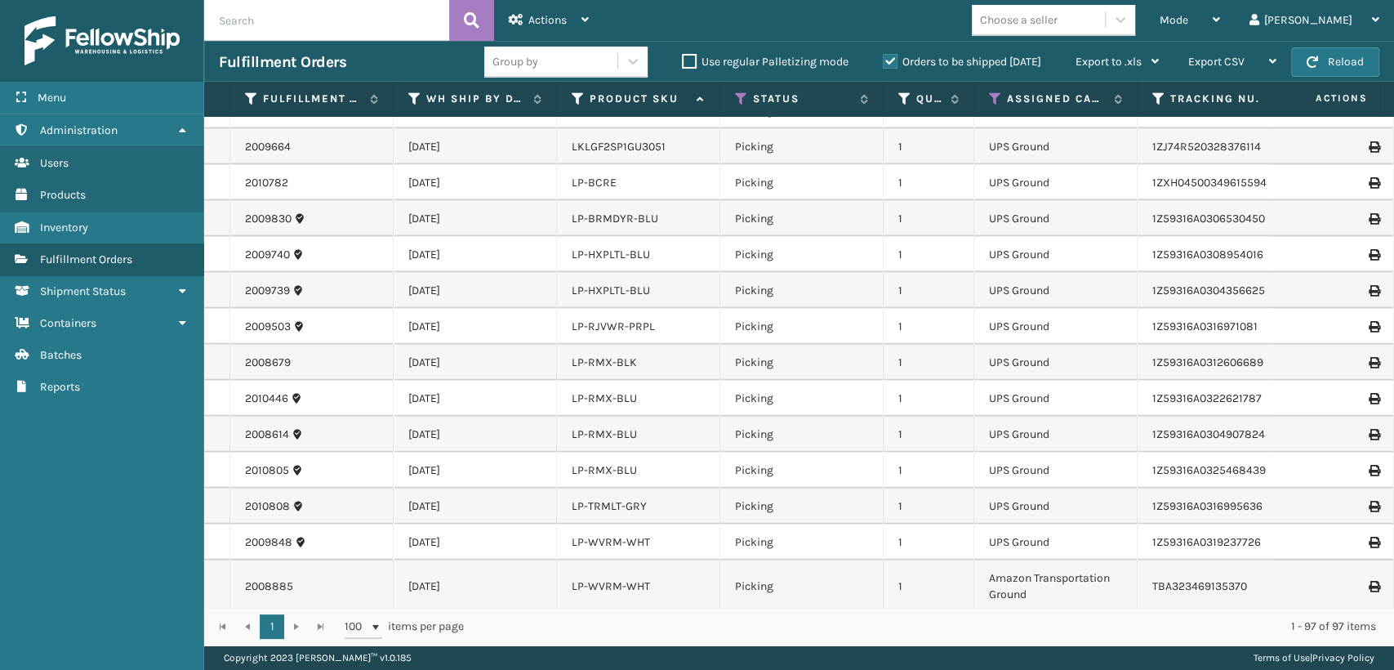
scroll to position [2142, 0]
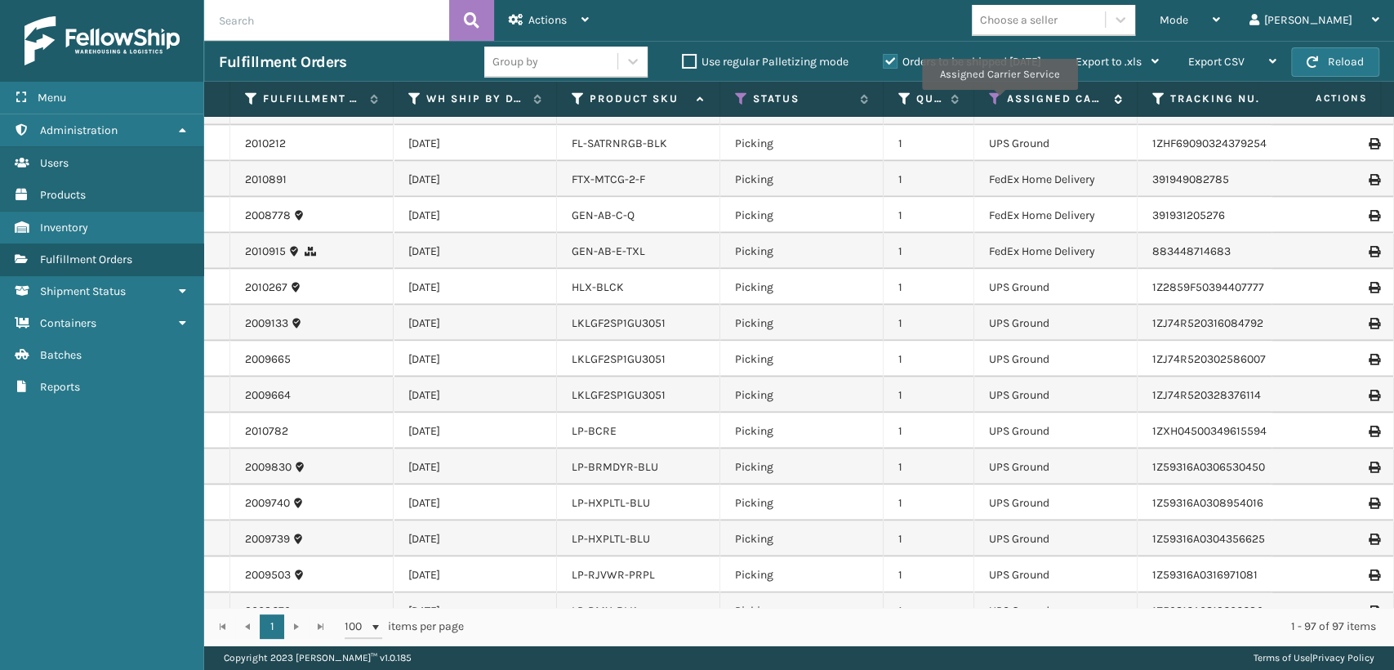
click at [999, 101] on icon at bounding box center [995, 98] width 13 height 15
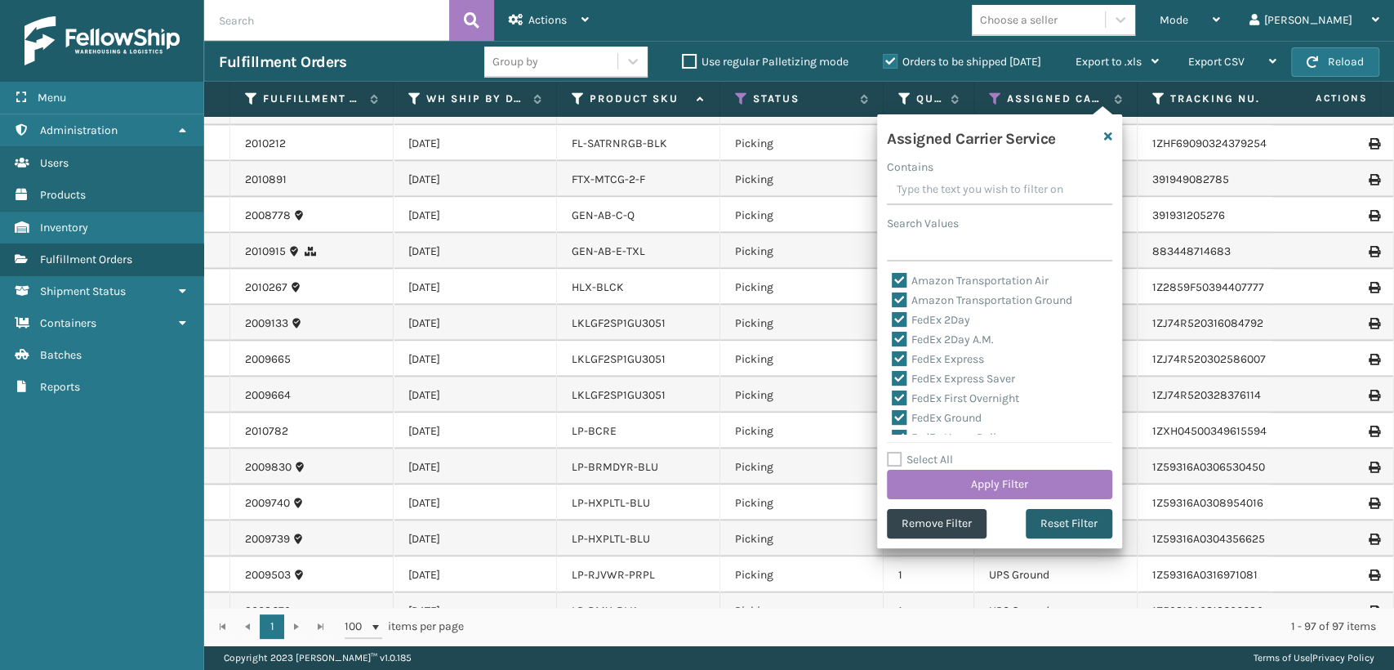
click at [1052, 521] on button "Reset Filter" at bounding box center [1069, 523] width 87 height 29
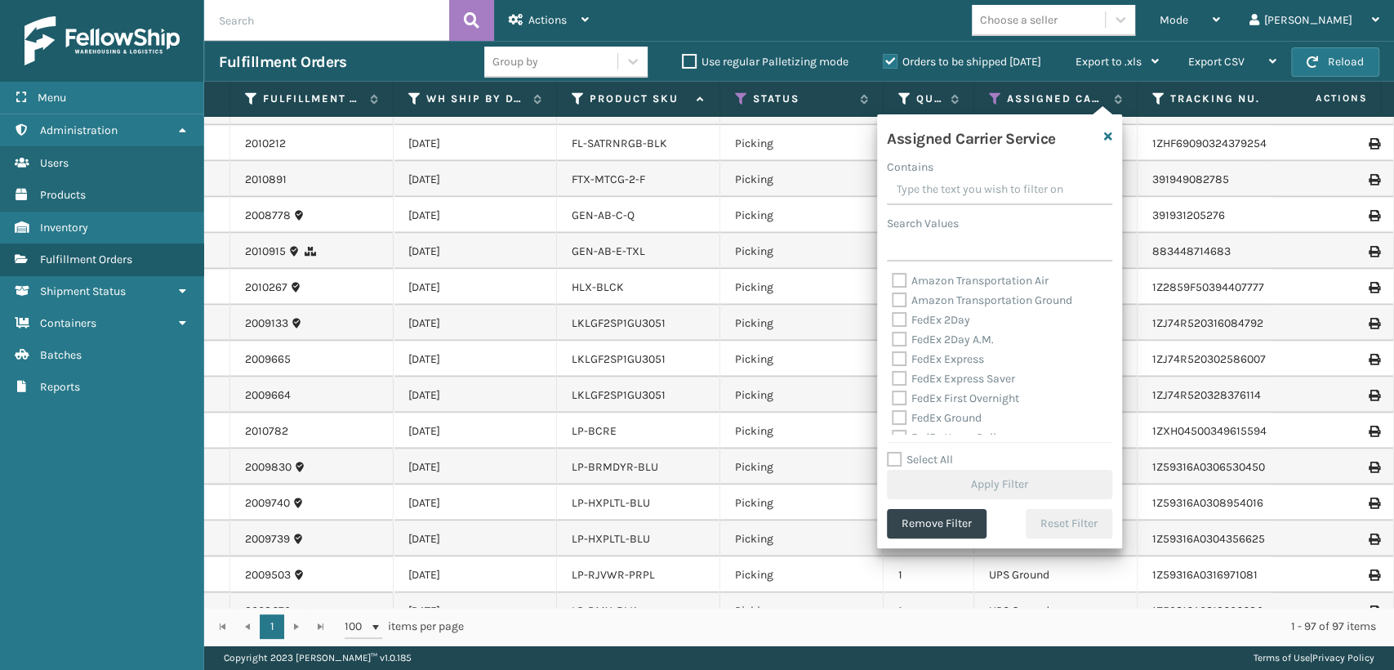
click at [928, 322] on label "FedEx 2Day" at bounding box center [931, 320] width 78 height 14
click at [893, 321] on input "FedEx 2Day" at bounding box center [892, 315] width 1 height 11
checkbox input "true"
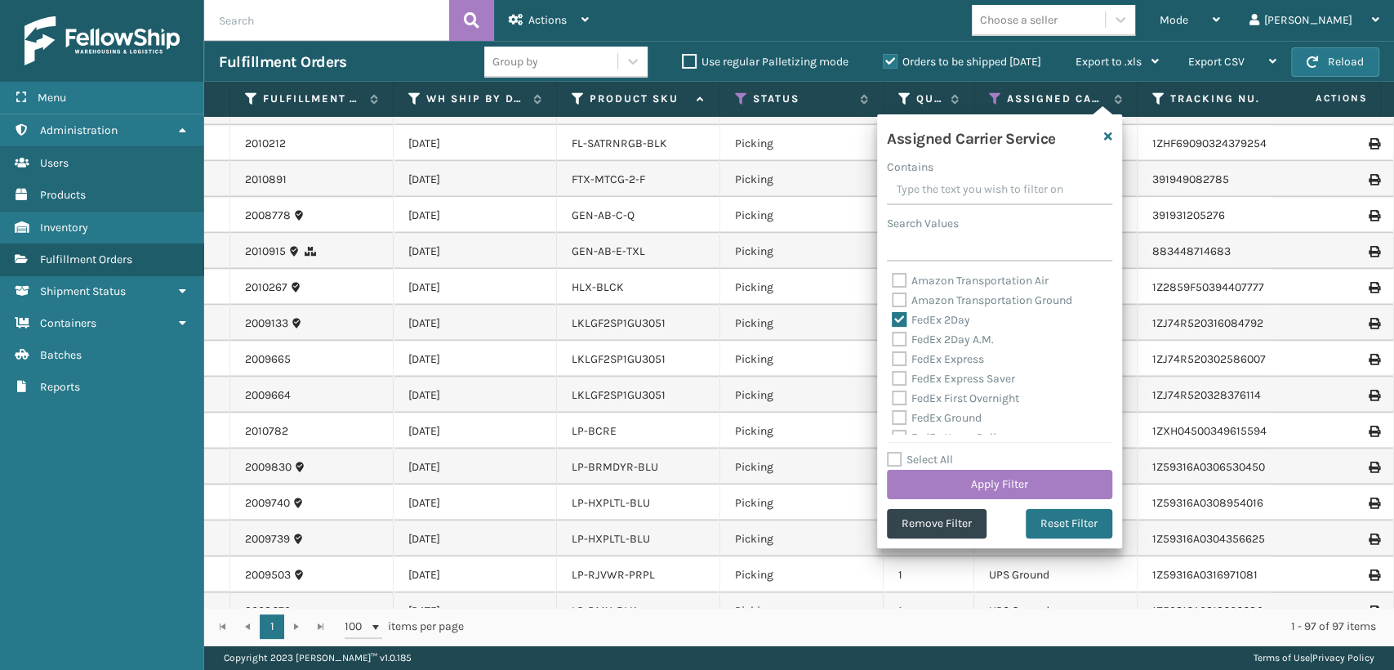
click at [936, 341] on label "FedEx 2Day A.M." at bounding box center [943, 339] width 102 height 14
click at [893, 341] on input "FedEx 2Day A.M." at bounding box center [892, 335] width 1 height 11
checkbox input "true"
click at [936, 356] on label "FedEx Express" at bounding box center [938, 359] width 92 height 14
click at [893, 356] on input "FedEx Express" at bounding box center [892, 355] width 1 height 11
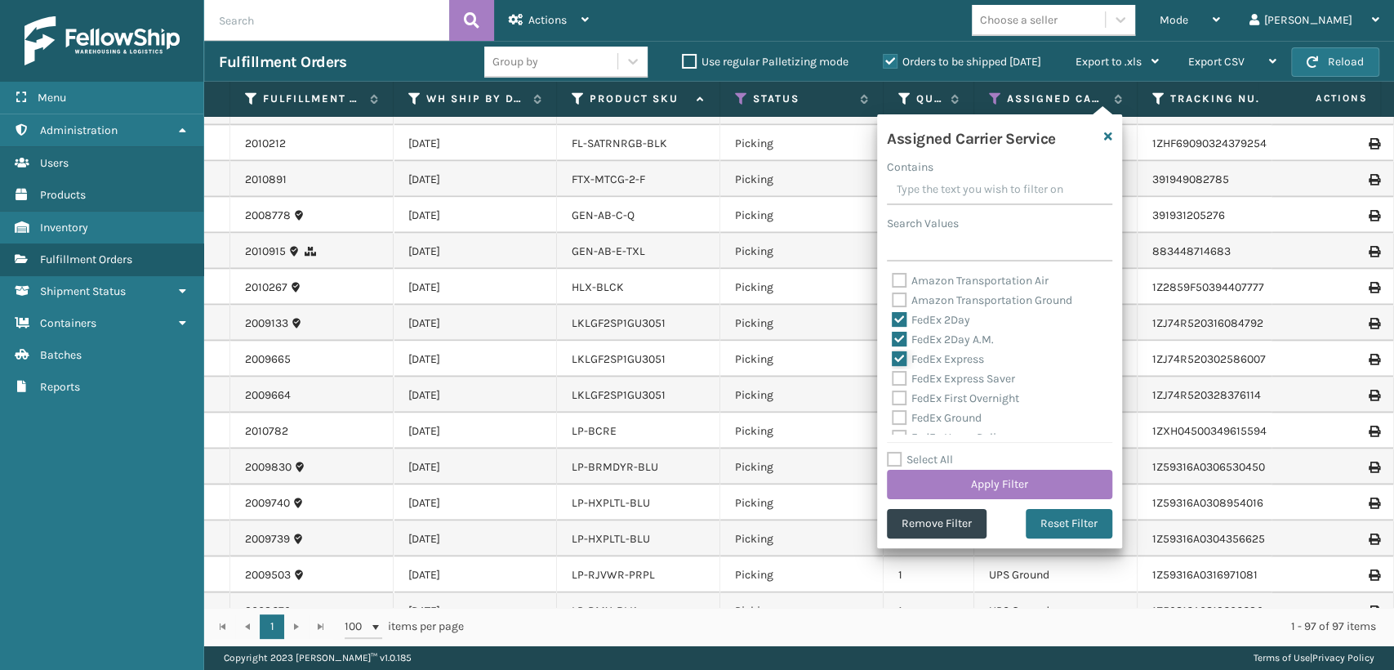
checkbox input "true"
click at [936, 378] on label "FedEx Express Saver" at bounding box center [953, 379] width 123 height 14
click at [893, 378] on input "FedEx Express Saver" at bounding box center [892, 374] width 1 height 11
checkbox input "true"
click at [938, 391] on label "FedEx First Overnight" at bounding box center [955, 398] width 127 height 14
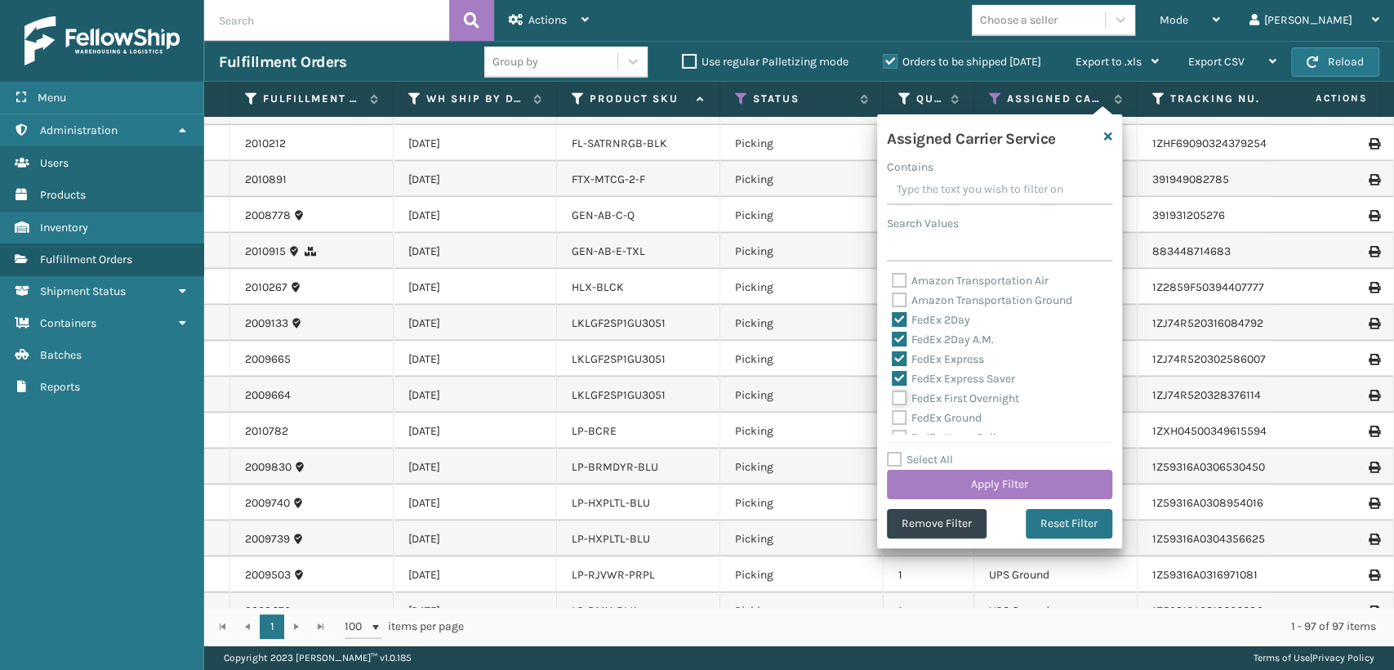
click at [893, 391] on input "FedEx First Overnight" at bounding box center [892, 394] width 1 height 11
checkbox input "true"
click at [941, 331] on label "FedEx Ground" at bounding box center [937, 327] width 90 height 14
click at [893, 328] on input "FedEx Ground" at bounding box center [892, 323] width 1 height 11
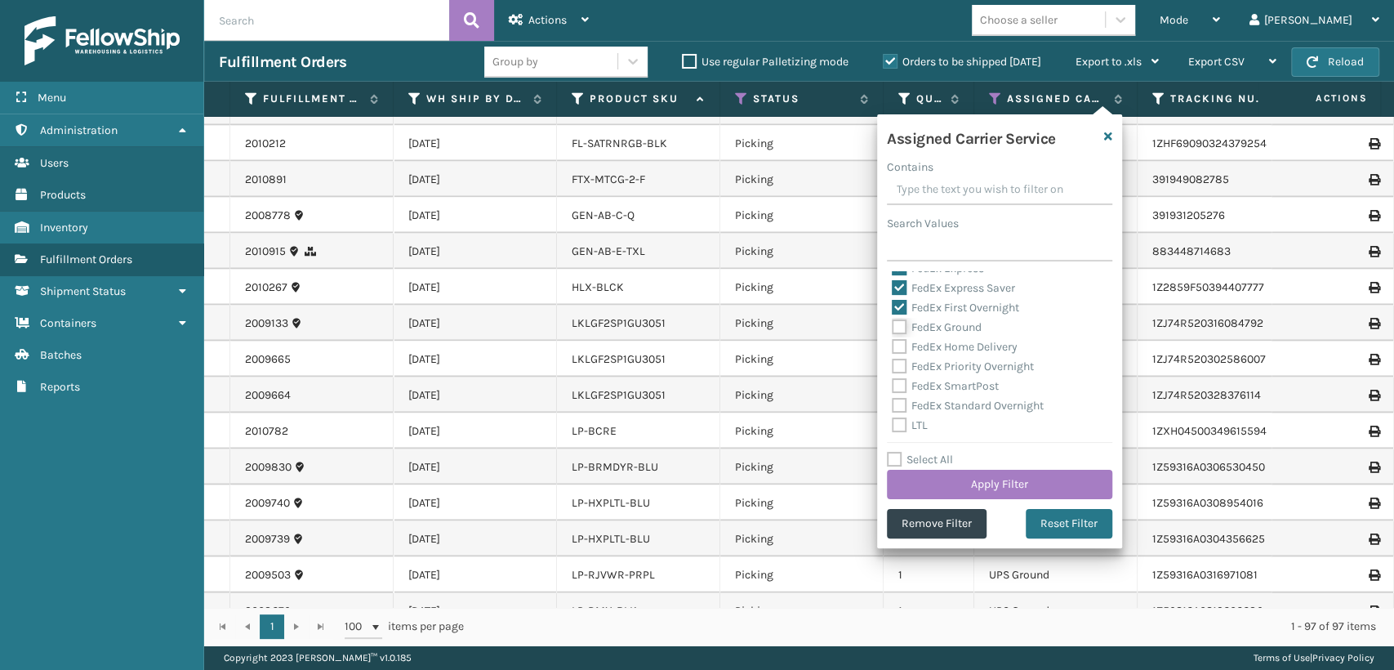
checkbox input "true"
click at [943, 345] on label "FedEx Home Delivery" at bounding box center [955, 347] width 126 height 14
click at [893, 345] on input "FedEx Home Delivery" at bounding box center [892, 342] width 1 height 11
checkbox input "true"
click at [942, 367] on label "FedEx Priority Overnight" at bounding box center [963, 366] width 142 height 14
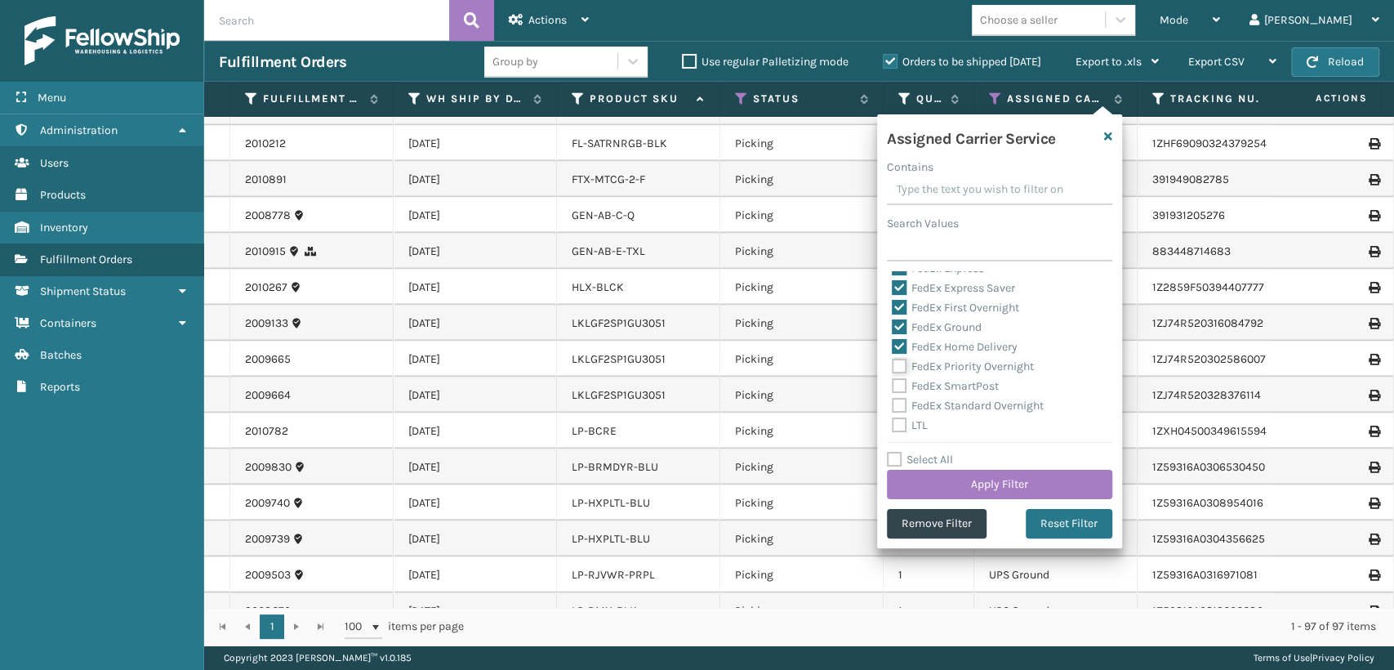
click at [893, 367] on input "FedEx Priority Overnight" at bounding box center [892, 362] width 1 height 11
checkbox input "true"
click at [942, 383] on label "FedEx SmartPost" at bounding box center [945, 386] width 107 height 14
click at [893, 383] on input "FedEx SmartPost" at bounding box center [892, 382] width 1 height 11
checkbox input "true"
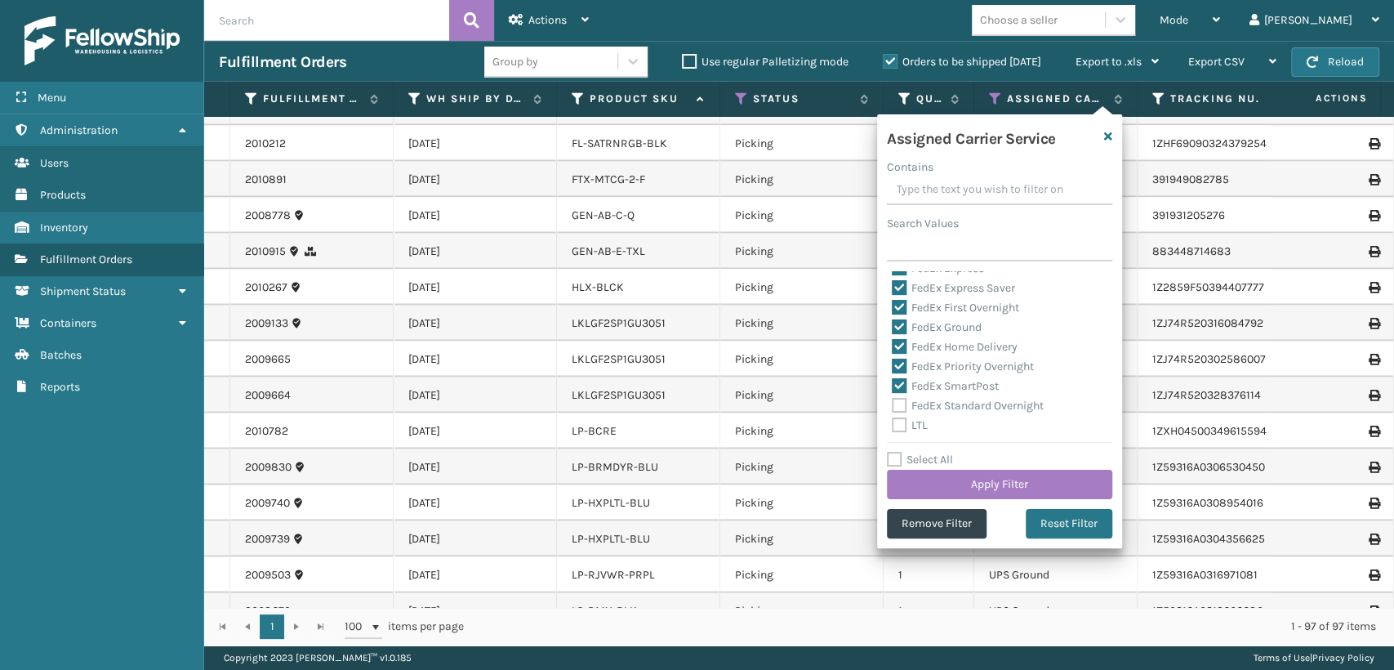
click at [940, 403] on label "FedEx Standard Overnight" at bounding box center [968, 406] width 152 height 14
click at [893, 403] on input "FedEx Standard Overnight" at bounding box center [892, 401] width 1 height 11
checkbox input "true"
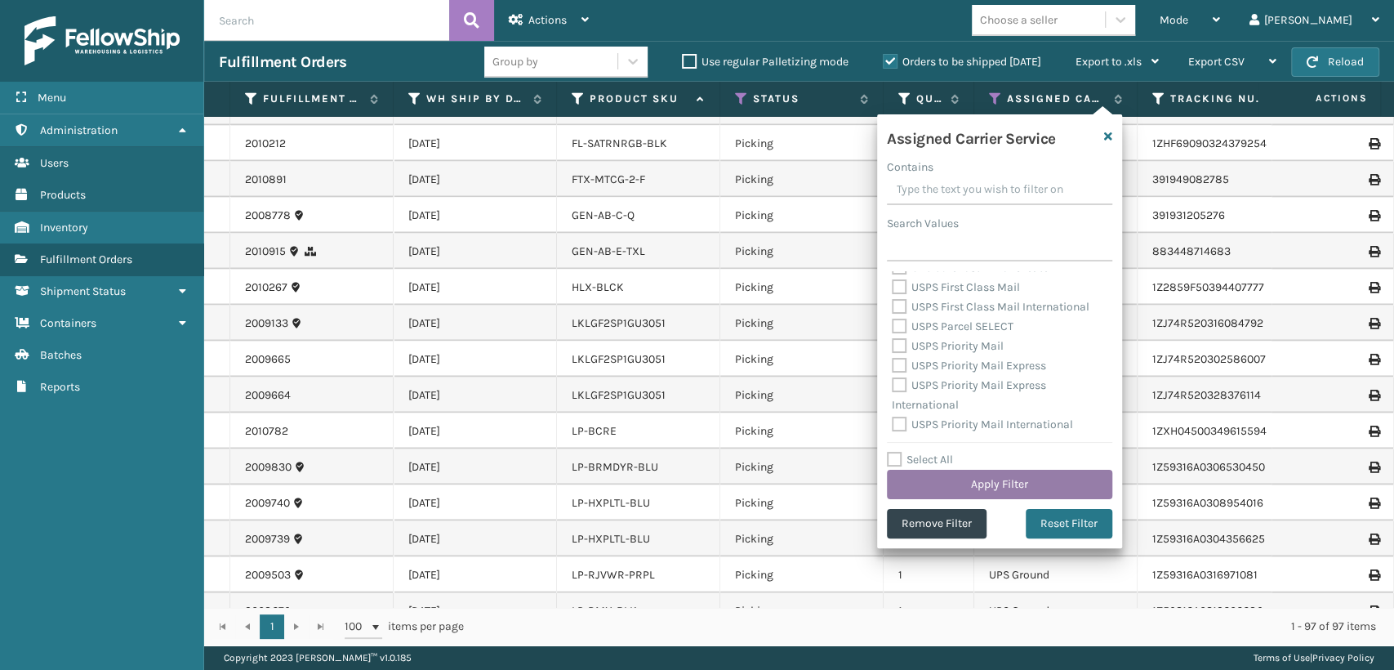
click at [1001, 485] on button "Apply Filter" at bounding box center [999, 484] width 225 height 29
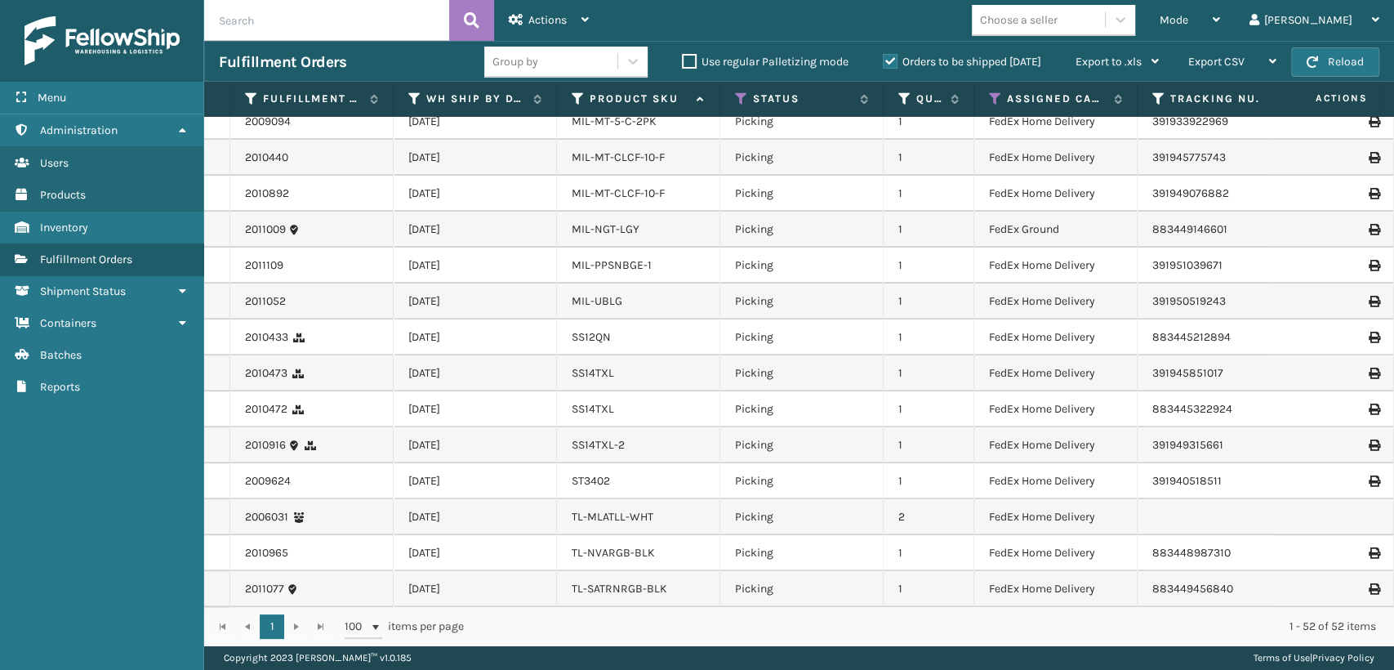
scroll to position [1408, 0]
click at [1220, 26] on div "Mode" at bounding box center [1190, 20] width 60 height 41
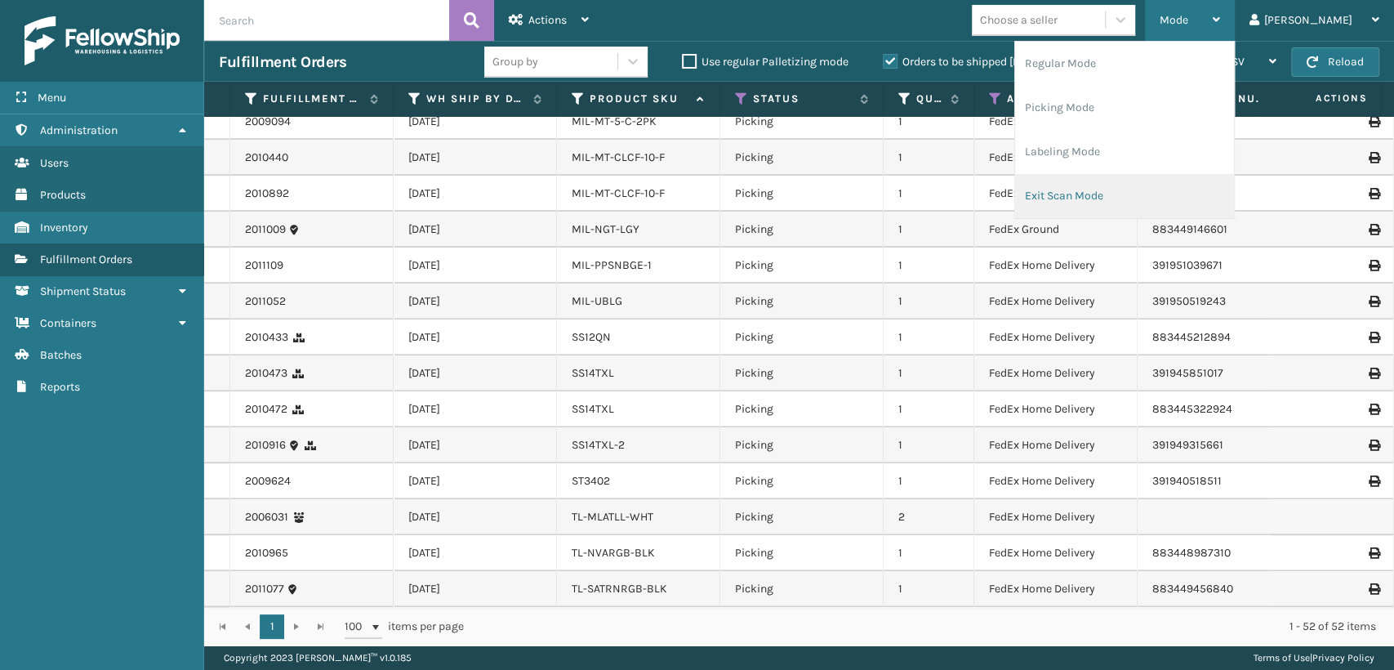
click at [1139, 175] on li "Exit Scan Mode" at bounding box center [1124, 196] width 219 height 44
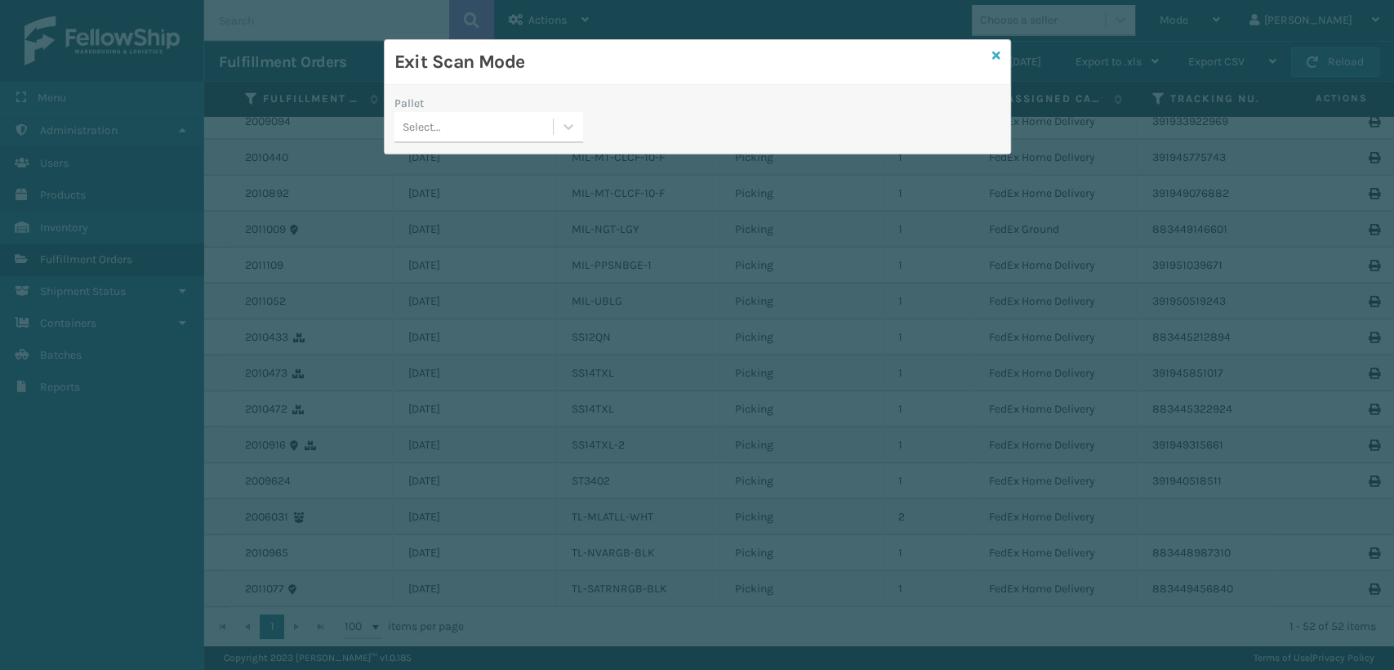
click at [991, 54] on div "Exit Scan Mode" at bounding box center [698, 62] width 626 height 45
click at [993, 54] on icon at bounding box center [996, 55] width 8 height 11
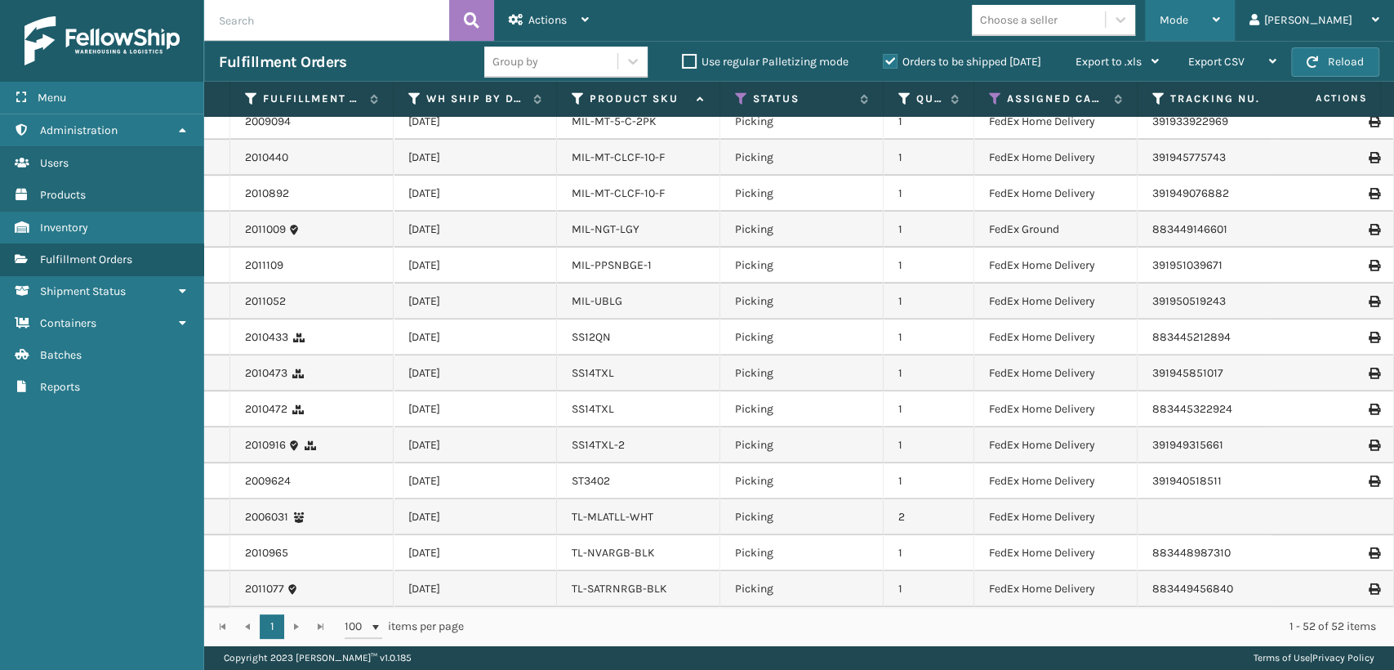
click at [1188, 26] on span "Mode" at bounding box center [1174, 20] width 29 height 14
click at [997, 95] on icon at bounding box center [995, 98] width 13 height 15
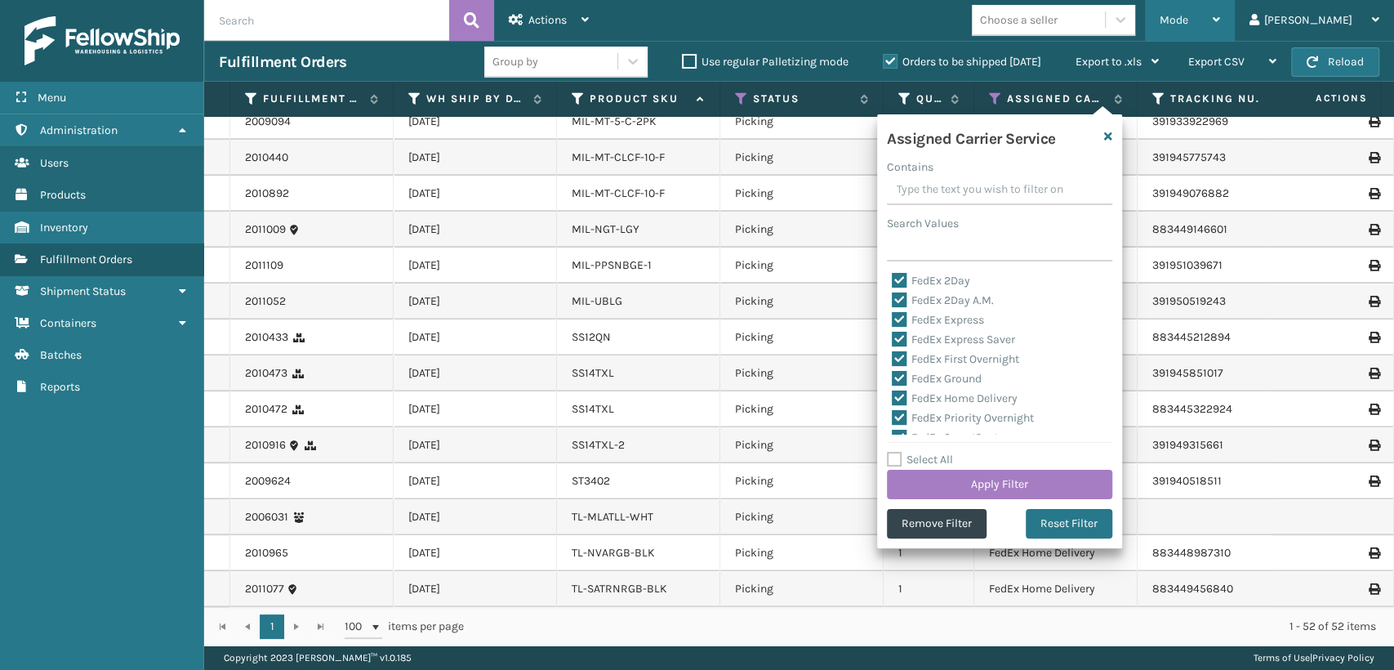
click at [1188, 26] on span "Mode" at bounding box center [1174, 20] width 29 height 14
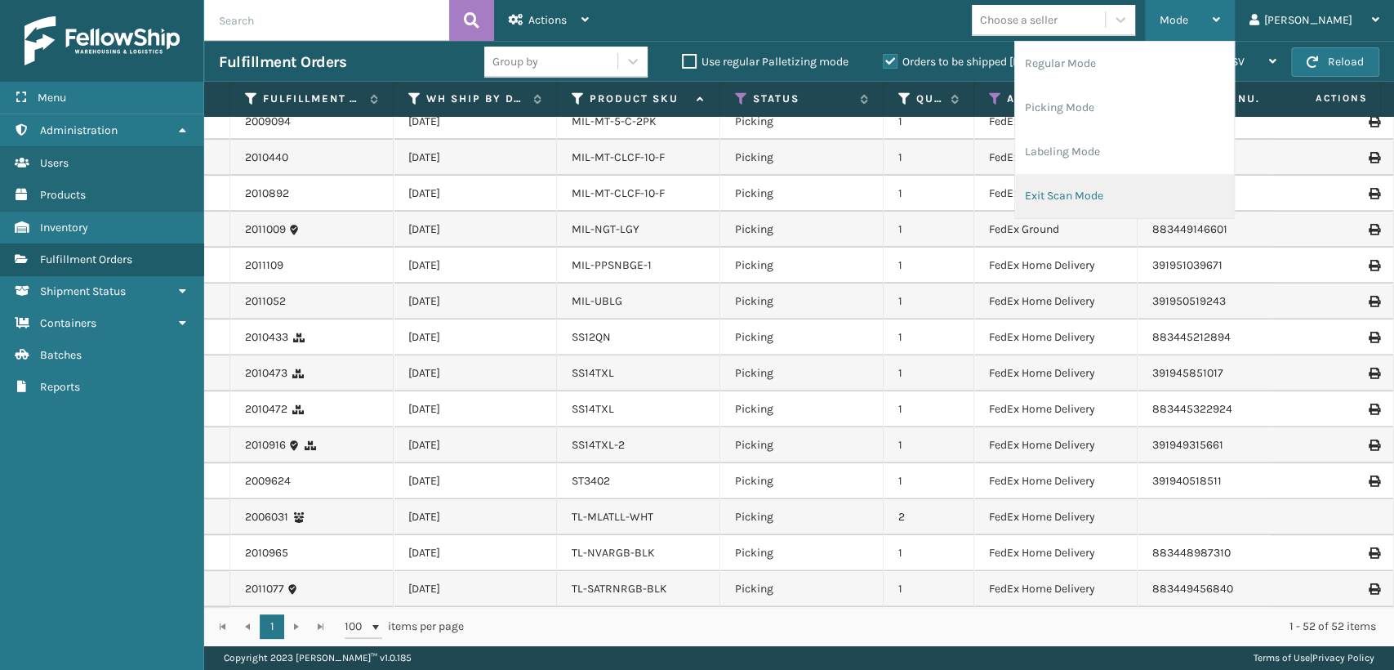
click at [1153, 204] on li "Exit Scan Mode" at bounding box center [1124, 196] width 219 height 44
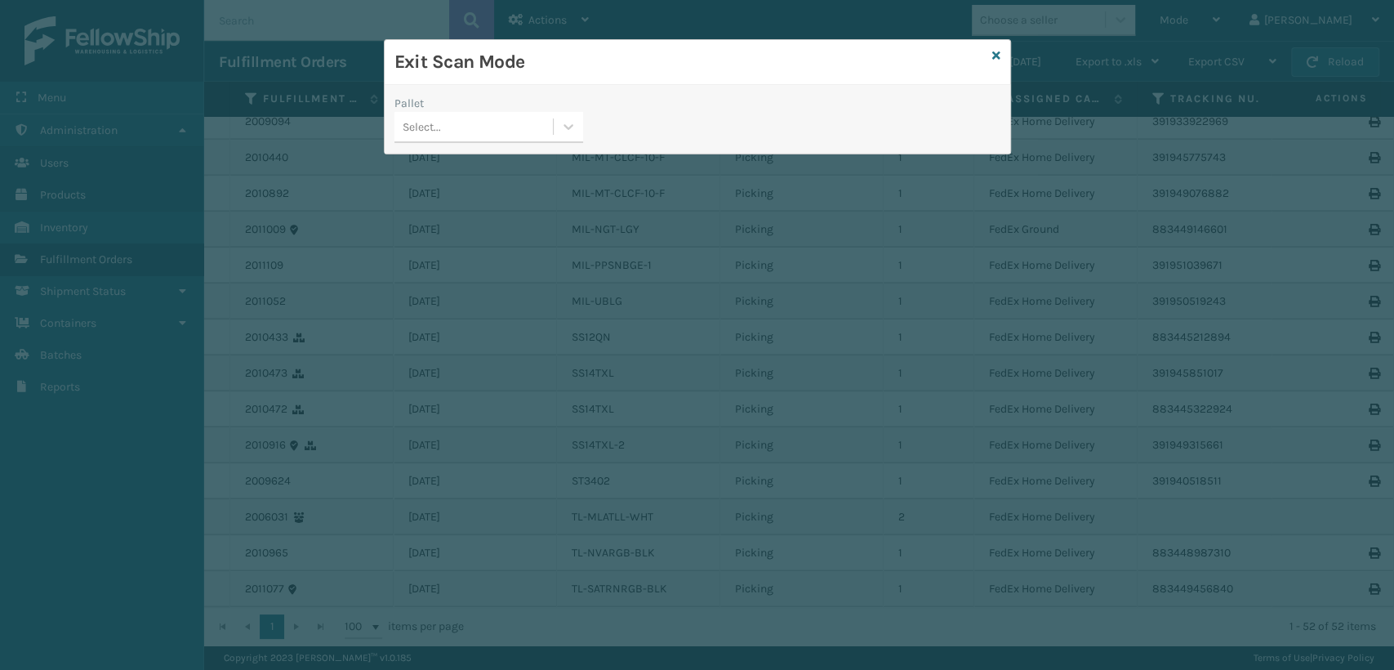
click at [425, 132] on div "Select..." at bounding box center [422, 126] width 38 height 17
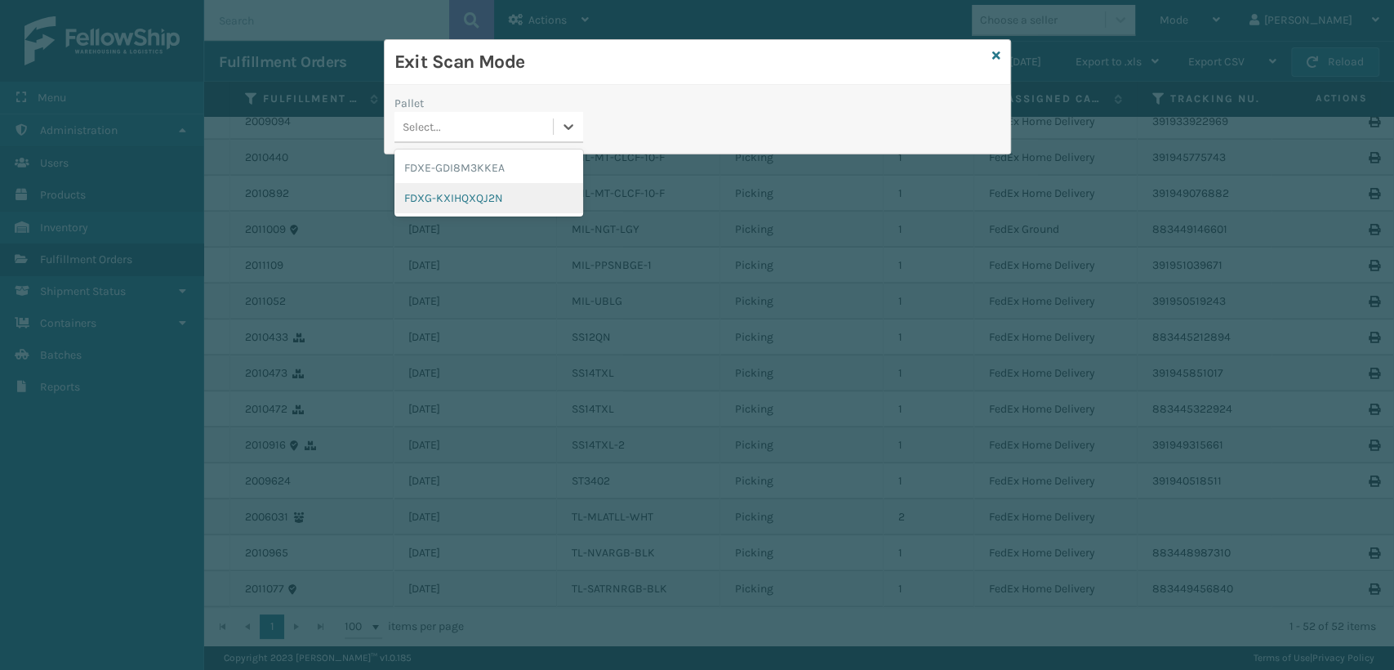
click at [444, 193] on div "FDXG-KXIHQXQJ2N" at bounding box center [489, 198] width 189 height 30
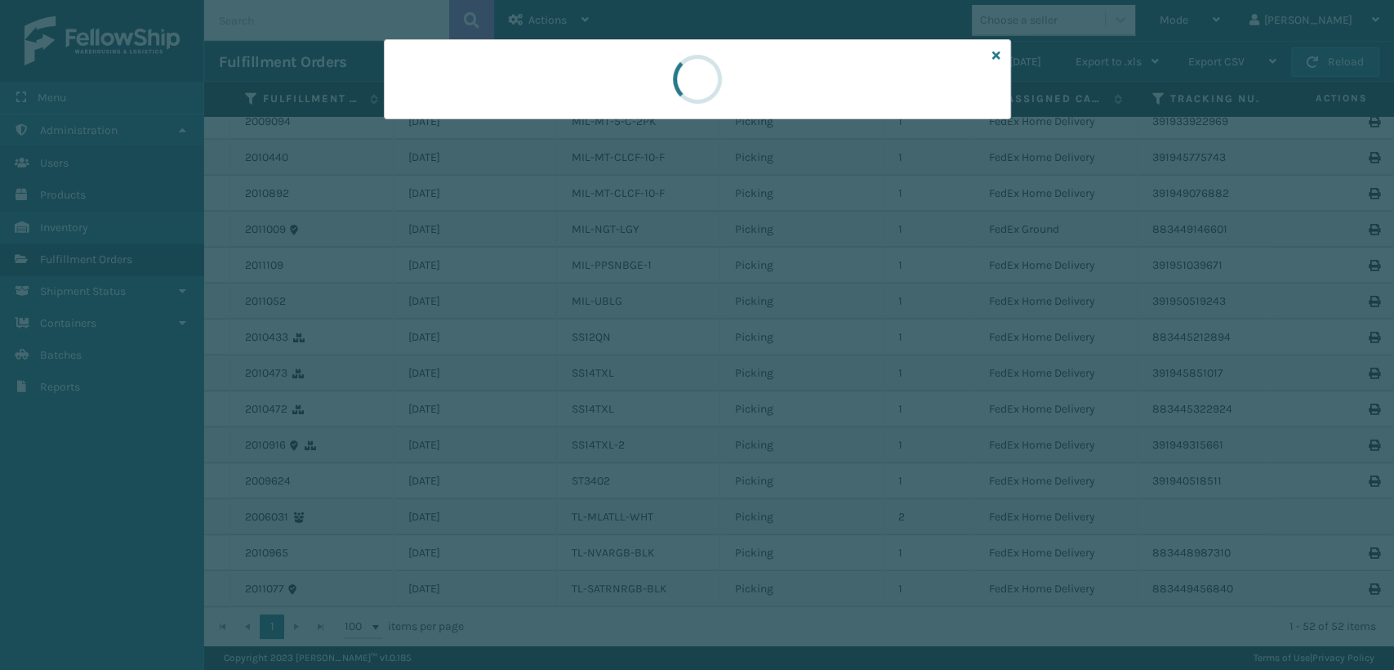
click at [484, 145] on div at bounding box center [697, 335] width 1394 height 670
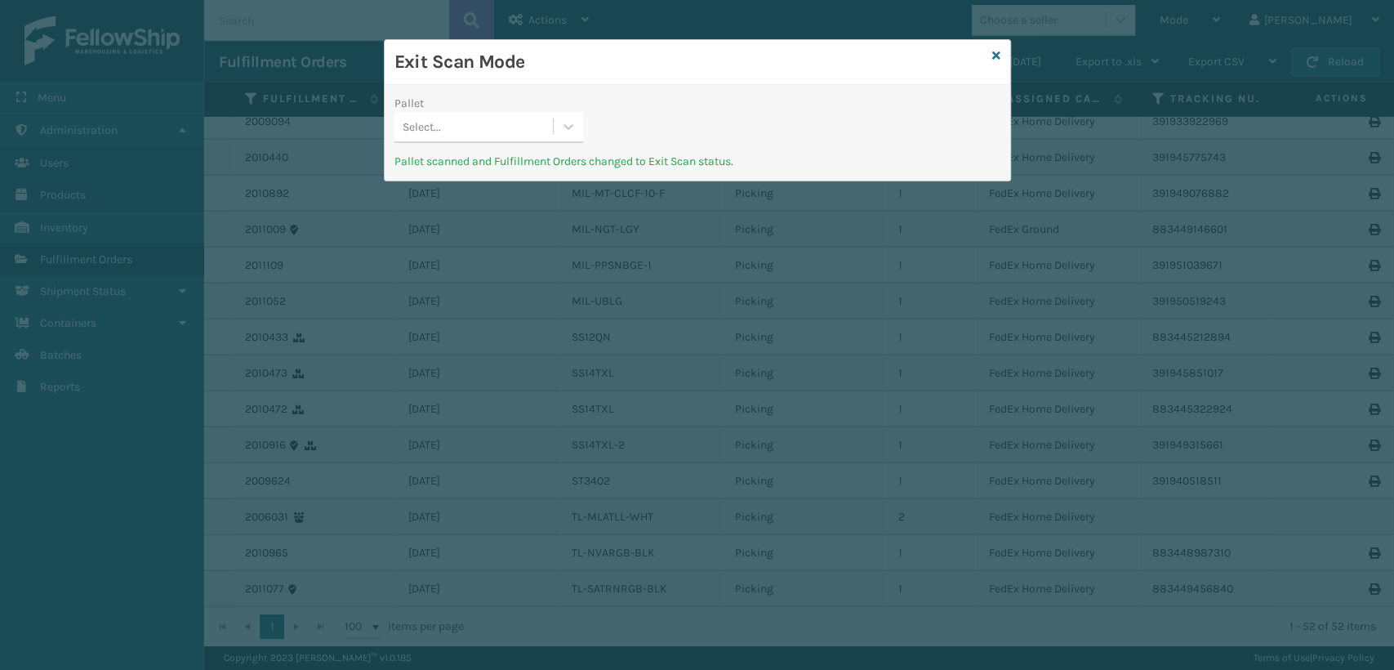
click at [510, 123] on div "Select..." at bounding box center [474, 127] width 158 height 27
click at [614, 92] on div "Pallet 0 results available. Select is focused ,type to refine list, press Down …" at bounding box center [698, 133] width 626 height 96
click at [992, 59] on icon at bounding box center [996, 55] width 8 height 11
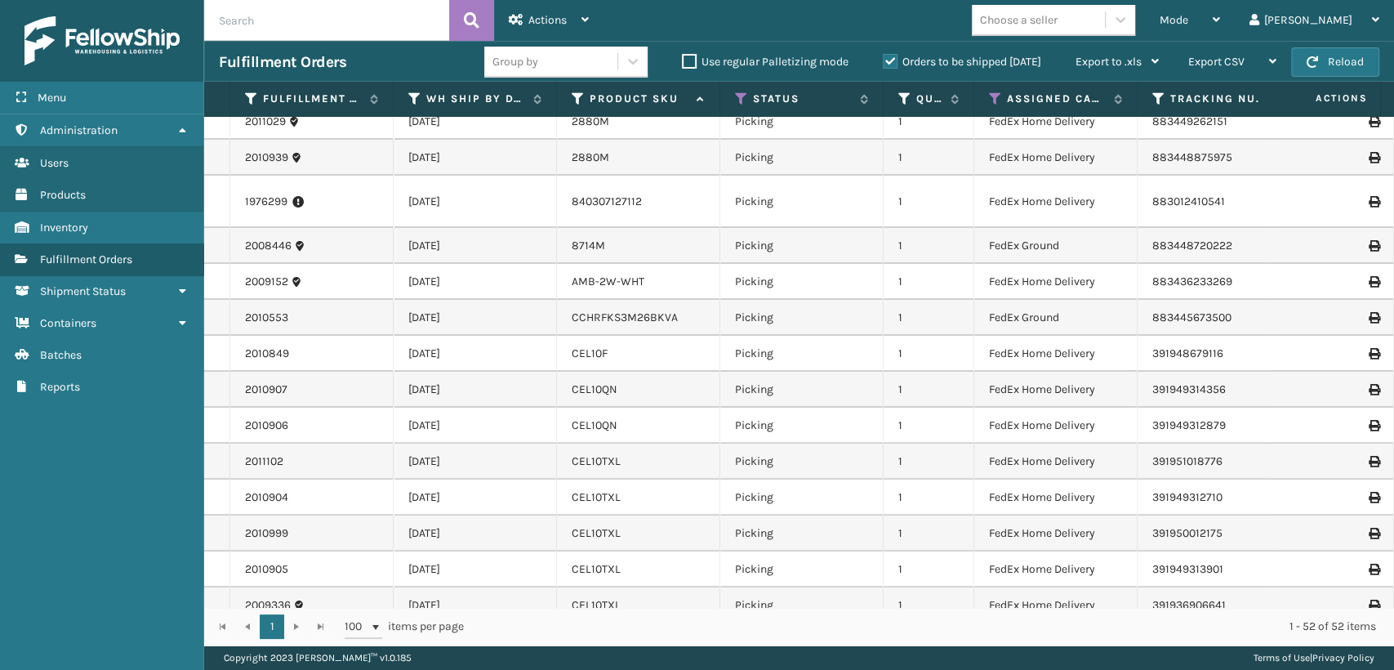
scroll to position [0, 0]
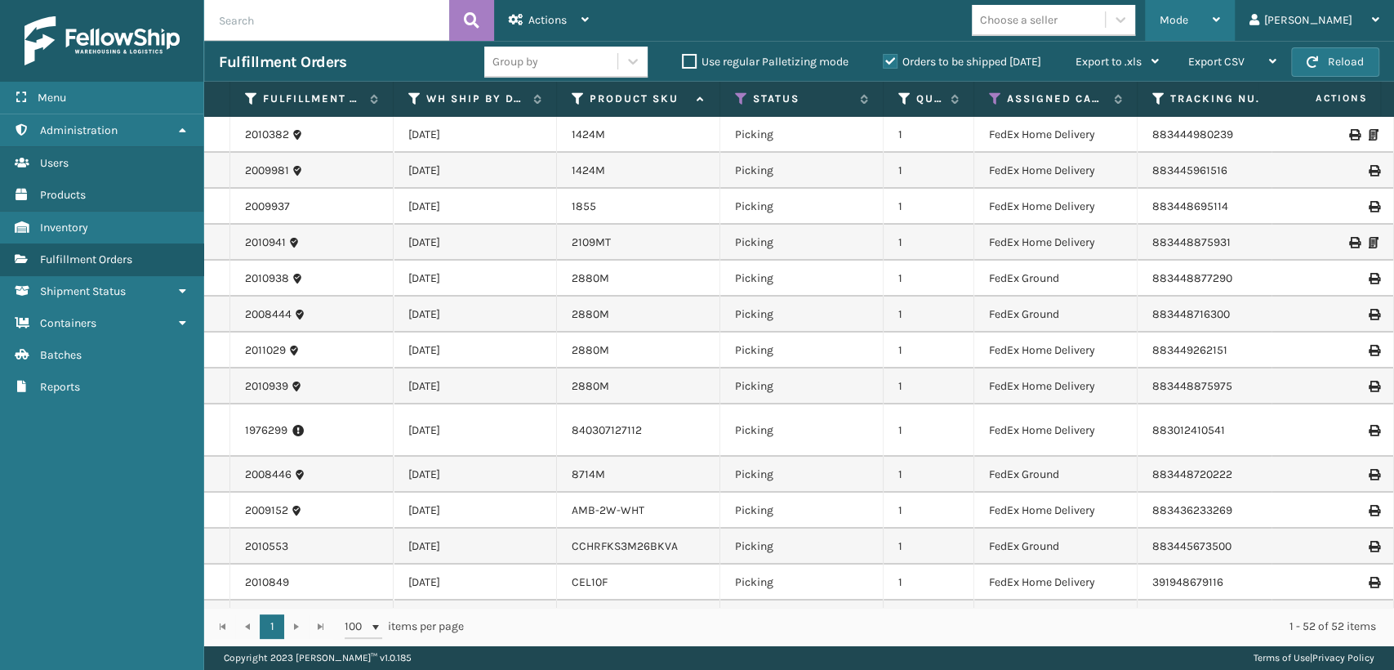
click at [1220, 16] on div "Mode" at bounding box center [1190, 20] width 60 height 41
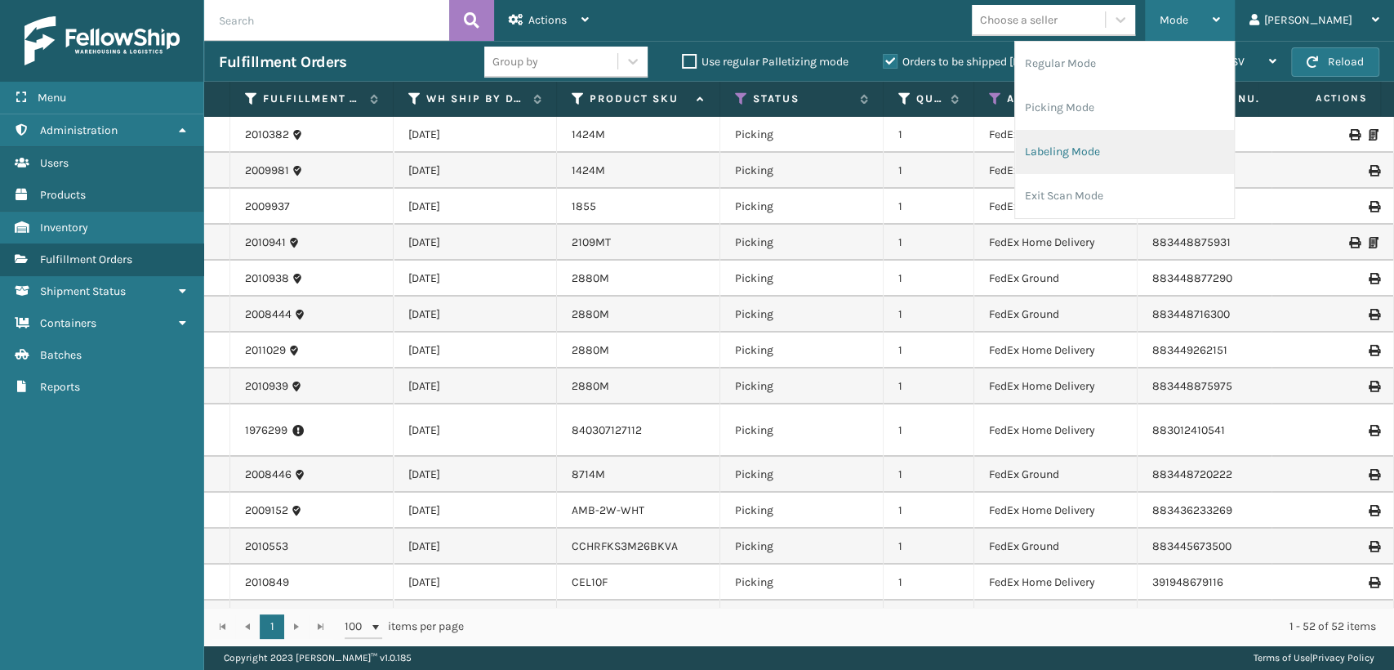
click at [1163, 131] on li "Labeling Mode" at bounding box center [1124, 152] width 219 height 44
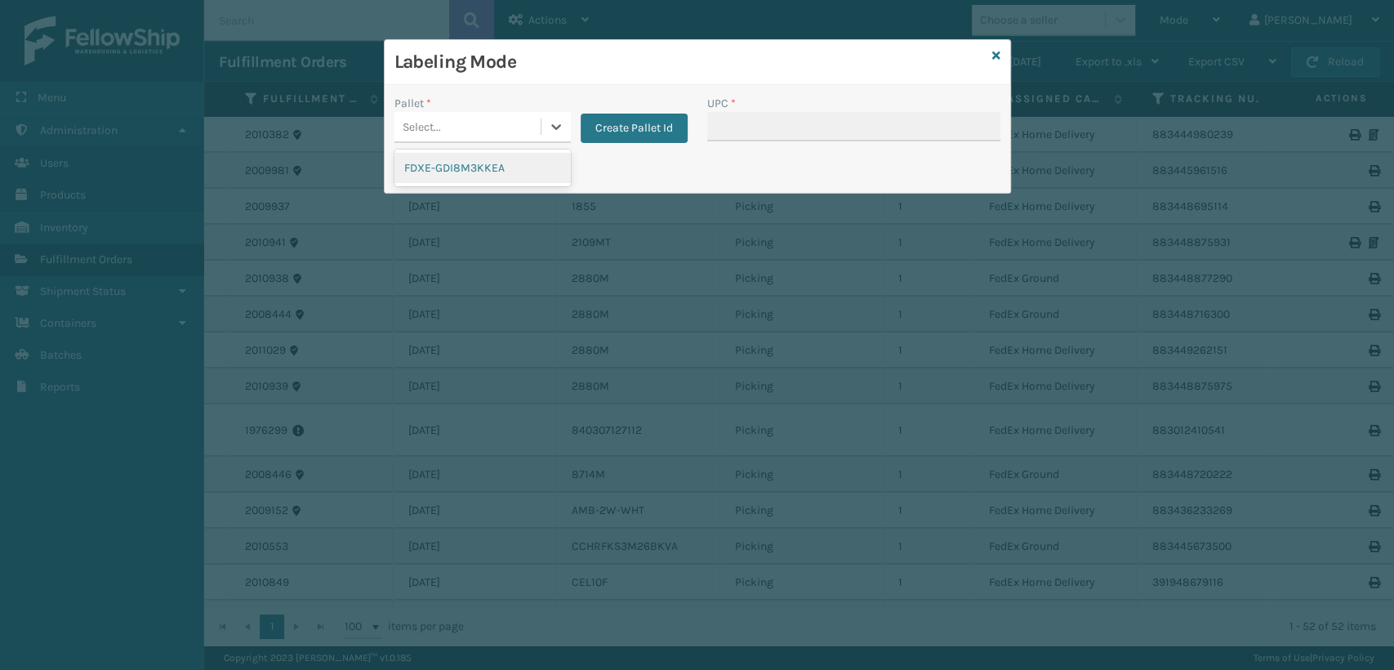
click at [451, 132] on div "Select..." at bounding box center [468, 127] width 146 height 27
click at [636, 116] on button "Create Pallet Id" at bounding box center [634, 128] width 107 height 29
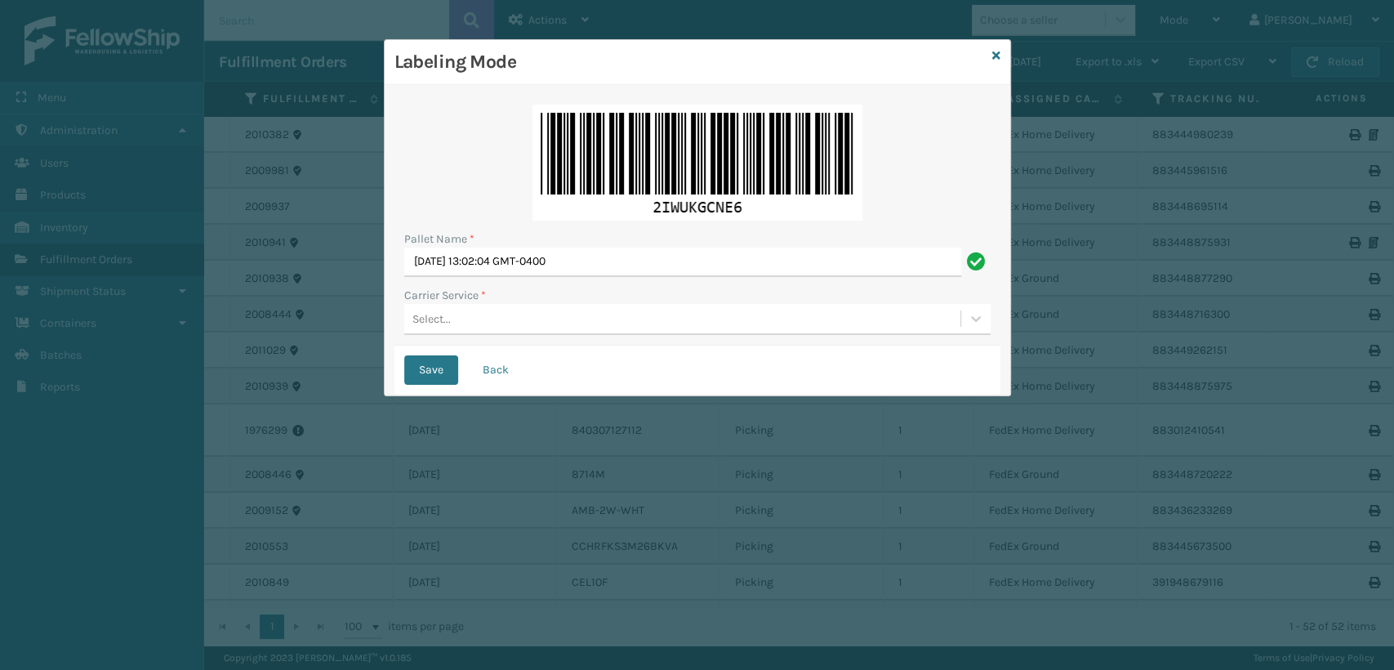
click at [532, 312] on div "Select..." at bounding box center [682, 318] width 556 height 27
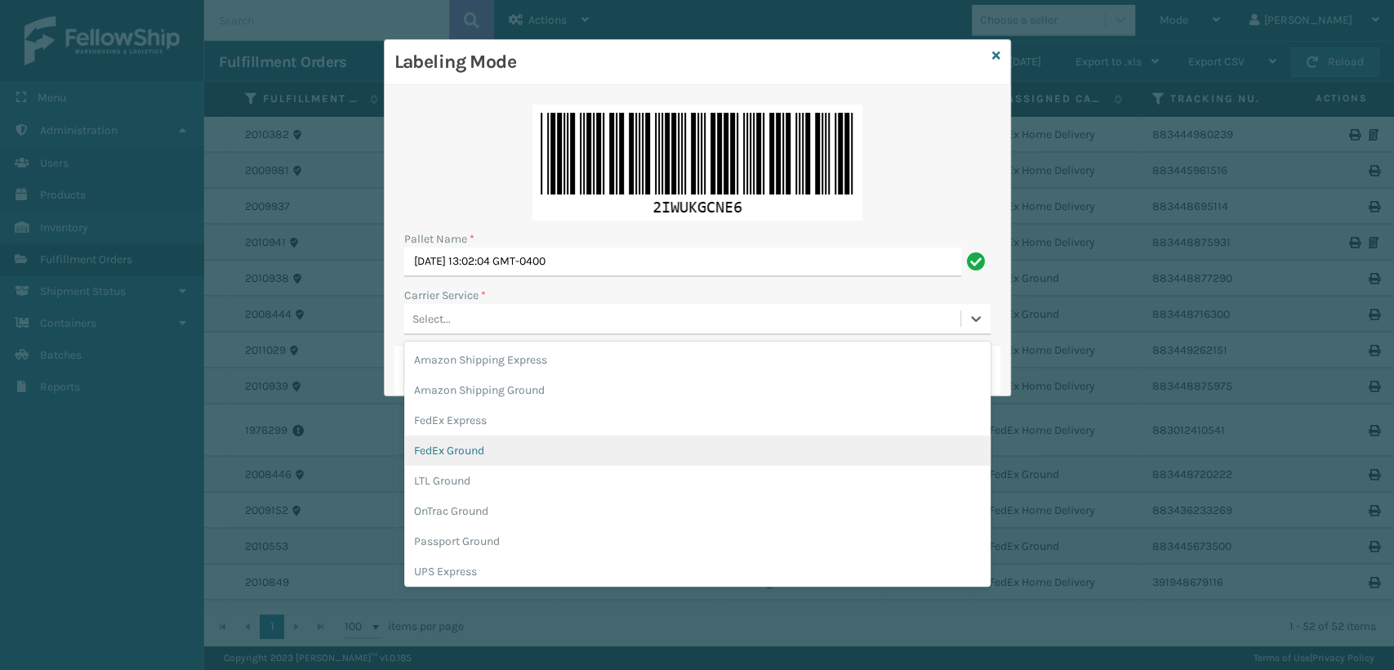
click at [482, 448] on div "FedEx Ground" at bounding box center [697, 450] width 586 height 30
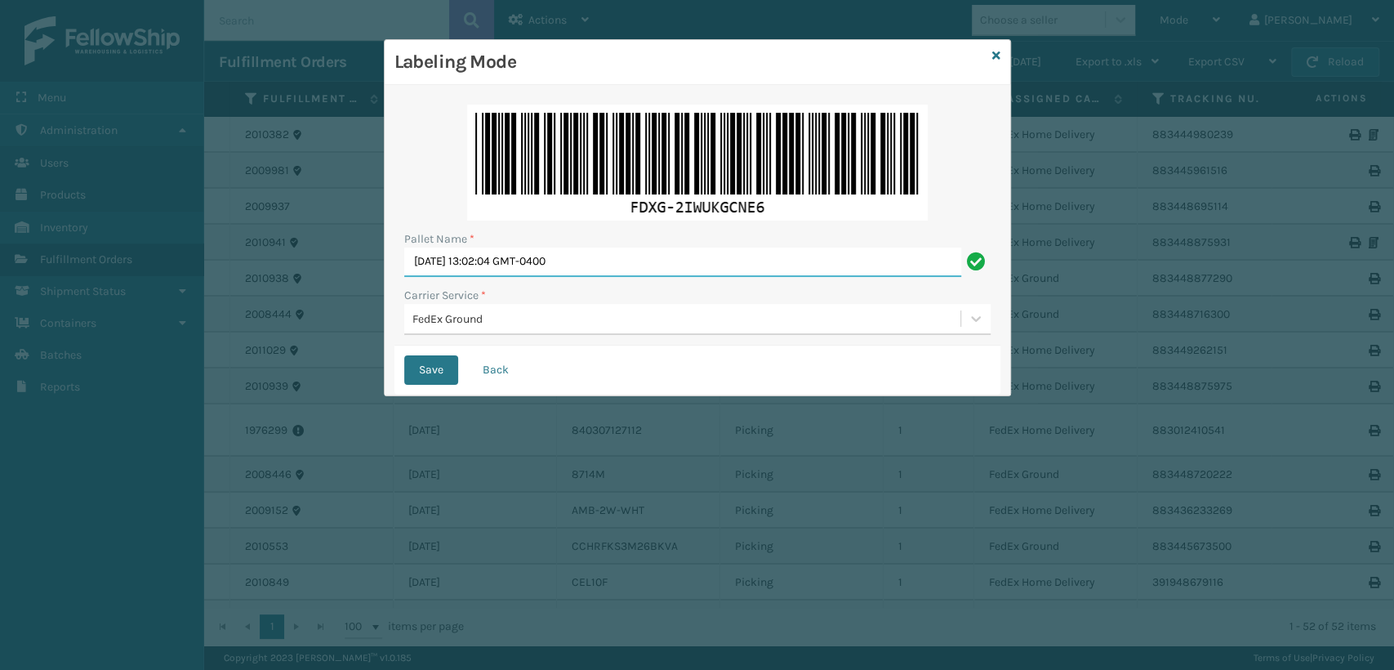
drag, startPoint x: 646, startPoint y: 257, endPoint x: 85, endPoint y: 274, distance: 561.4
click at [85, 274] on div "Labeling Mode Pallet Name * [DATE] 13:02:04 GMT-0400 Carrier Service * FedEx Gr…" at bounding box center [697, 335] width 1394 height 670
type input "T554541"
click at [404, 355] on button "Save" at bounding box center [431, 369] width 54 height 29
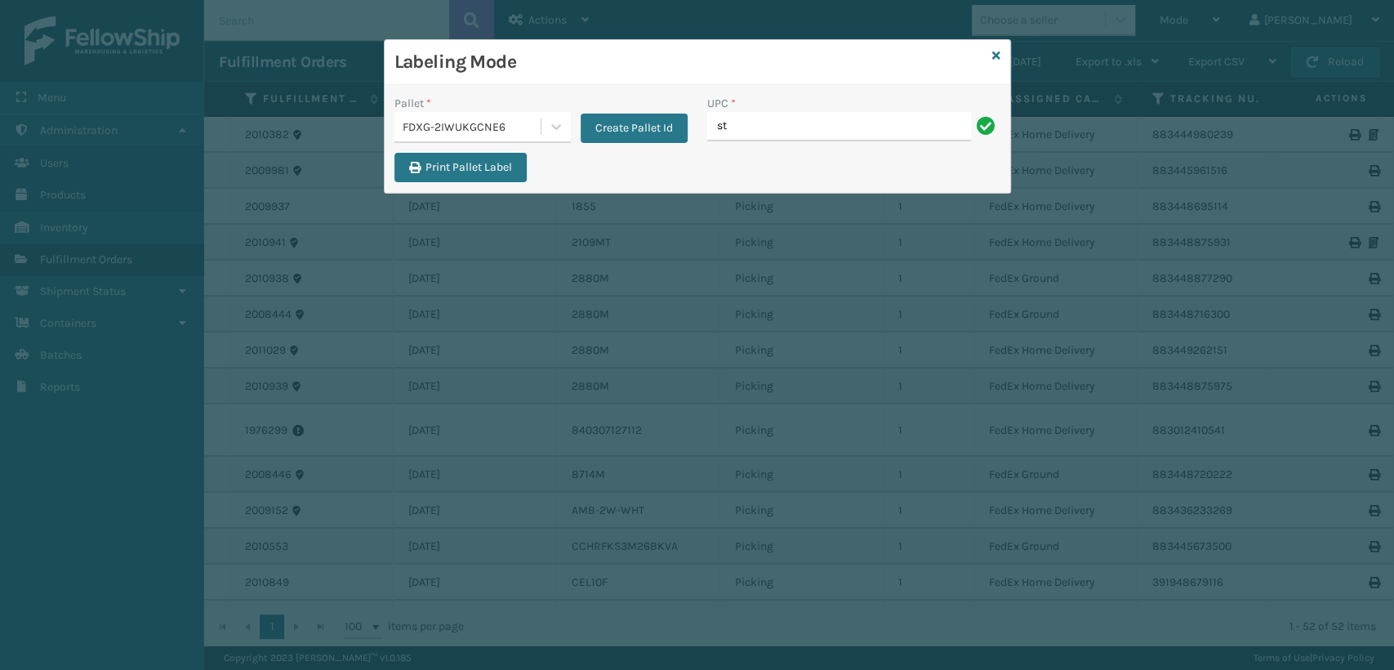
type input "ST3402"
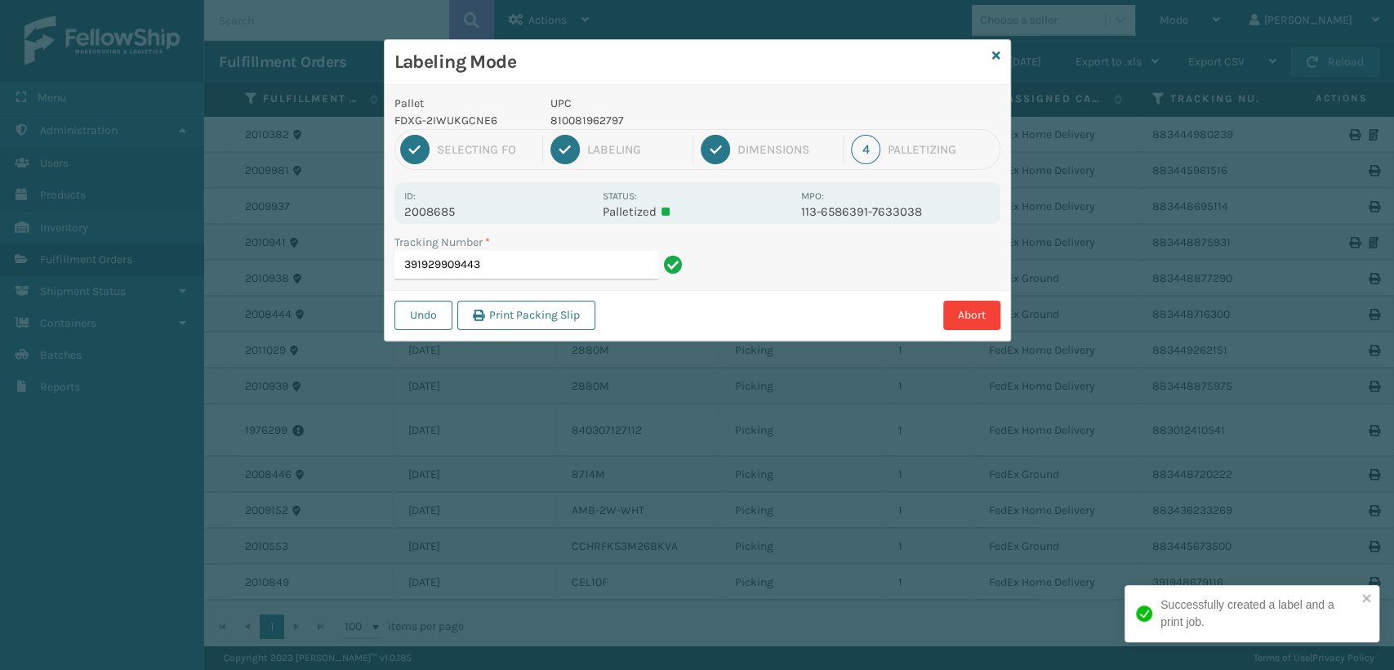
click at [0, 23] on div "Labeling Mode Pallet FDXG-2IWUKGCNE6 UPC 810081962797 1 Selecting FO 2 Labeling…" at bounding box center [697, 335] width 1394 height 670
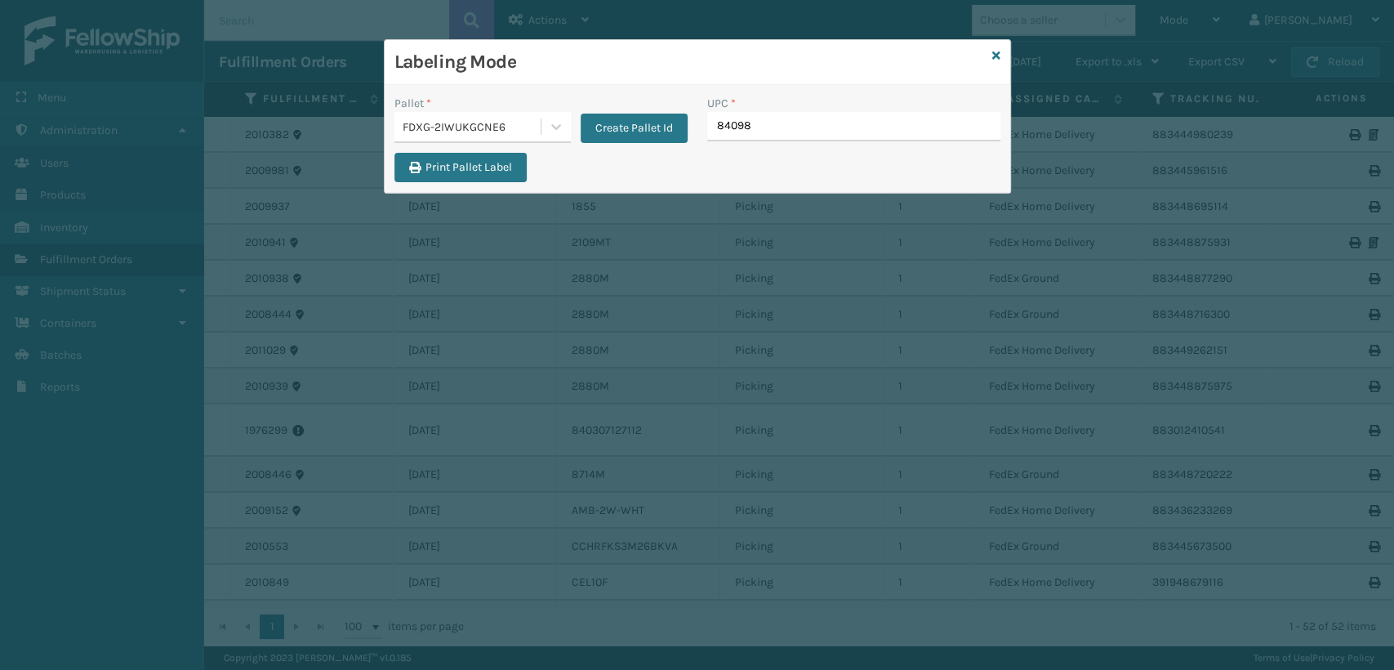
type input "840985"
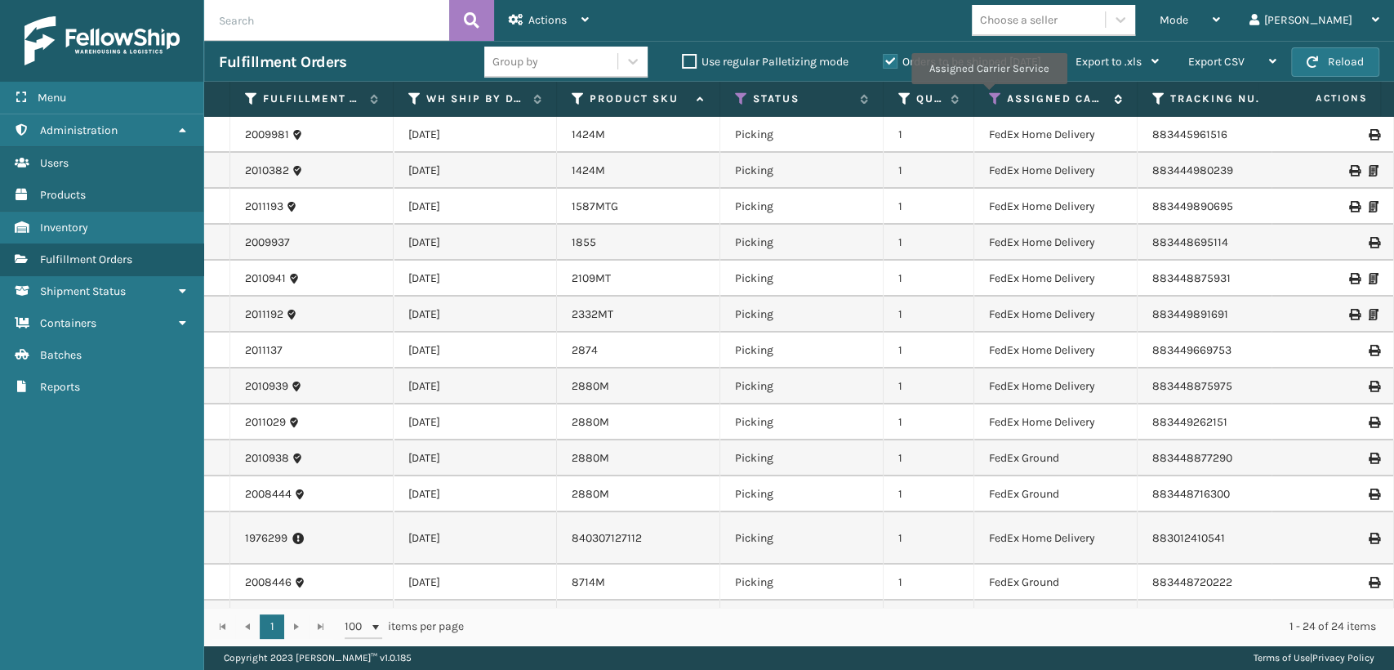
click at [990, 96] on icon at bounding box center [995, 98] width 13 height 15
click at [739, 100] on icon at bounding box center [741, 98] width 13 height 15
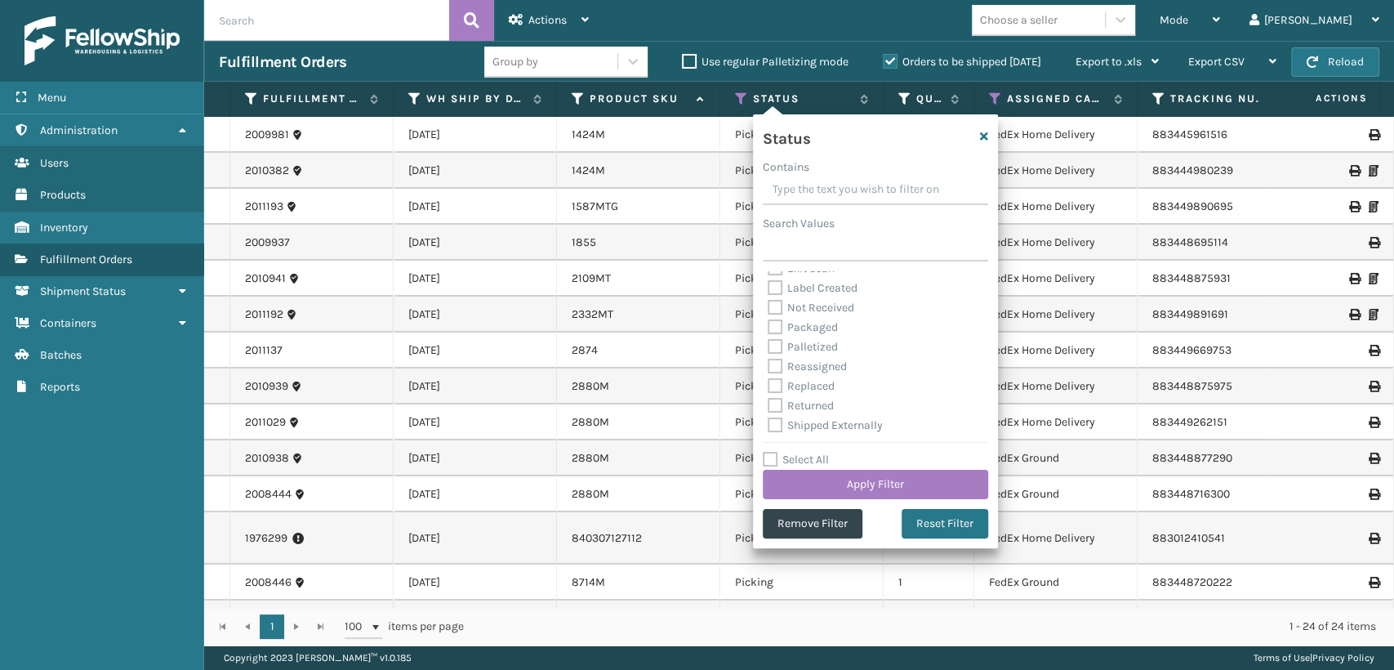
scroll to position [91, 0]
click at [823, 100] on label "Status" at bounding box center [802, 98] width 99 height 15
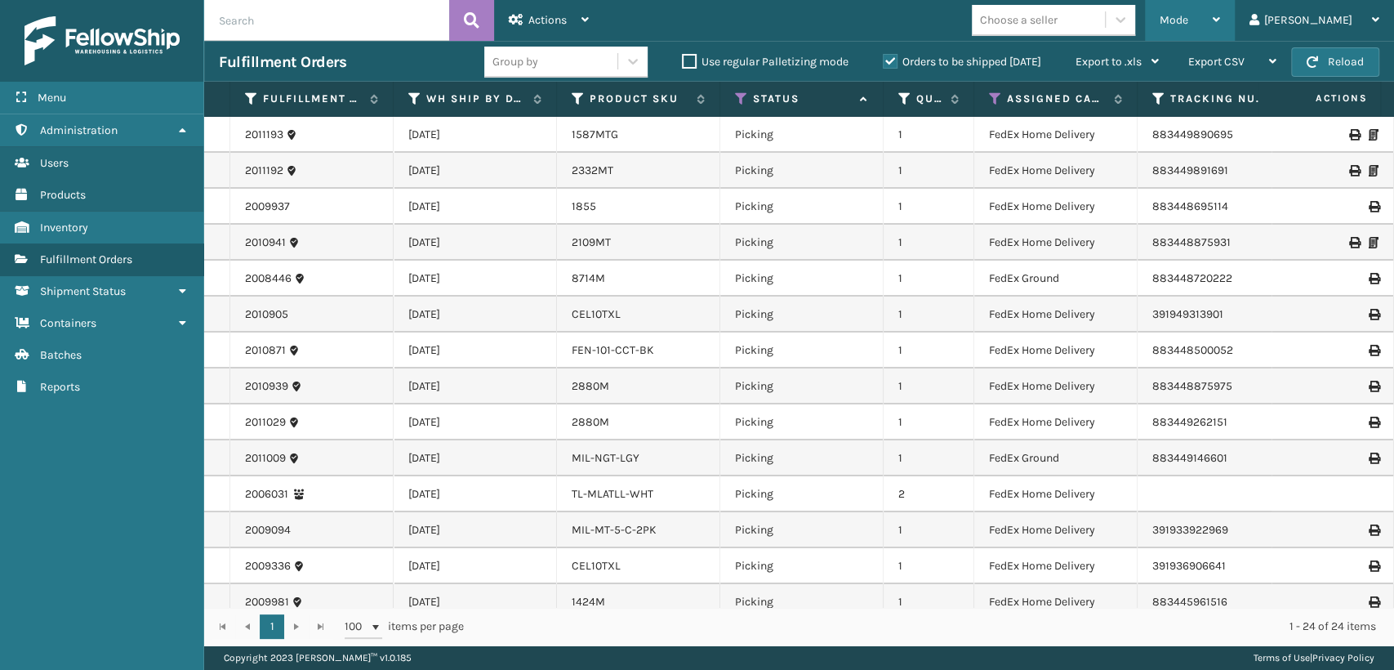
click at [1220, 11] on div "Mode" at bounding box center [1190, 20] width 60 height 41
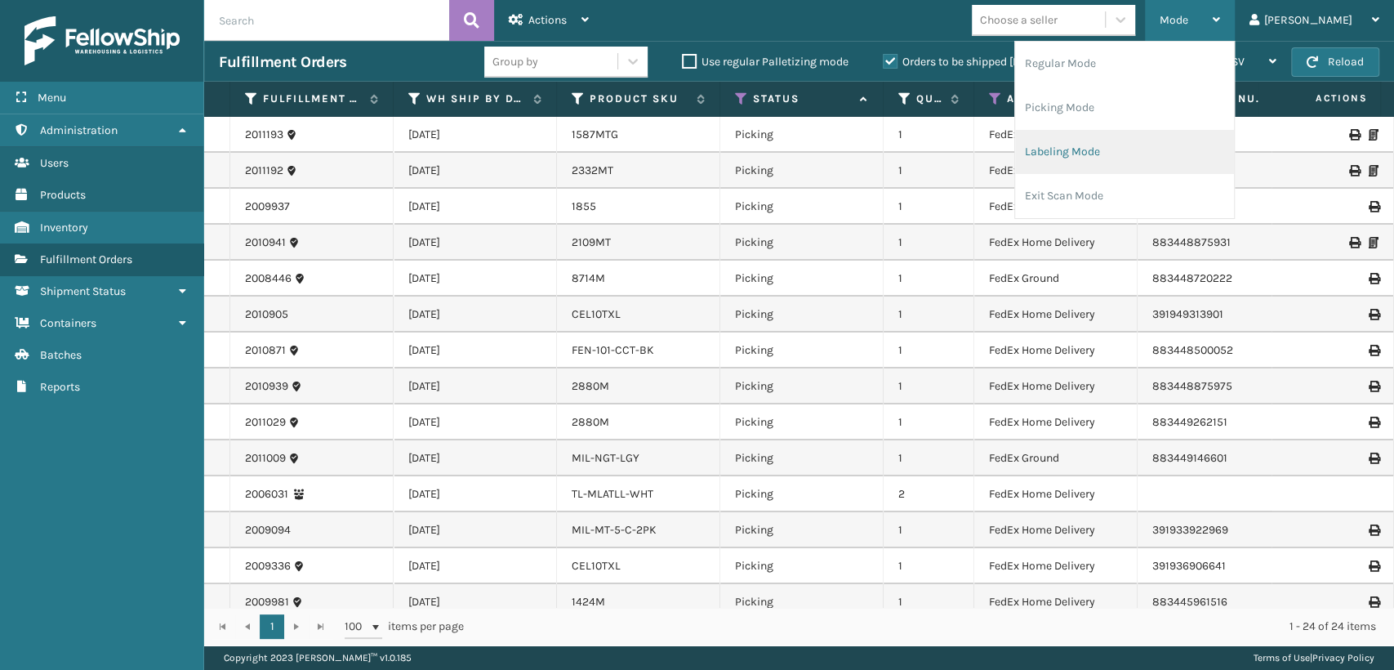
click at [1124, 132] on li "Labeling Mode" at bounding box center [1124, 152] width 219 height 44
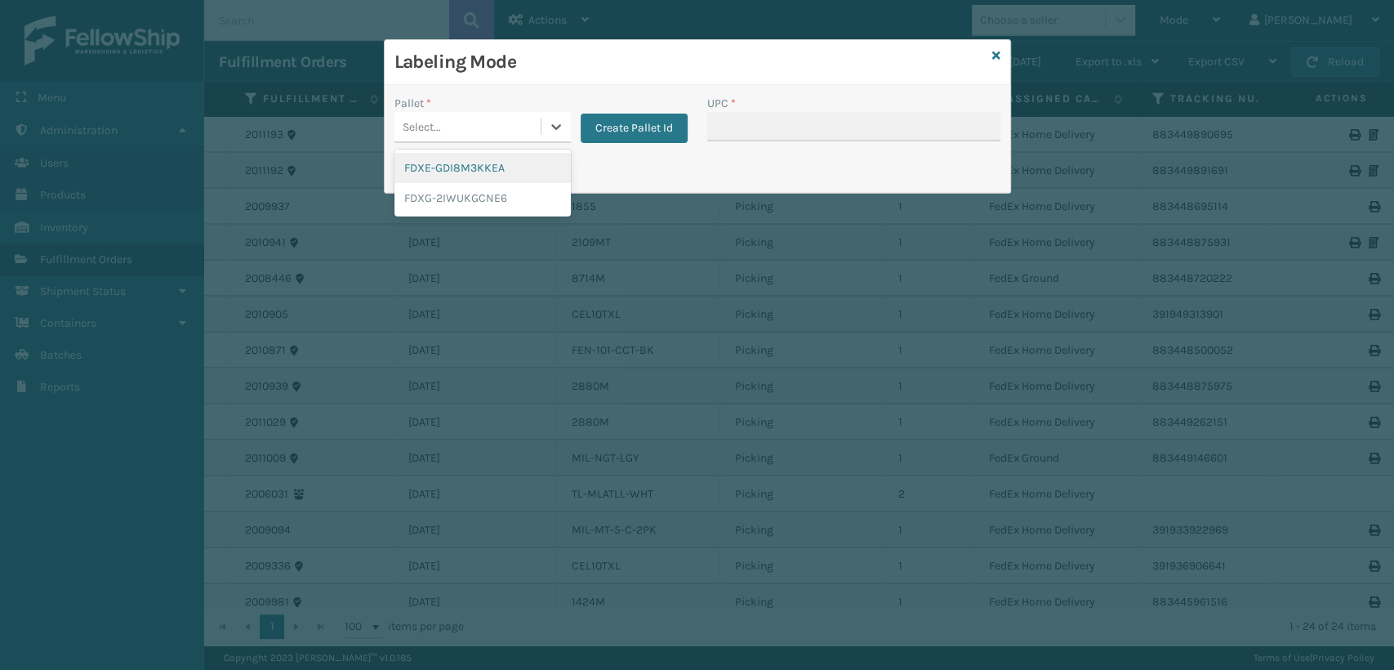
click at [484, 135] on div "Select..." at bounding box center [468, 127] width 146 height 27
click at [451, 187] on div "FDXG-2IWUKGCNE6" at bounding box center [483, 198] width 176 height 30
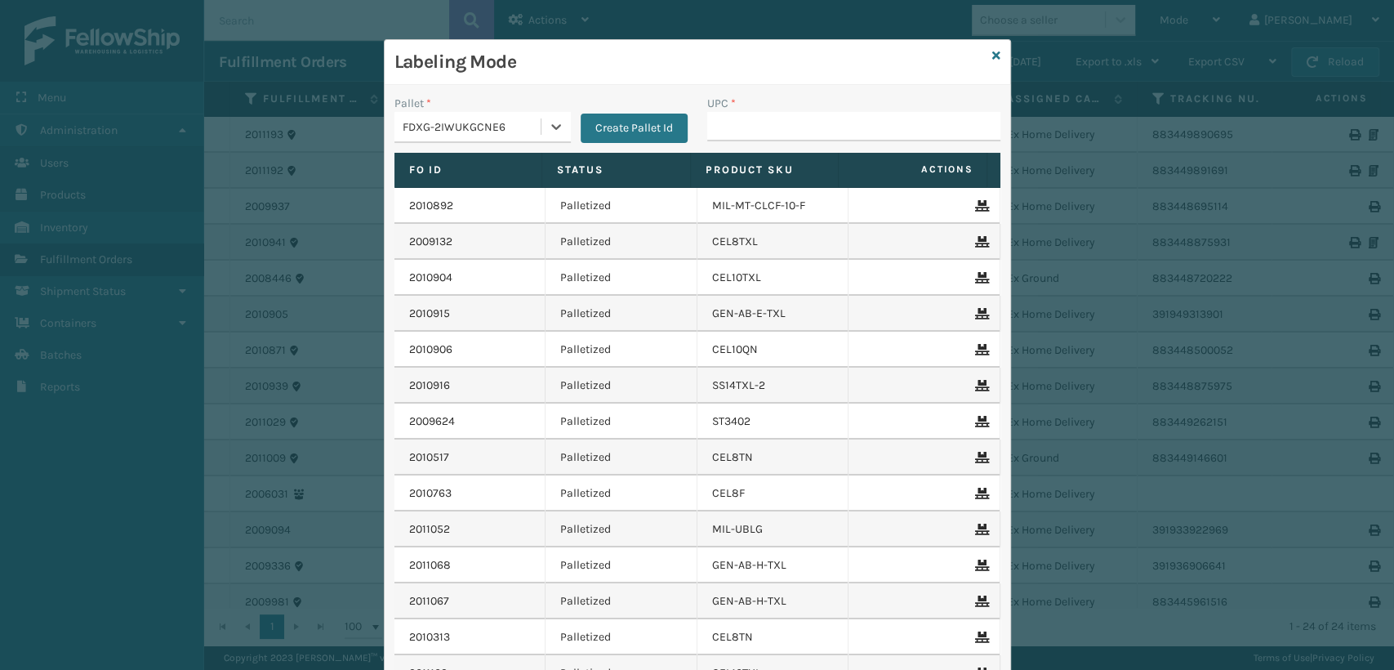
click at [733, 106] on div "UPC *" at bounding box center [853, 103] width 293 height 17
click at [738, 129] on input "UPC *" at bounding box center [853, 126] width 293 height 29
type input "100803130288"
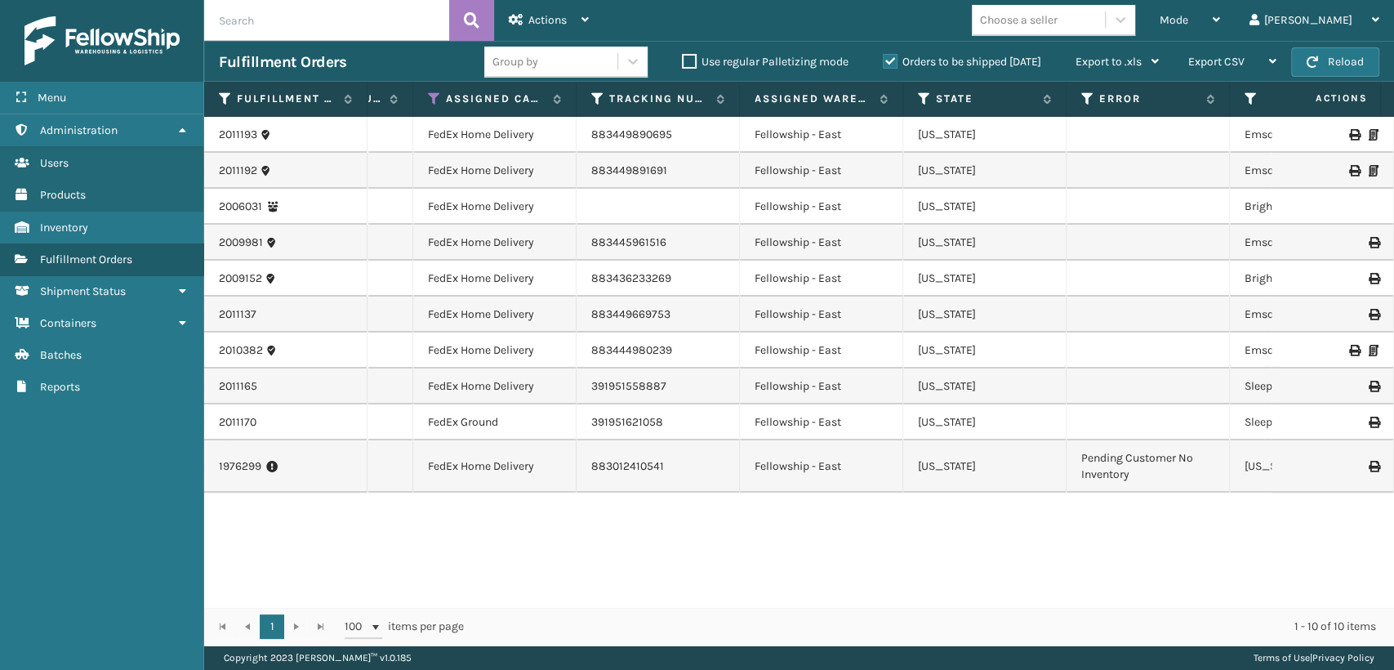
scroll to position [0, 696]
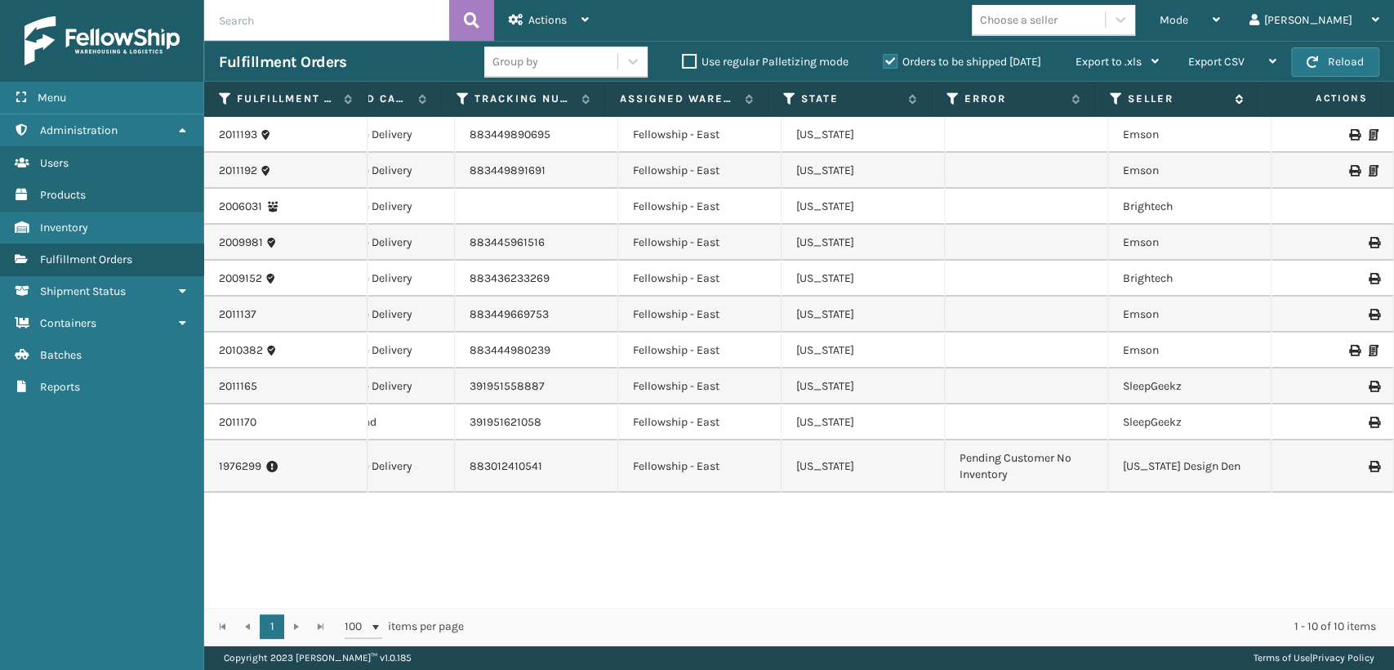
click at [1236, 100] on th "Seller" at bounding box center [1176, 99] width 163 height 35
click at [1234, 98] on icon at bounding box center [1236, 99] width 13 height 10
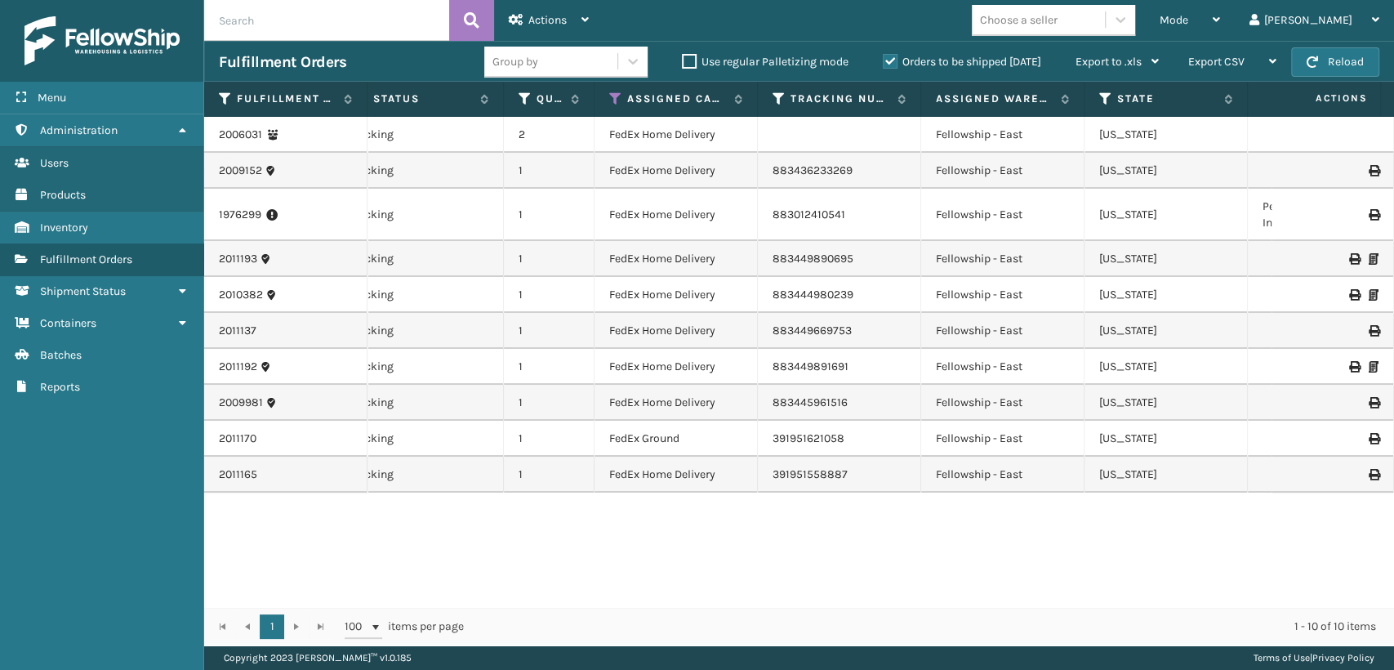
scroll to position [0, 261]
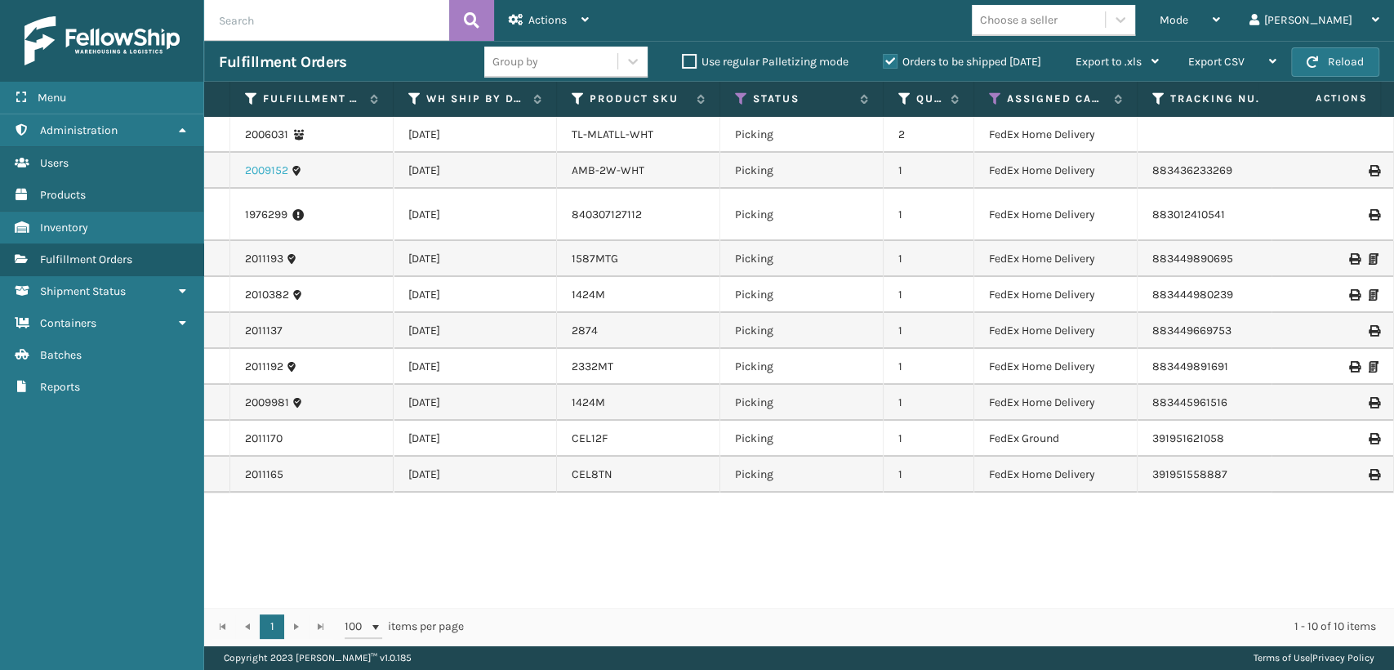
click at [257, 172] on link "2009152" at bounding box center [266, 171] width 43 height 16
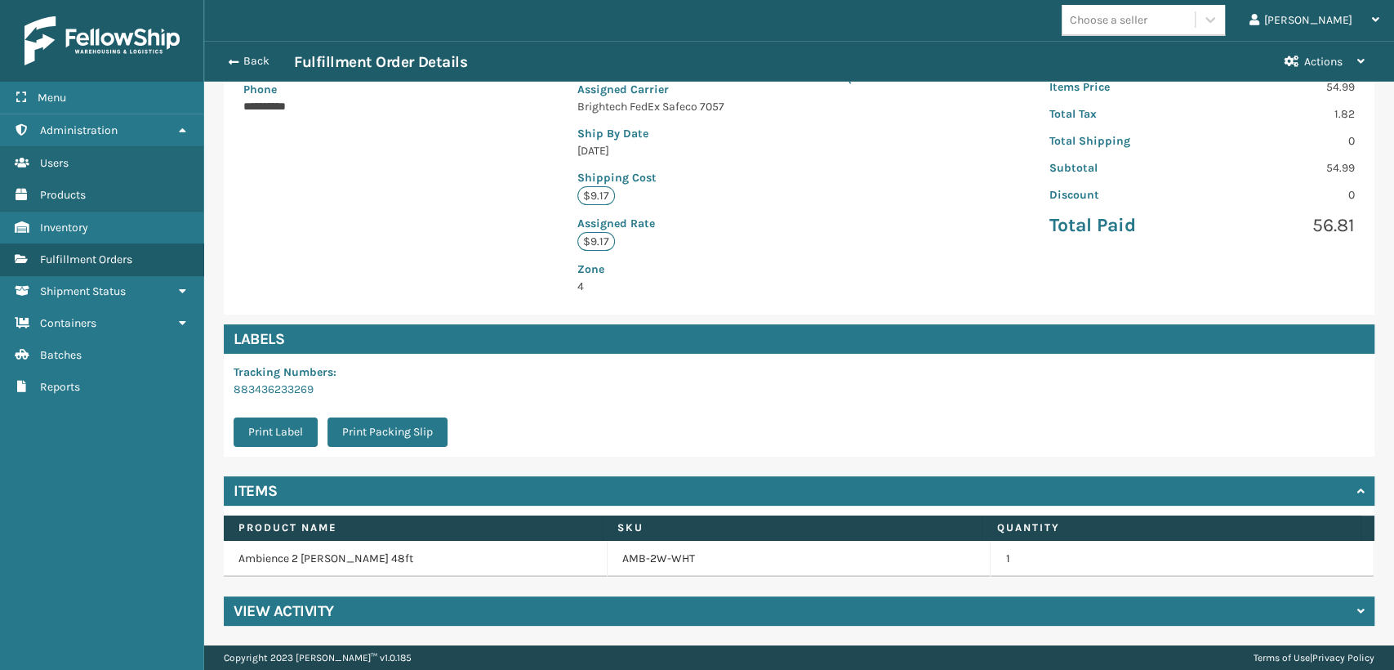
click at [342, 622] on div "View Activity" at bounding box center [799, 610] width 1151 height 29
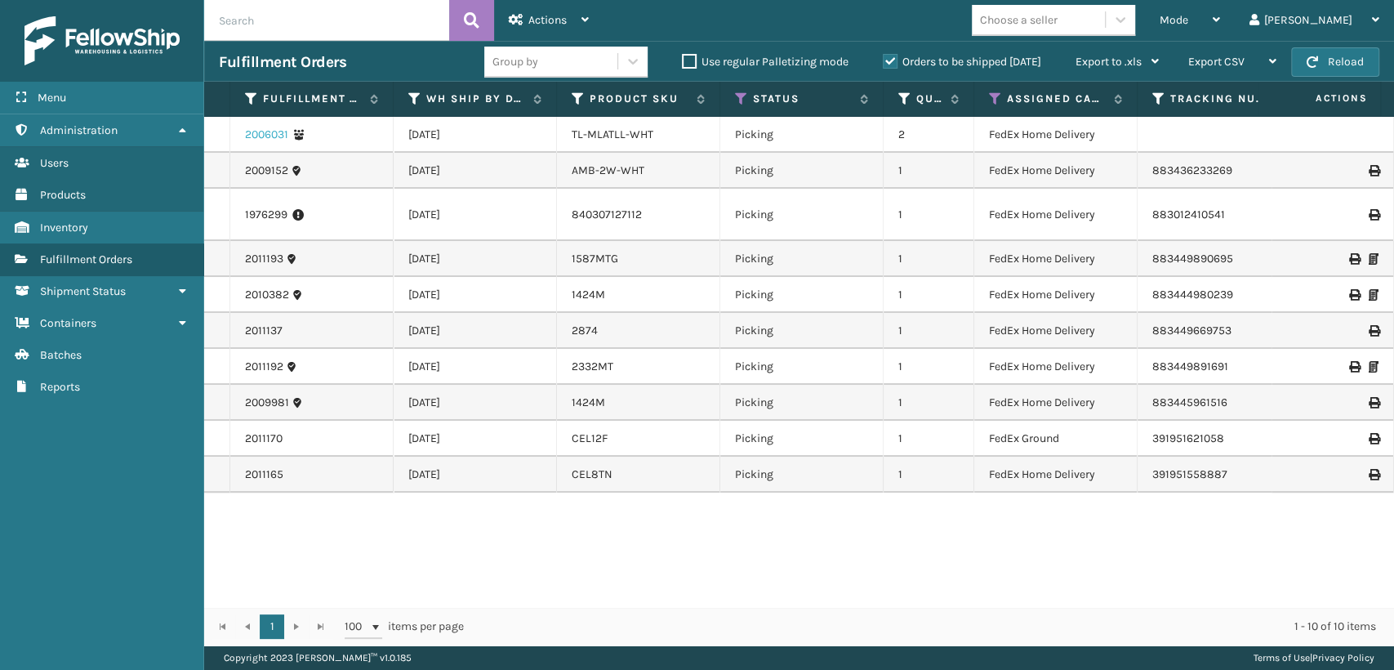
drag, startPoint x: 259, startPoint y: 134, endPoint x: 273, endPoint y: 139, distance: 14.7
click at [260, 134] on link "2006031" at bounding box center [266, 135] width 43 height 16
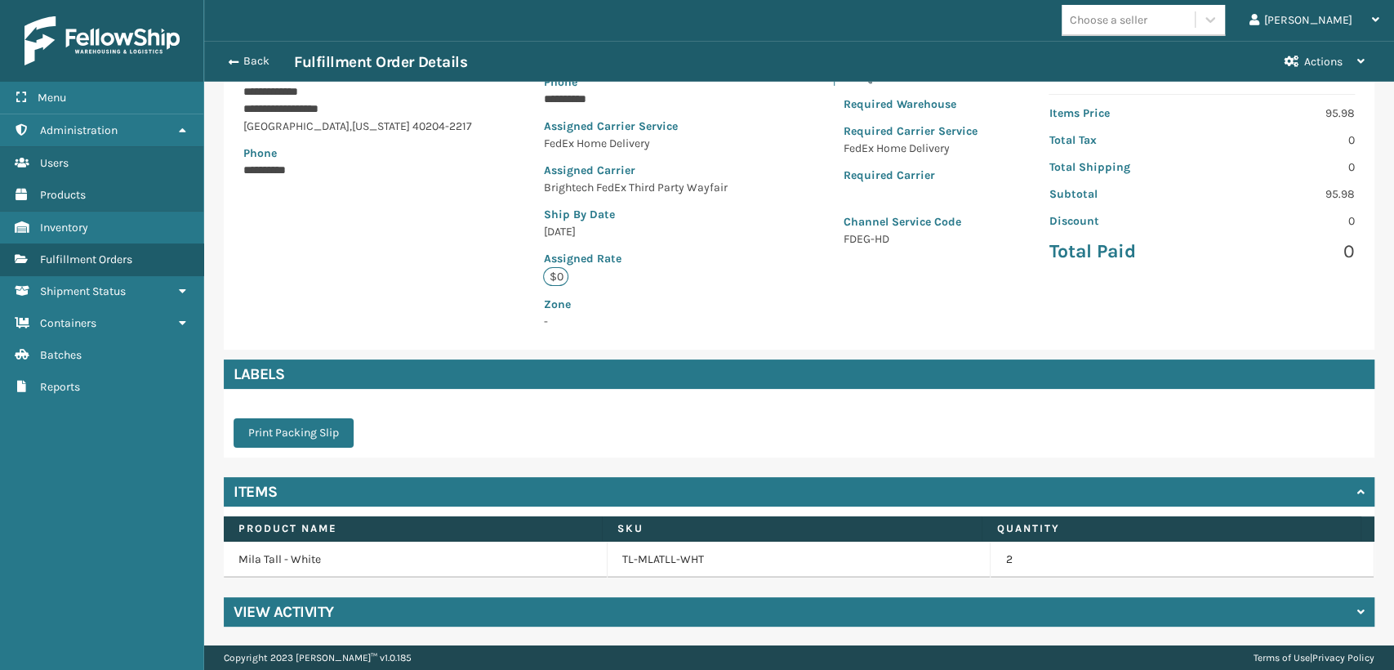
click at [306, 618] on h4 "View Activity" at bounding box center [284, 612] width 100 height 20
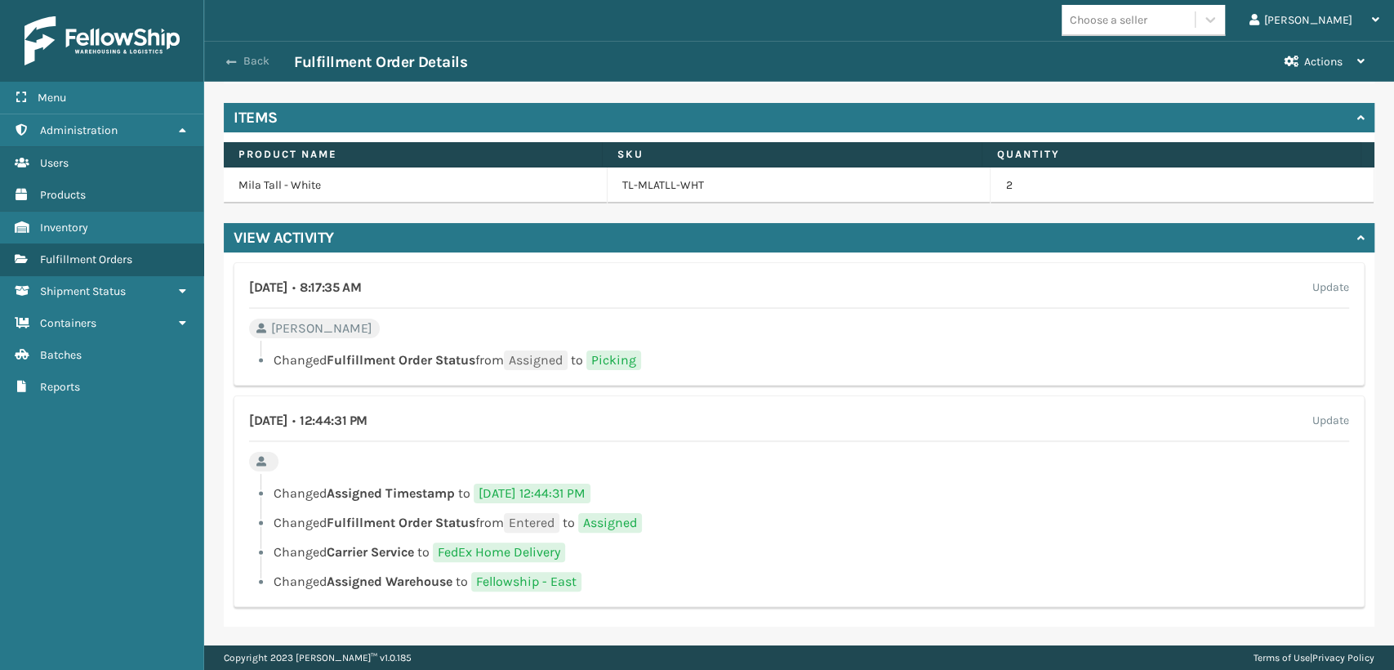
click at [241, 66] on button "Back" at bounding box center [256, 61] width 75 height 15
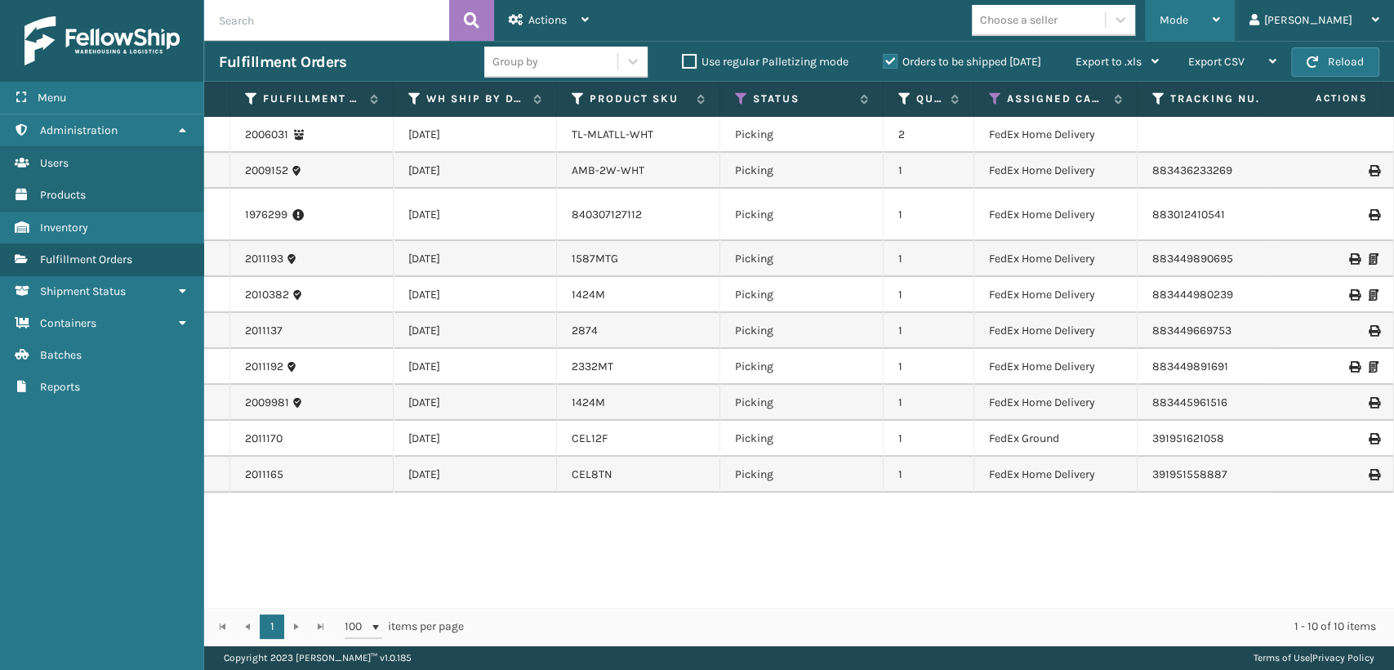
click at [1188, 13] on span "Mode" at bounding box center [1174, 20] width 29 height 14
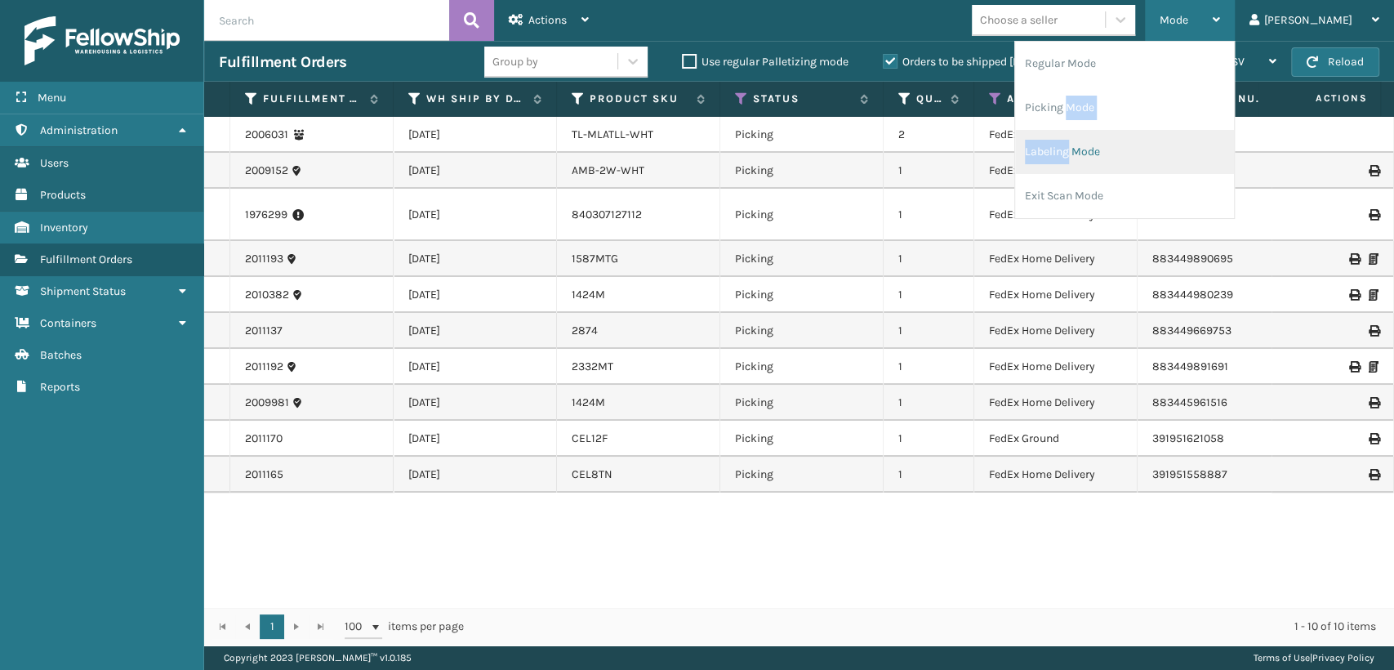
click at [1121, 140] on ul "Regular Mode Picking Mode Labeling Mode Exit Scan Mode" at bounding box center [1124, 130] width 219 height 176
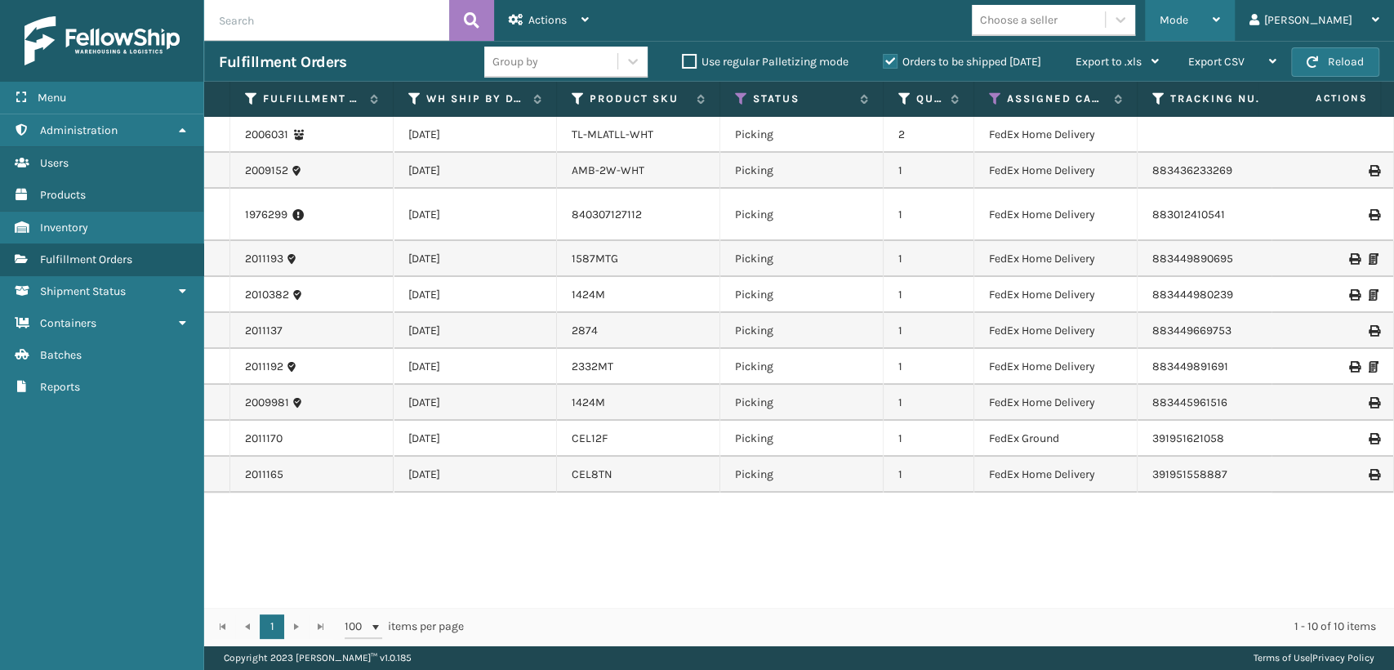
click at [1209, 15] on div "Mode Regular Mode Picking Mode Labeling Mode Exit Scan Mode" at bounding box center [1190, 20] width 90 height 41
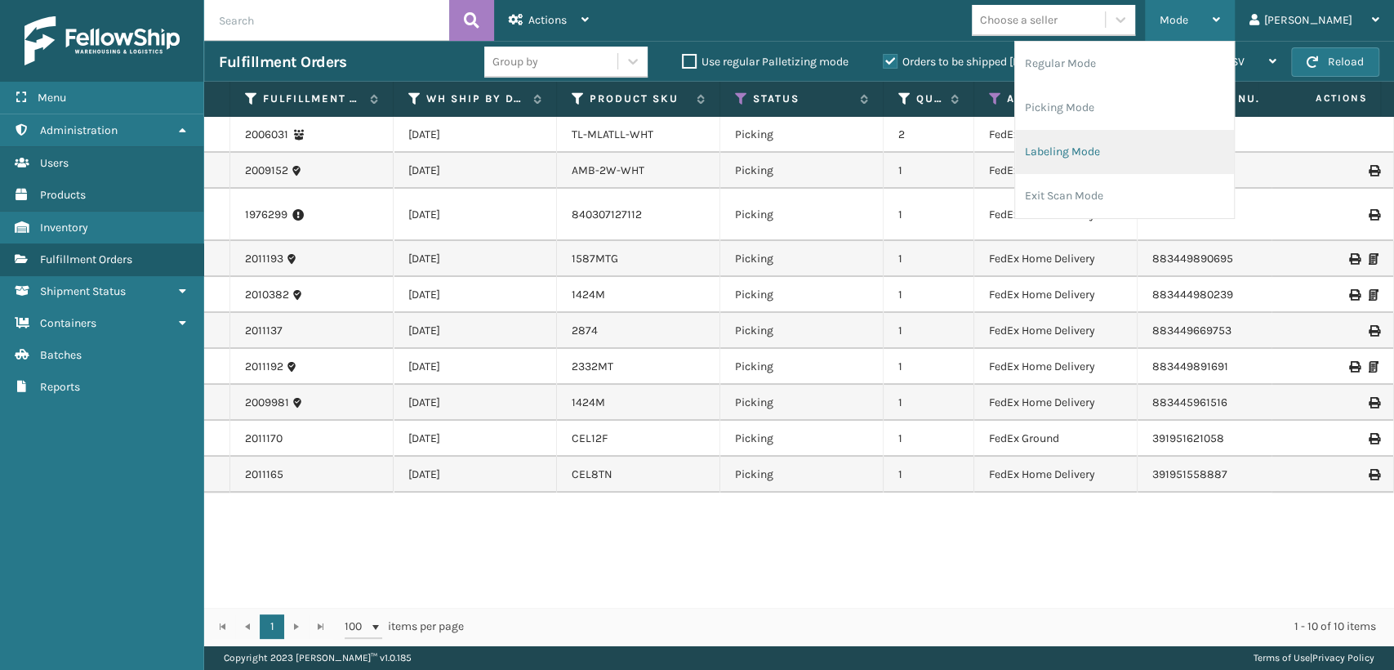
click at [1114, 145] on li "Labeling Mode" at bounding box center [1124, 152] width 219 height 44
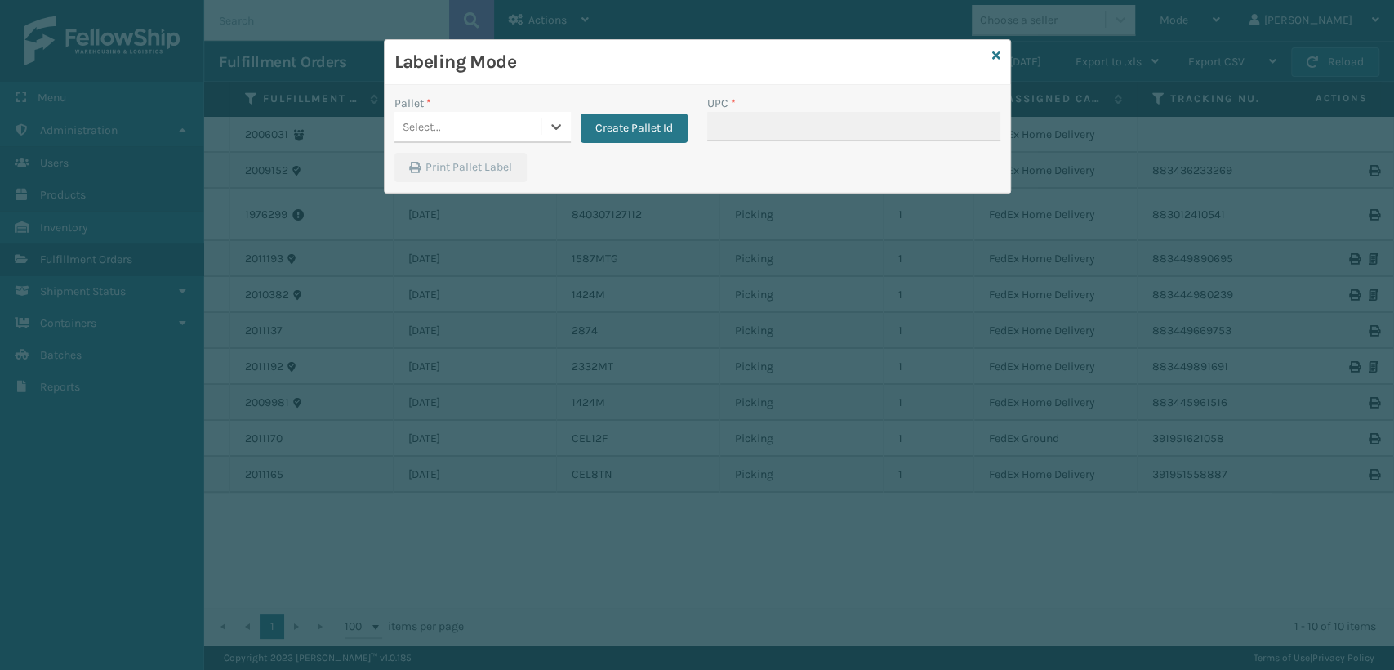
click at [464, 119] on div "Select..." at bounding box center [468, 127] width 146 height 27
click at [462, 184] on div "FDXG-2IWUKGCNE6" at bounding box center [483, 198] width 176 height 30
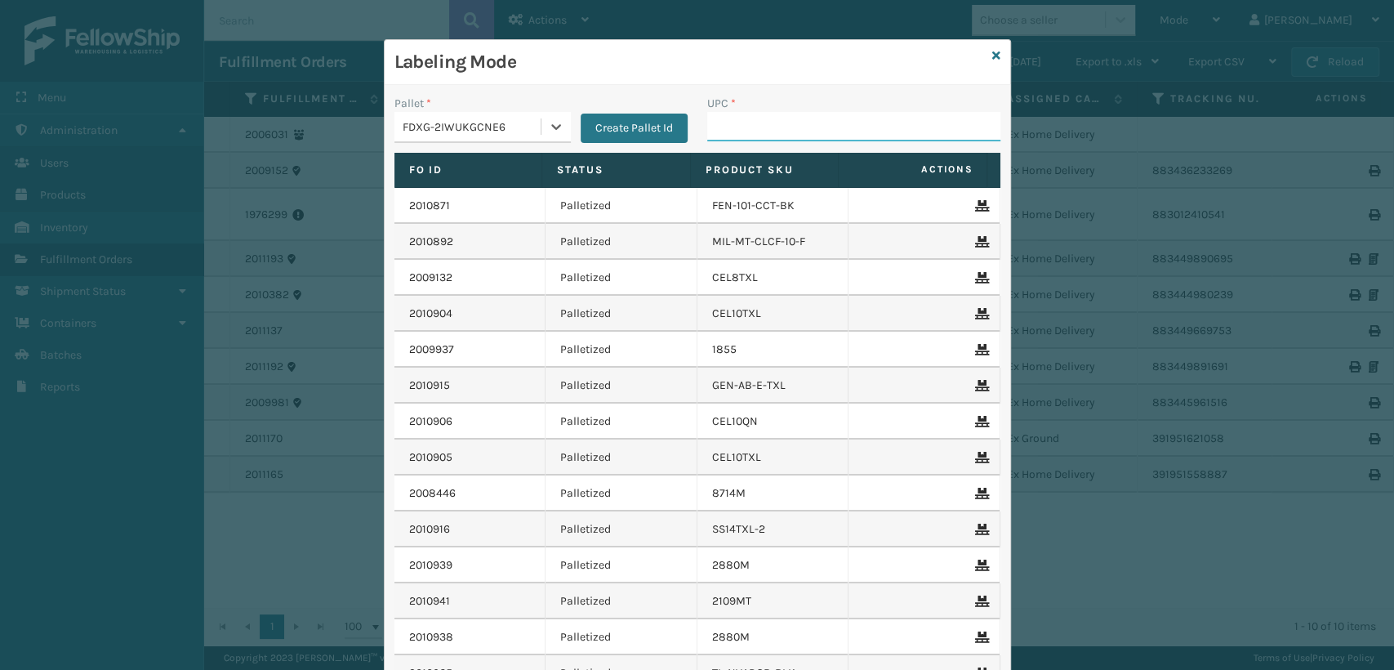
drag, startPoint x: 755, startPoint y: 140, endPoint x: 769, endPoint y: 117, distance: 26.8
click at [755, 140] on input "UPC *" at bounding box center [853, 126] width 293 height 29
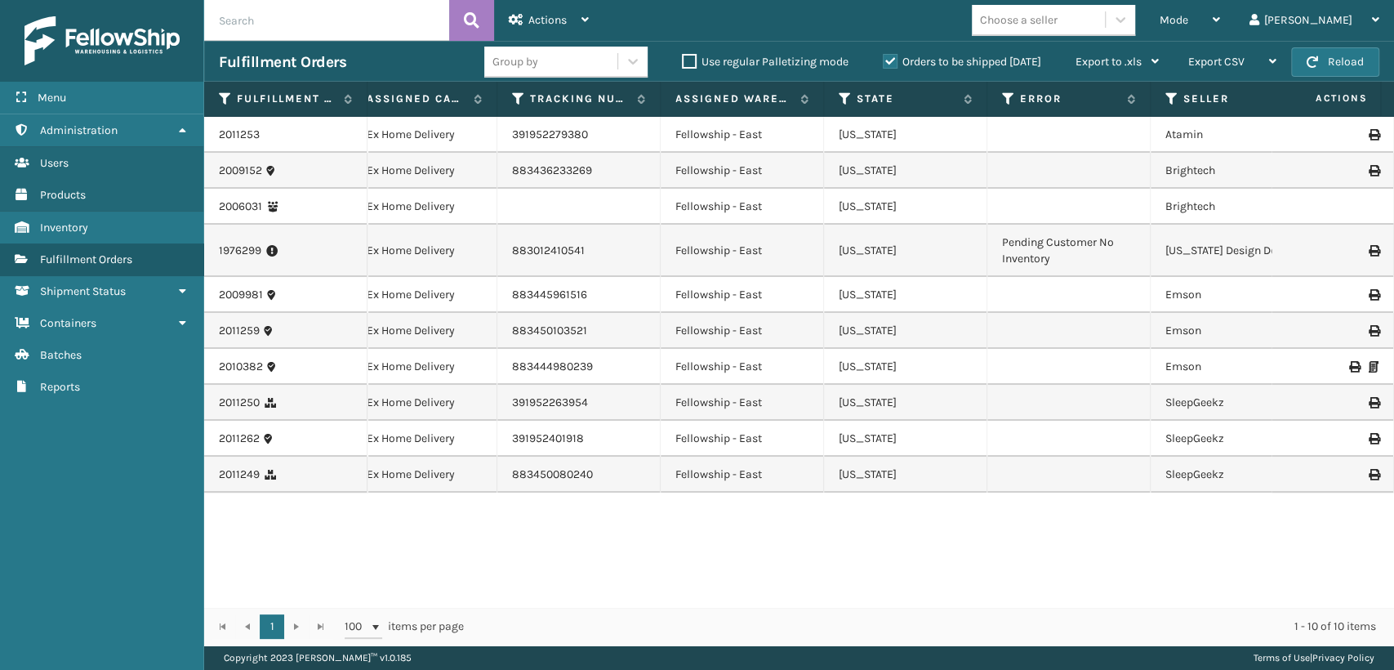
scroll to position [0, 696]
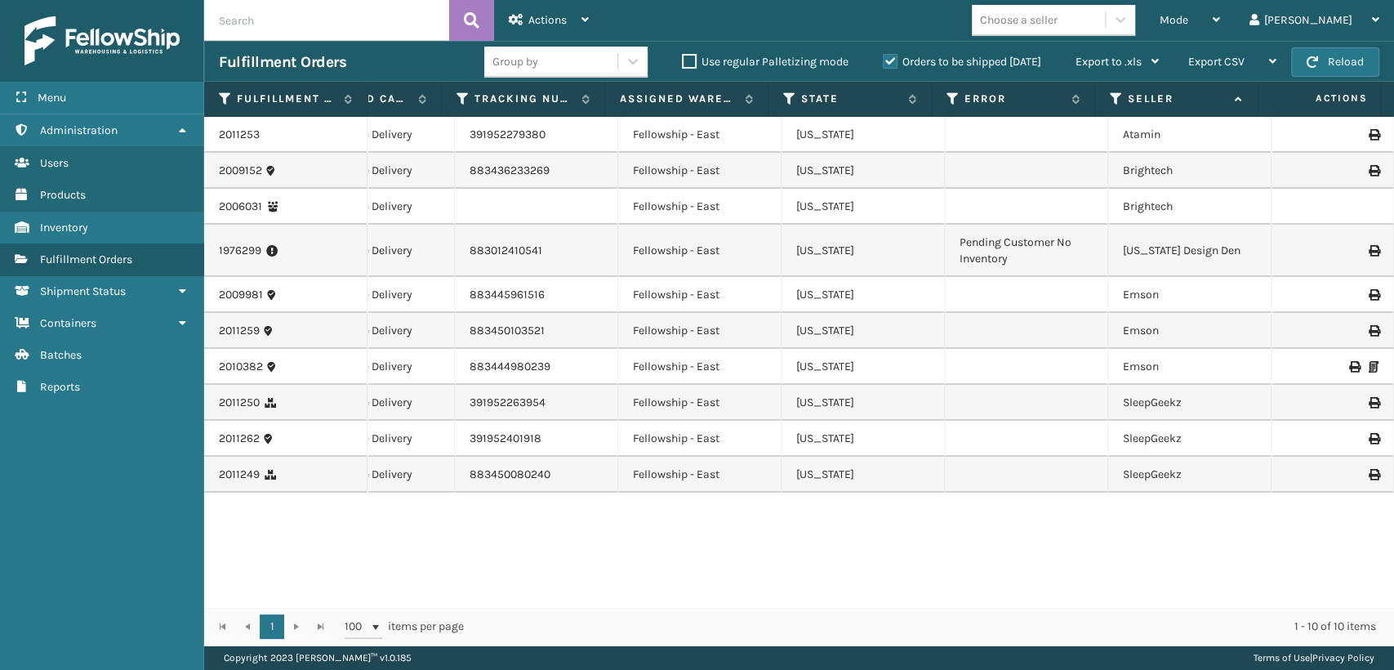
click at [891, 60] on label "Orders to be shipped [DATE]" at bounding box center [962, 62] width 158 height 14
click at [884, 60] on input "Orders to be shipped [DATE]" at bounding box center [883, 57] width 1 height 11
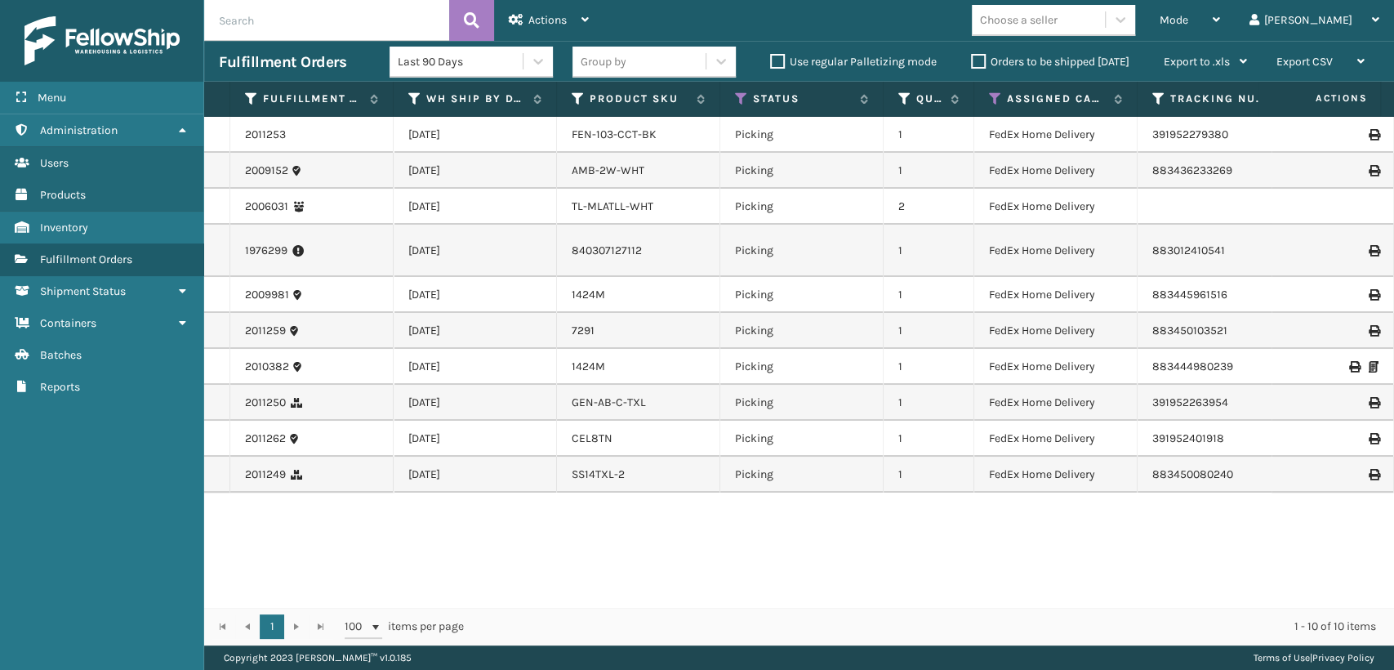
click at [631, 534] on div "2011253 [DATE] FEN-103-CCT-BK Picking 1 FedEx Home Delivery 391952279380 Fellow…" at bounding box center [799, 362] width 1190 height 490
click at [1220, 11] on div "Mode" at bounding box center [1190, 20] width 60 height 41
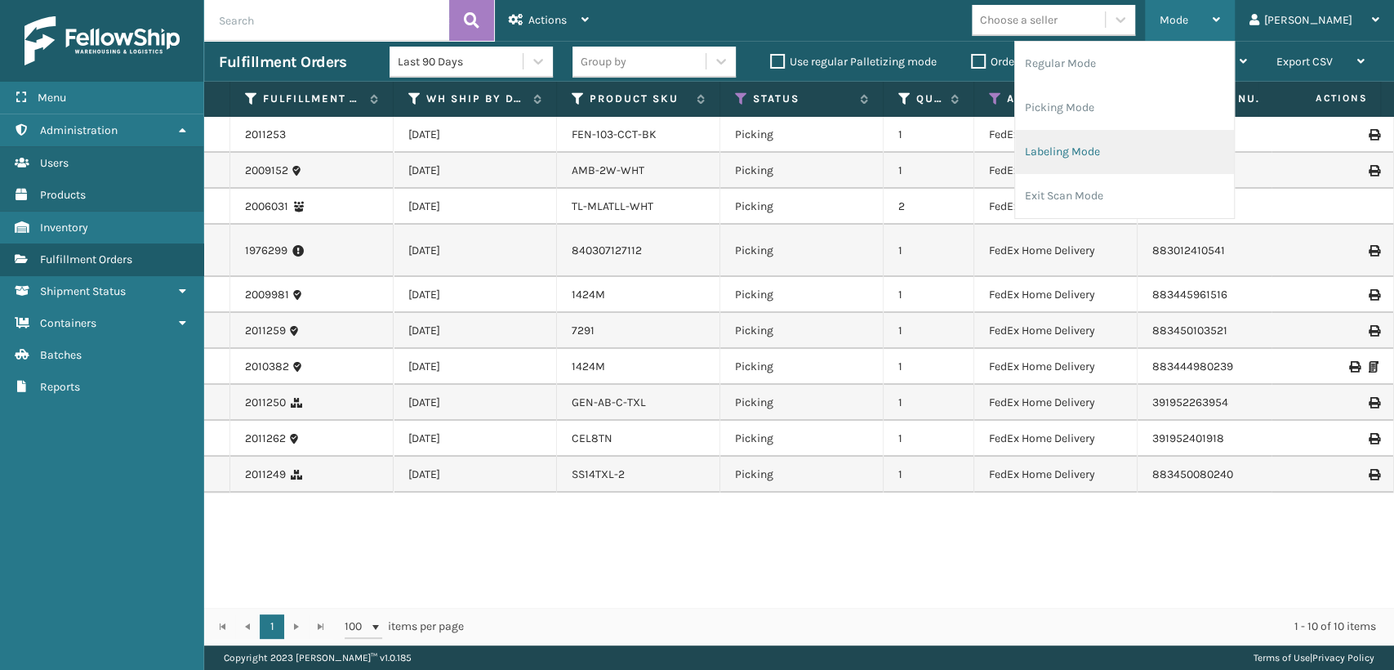
click at [1129, 149] on li "Labeling Mode" at bounding box center [1124, 152] width 219 height 44
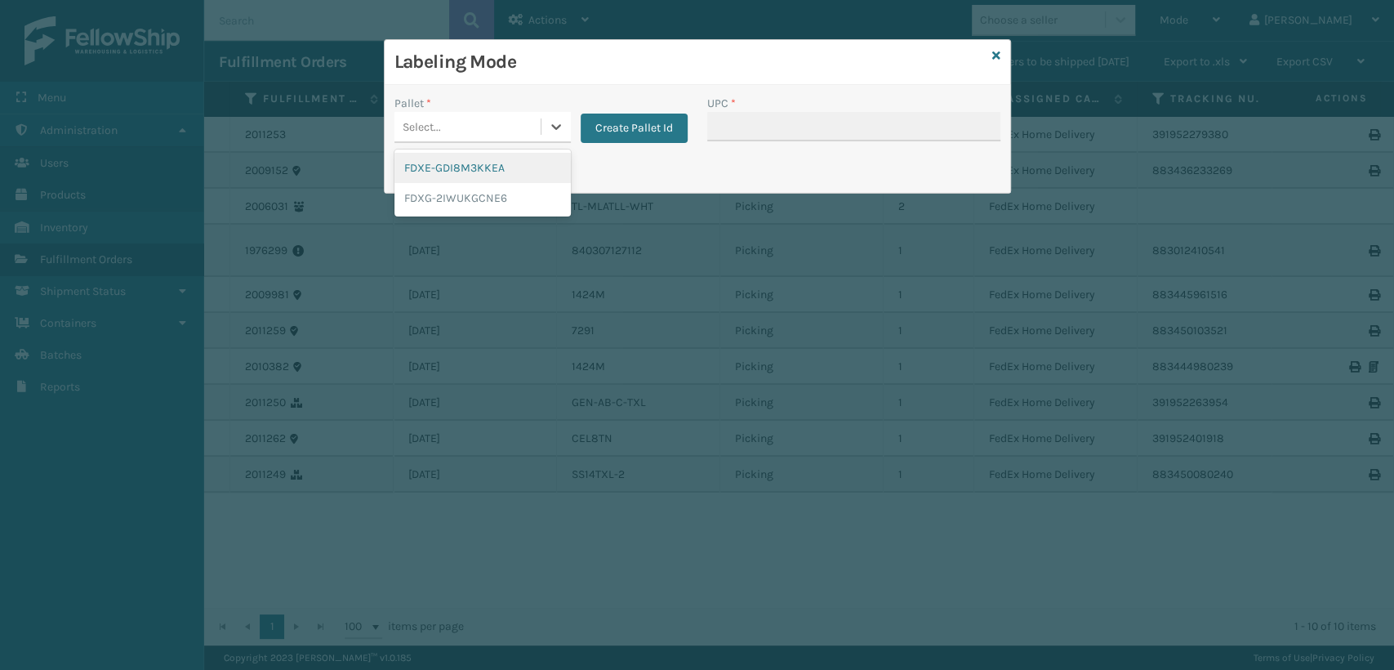
click at [514, 135] on div "Select..." at bounding box center [468, 127] width 146 height 27
click at [492, 193] on div "FDXG-2IWUKGCNE6" at bounding box center [483, 198] width 176 height 30
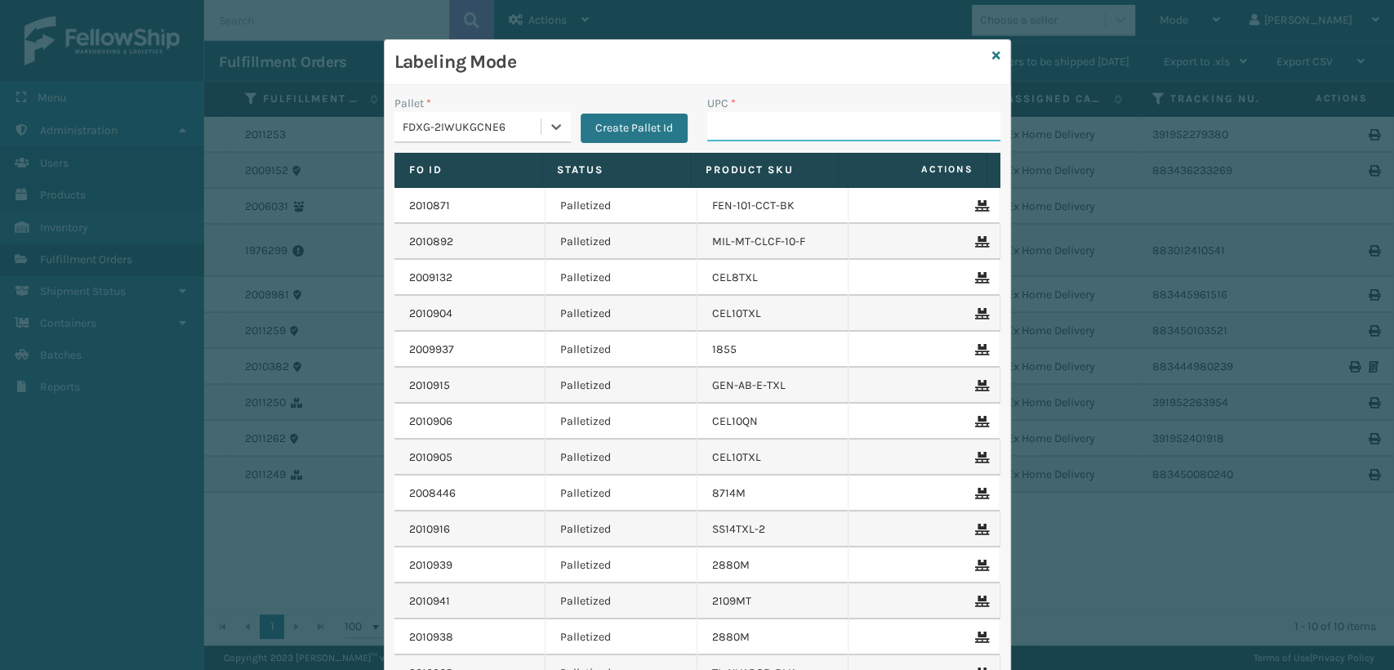
click at [882, 124] on input "UPC *" at bounding box center [853, 126] width 293 height 29
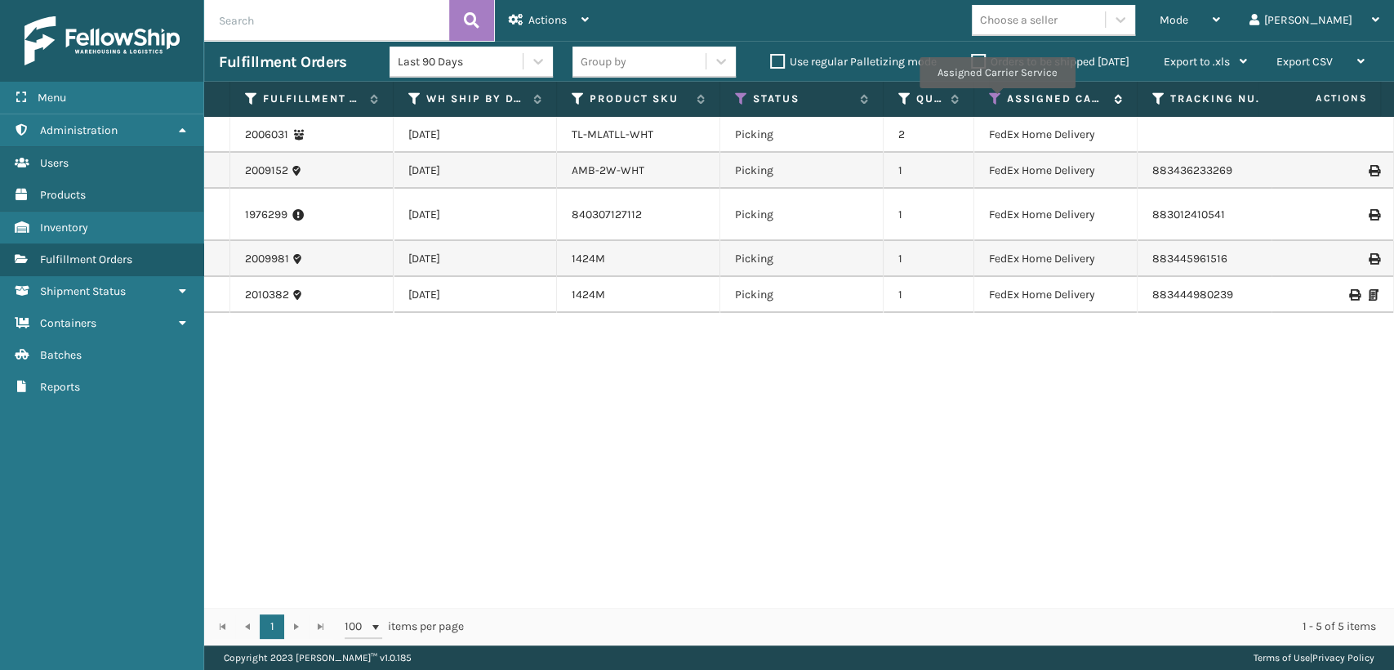
click at [993, 100] on icon at bounding box center [995, 98] width 13 height 15
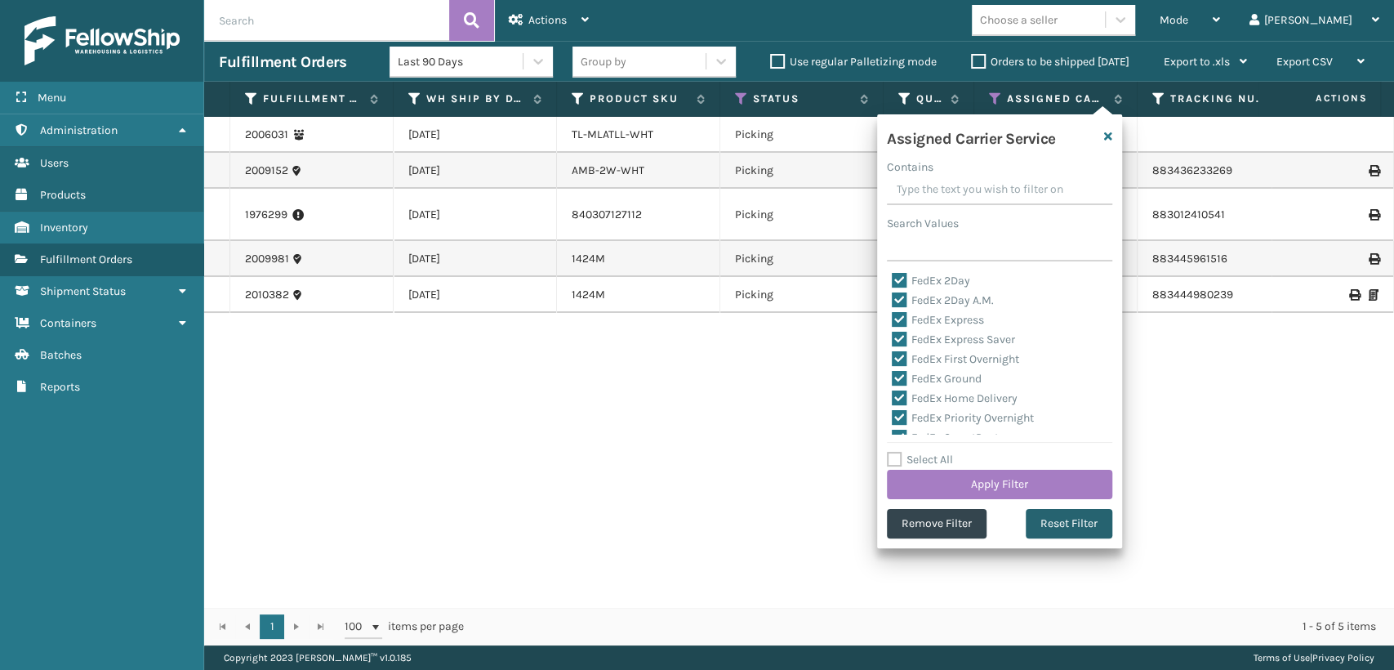
click at [1056, 516] on button "Reset Filter" at bounding box center [1069, 523] width 87 height 29
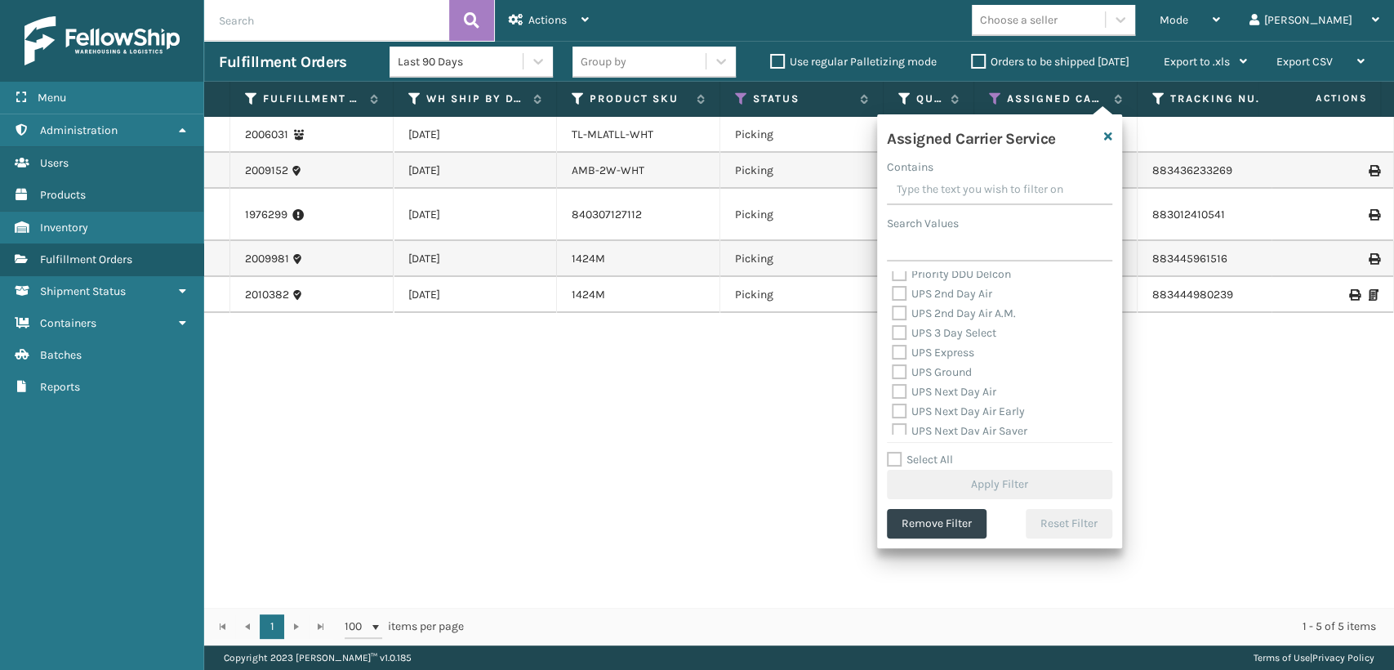
scroll to position [272, 0]
click at [938, 316] on label "UPS 2nd Day Air" at bounding box center [942, 322] width 100 height 14
click at [893, 316] on input "UPS 2nd Day Air" at bounding box center [892, 318] width 1 height 11
checkbox input "true"
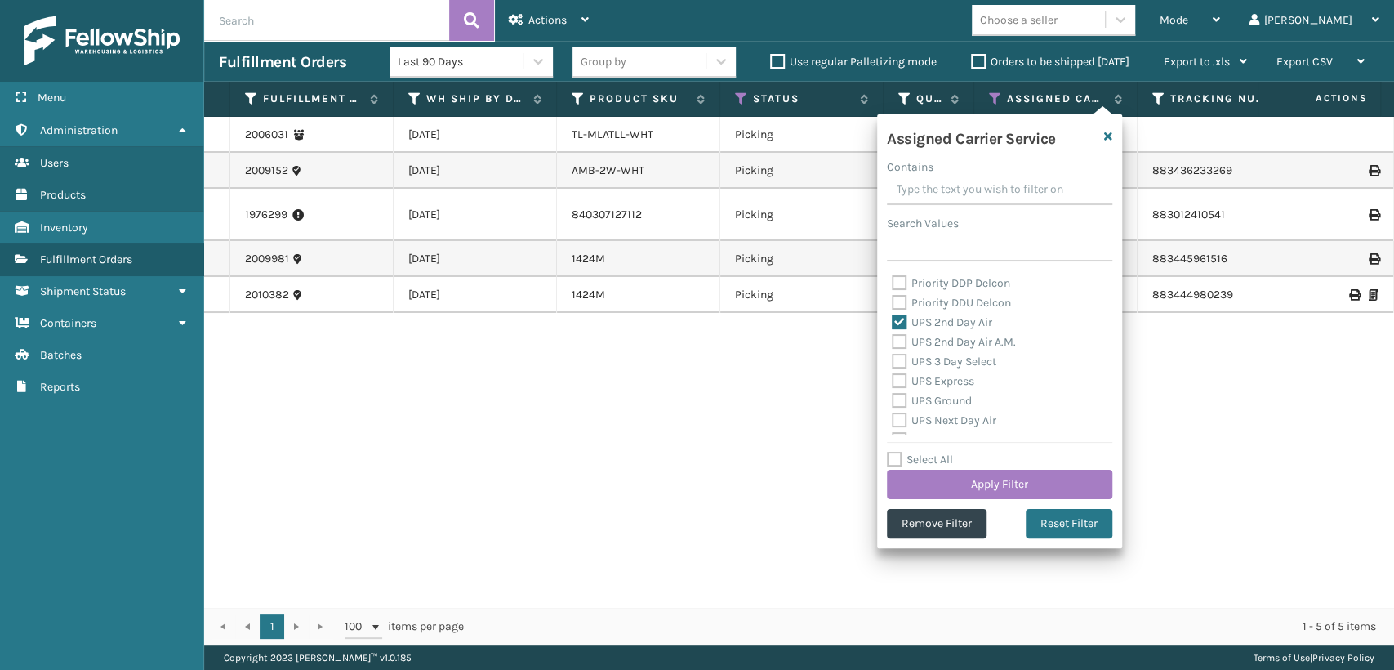
click at [938, 329] on div "UPS 2nd Day Air" at bounding box center [1000, 323] width 216 height 20
click at [938, 338] on label "UPS 2nd Day Air A.M." at bounding box center [954, 342] width 124 height 14
click at [893, 338] on input "UPS 2nd Day Air A.M." at bounding box center [892, 337] width 1 height 11
checkbox input "true"
click at [937, 368] on div "UPS 3 Day Select" at bounding box center [1000, 362] width 216 height 20
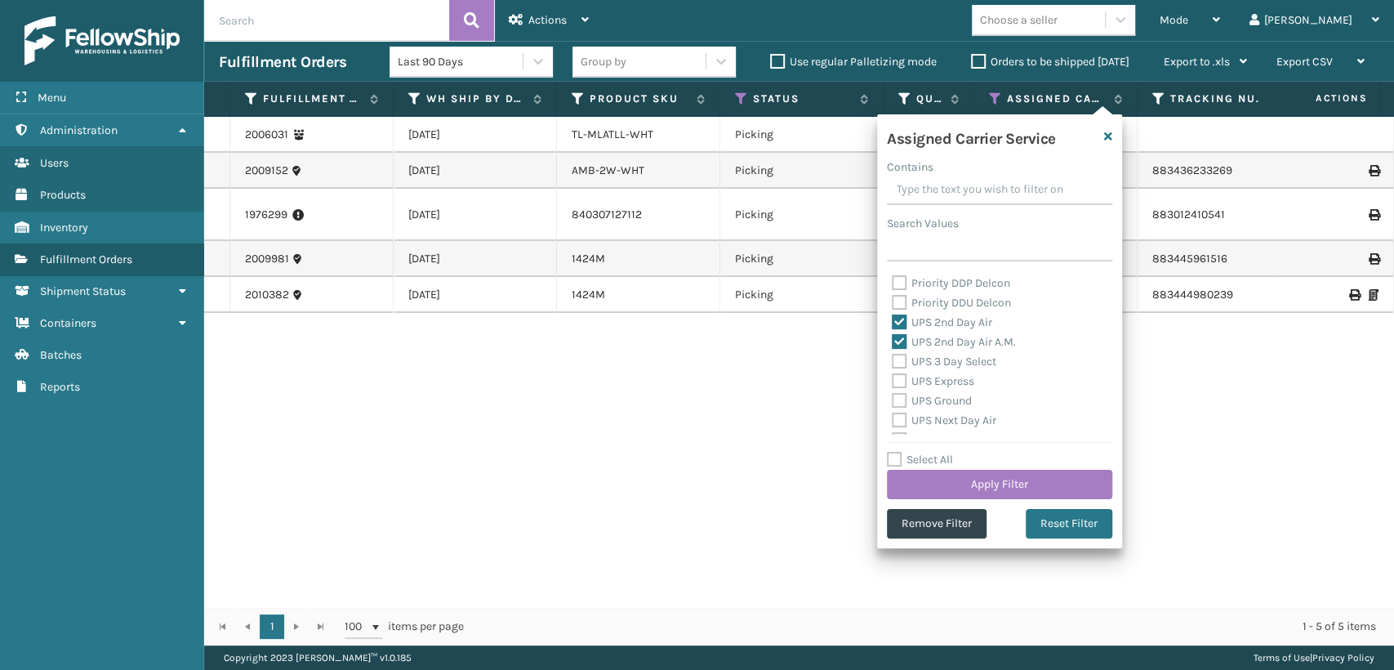
click at [936, 382] on label "UPS Express" at bounding box center [933, 381] width 82 height 14
click at [893, 382] on input "UPS Express" at bounding box center [892, 377] width 1 height 11
checkbox input "true"
click at [936, 359] on label "UPS 3 Day Select" at bounding box center [944, 361] width 105 height 14
click at [893, 359] on input "UPS 3 Day Select" at bounding box center [892, 357] width 1 height 11
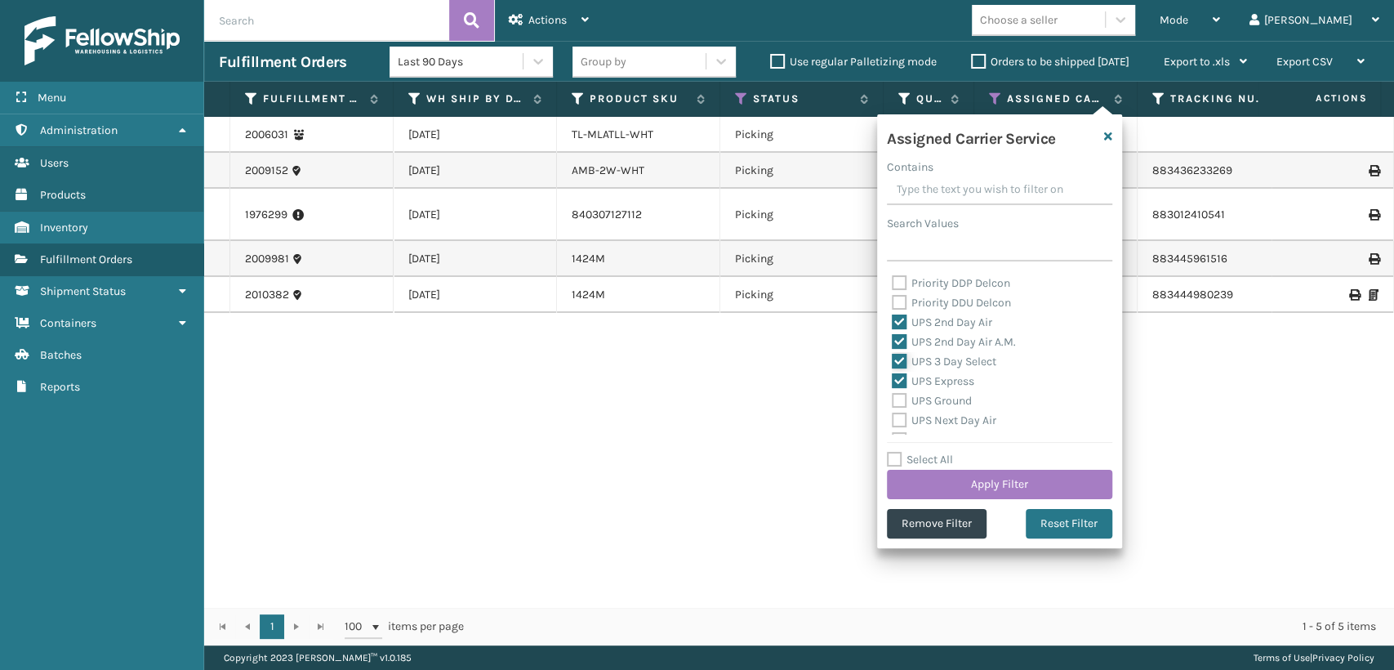
checkbox input "true"
click at [936, 390] on div "UPS Express" at bounding box center [1000, 382] width 216 height 20
click at [934, 407] on div "UPS Ground" at bounding box center [1000, 401] width 216 height 20
click at [935, 403] on label "UPS Ground" at bounding box center [932, 401] width 80 height 14
click at [893, 402] on input "UPS Ground" at bounding box center [892, 396] width 1 height 11
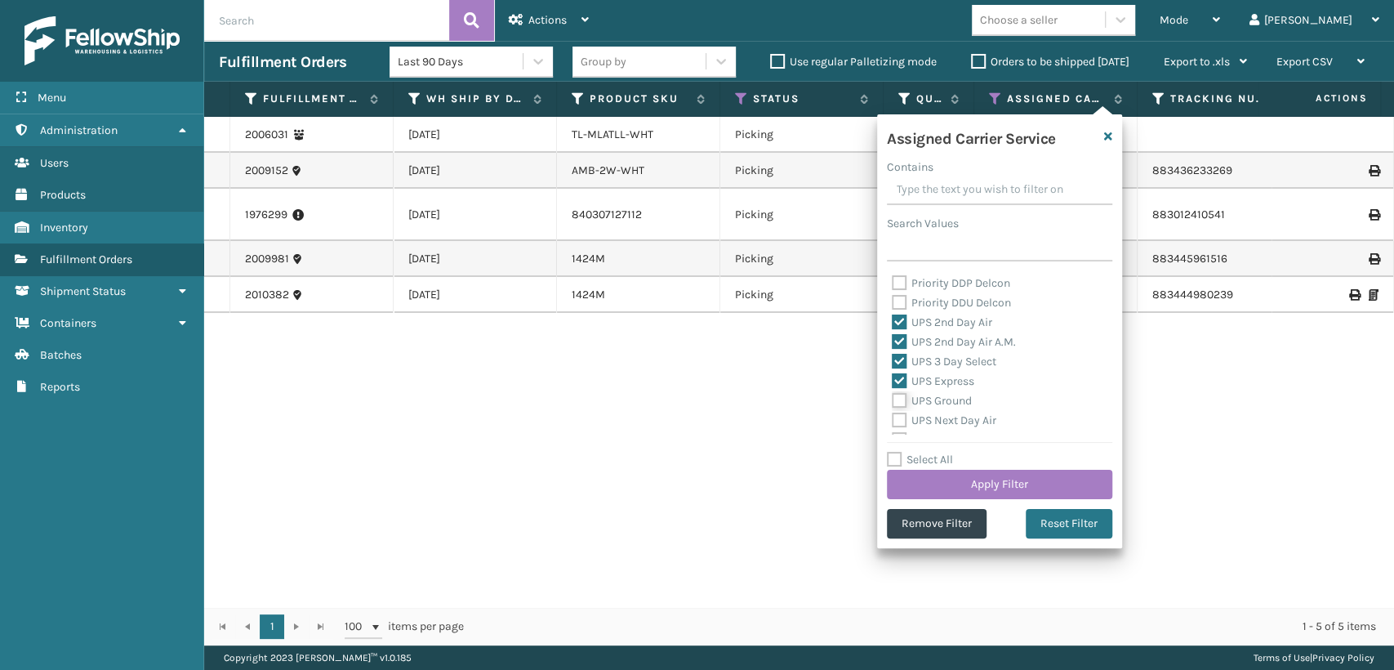
checkbox input "true"
click at [934, 417] on label "UPS Next Day Air" at bounding box center [944, 420] width 105 height 14
click at [893, 417] on input "UPS Next Day Air" at bounding box center [892, 416] width 1 height 11
checkbox input "true"
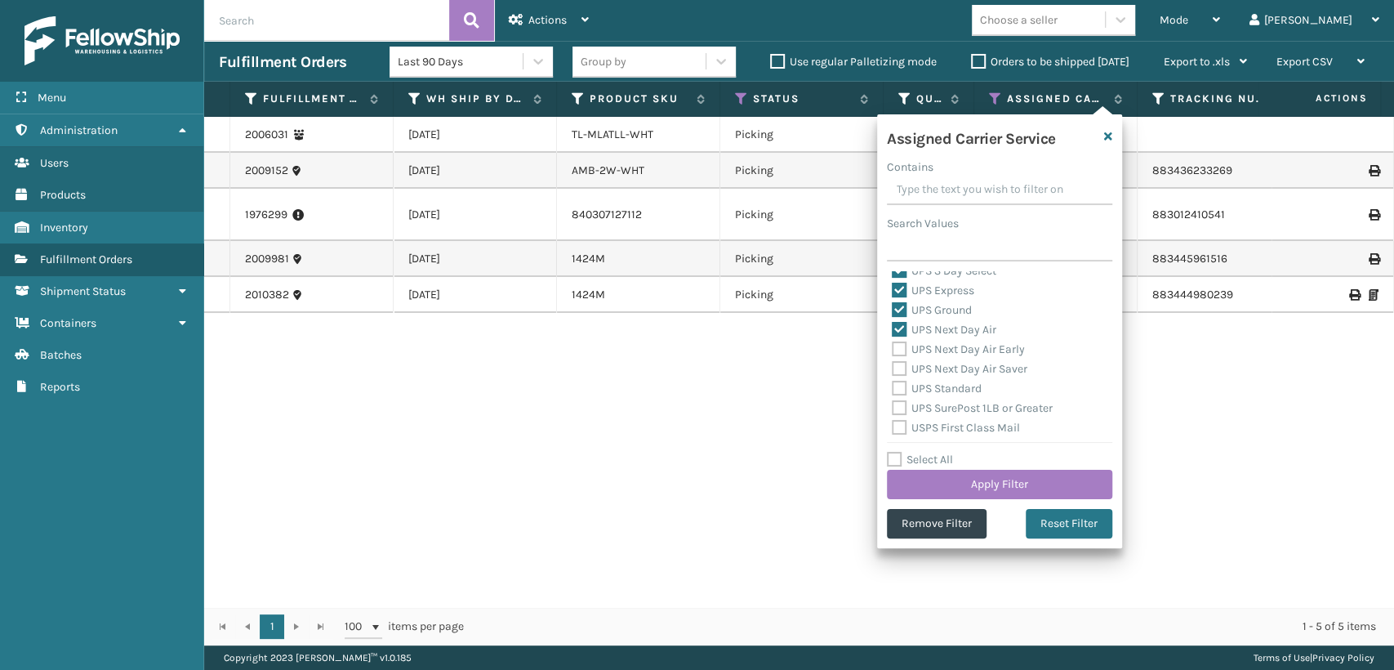
click at [935, 354] on label "UPS Next Day Air Early" at bounding box center [958, 349] width 133 height 14
click at [893, 350] on input "UPS Next Day Air Early" at bounding box center [892, 345] width 1 height 11
checkbox input "true"
click at [931, 363] on label "UPS Next Day Air Saver" at bounding box center [960, 369] width 136 height 14
click at [893, 363] on input "UPS Next Day Air Saver" at bounding box center [892, 364] width 1 height 11
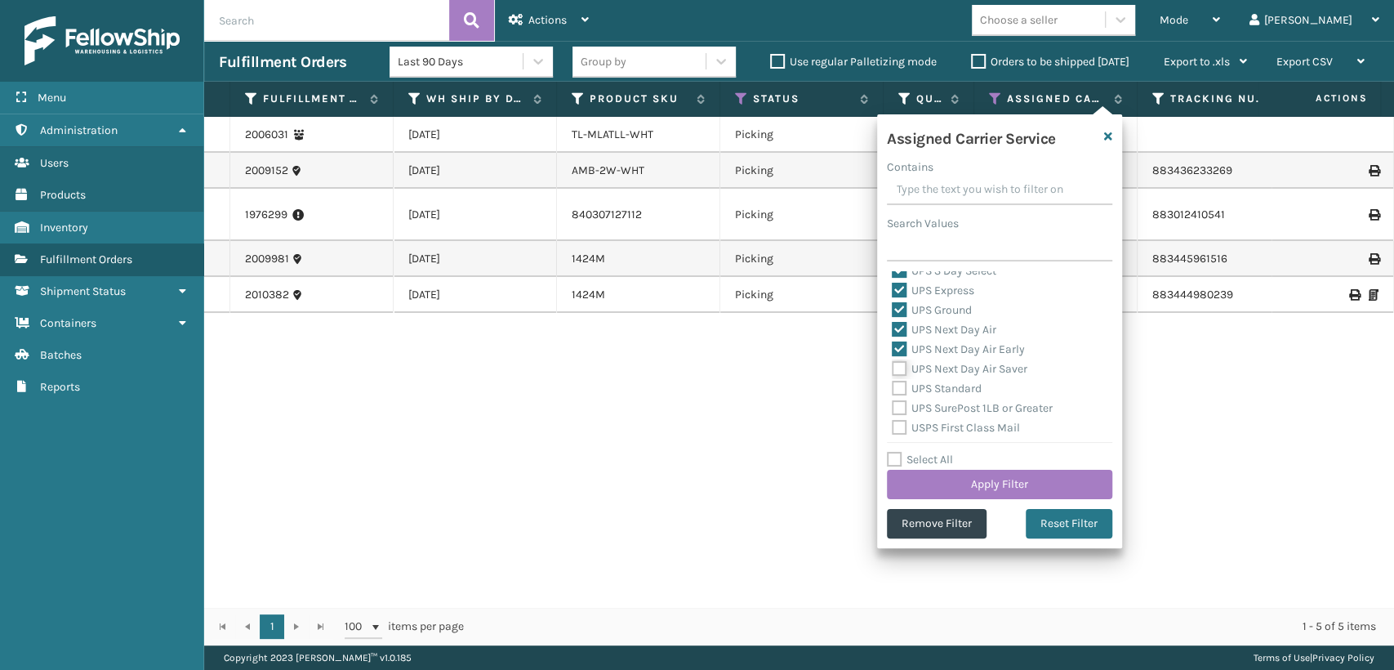
checkbox input "true"
click at [930, 387] on label "UPS Standard" at bounding box center [937, 388] width 90 height 14
click at [893, 387] on input "UPS Standard" at bounding box center [892, 384] width 1 height 11
checkbox input "true"
click at [934, 403] on label "UPS SurePost 1LB or Greater" at bounding box center [972, 408] width 161 height 14
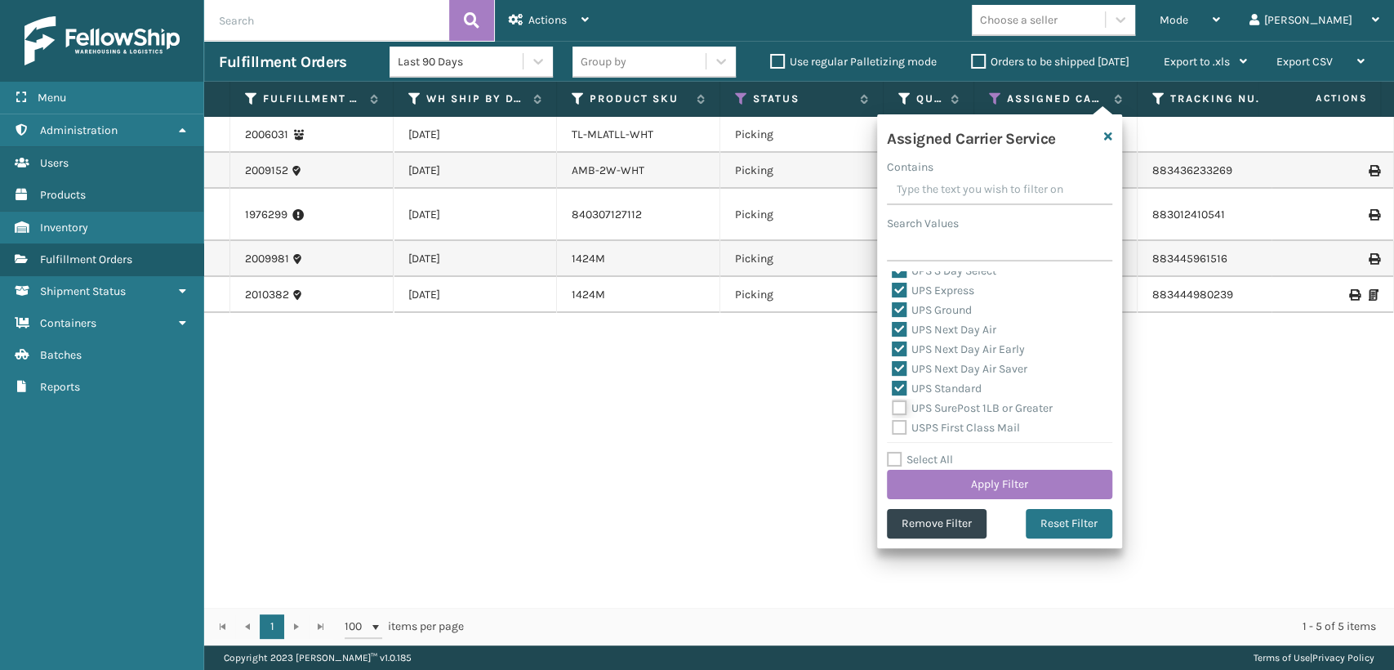
click at [893, 403] on input "UPS SurePost 1LB or Greater" at bounding box center [892, 404] width 1 height 11
checkbox input "true"
click at [939, 423] on label "USPS First Class Mail" at bounding box center [956, 428] width 128 height 14
click at [893, 423] on input "USPS First Class Mail" at bounding box center [892, 423] width 1 height 11
checkbox input "true"
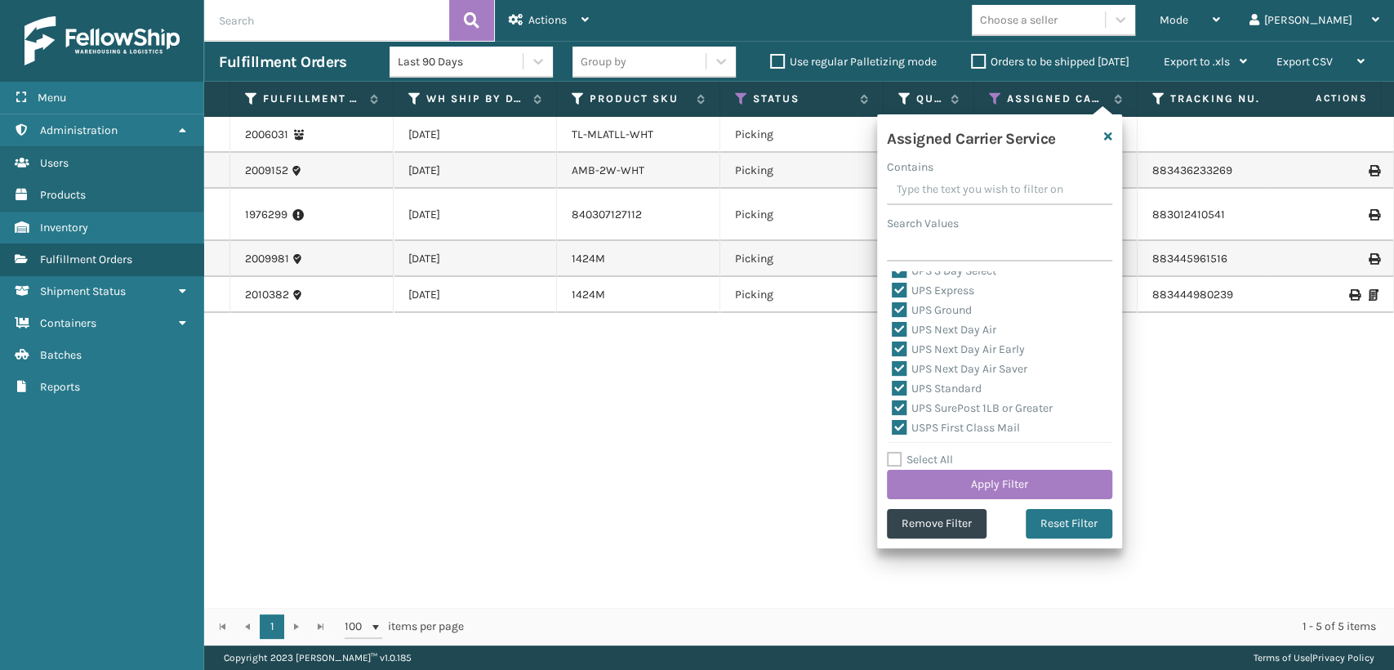
click at [940, 413] on label "UPS SurePost 1LB or Greater" at bounding box center [972, 408] width 161 height 14
click at [893, 409] on input "UPS SurePost 1LB or Greater" at bounding box center [892, 404] width 1 height 11
checkbox input "false"
click at [940, 428] on label "USPS First Class Mail" at bounding box center [956, 428] width 128 height 14
click at [893, 428] on input "USPS First Class Mail" at bounding box center [892, 423] width 1 height 11
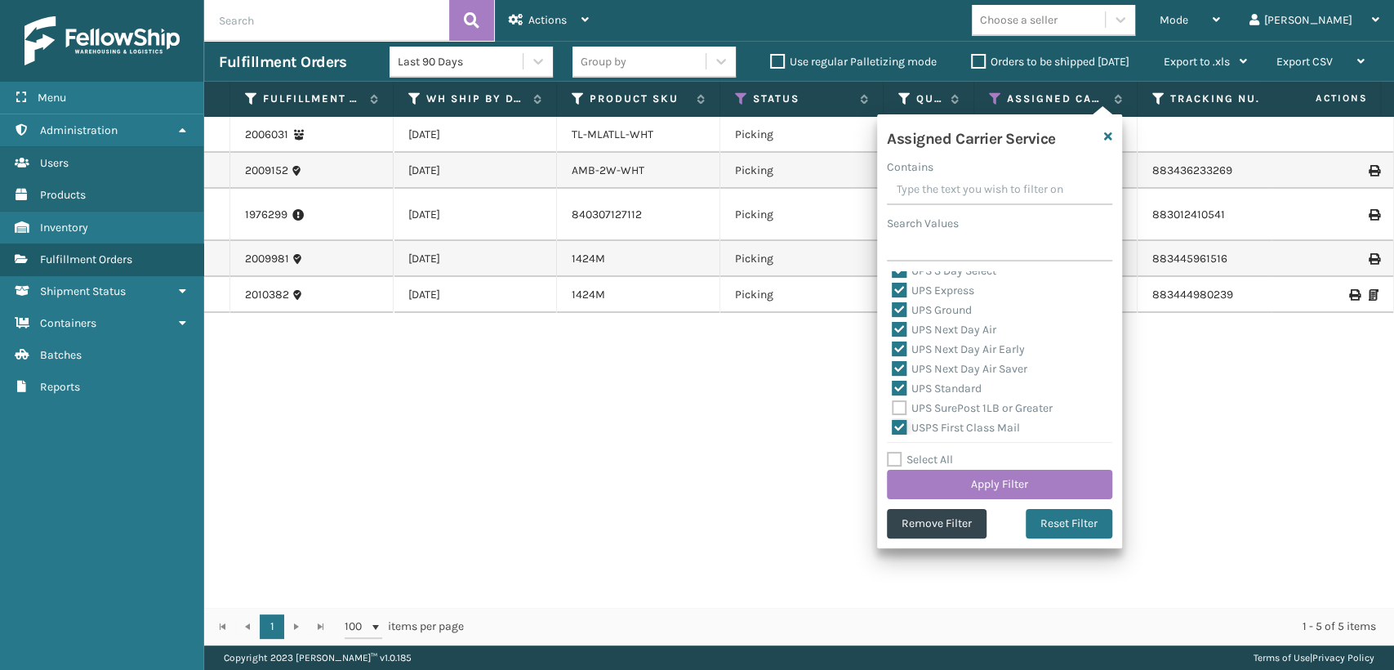
checkbox input "false"
click at [935, 406] on label "UPS SurePost 1LB or Greater" at bounding box center [972, 408] width 161 height 14
click at [893, 406] on input "UPS SurePost 1LB or Greater" at bounding box center [892, 404] width 1 height 11
checkbox input "true"
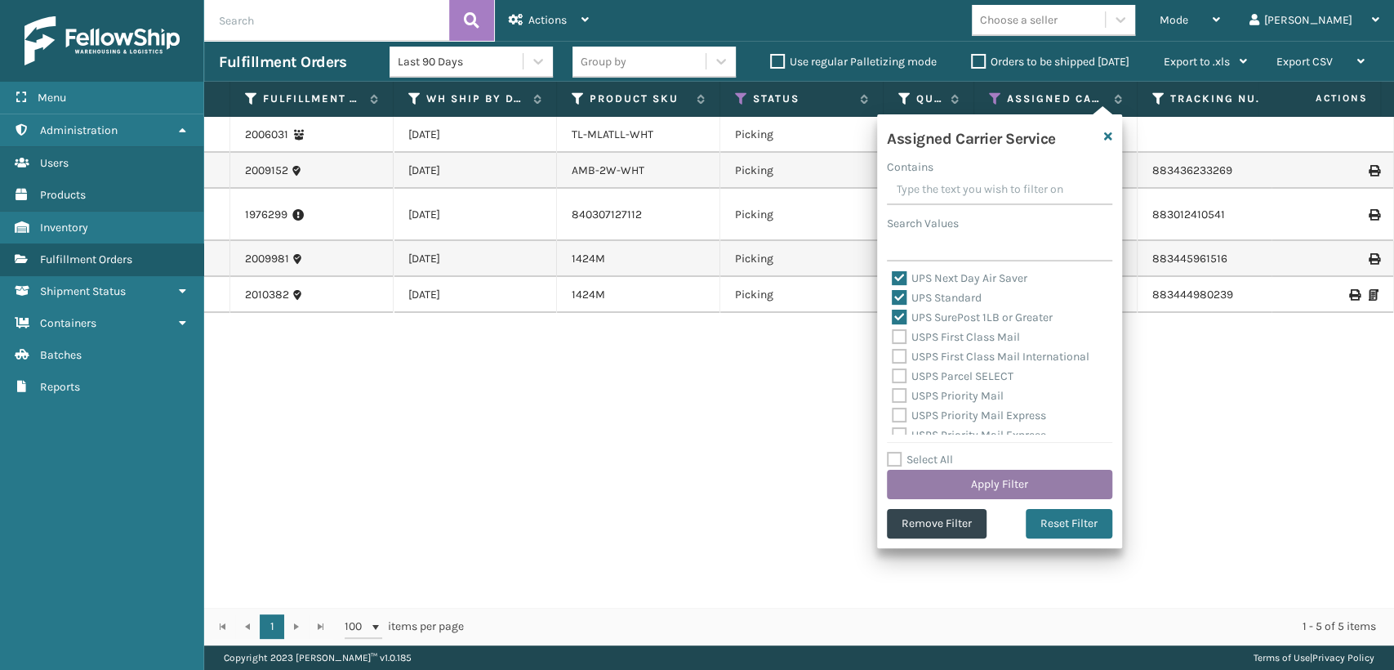
click at [976, 483] on button "Apply Filter" at bounding box center [999, 484] width 225 height 29
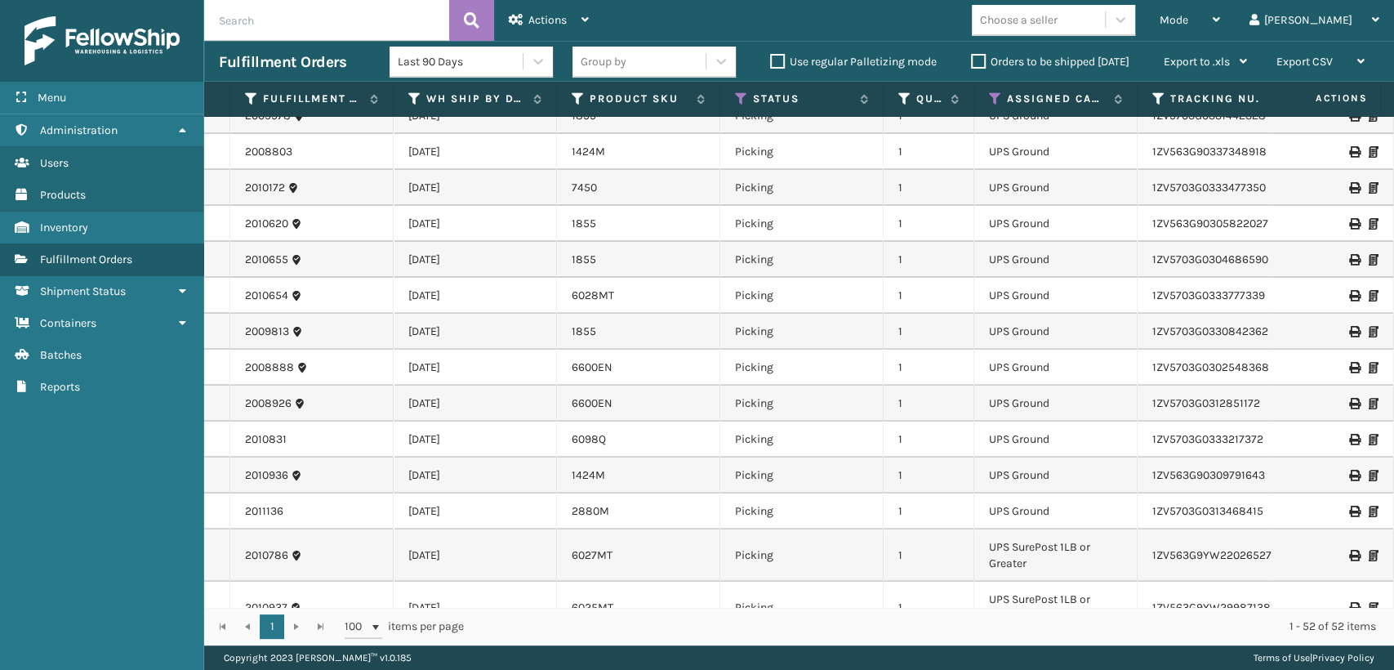
scroll to position [0, 0]
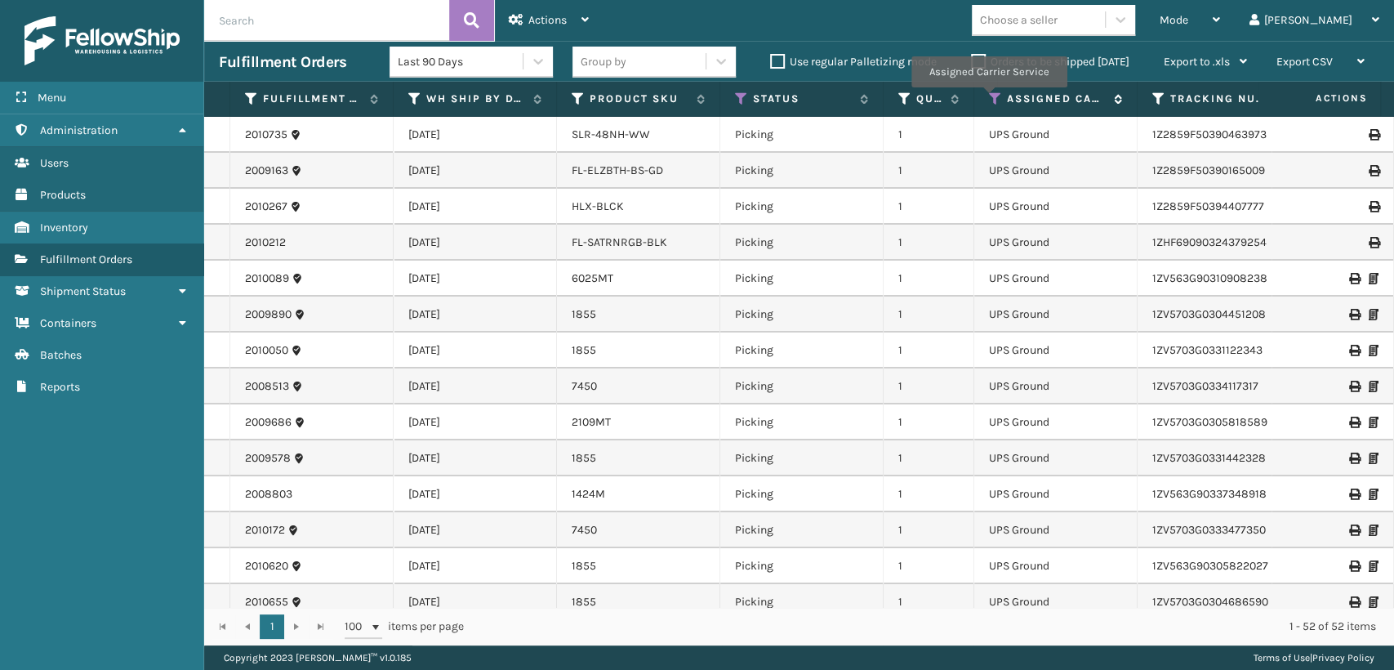
click at [991, 99] on icon at bounding box center [995, 98] width 13 height 15
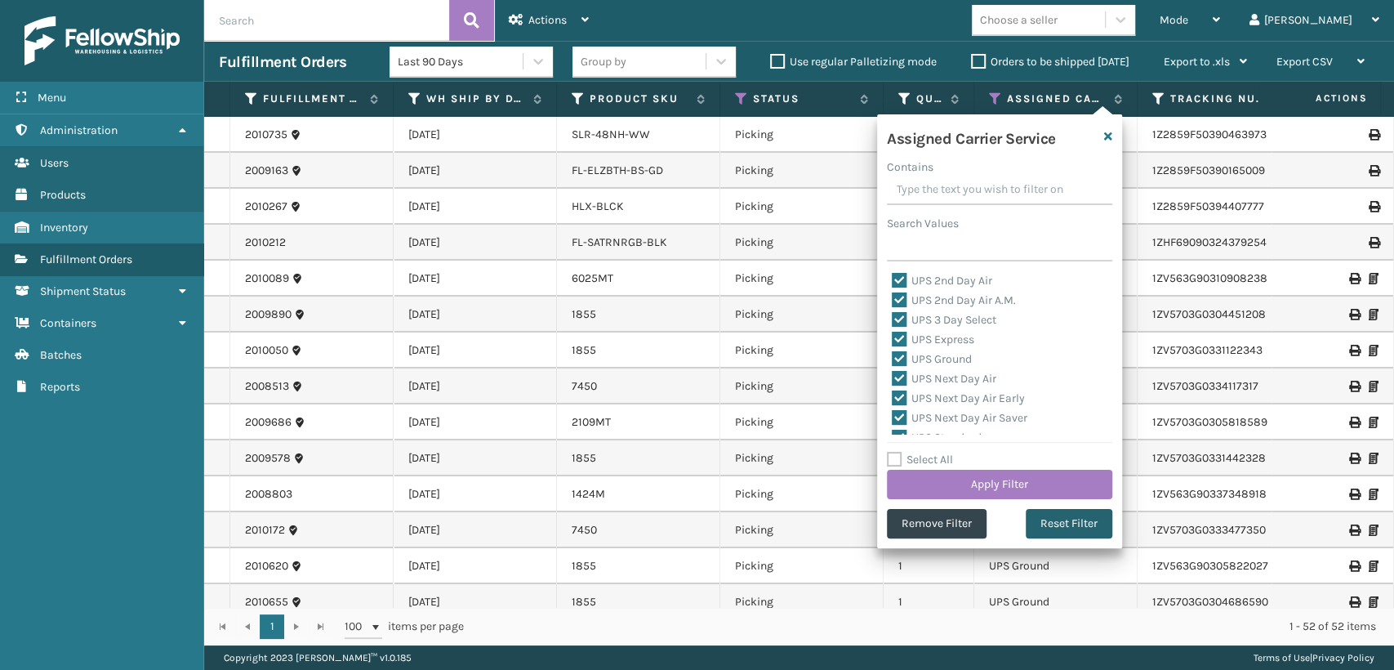
click at [1050, 512] on button "Reset Filter" at bounding box center [1069, 523] width 87 height 29
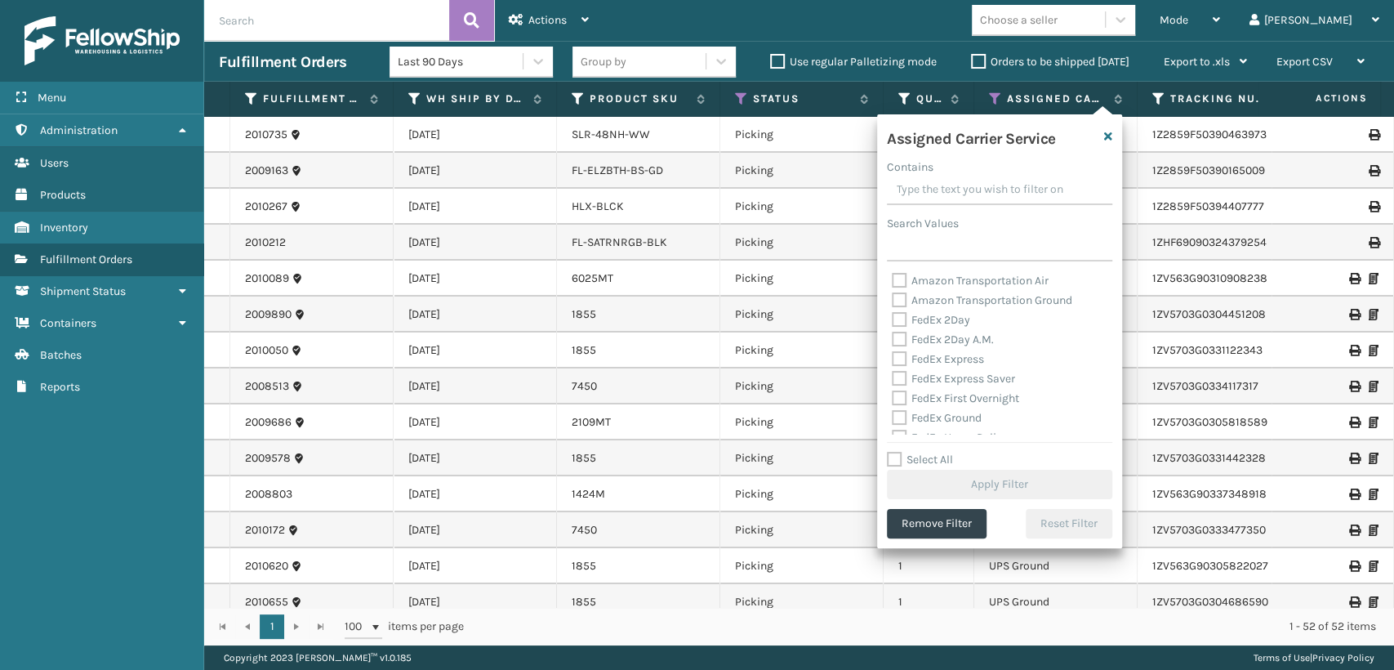
click at [947, 315] on label "FedEx 2Day" at bounding box center [931, 320] width 78 height 14
click at [893, 315] on input "FedEx 2Day" at bounding box center [892, 315] width 1 height 11
checkbox input "true"
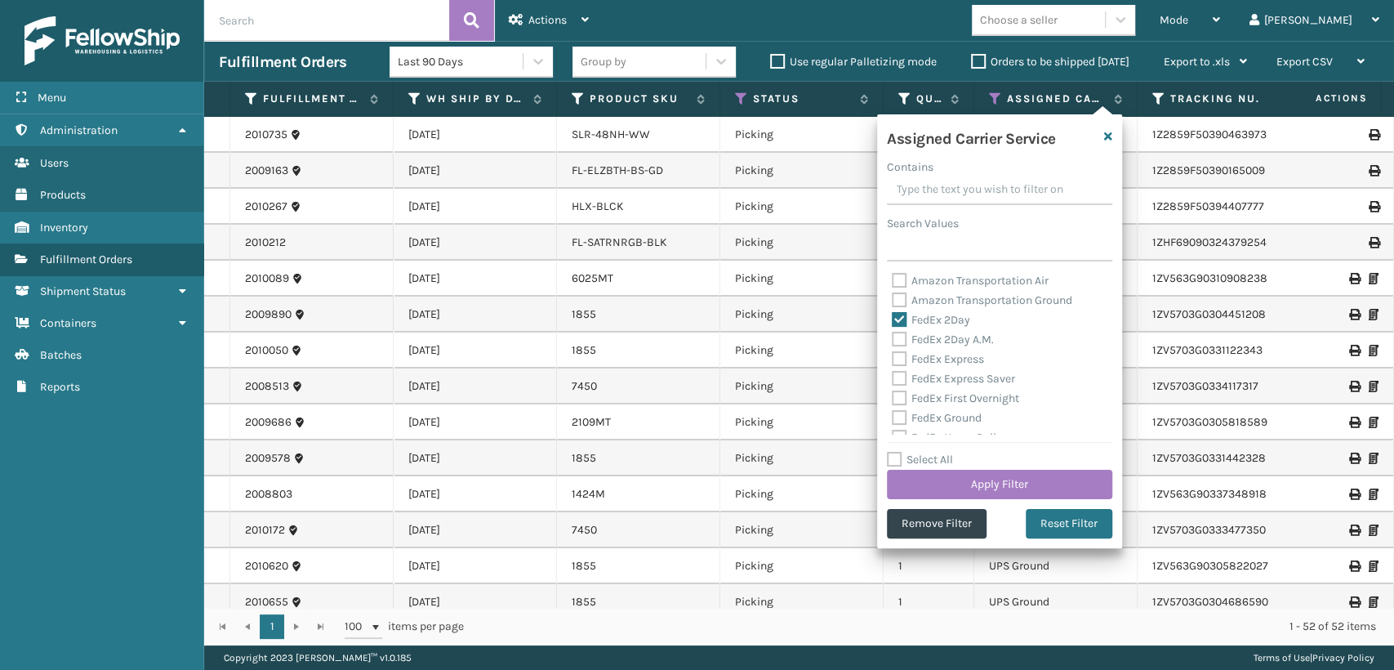
click at [946, 330] on div "FedEx 2Day A.M." at bounding box center [1000, 340] width 216 height 20
drag, startPoint x: 946, startPoint y: 337, endPoint x: 946, endPoint y: 350, distance: 13.1
click at [946, 340] on label "FedEx 2Day A.M." at bounding box center [943, 339] width 102 height 14
click at [893, 340] on input "FedEx 2Day A.M." at bounding box center [892, 335] width 1 height 11
checkbox input "true"
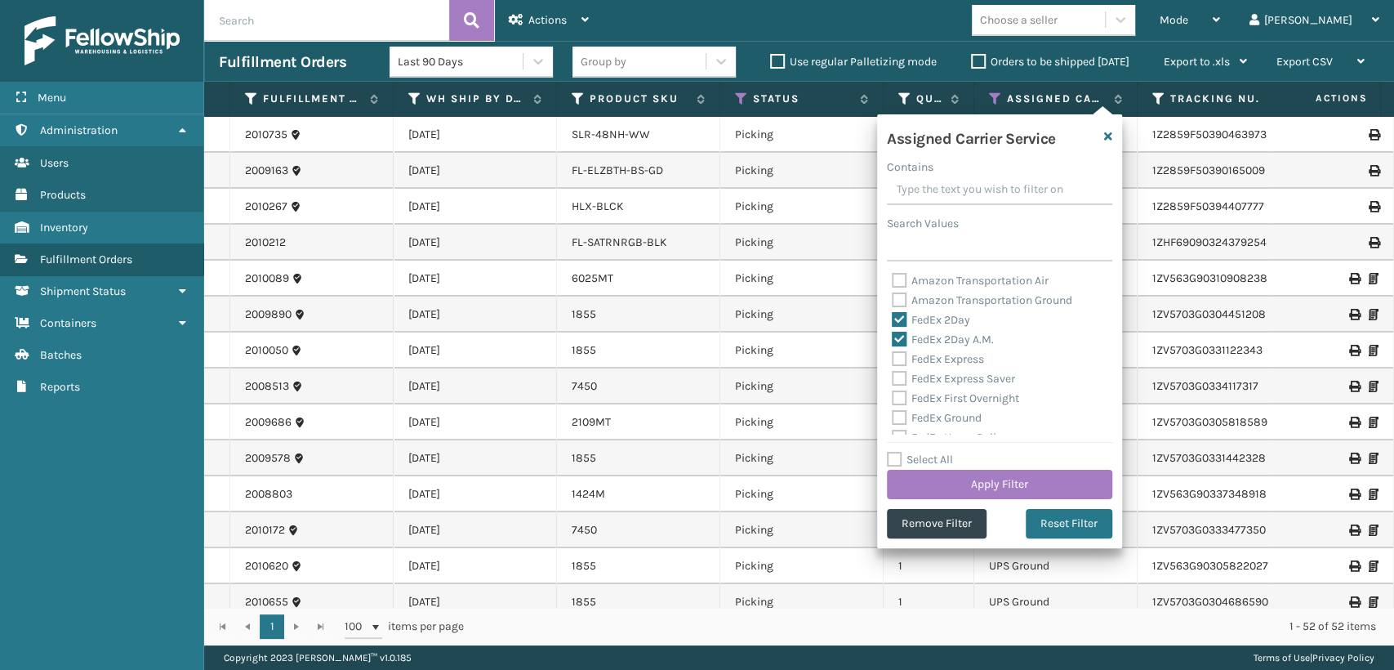
click at [946, 351] on div "FedEx Express" at bounding box center [1000, 360] width 216 height 20
click at [946, 362] on label "FedEx Express" at bounding box center [938, 359] width 92 height 14
click at [893, 360] on input "FedEx Express" at bounding box center [892, 355] width 1 height 11
checkbox input "true"
click at [946, 374] on label "FedEx Express Saver" at bounding box center [953, 379] width 123 height 14
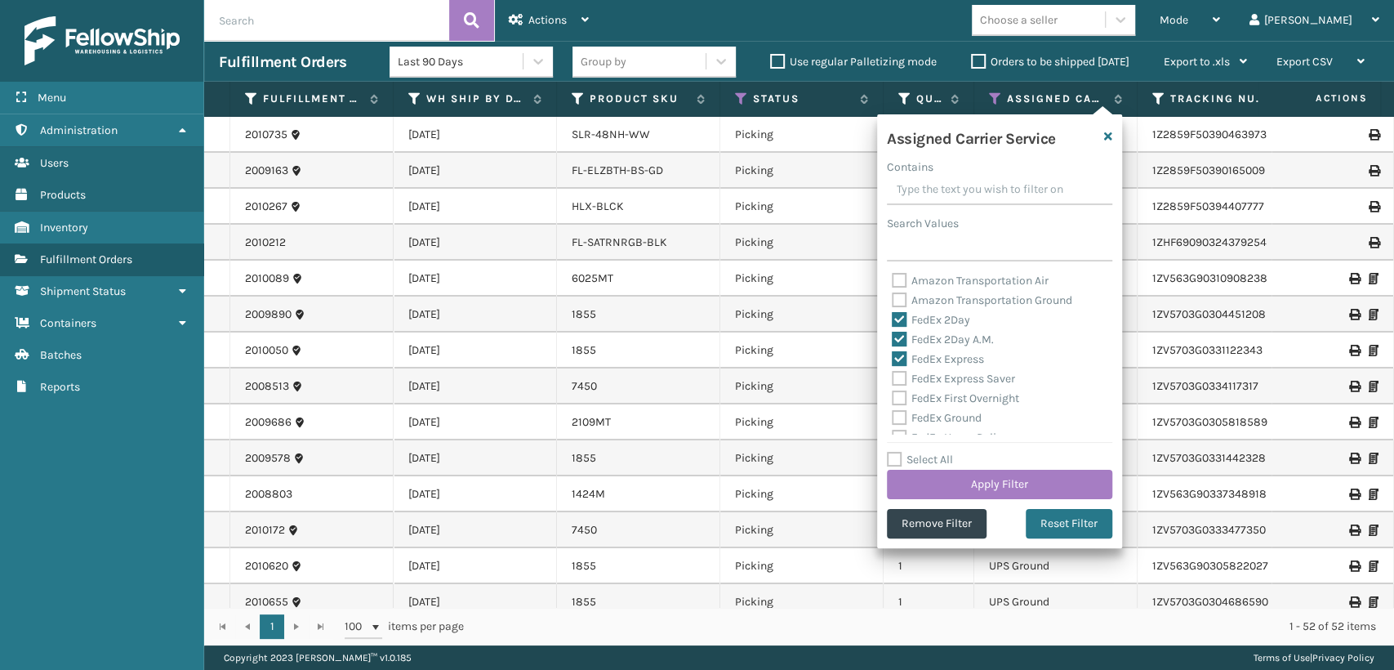
click at [893, 374] on input "FedEx Express Saver" at bounding box center [892, 374] width 1 height 11
checkbox input "true"
click at [945, 390] on div "FedEx First Overnight" at bounding box center [1000, 399] width 216 height 20
click at [945, 393] on label "FedEx First Overnight" at bounding box center [955, 398] width 127 height 14
click at [893, 393] on input "FedEx First Overnight" at bounding box center [892, 394] width 1 height 11
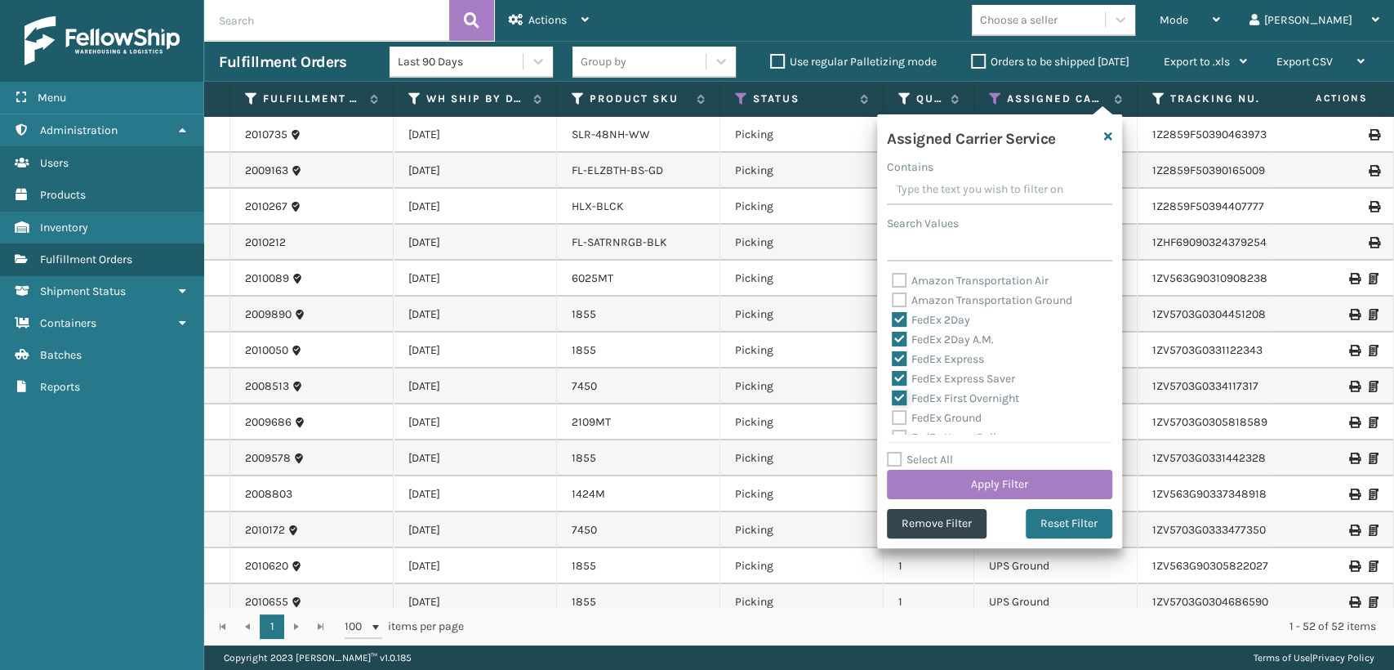
checkbox input "true"
click at [946, 412] on label "FedEx Ground" at bounding box center [937, 418] width 90 height 14
click at [893, 412] on input "FedEx Ground" at bounding box center [892, 413] width 1 height 11
checkbox input "true"
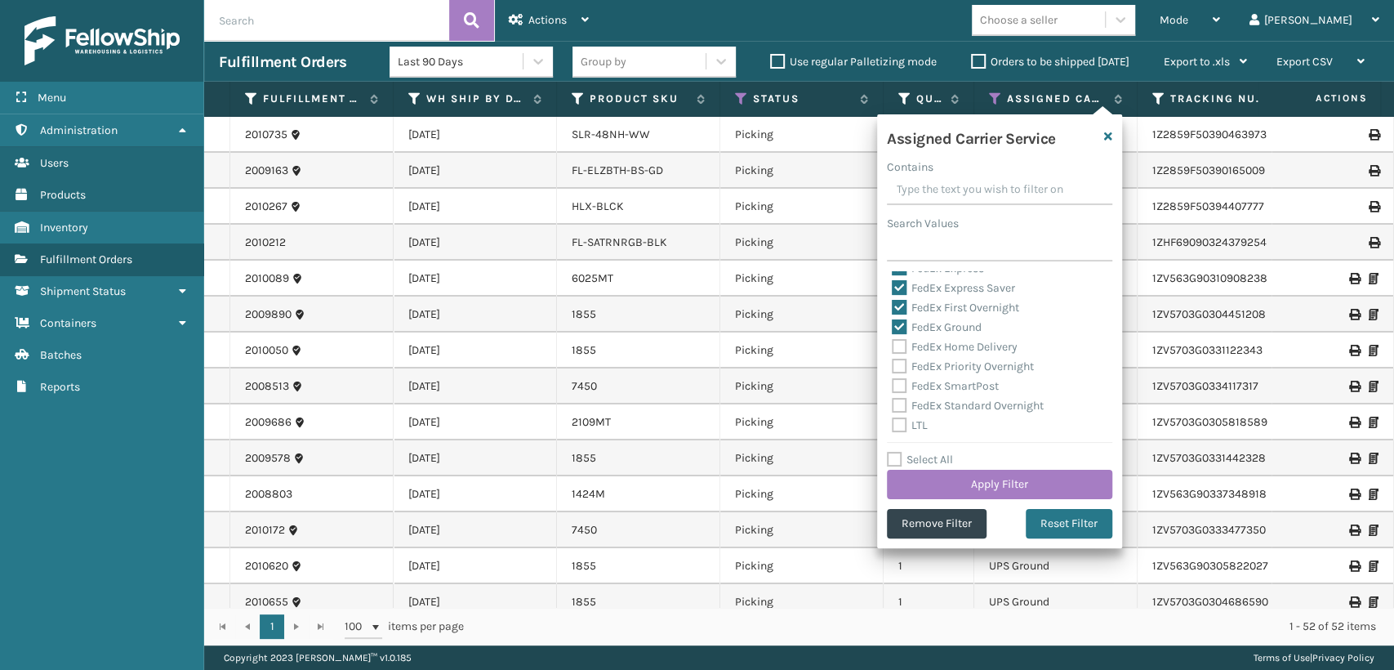
click at [942, 350] on label "FedEx Home Delivery" at bounding box center [955, 347] width 126 height 14
click at [893, 348] on input "FedEx Home Delivery" at bounding box center [892, 342] width 1 height 11
checkbox input "true"
click at [942, 363] on label "FedEx Priority Overnight" at bounding box center [963, 366] width 142 height 14
click at [893, 363] on input "FedEx Priority Overnight" at bounding box center [892, 362] width 1 height 11
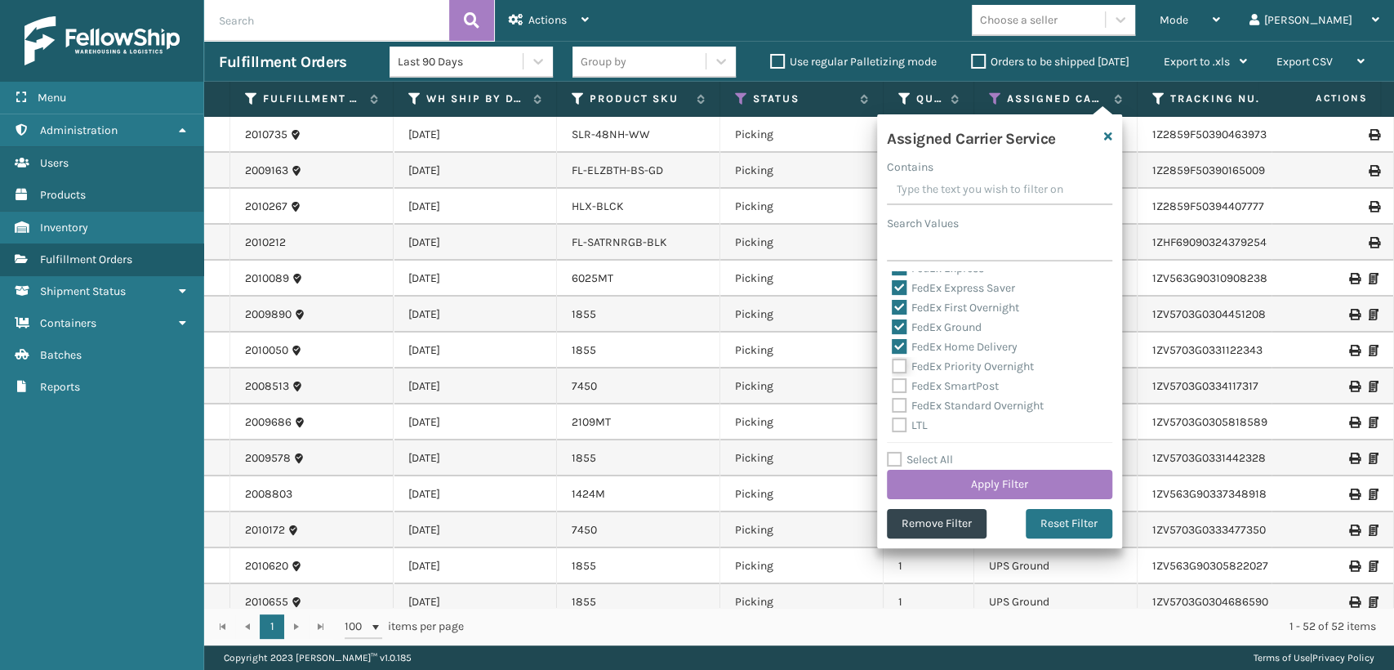
checkbox input "true"
click at [943, 393] on div "FedEx SmartPost" at bounding box center [1000, 387] width 216 height 20
click at [943, 405] on label "FedEx Standard Overnight" at bounding box center [968, 406] width 152 height 14
click at [893, 405] on input "FedEx Standard Overnight" at bounding box center [892, 401] width 1 height 11
checkbox input "true"
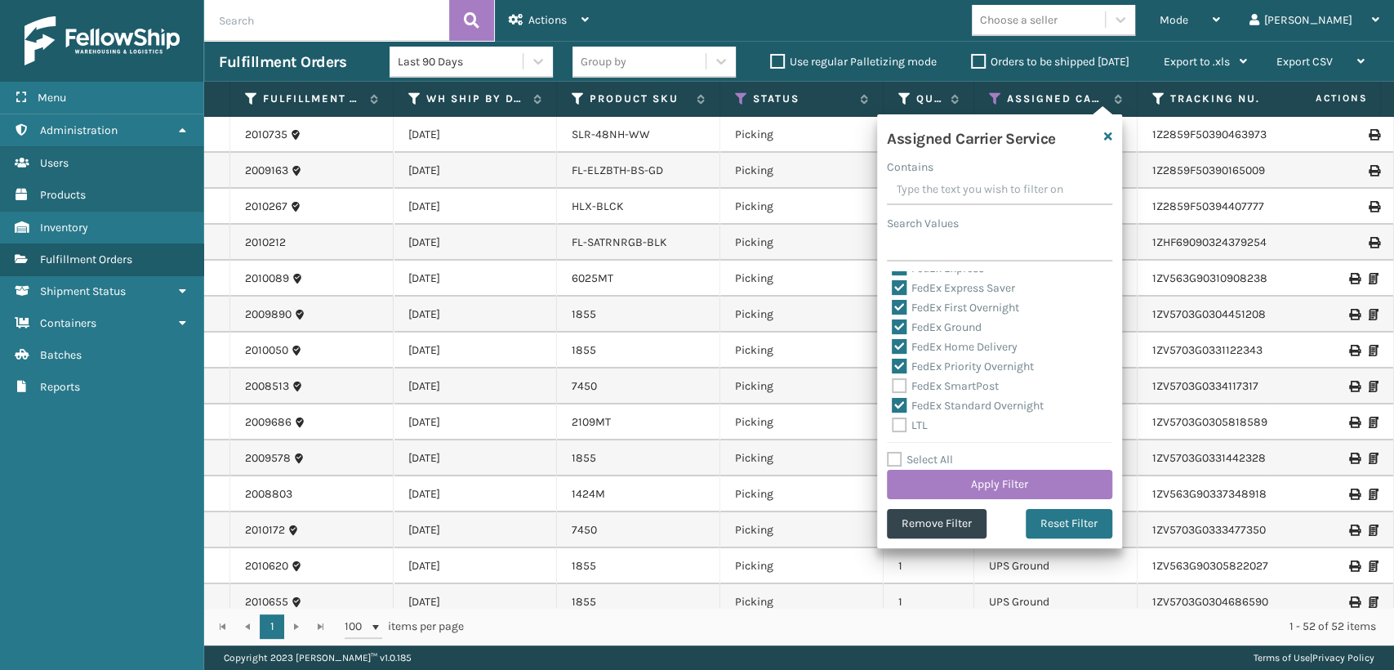
click at [943, 390] on label "FedEx SmartPost" at bounding box center [945, 386] width 107 height 14
click at [893, 387] on input "FedEx SmartPost" at bounding box center [892, 382] width 1 height 11
checkbox input "true"
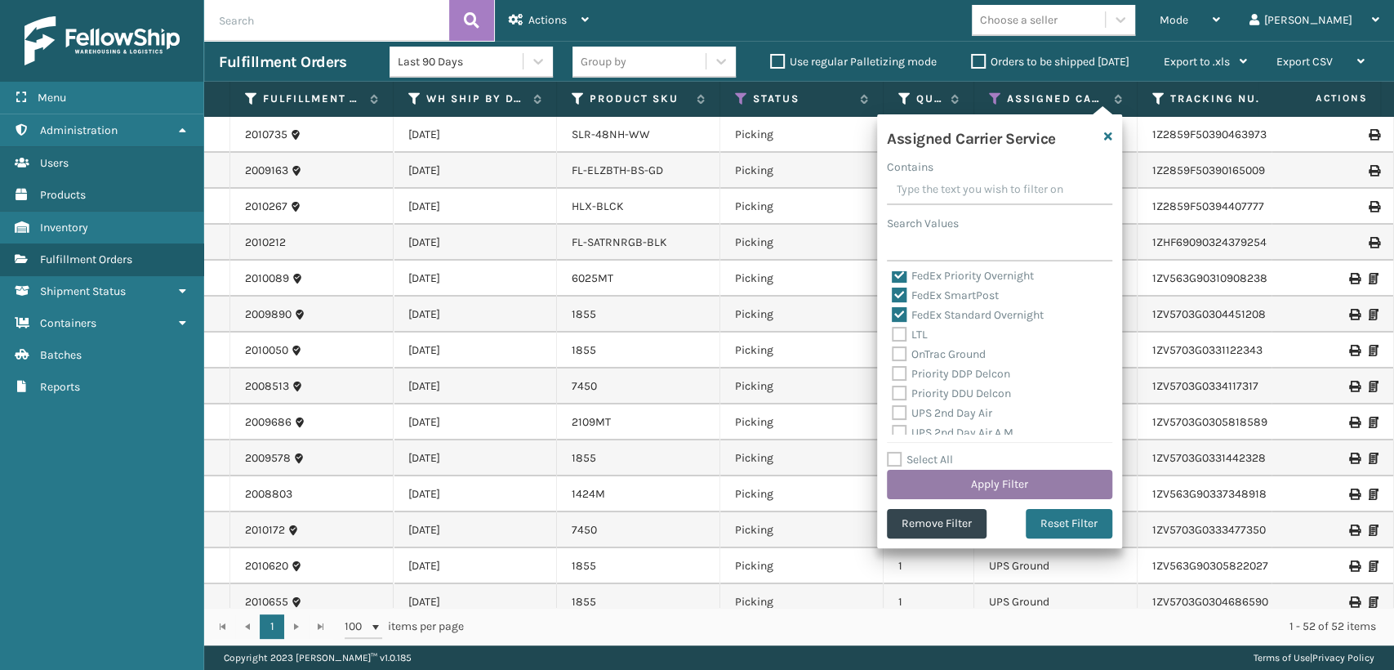
click at [974, 478] on button "Apply Filter" at bounding box center [999, 484] width 225 height 29
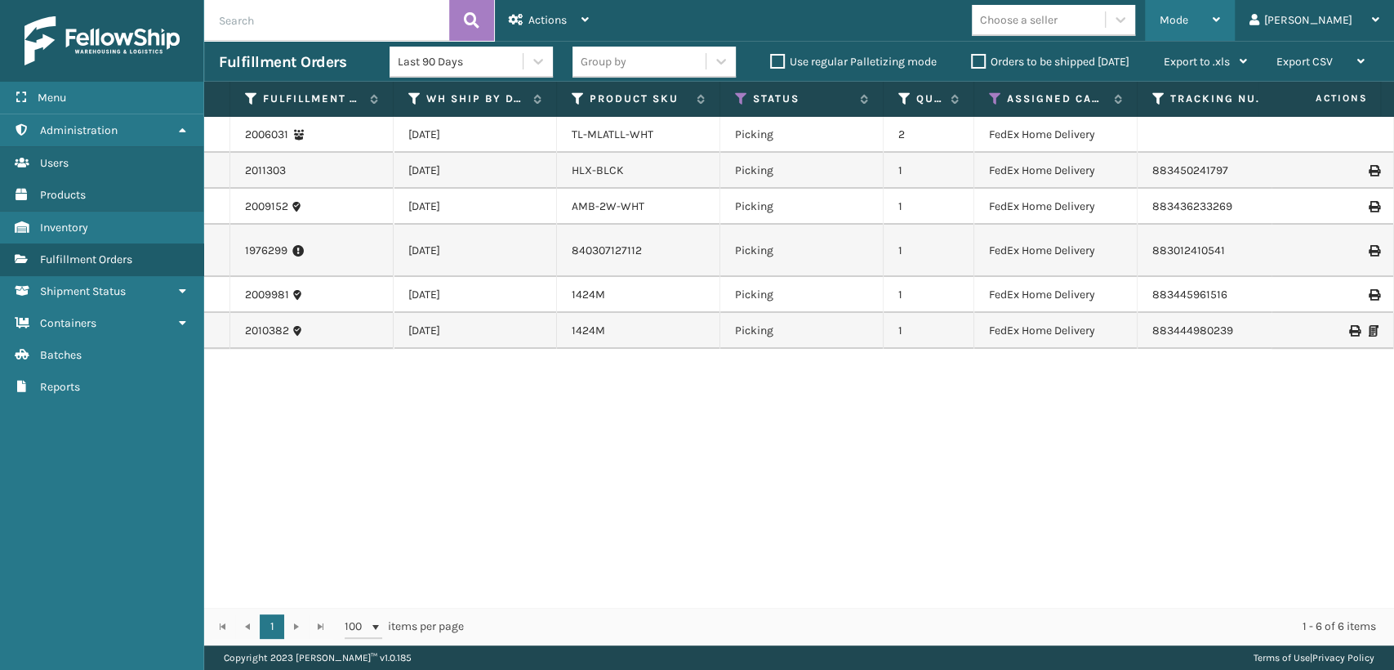
click at [1220, 9] on div "Mode" at bounding box center [1190, 20] width 60 height 41
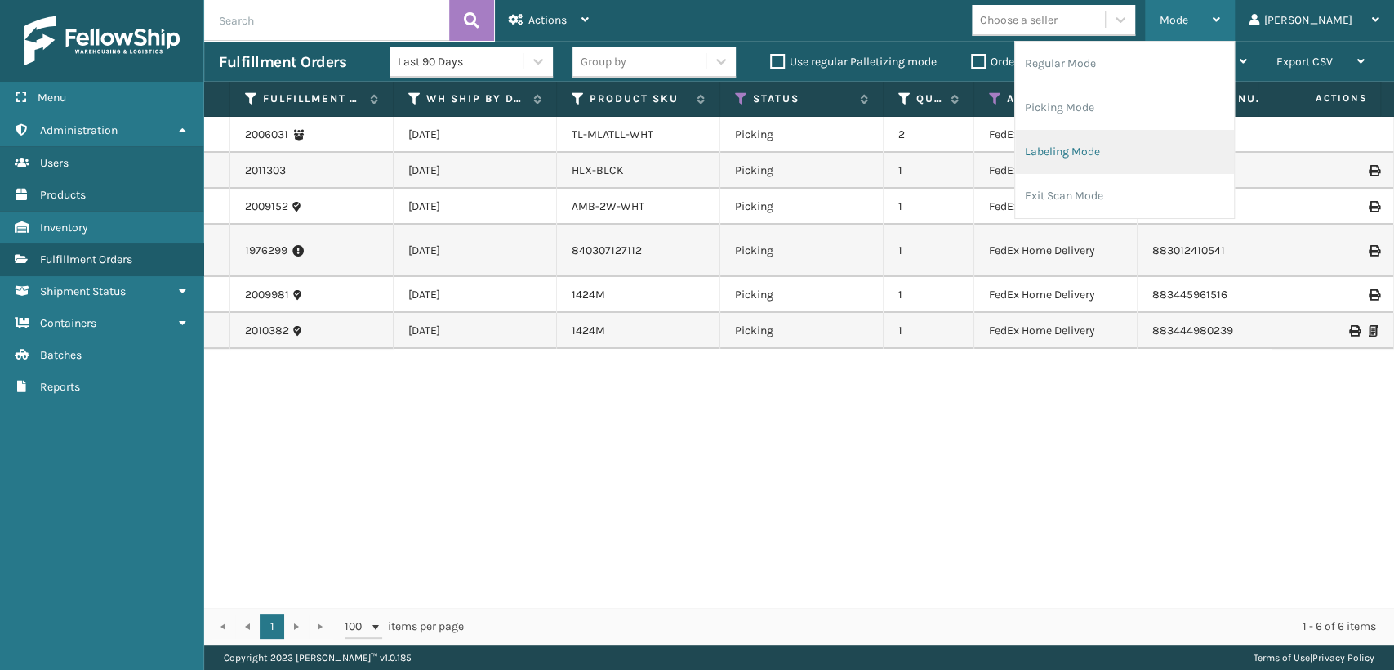
click at [1131, 155] on li "Labeling Mode" at bounding box center [1124, 152] width 219 height 44
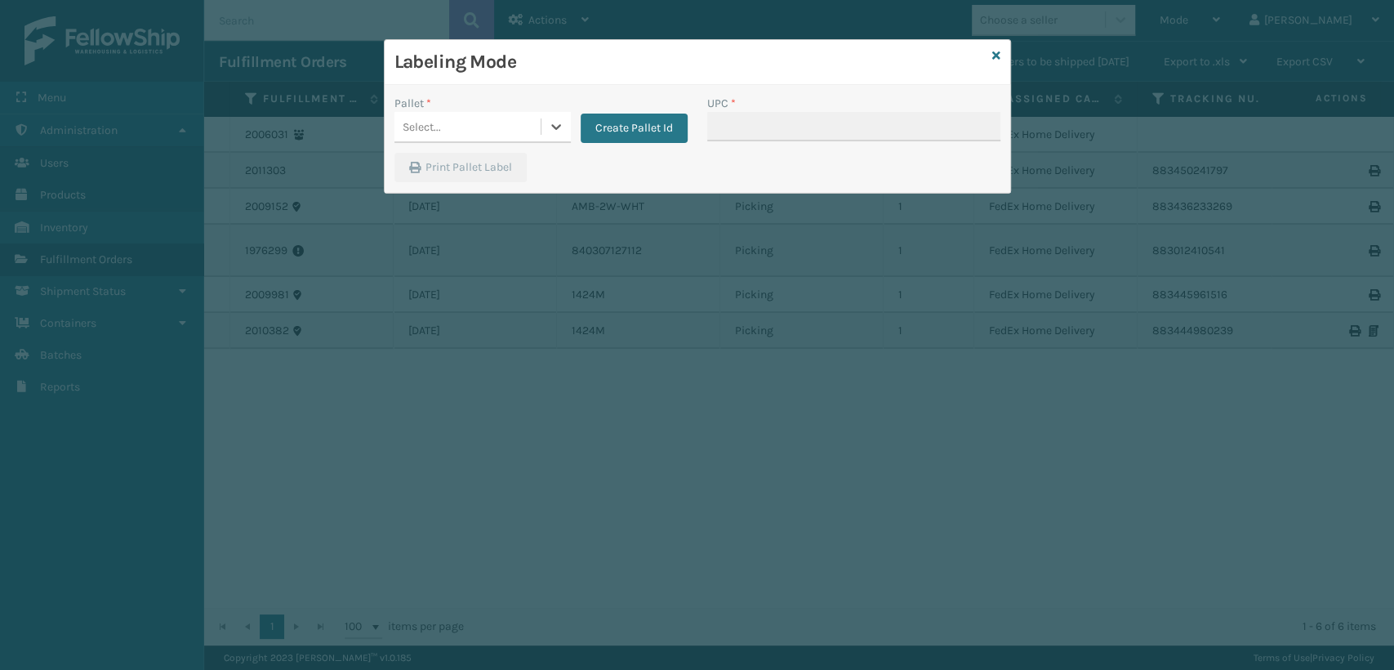
click at [468, 121] on div "Select..." at bounding box center [468, 127] width 146 height 27
click at [457, 207] on div "FDXG-2IWUKGCNE6" at bounding box center [483, 198] width 176 height 30
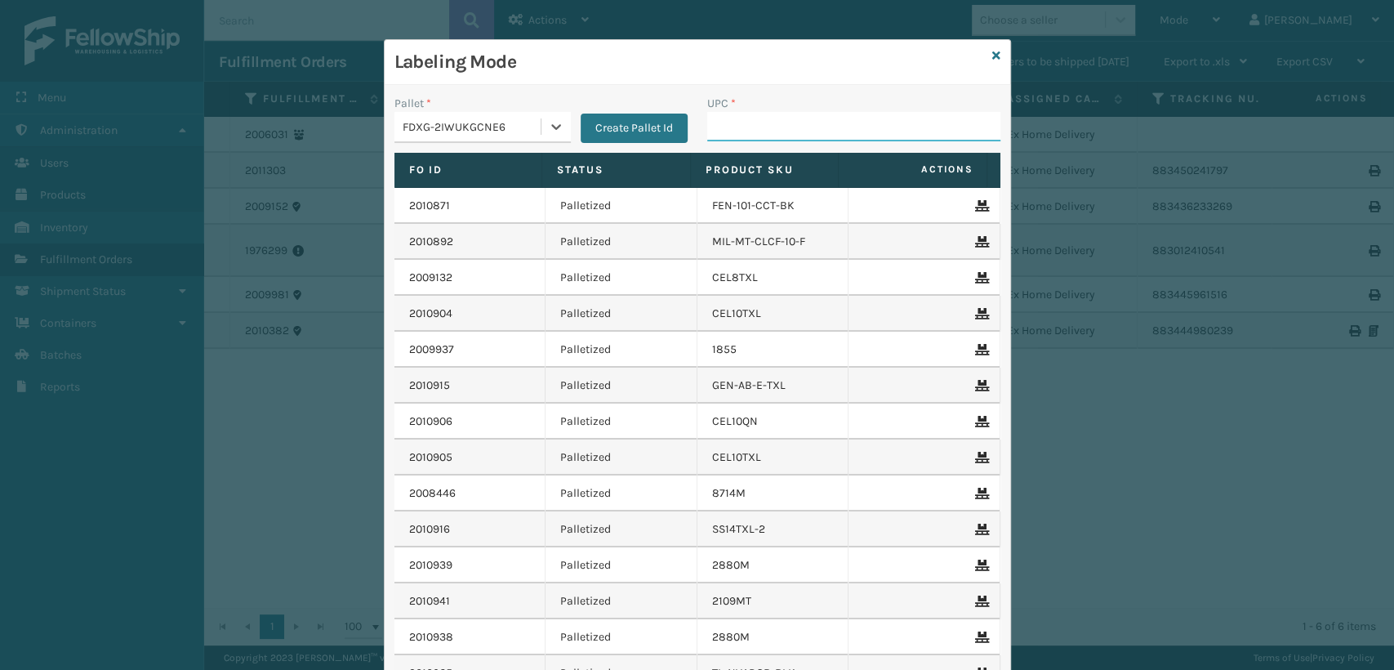
click at [771, 134] on input "UPC *" at bounding box center [853, 126] width 293 height 29
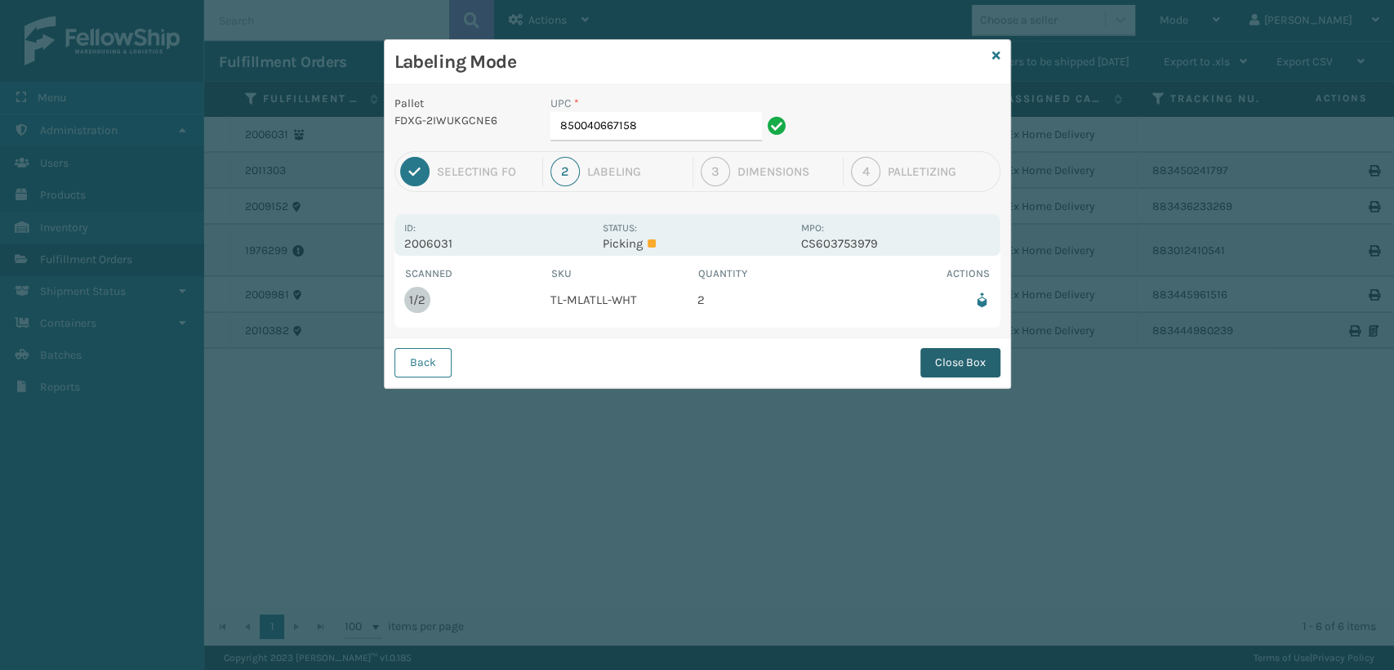
click at [952, 357] on button "Close Box" at bounding box center [961, 362] width 80 height 29
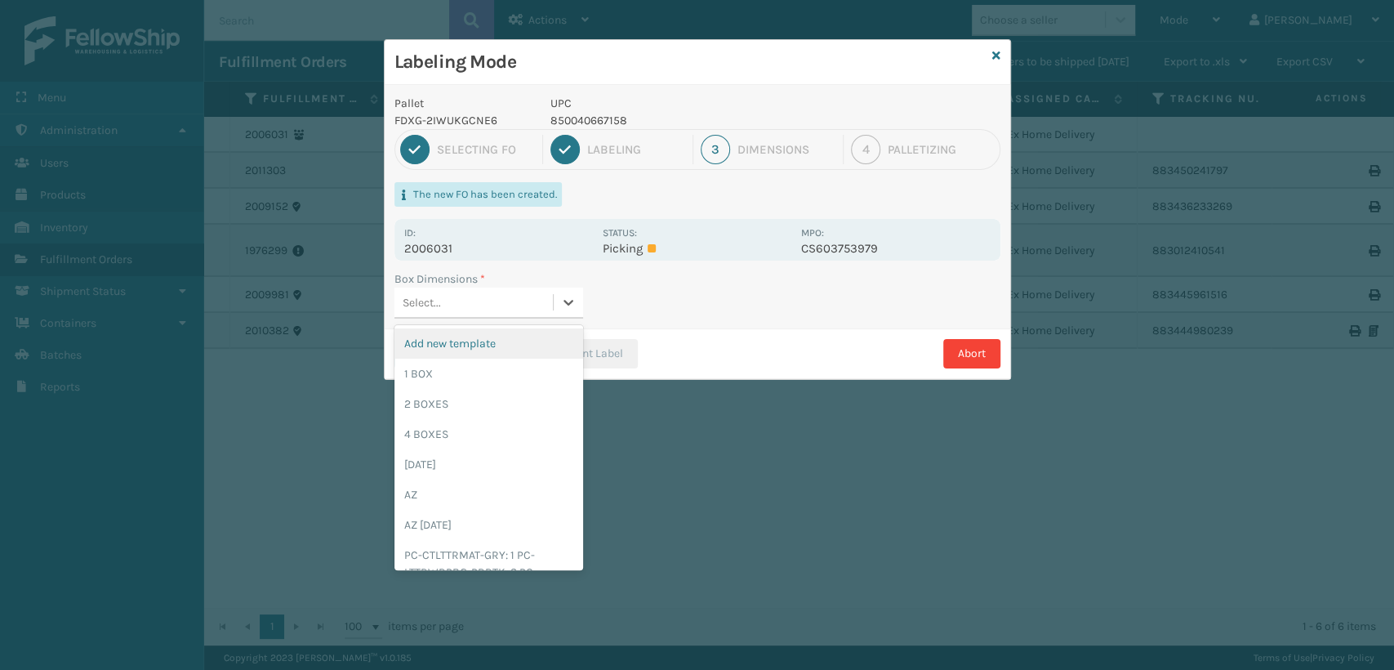
click at [498, 310] on div "Select..." at bounding box center [474, 302] width 158 height 27
click at [489, 368] on div "1 BOX" at bounding box center [489, 374] width 189 height 30
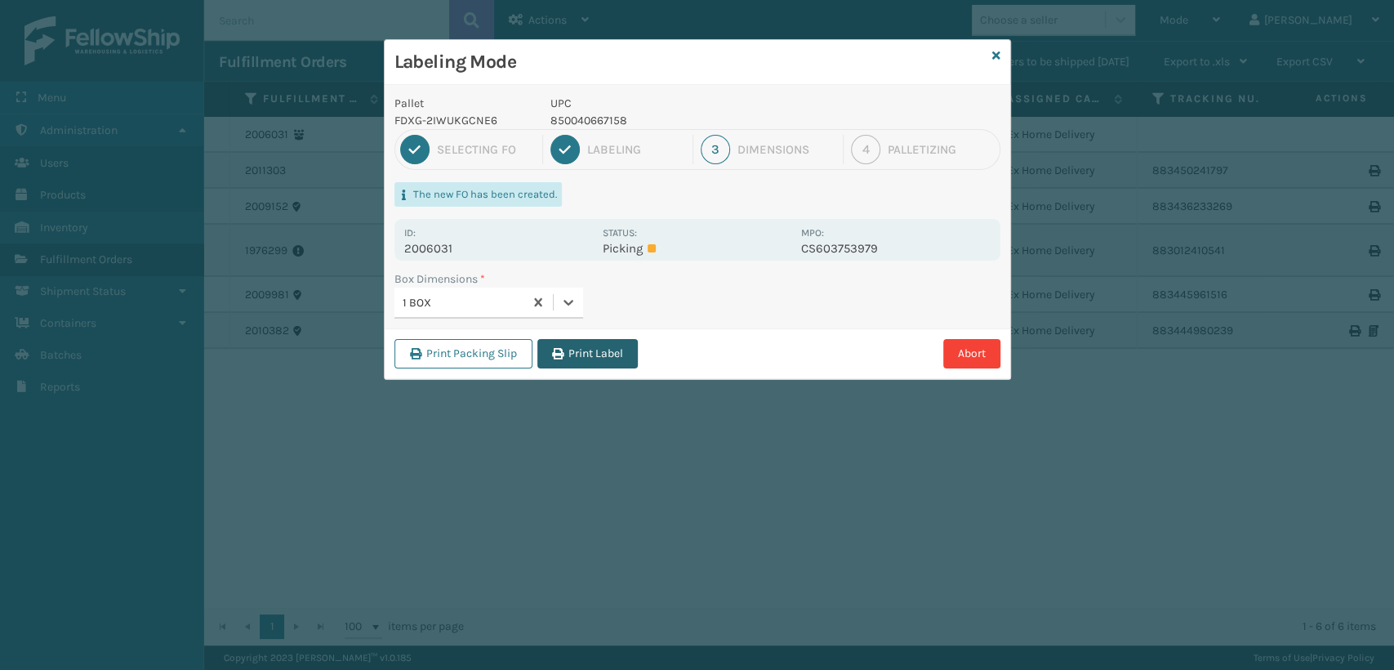
click at [592, 344] on button "Print Label" at bounding box center [587, 353] width 100 height 29
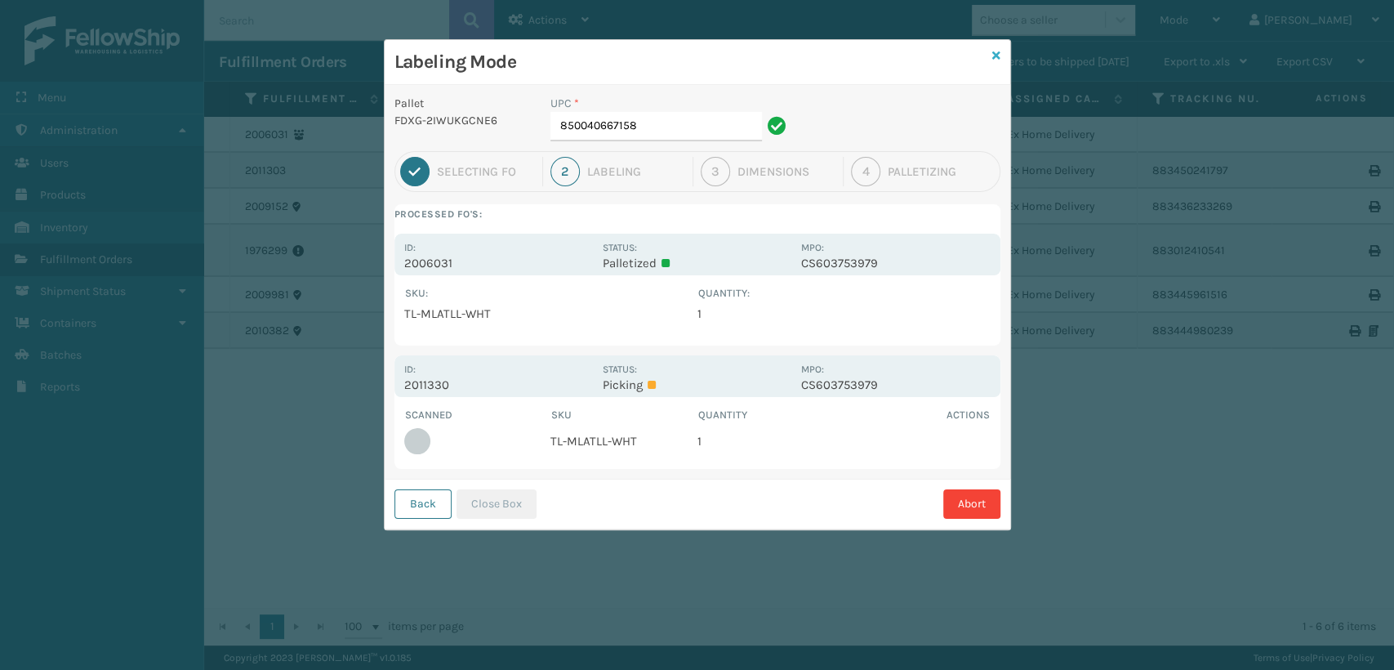
click at [998, 55] on icon at bounding box center [996, 55] width 8 height 11
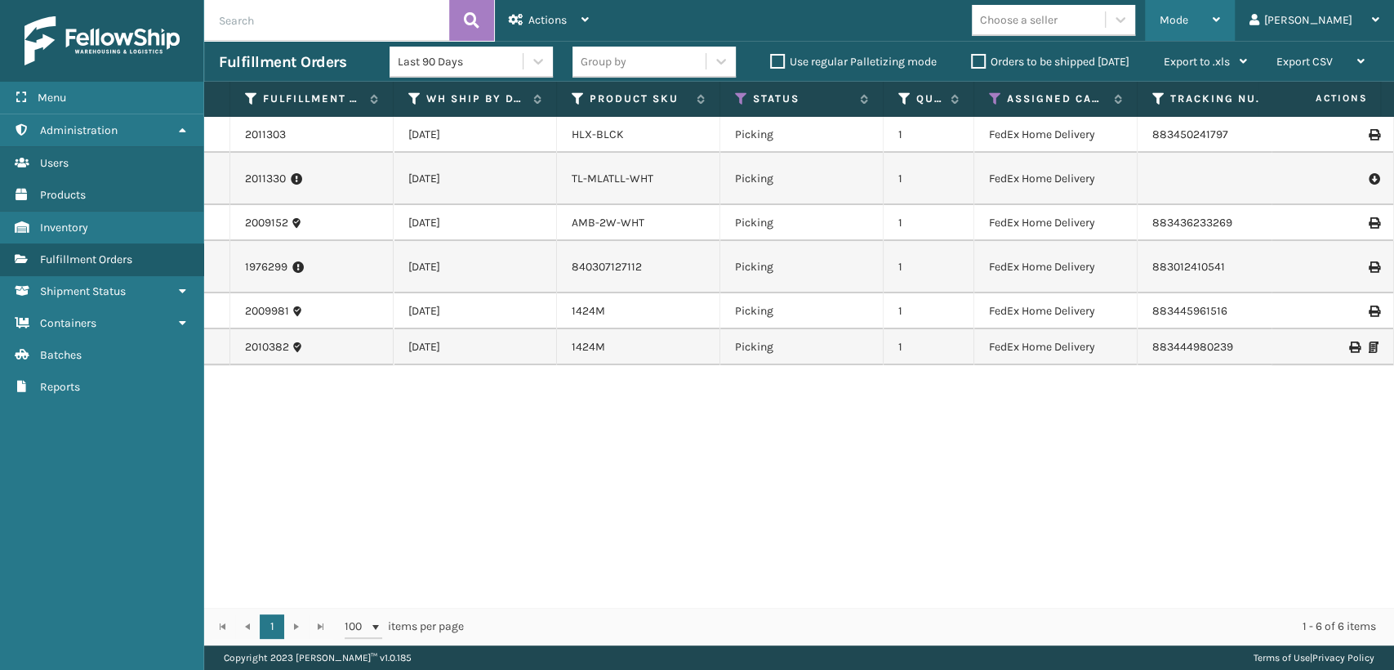
click at [1220, 37] on div "Mode" at bounding box center [1190, 20] width 60 height 41
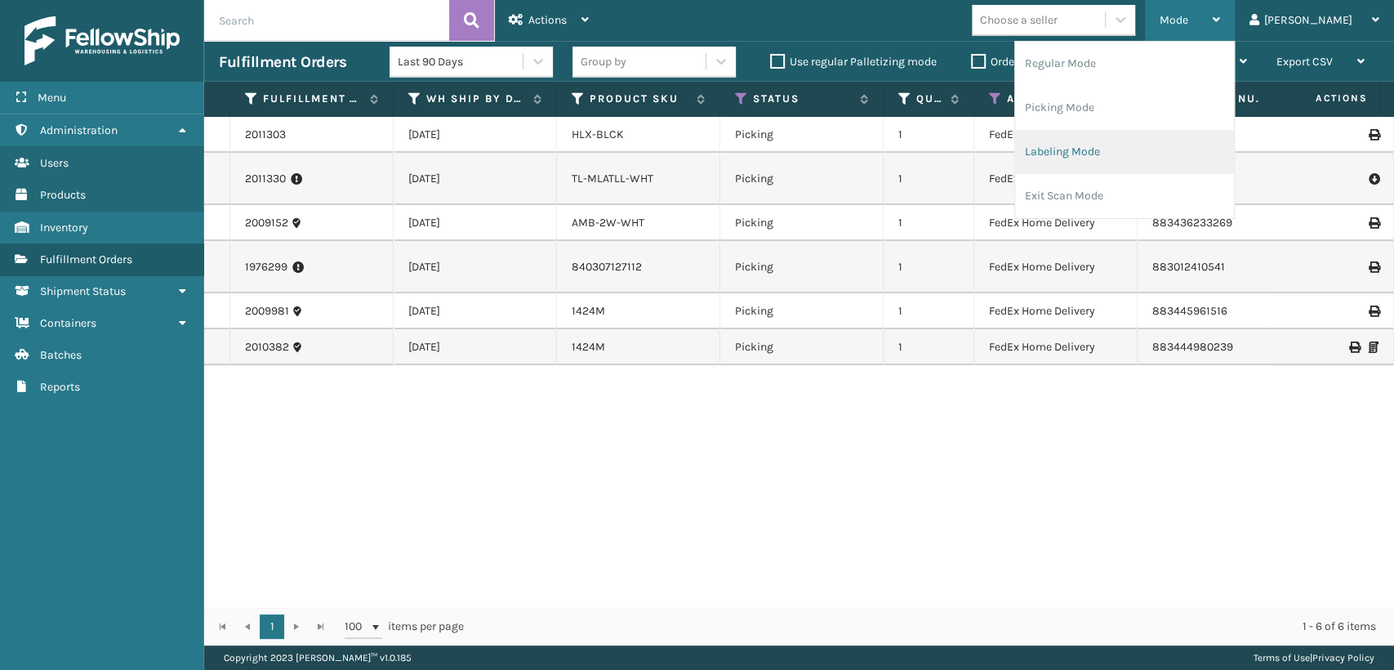
click at [1178, 132] on li "Labeling Mode" at bounding box center [1124, 152] width 219 height 44
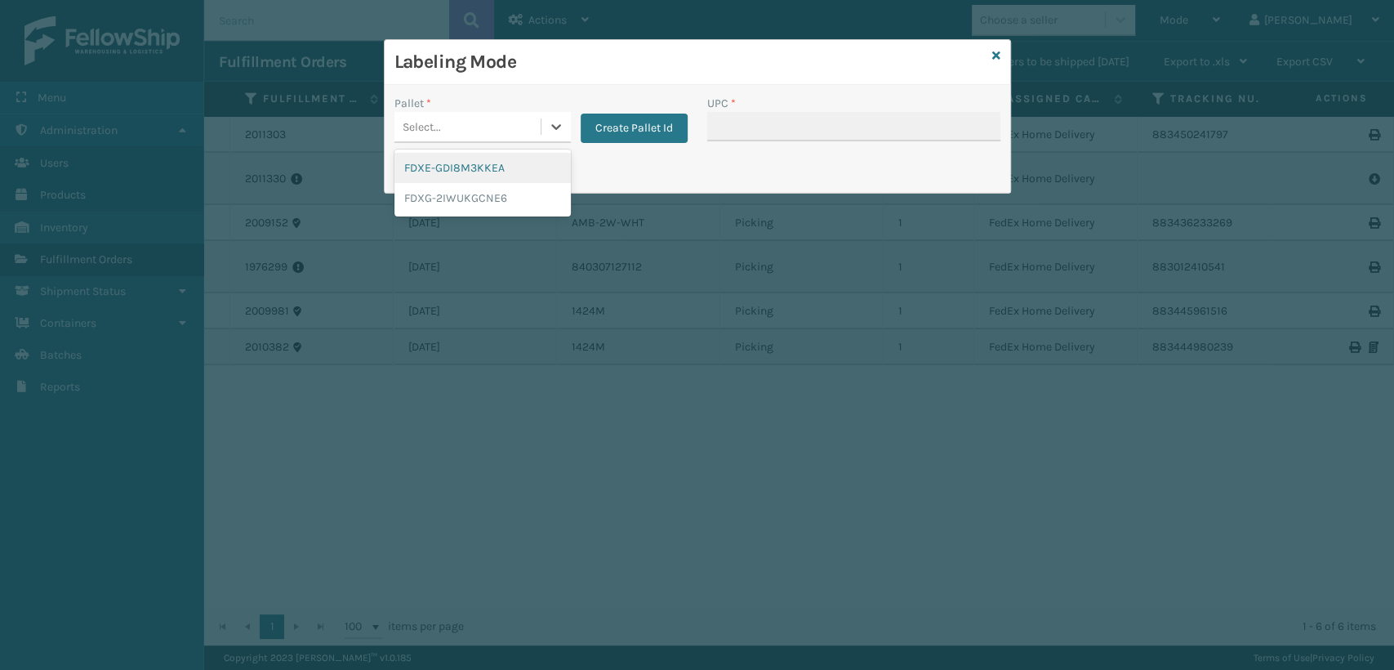
click at [490, 114] on div "Select..." at bounding box center [468, 127] width 146 height 27
click at [477, 193] on div "FDXG-2IWUKGCNE6" at bounding box center [483, 198] width 176 height 30
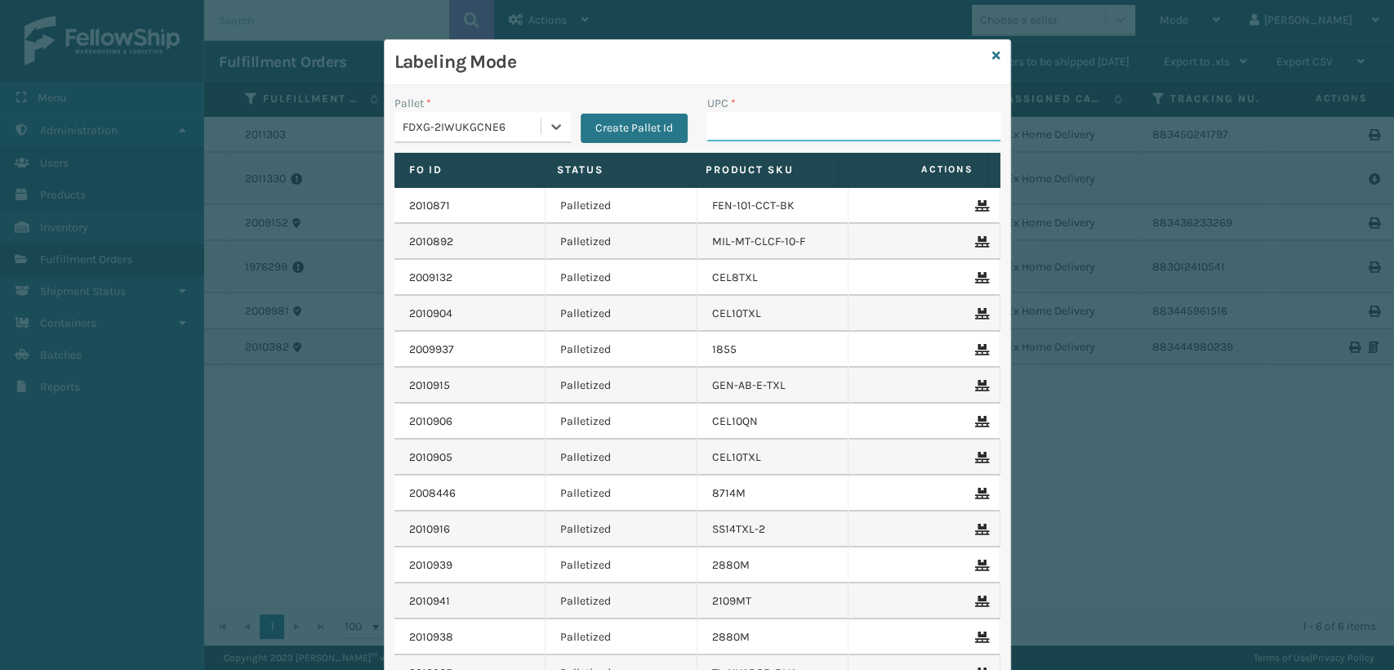
click at [707, 125] on input "UPC *" at bounding box center [853, 126] width 293 height 29
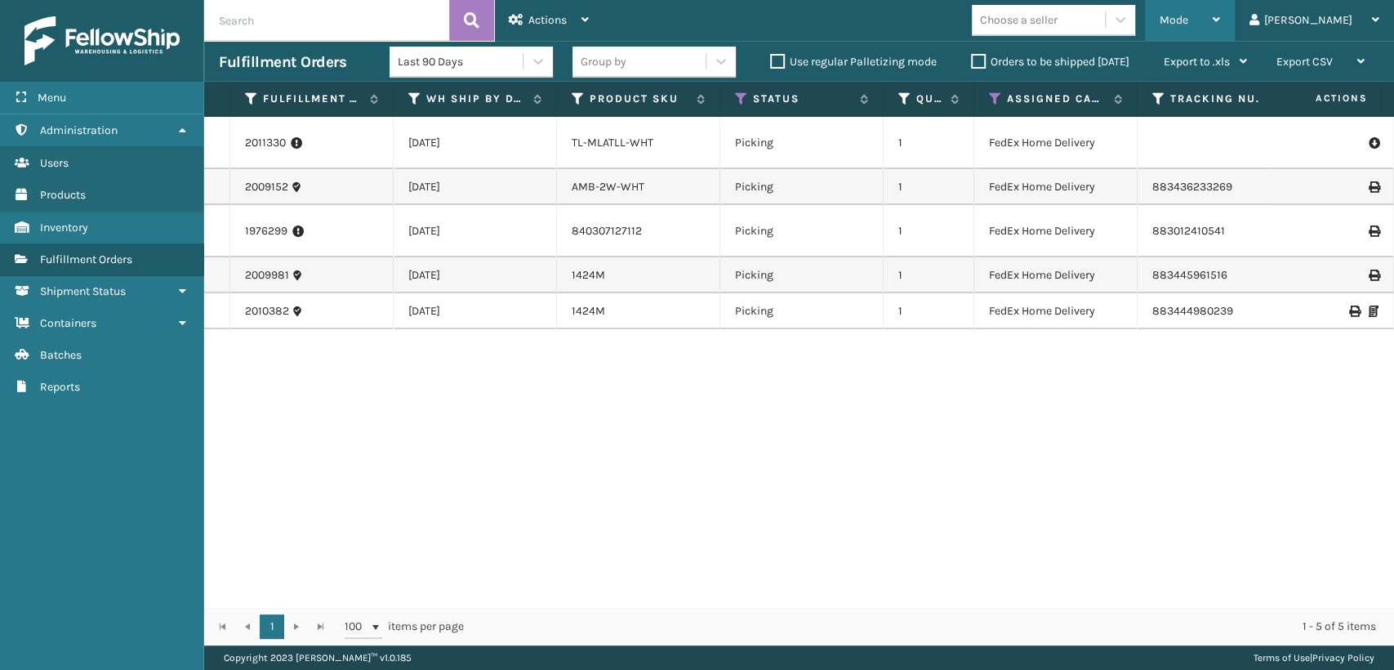
click at [1220, 10] on div "Mode" at bounding box center [1190, 20] width 60 height 41
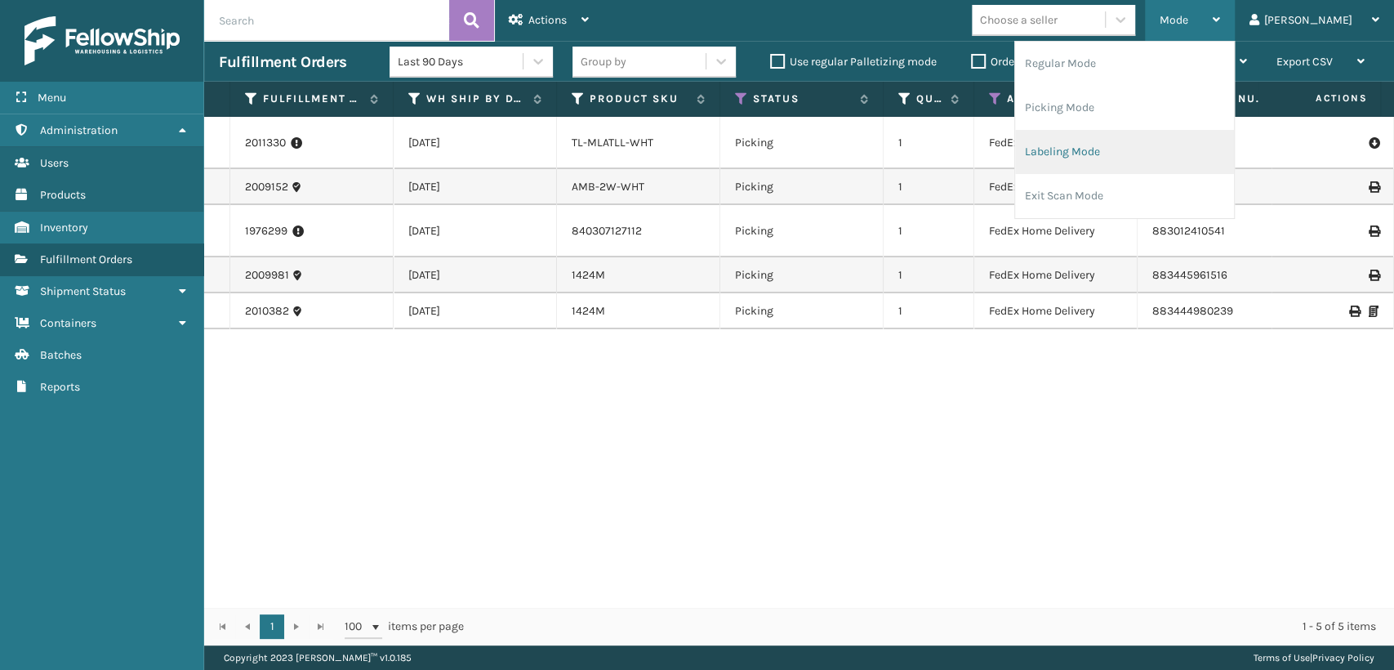
click at [1135, 148] on li "Labeling Mode" at bounding box center [1124, 152] width 219 height 44
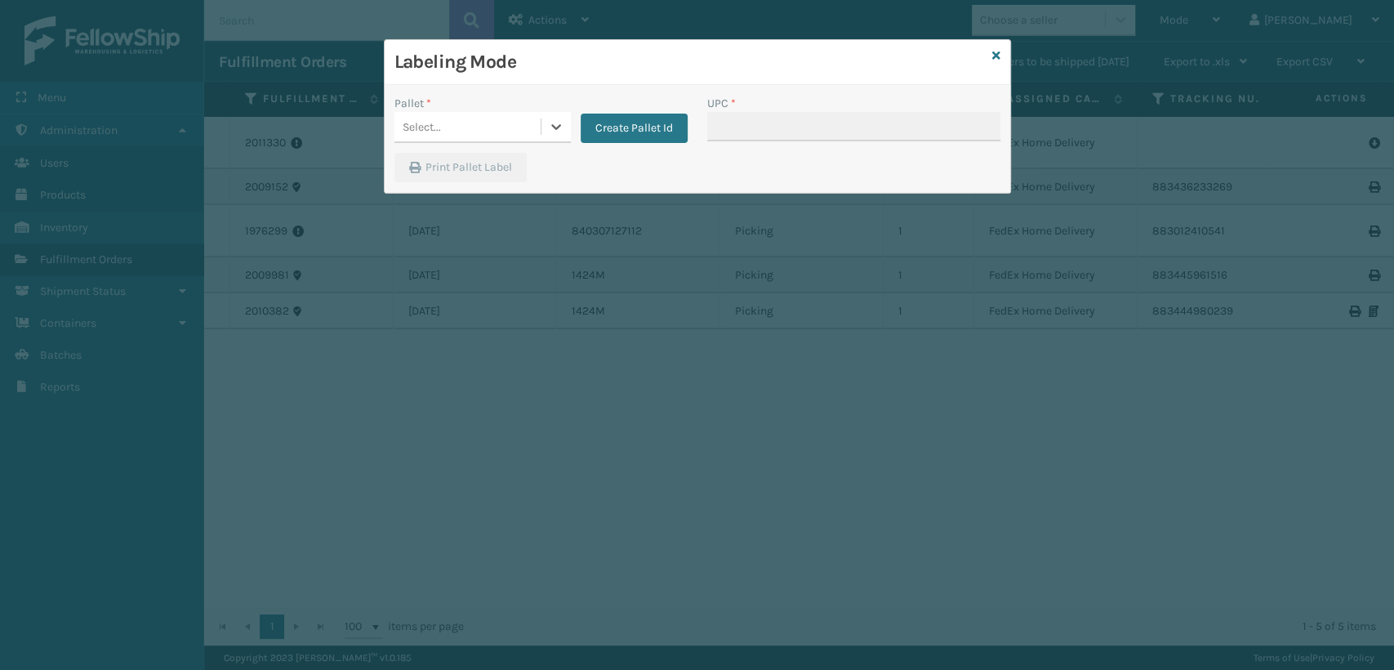
click at [497, 121] on div "Select..." at bounding box center [468, 127] width 146 height 27
click at [452, 198] on div "FDXG-2IWUKGCNE6" at bounding box center [483, 198] width 176 height 30
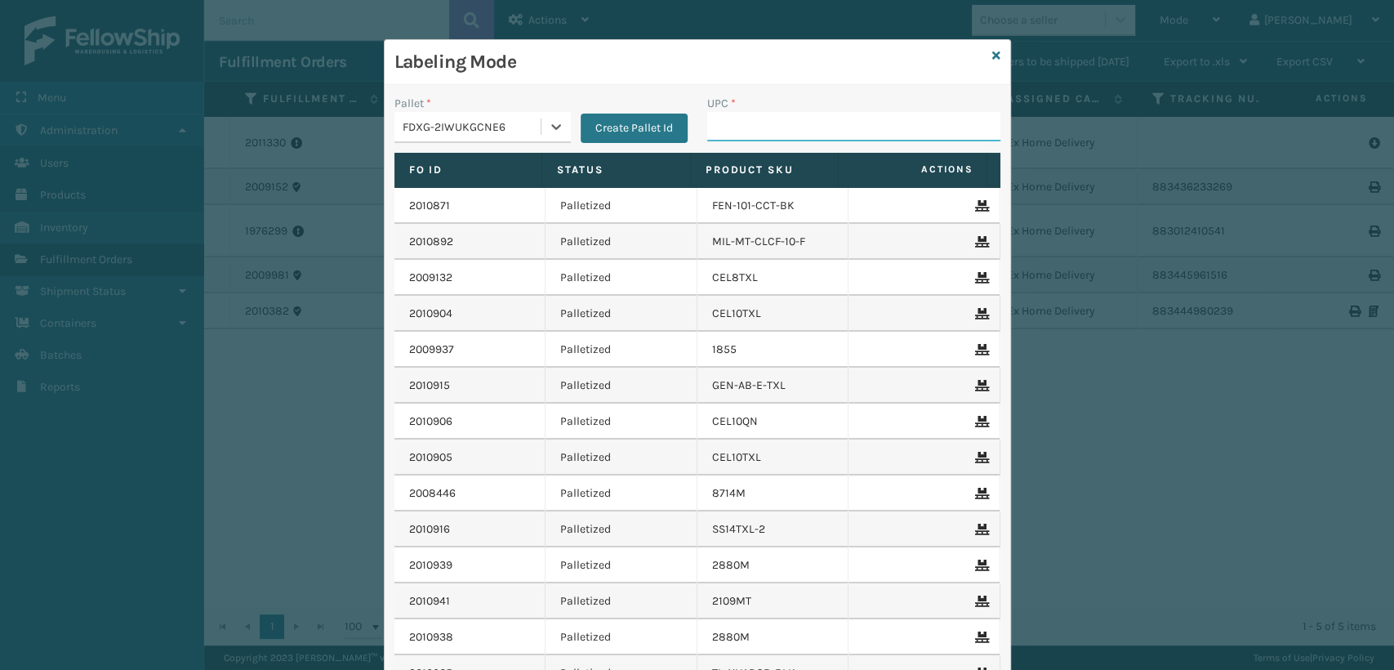
click at [839, 139] on input "UPC *" at bounding box center [853, 126] width 293 height 29
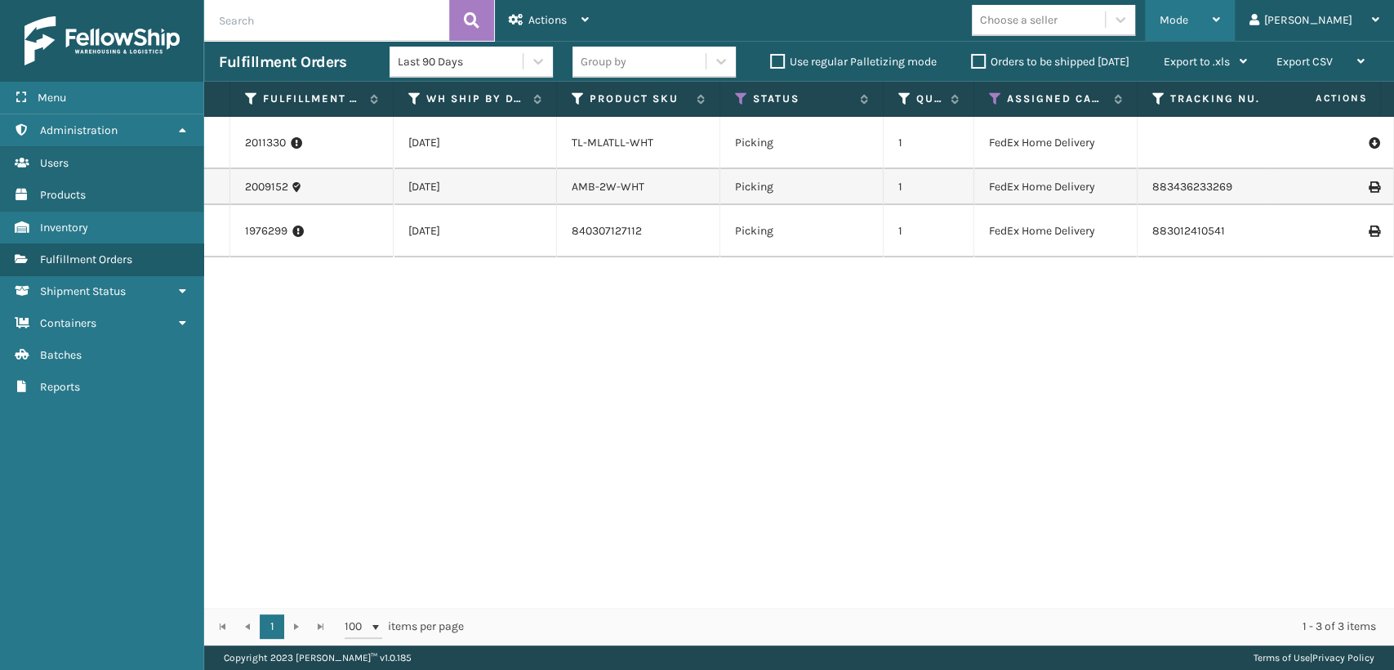
click at [1219, 31] on div "Mode" at bounding box center [1190, 20] width 60 height 41
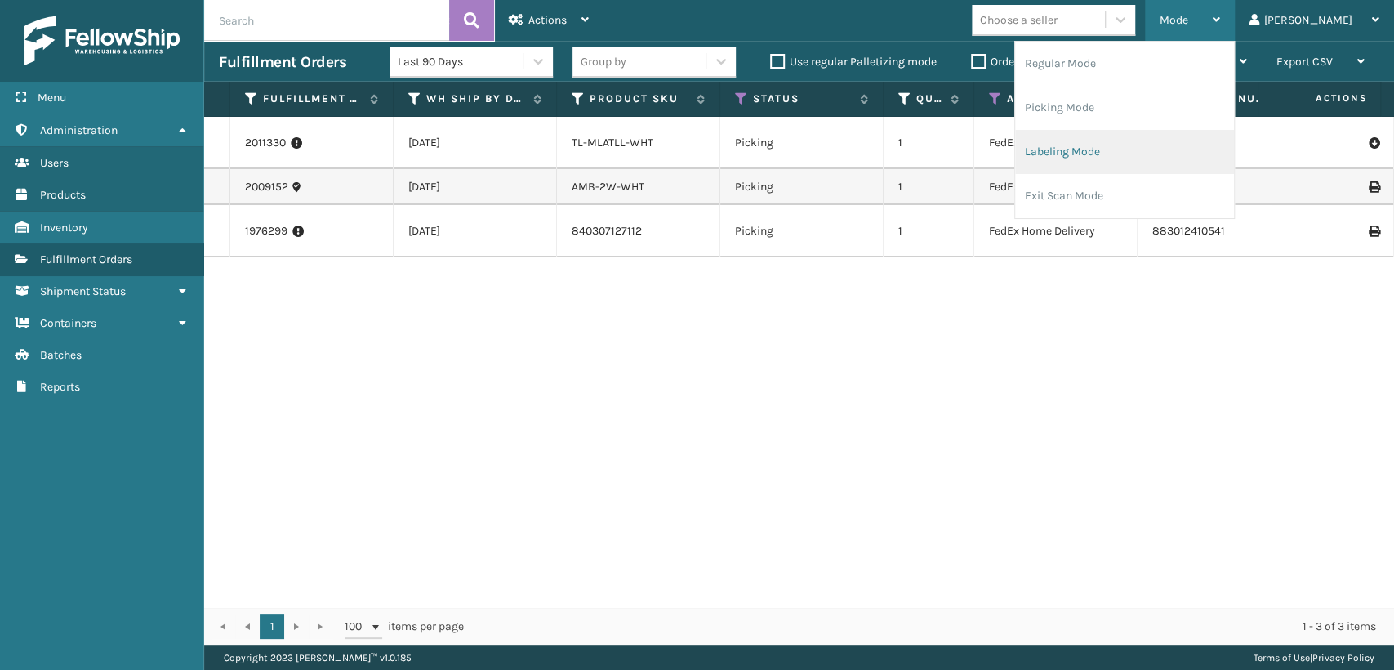
click at [1170, 140] on li "Labeling Mode" at bounding box center [1124, 152] width 219 height 44
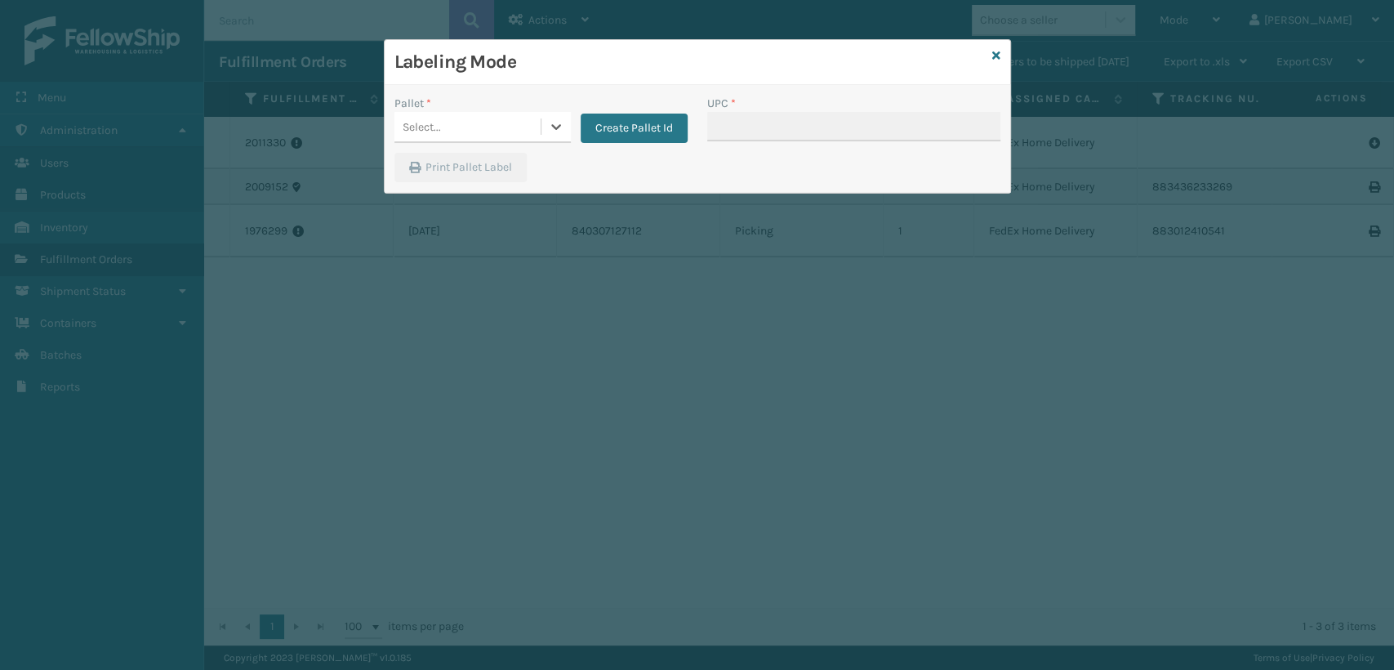
click at [519, 121] on div "Select..." at bounding box center [468, 127] width 146 height 27
click at [478, 203] on div "FDXG-2IWUKGCNE6" at bounding box center [483, 198] width 176 height 30
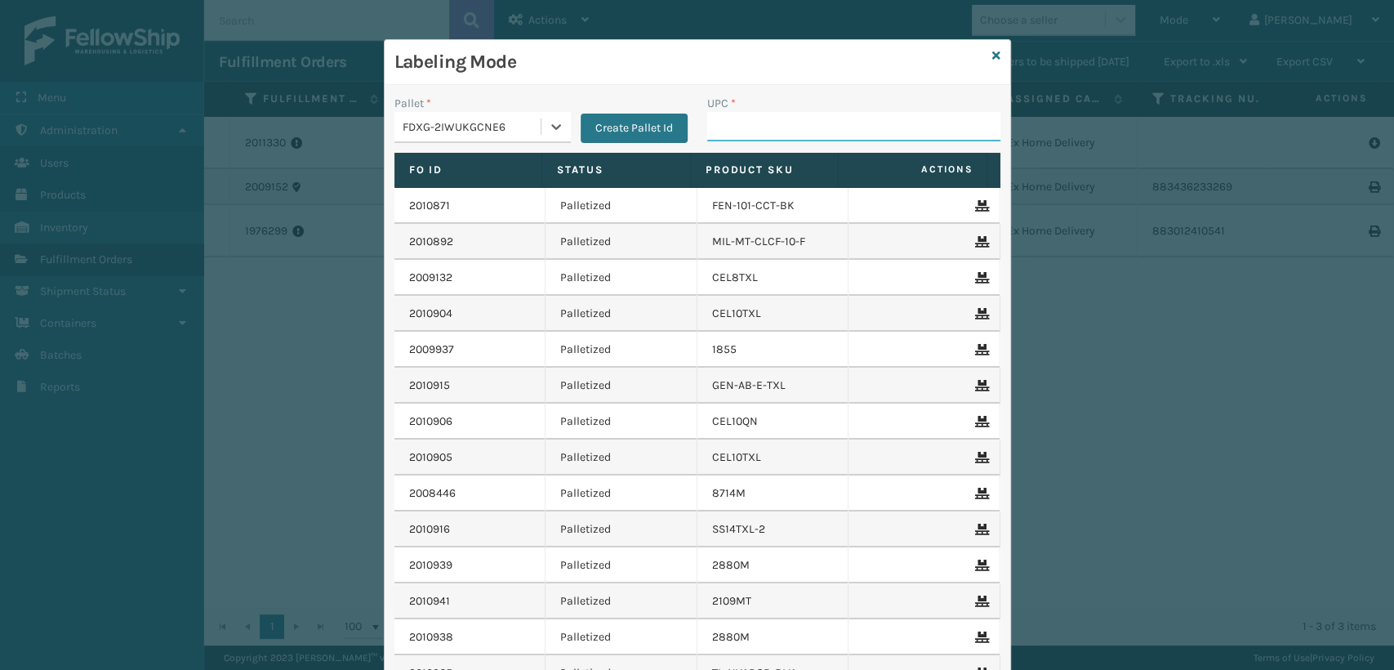
click at [767, 129] on input "UPC *" at bounding box center [853, 126] width 293 height 29
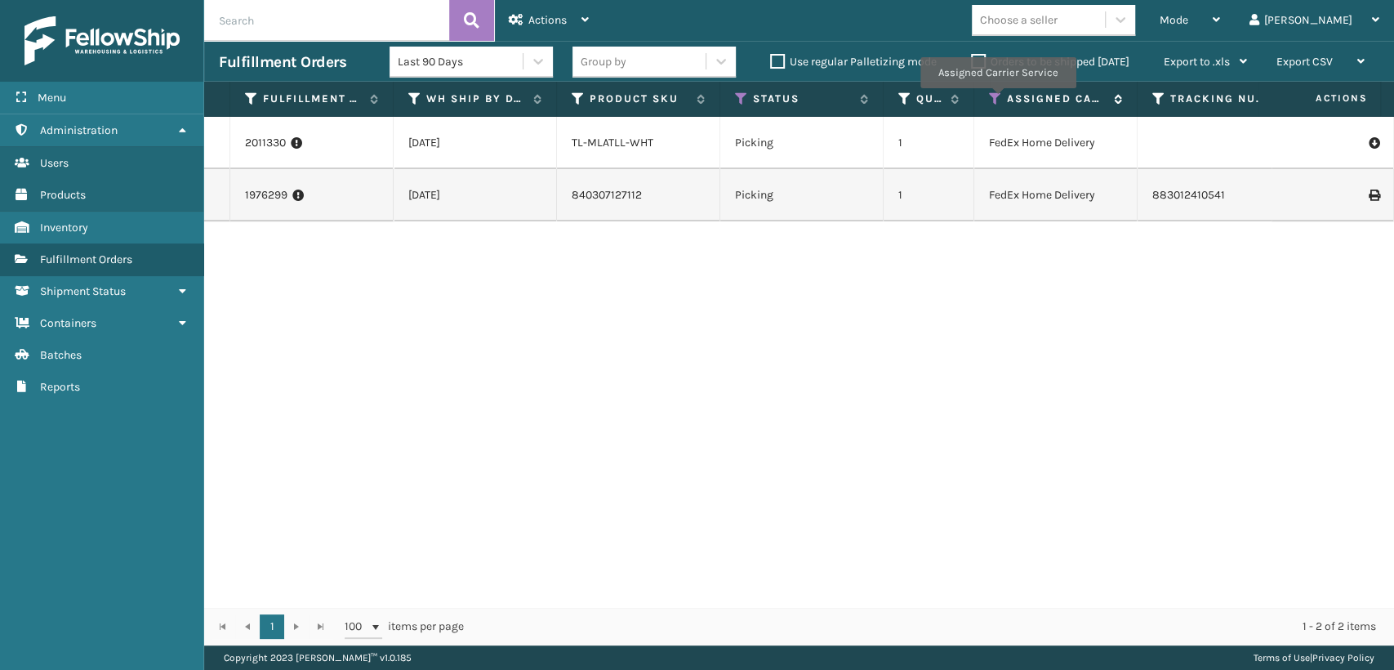
click at [997, 100] on icon at bounding box center [995, 98] width 13 height 15
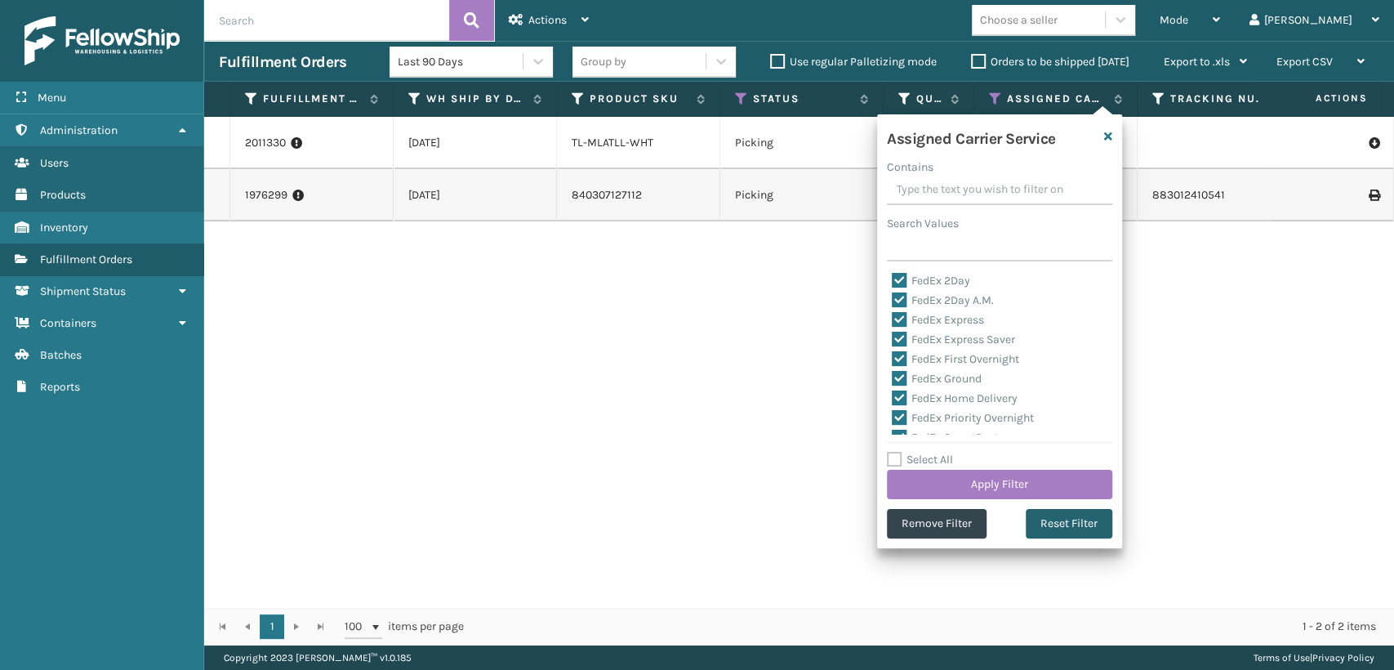
click at [1059, 528] on button "Reset Filter" at bounding box center [1069, 523] width 87 height 29
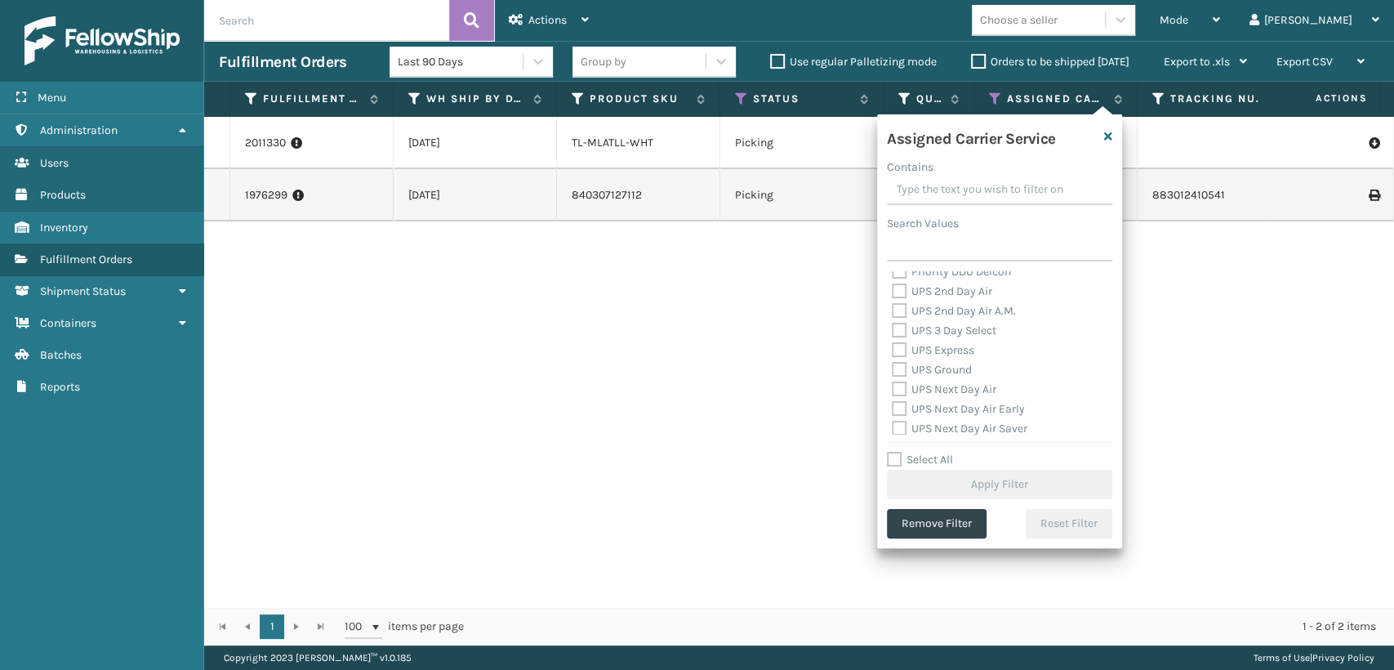
scroll to position [272, 0]
click at [934, 318] on label "UPS 2nd Day Air" at bounding box center [942, 322] width 100 height 14
click at [893, 318] on input "UPS 2nd Day Air" at bounding box center [892, 318] width 1 height 11
checkbox input "true"
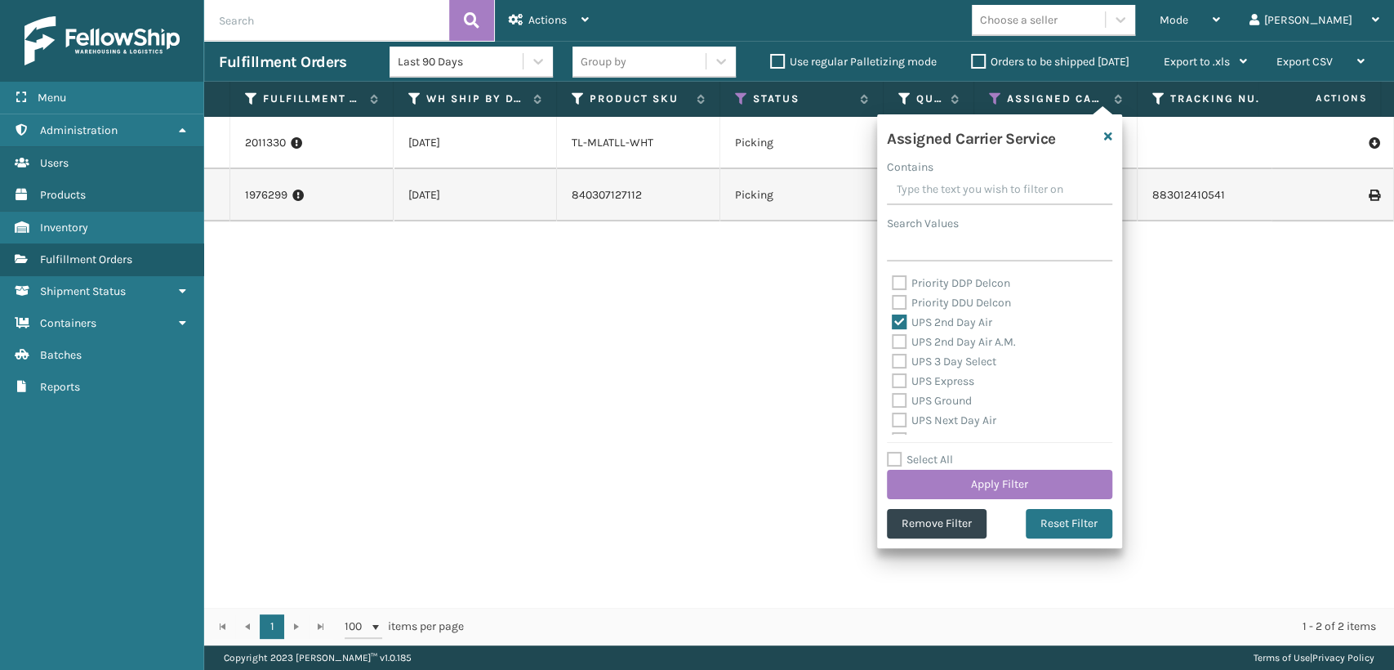
click at [934, 337] on label "UPS 2nd Day Air A.M." at bounding box center [954, 342] width 124 height 14
click at [893, 337] on input "UPS 2nd Day Air A.M." at bounding box center [892, 337] width 1 height 11
checkbox input "true"
click at [934, 359] on label "UPS 3 Day Select" at bounding box center [944, 361] width 105 height 14
click at [893, 359] on input "UPS 3 Day Select" at bounding box center [892, 357] width 1 height 11
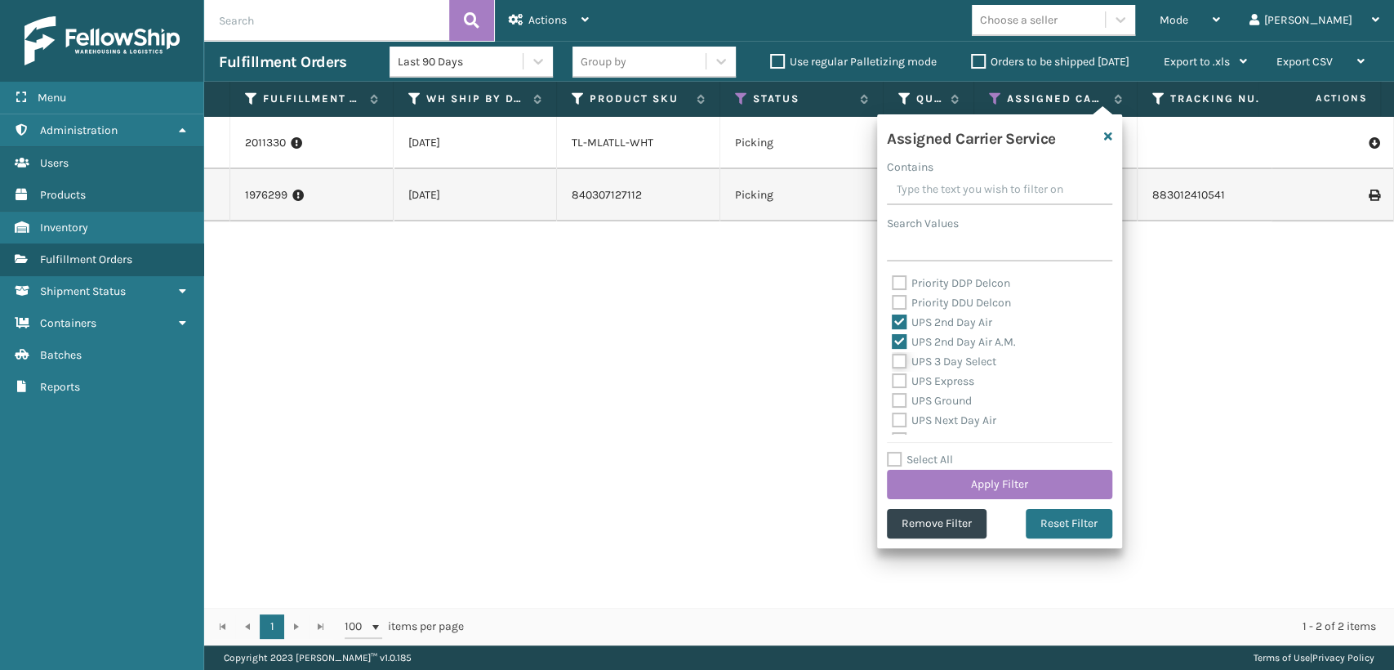
checkbox input "true"
click at [934, 381] on label "UPS Express" at bounding box center [933, 381] width 82 height 14
click at [893, 381] on input "UPS Express" at bounding box center [892, 377] width 1 height 11
checkbox input "true"
click at [934, 398] on label "UPS Ground" at bounding box center [932, 401] width 80 height 14
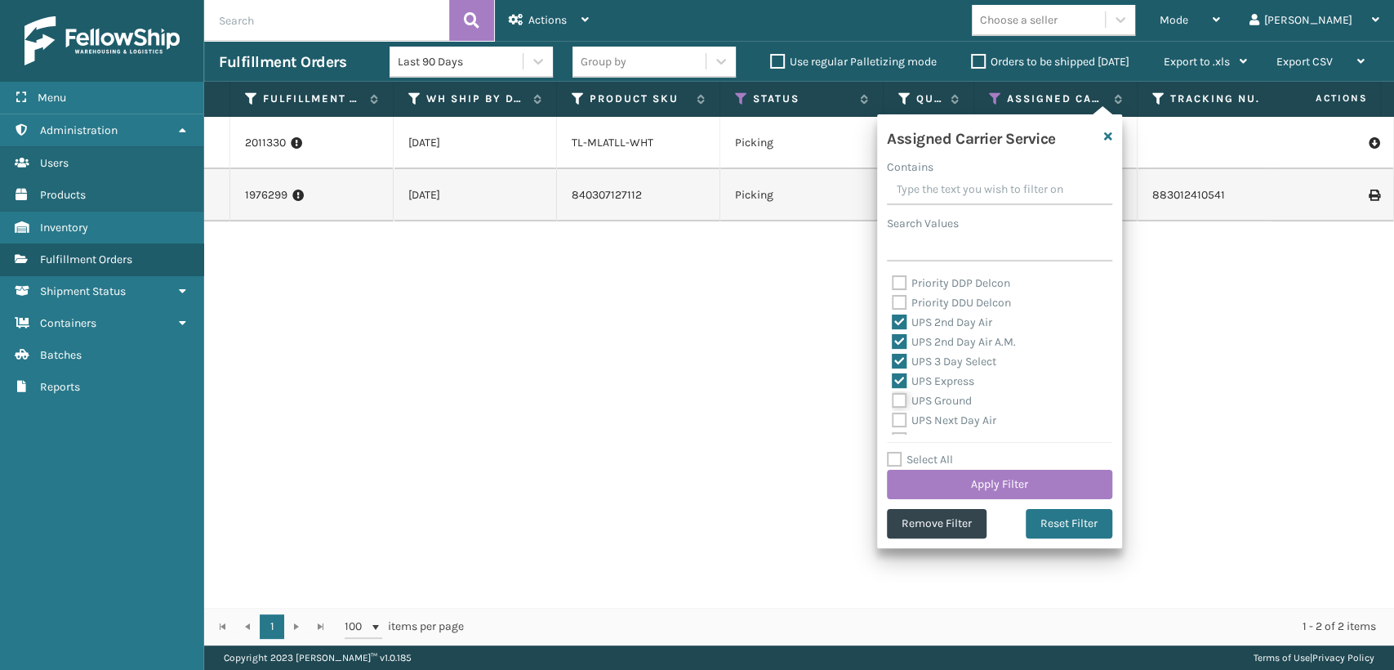
click at [893, 398] on input "UPS Ground" at bounding box center [892, 396] width 1 height 11
checkbox input "true"
click at [933, 420] on label "UPS Next Day Air" at bounding box center [944, 420] width 105 height 14
click at [893, 420] on input "UPS Next Day Air" at bounding box center [892, 416] width 1 height 11
checkbox input "true"
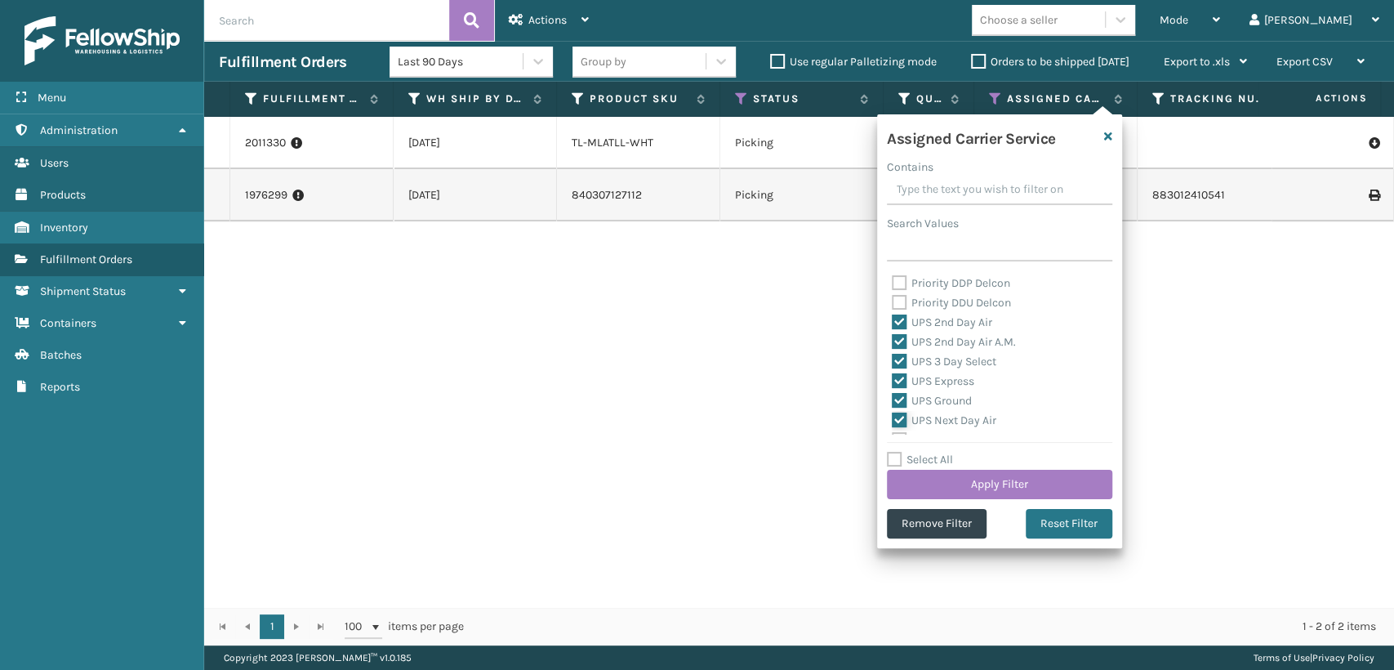
scroll to position [363, 0]
click at [931, 342] on label "UPS Next Day Air Early" at bounding box center [958, 349] width 133 height 14
click at [893, 341] on input "UPS Next Day Air Early" at bounding box center [892, 345] width 1 height 11
checkbox input "true"
drag, startPoint x: 933, startPoint y: 365, endPoint x: 933, endPoint y: 377, distance: 11.4
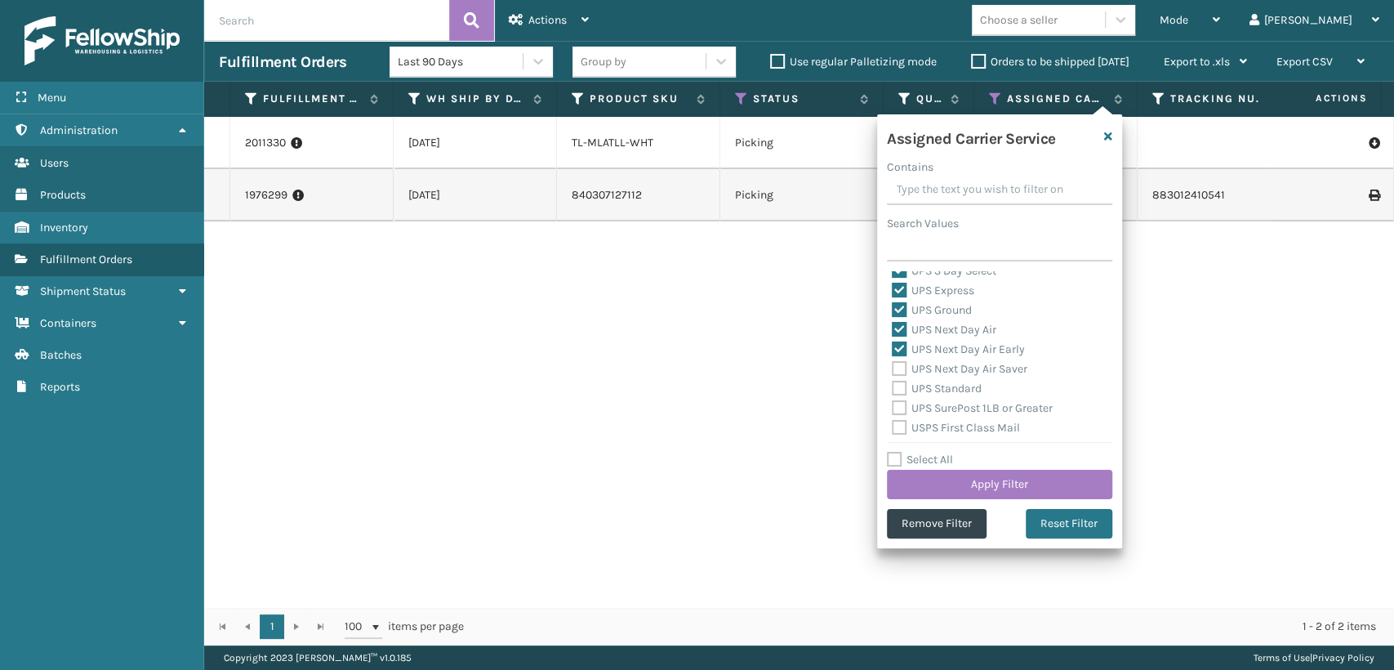
click at [933, 366] on label "UPS Next Day Air Saver" at bounding box center [960, 369] width 136 height 14
click at [893, 366] on input "UPS Next Day Air Saver" at bounding box center [892, 364] width 1 height 11
checkbox input "true"
click at [934, 382] on label "UPS Standard" at bounding box center [937, 388] width 90 height 14
click at [893, 382] on input "UPS Standard" at bounding box center [892, 384] width 1 height 11
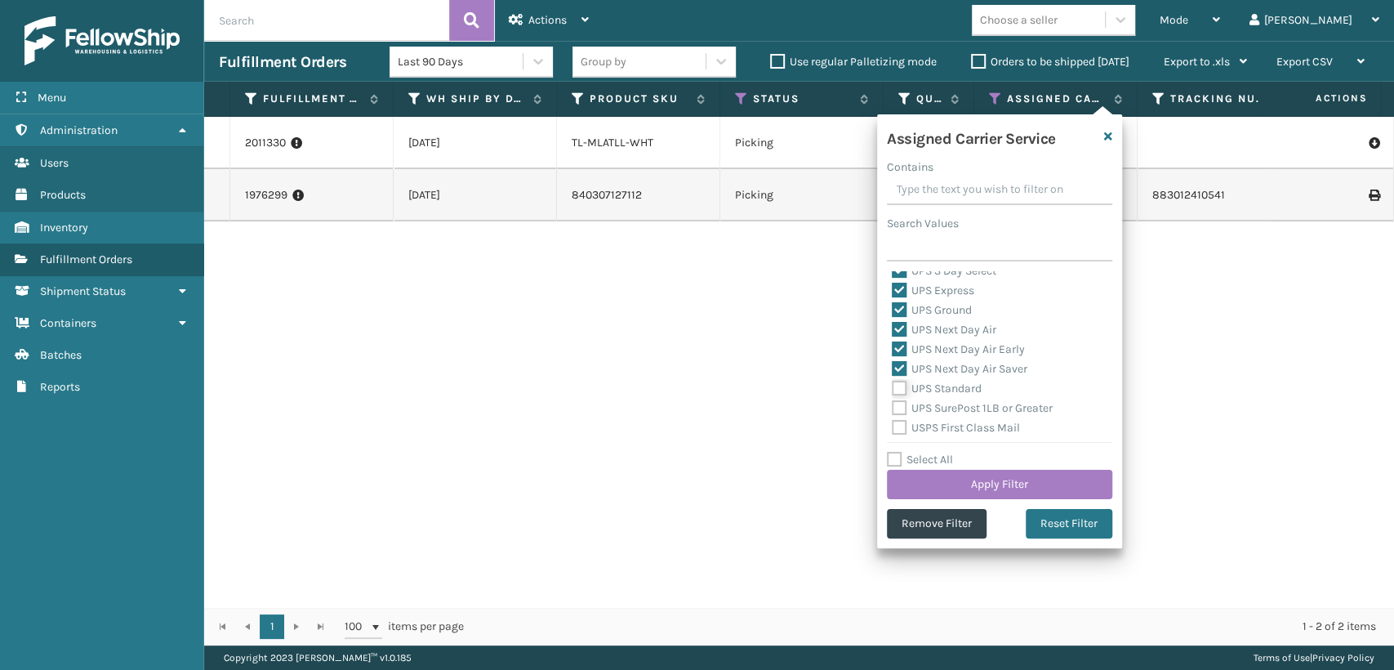
checkbox input "true"
click at [936, 409] on label "UPS SurePost 1LB or Greater" at bounding box center [972, 408] width 161 height 14
click at [893, 409] on input "UPS SurePost 1LB or Greater" at bounding box center [892, 404] width 1 height 11
checkbox input "true"
click at [975, 475] on button "Apply Filter" at bounding box center [999, 484] width 225 height 29
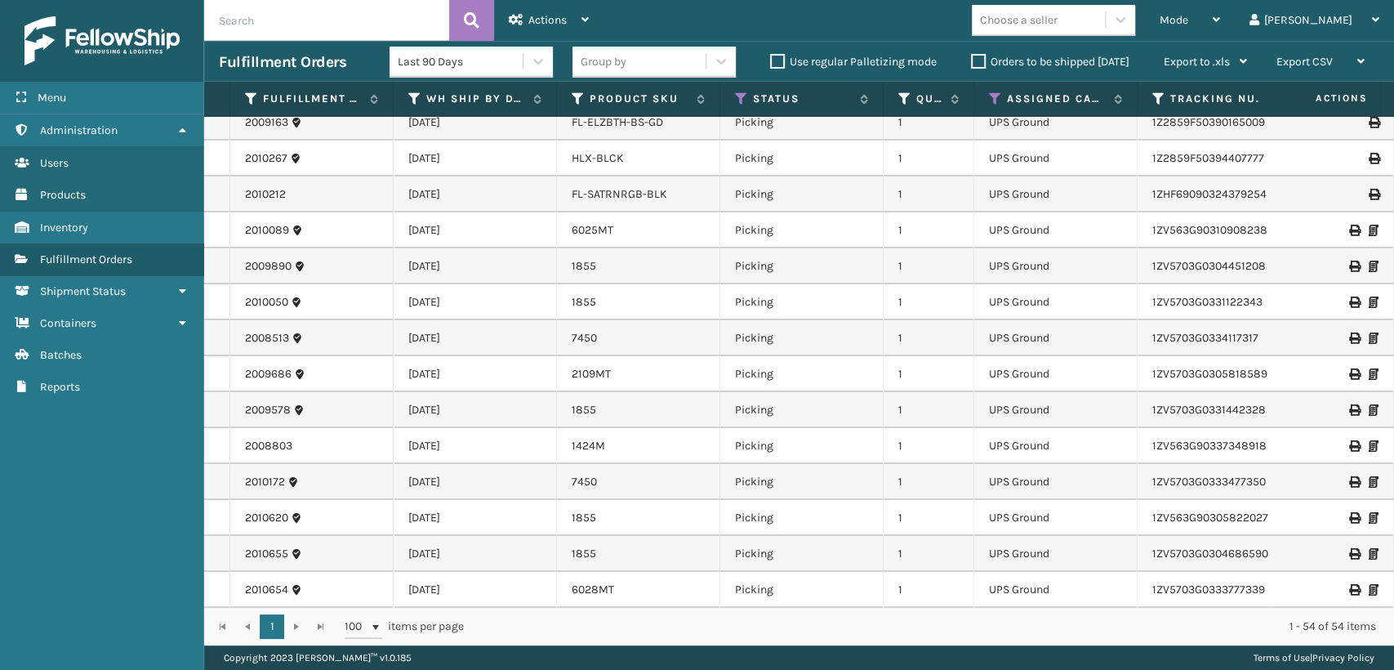
scroll to position [91, 0]
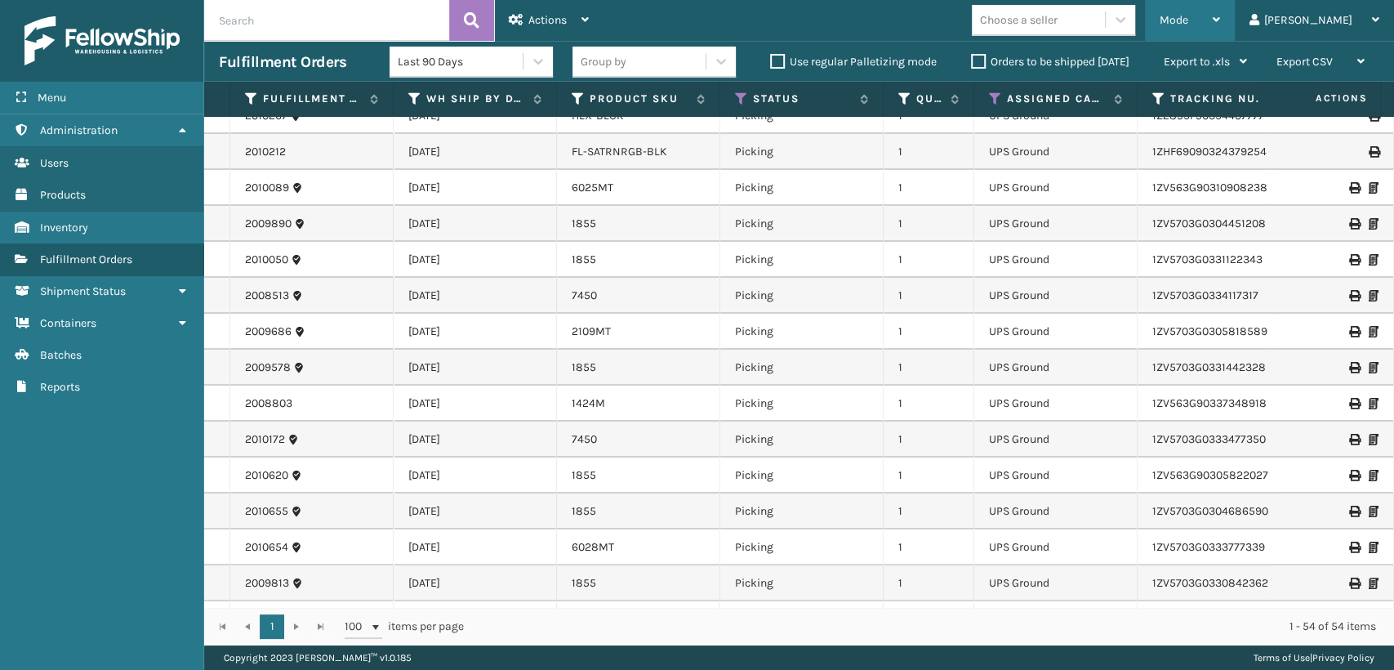
click at [1220, 16] on icon at bounding box center [1216, 19] width 7 height 11
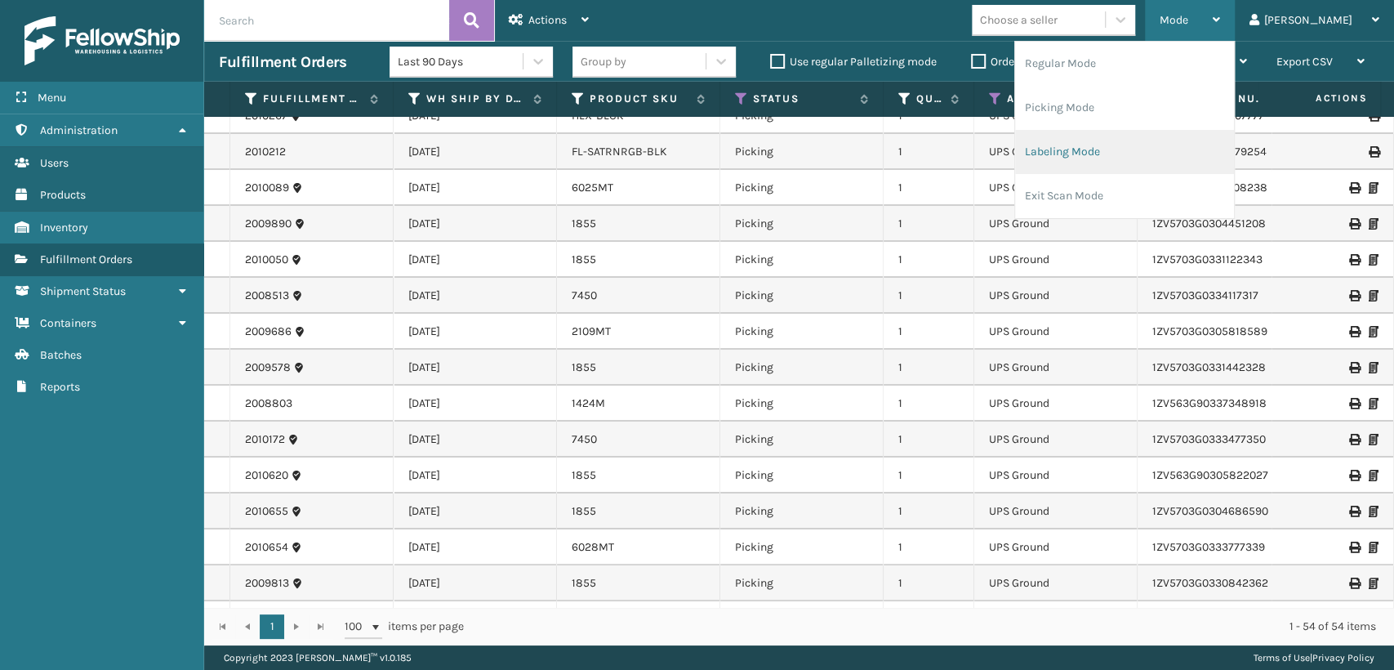
click at [1100, 167] on li "Labeling Mode" at bounding box center [1124, 152] width 219 height 44
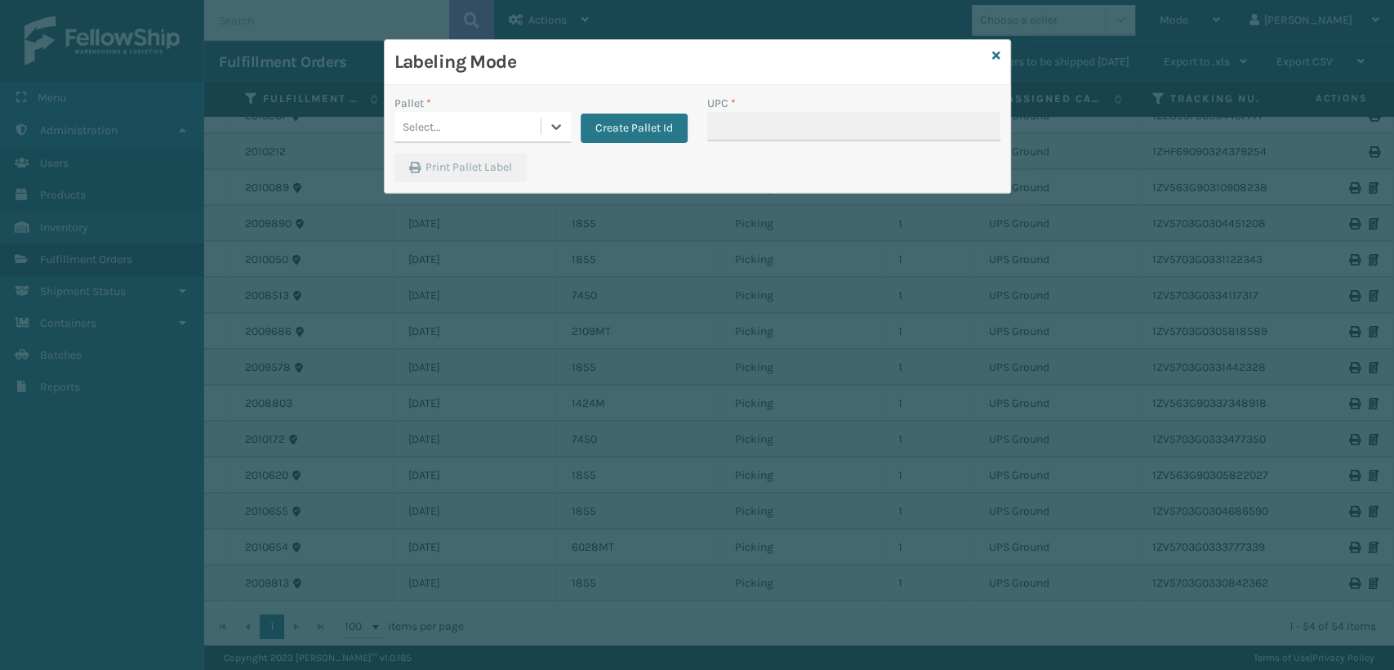
click at [495, 121] on div "Select..." at bounding box center [468, 127] width 146 height 27
click at [588, 128] on button "Create Pallet Id" at bounding box center [634, 128] width 107 height 29
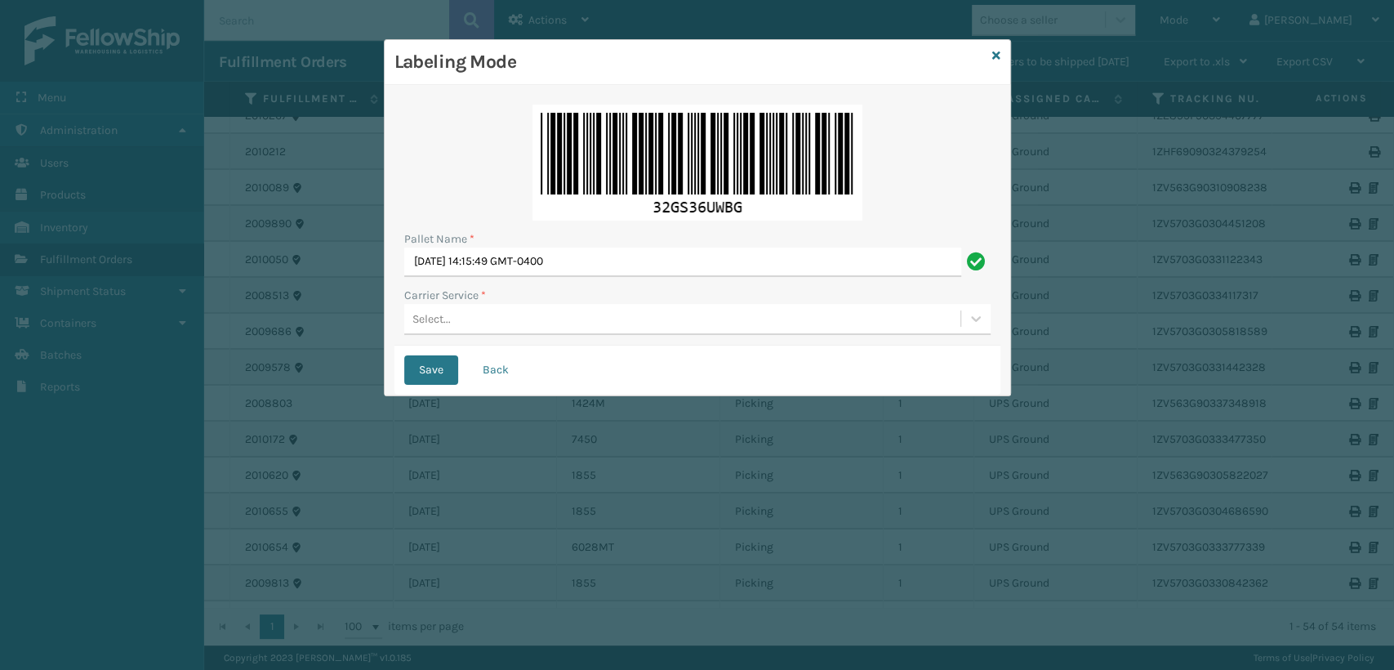
click at [461, 325] on div "Select..." at bounding box center [682, 318] width 556 height 27
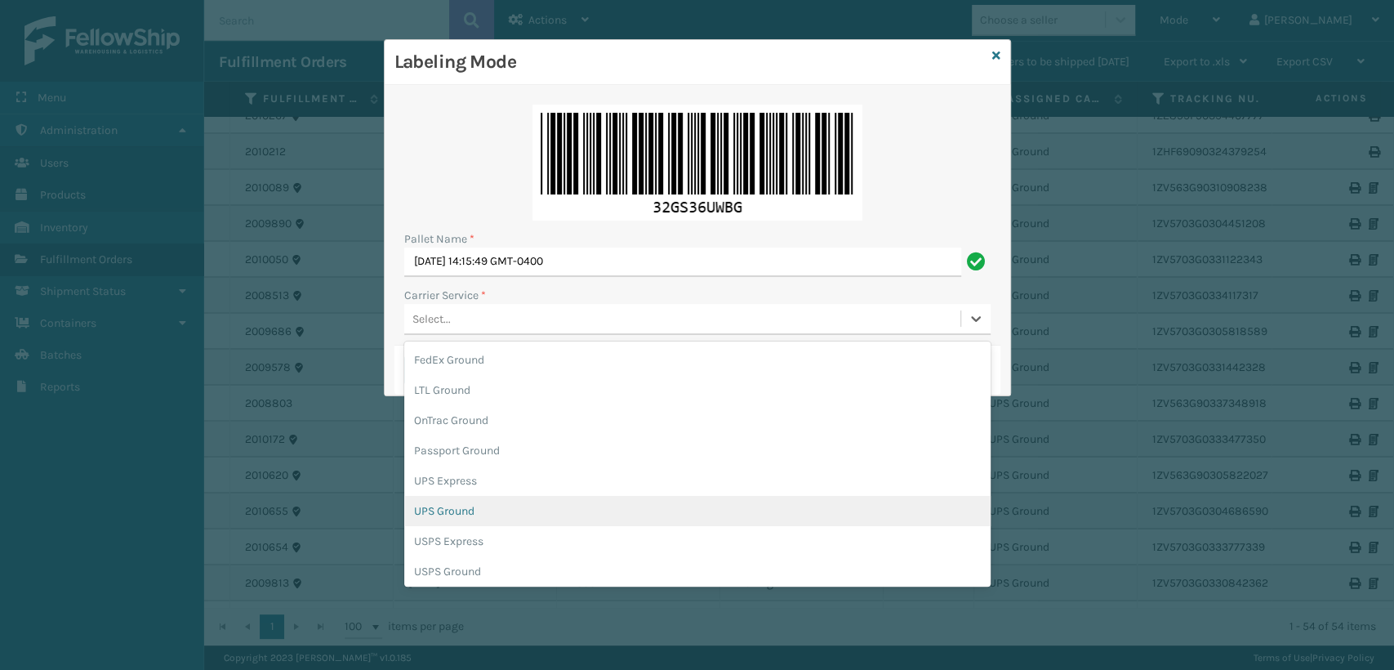
click at [448, 505] on div "UPS Ground" at bounding box center [697, 511] width 586 height 30
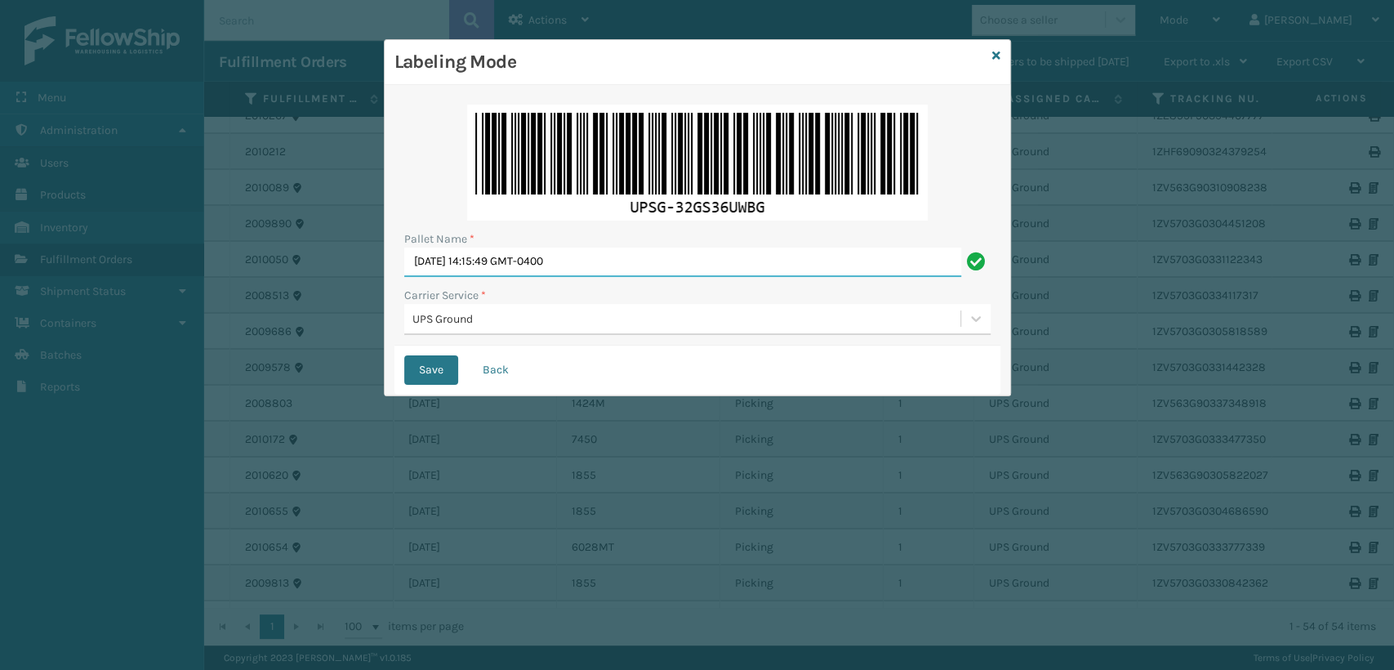
drag, startPoint x: 622, startPoint y: 263, endPoint x: 248, endPoint y: 222, distance: 376.3
click at [248, 222] on div "Labeling Mode Pallet Name * [DATE] 14:15:49 GMT-0400 Carrier Service * UPS Grou…" at bounding box center [697, 335] width 1394 height 670
type input "u"
type input "UPST211377"
click at [453, 373] on button "Save" at bounding box center [431, 369] width 54 height 29
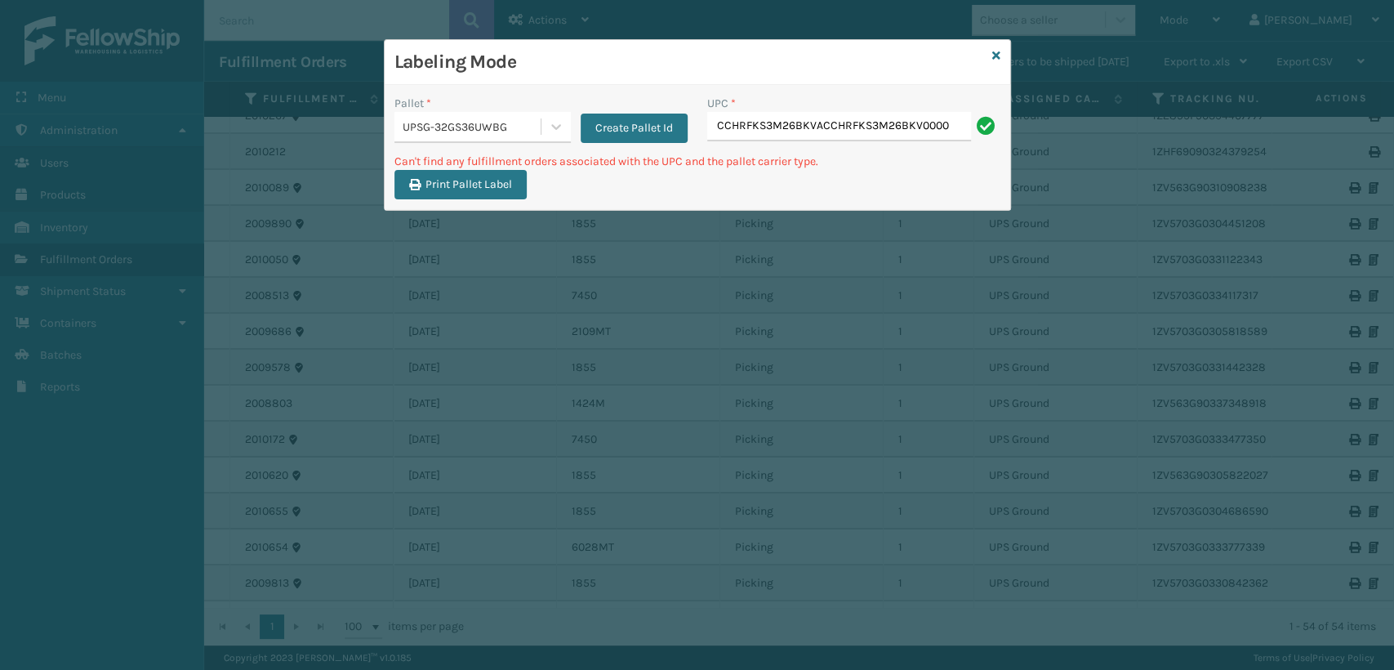
scroll to position [0, 0]
type input "C"
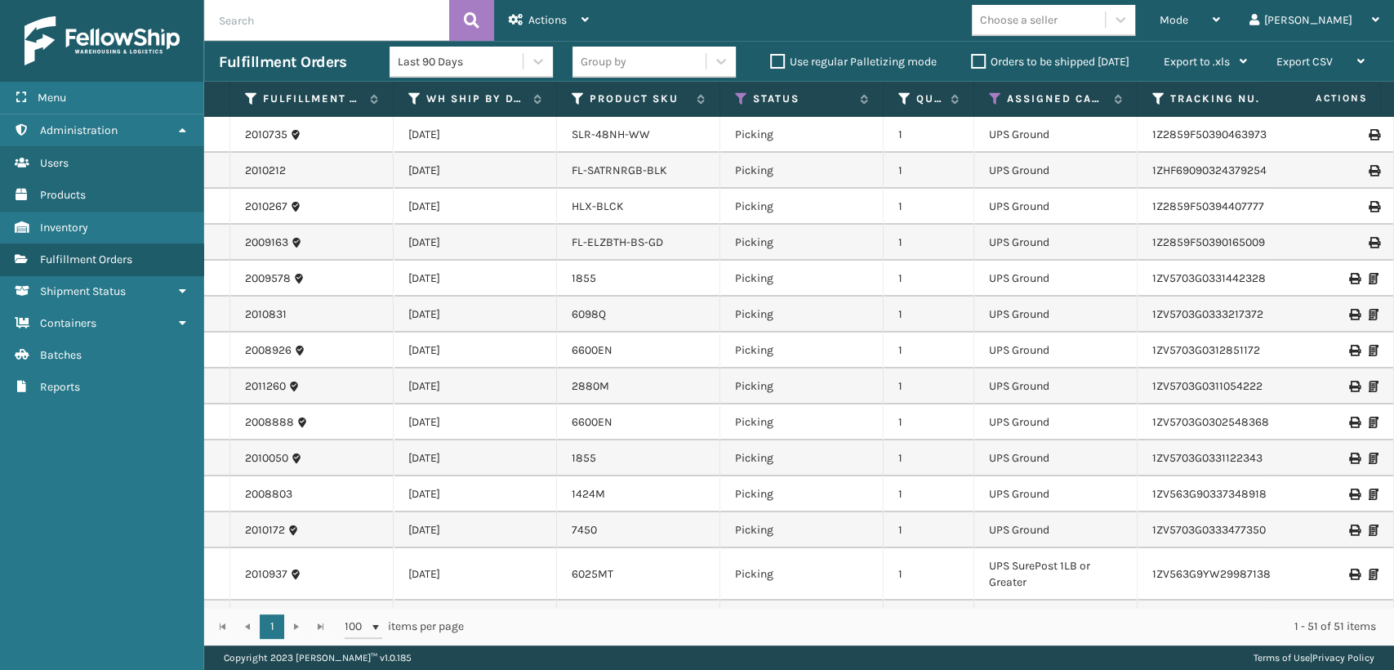
click at [1105, 15] on div "Choose a seller" at bounding box center [1038, 20] width 133 height 27
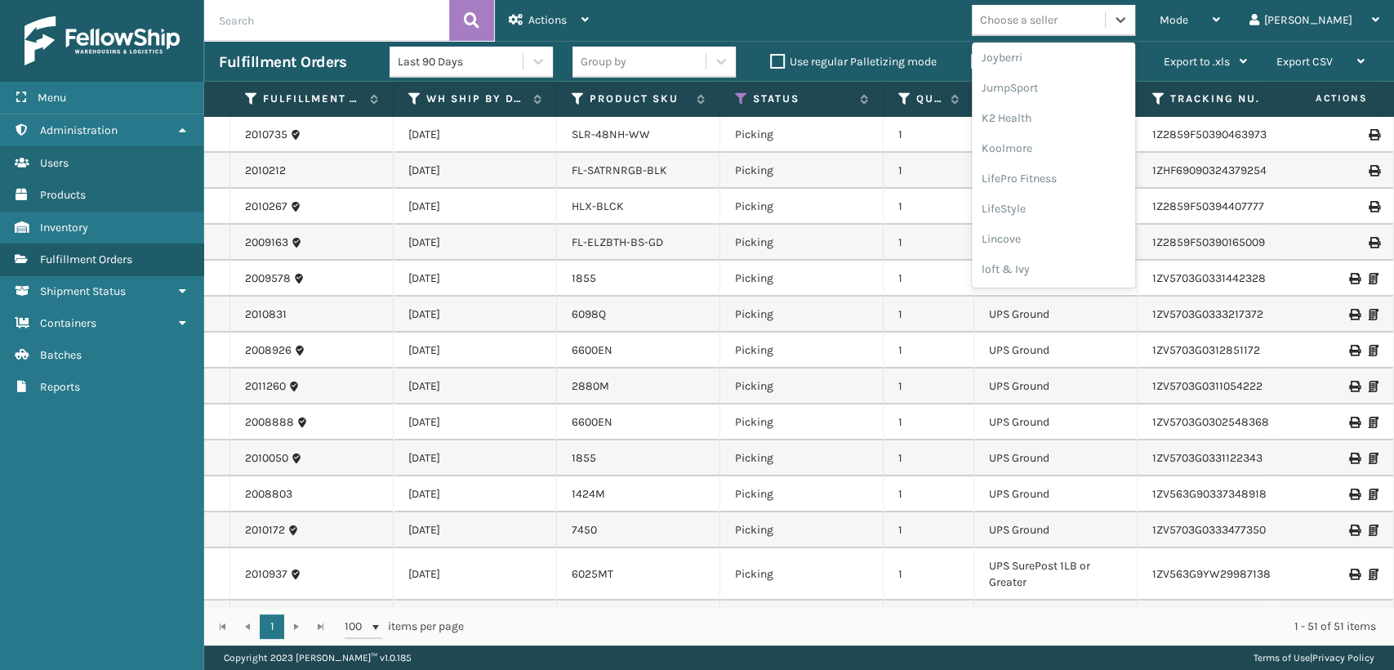
scroll to position [516, 0]
click at [1081, 190] on div "LifeStyle" at bounding box center [1053, 179] width 163 height 30
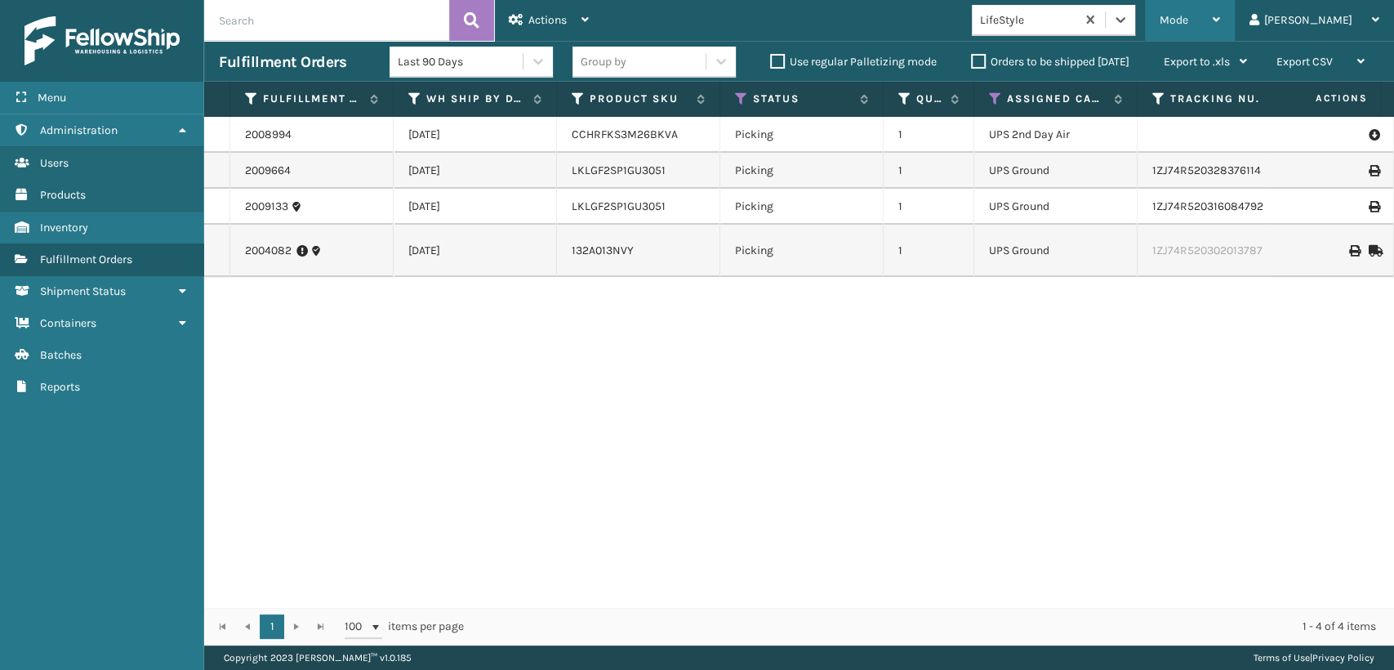
click at [1220, 15] on icon at bounding box center [1216, 19] width 7 height 11
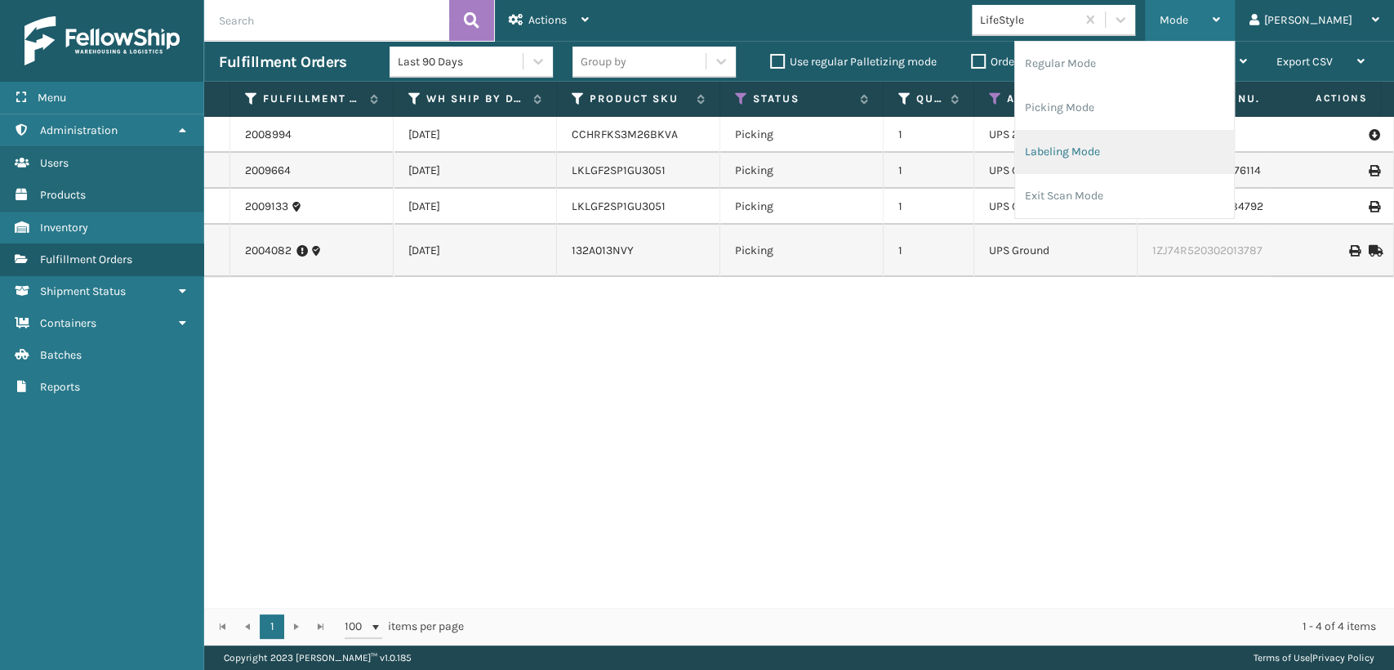
click at [1124, 137] on li "Labeling Mode" at bounding box center [1124, 152] width 219 height 44
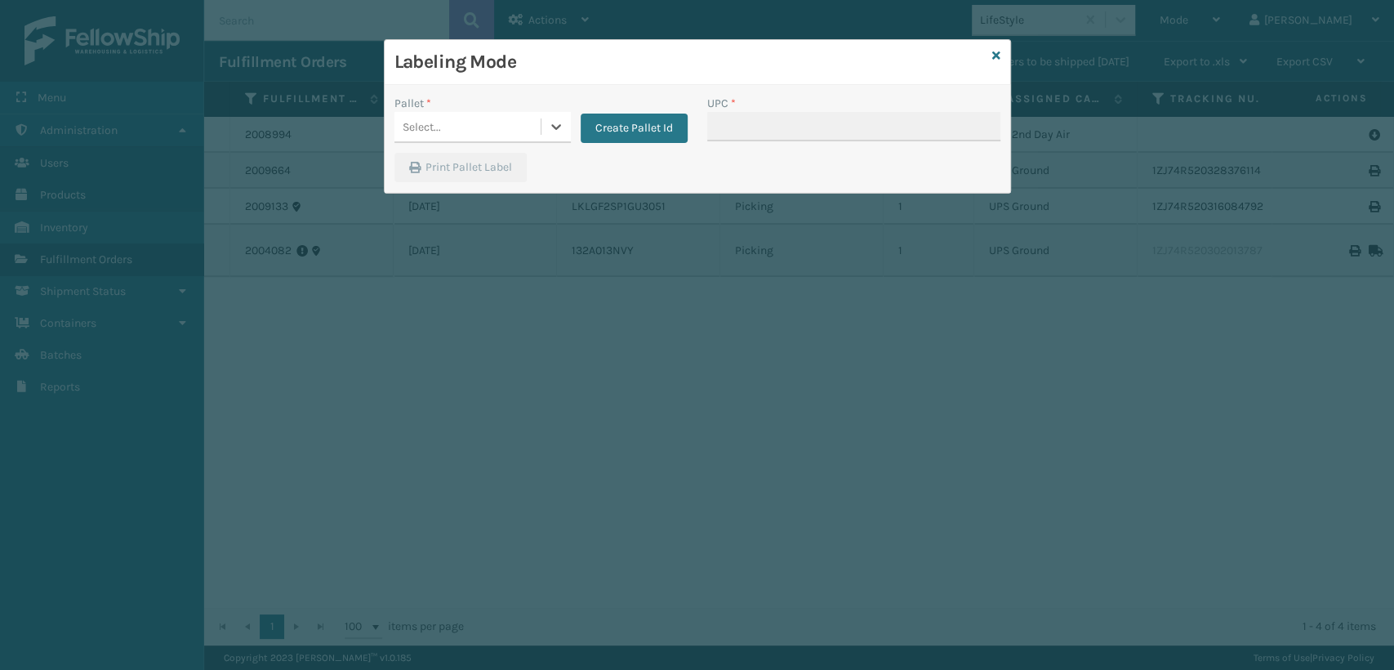
click at [461, 117] on div "Select..." at bounding box center [468, 127] width 146 height 27
click at [560, 135] on div at bounding box center [556, 126] width 29 height 29
click at [588, 118] on button "Create Pallet Id" at bounding box center [634, 128] width 107 height 29
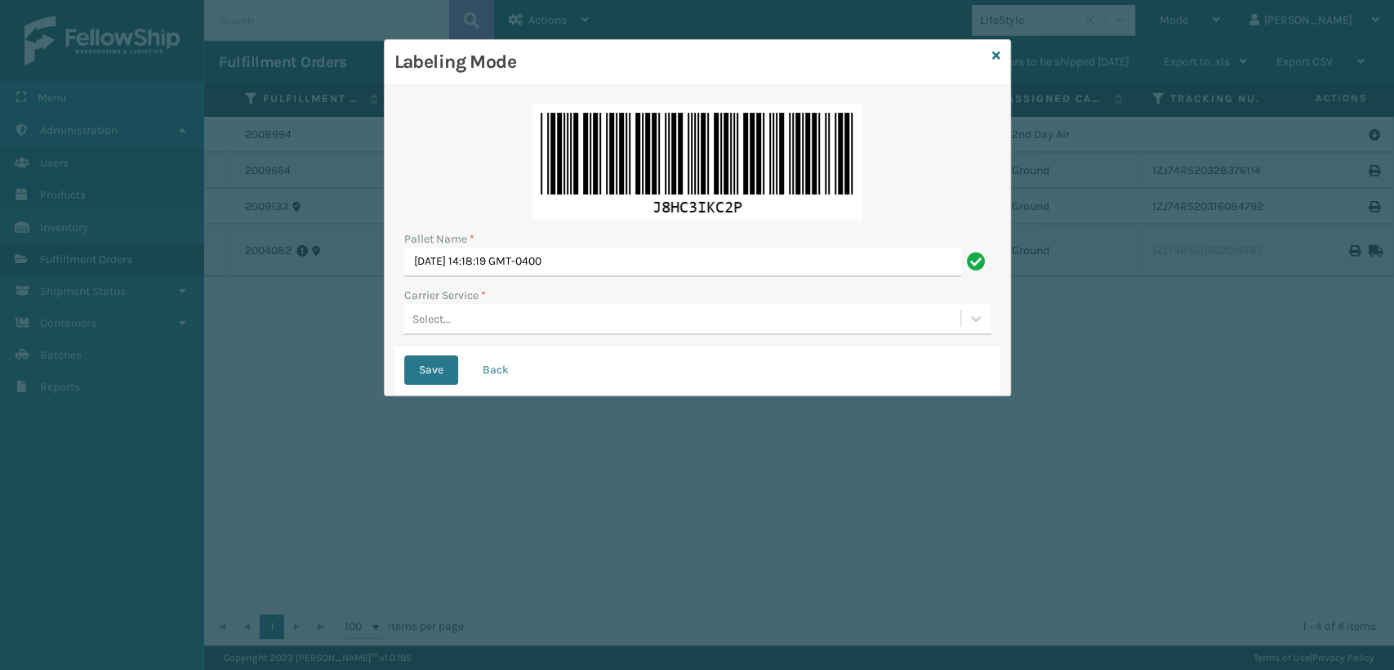
click at [479, 319] on div "Select..." at bounding box center [682, 318] width 556 height 27
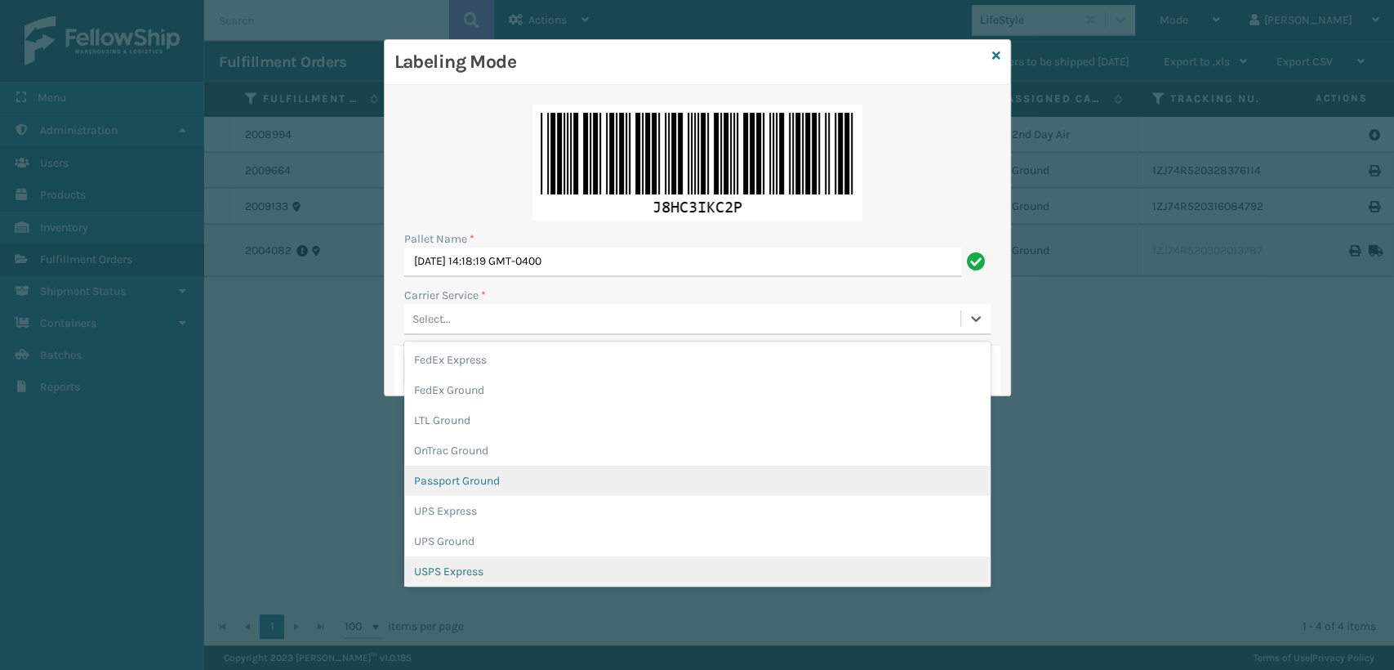
scroll to position [91, 0]
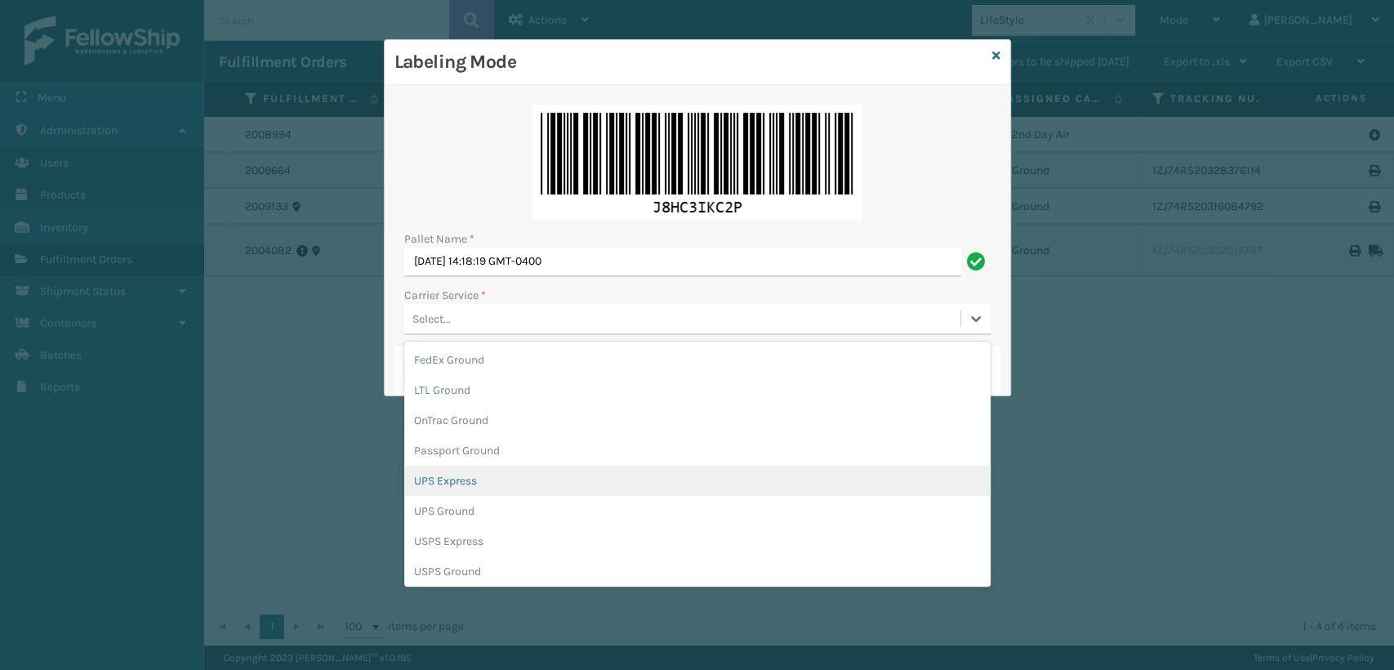
click at [457, 479] on div "UPS Express" at bounding box center [697, 481] width 586 height 30
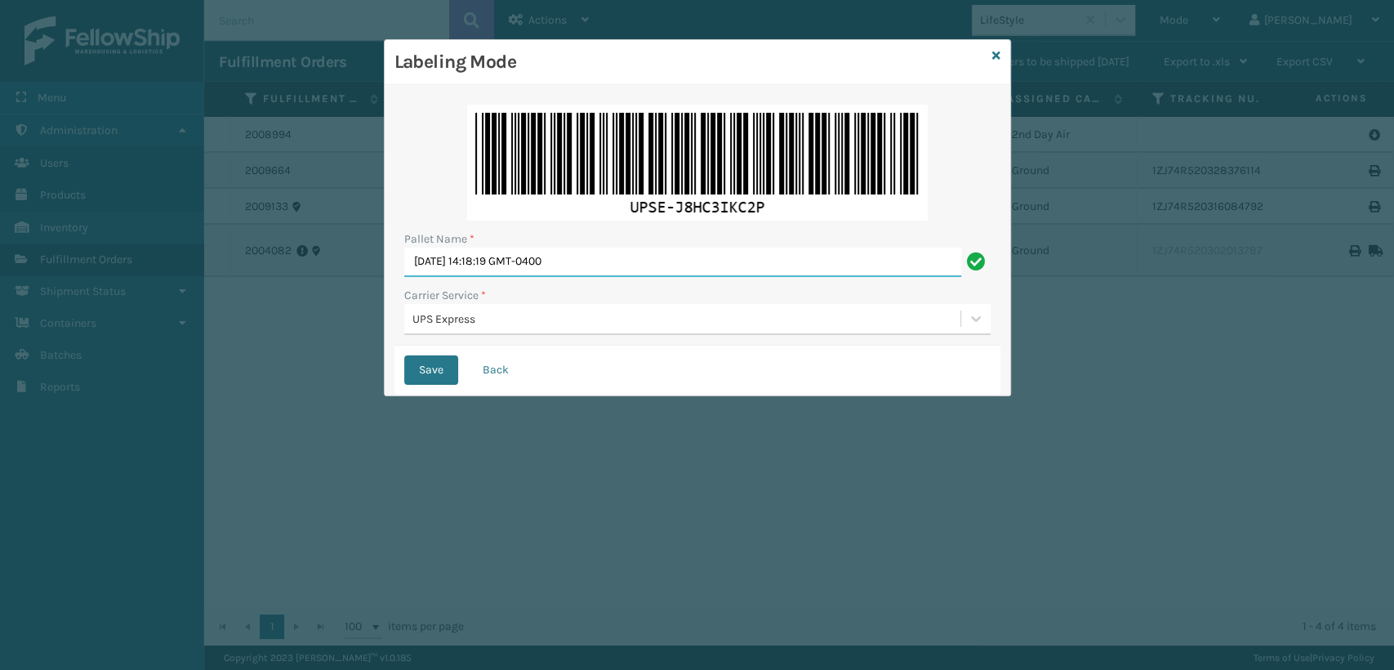
drag, startPoint x: 617, startPoint y: 252, endPoint x: 277, endPoint y: 256, distance: 339.8
click at [293, 256] on div "Labeling Mode Pallet Name * [DATE] 14:18:19 GMT-0400 Carrier Service * UPS Expr…" at bounding box center [697, 335] width 1394 height 670
type input "UEXPRESS"
click at [404, 355] on button "Save" at bounding box center [431, 369] width 54 height 29
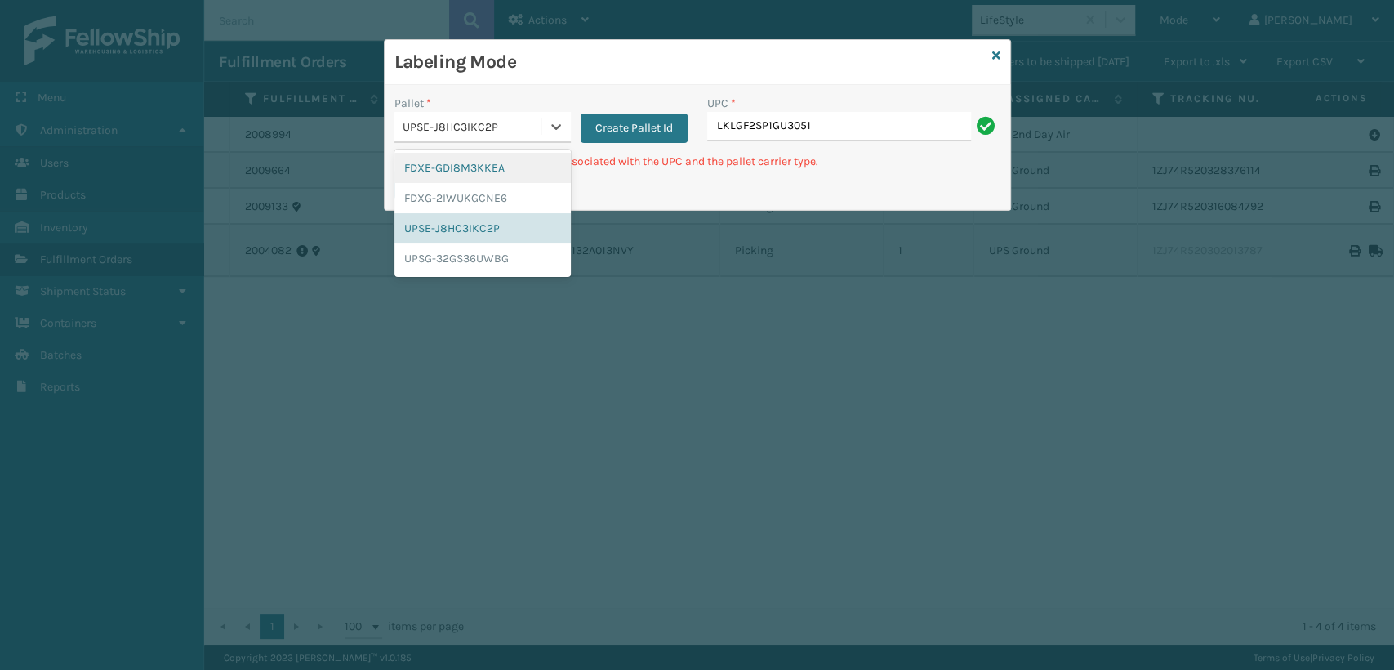
click at [536, 137] on div "UPSE-J8HC3IKC2P" at bounding box center [468, 127] width 146 height 27
click at [468, 255] on div "UPSG-32GS36UWBG" at bounding box center [483, 258] width 176 height 30
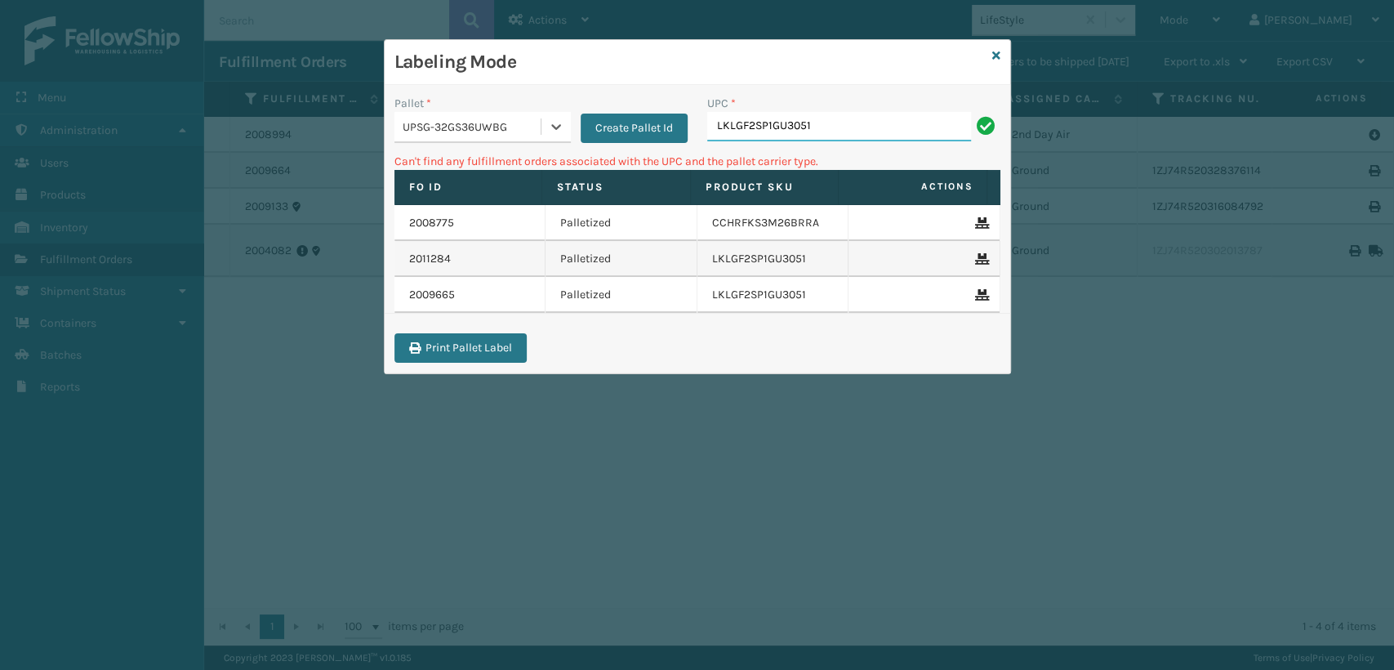
click at [839, 127] on input "LKLGF2SP1GU3051" at bounding box center [839, 126] width 264 height 29
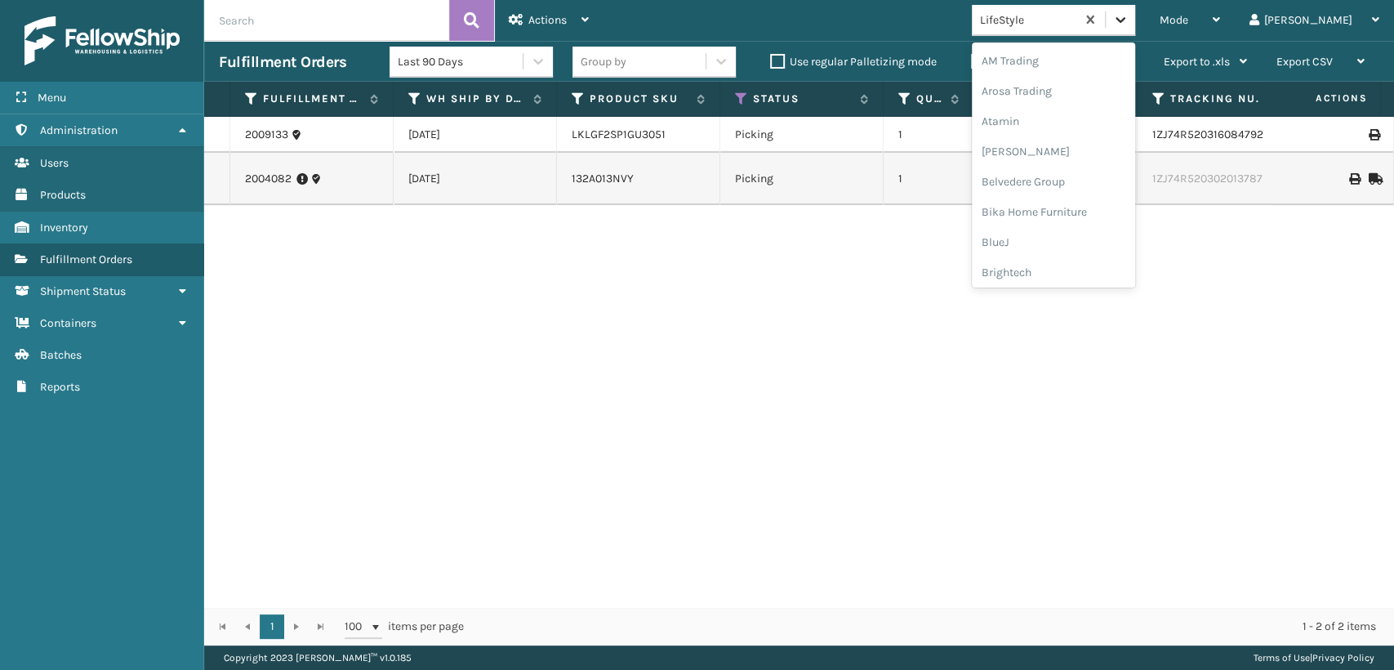
click at [1129, 16] on icon at bounding box center [1120, 19] width 16 height 16
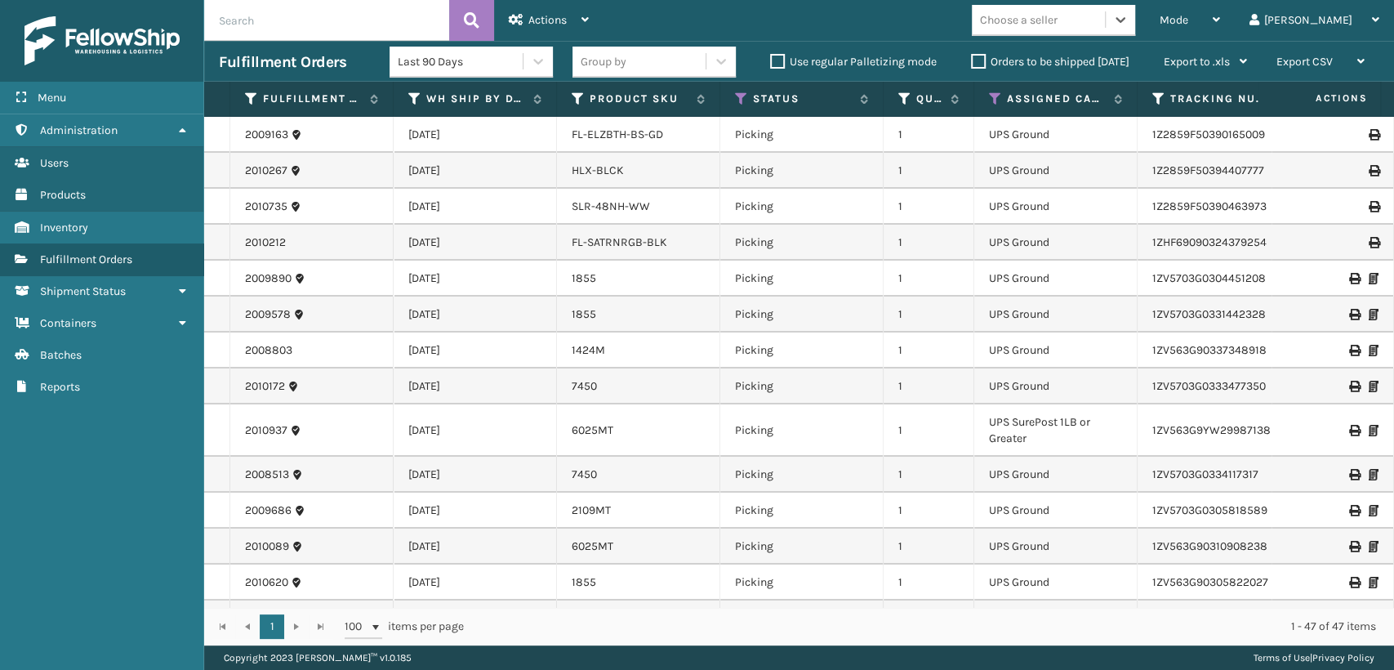
click at [1058, 15] on div "Choose a seller" at bounding box center [1019, 19] width 78 height 17
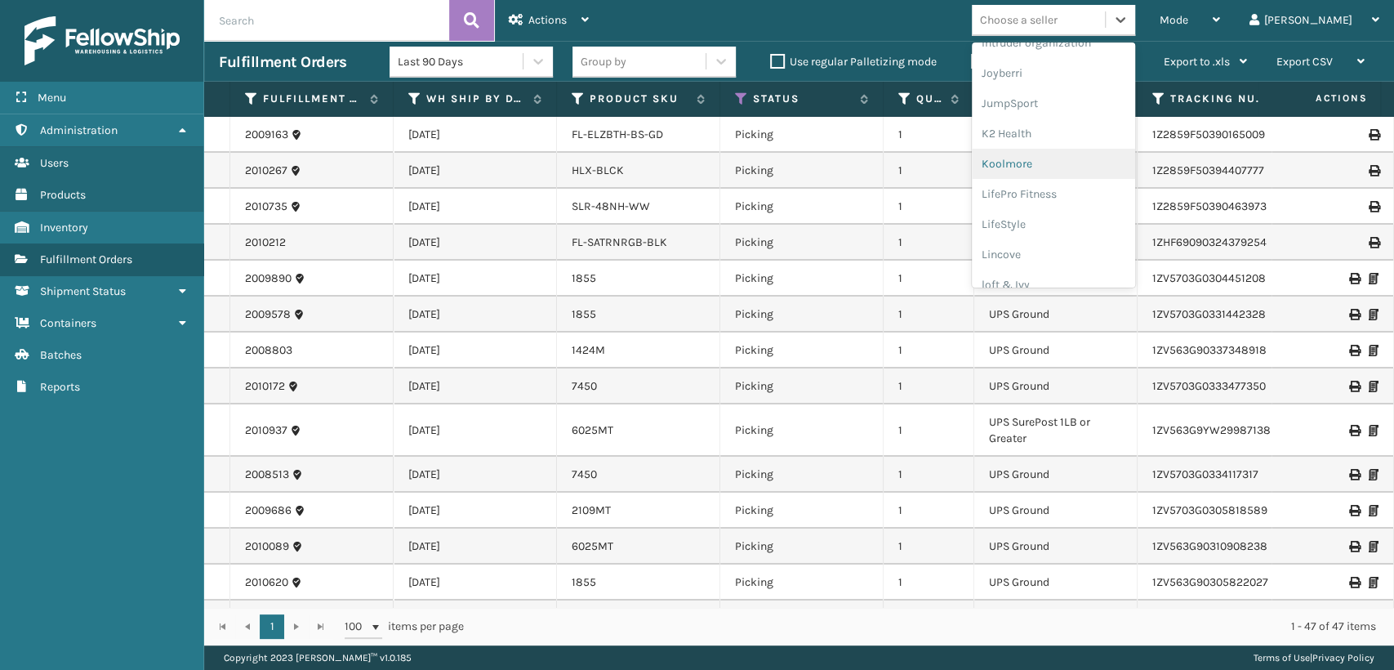
scroll to position [516, 0]
click at [1090, 161] on div "LifePro Fitness" at bounding box center [1053, 149] width 163 height 30
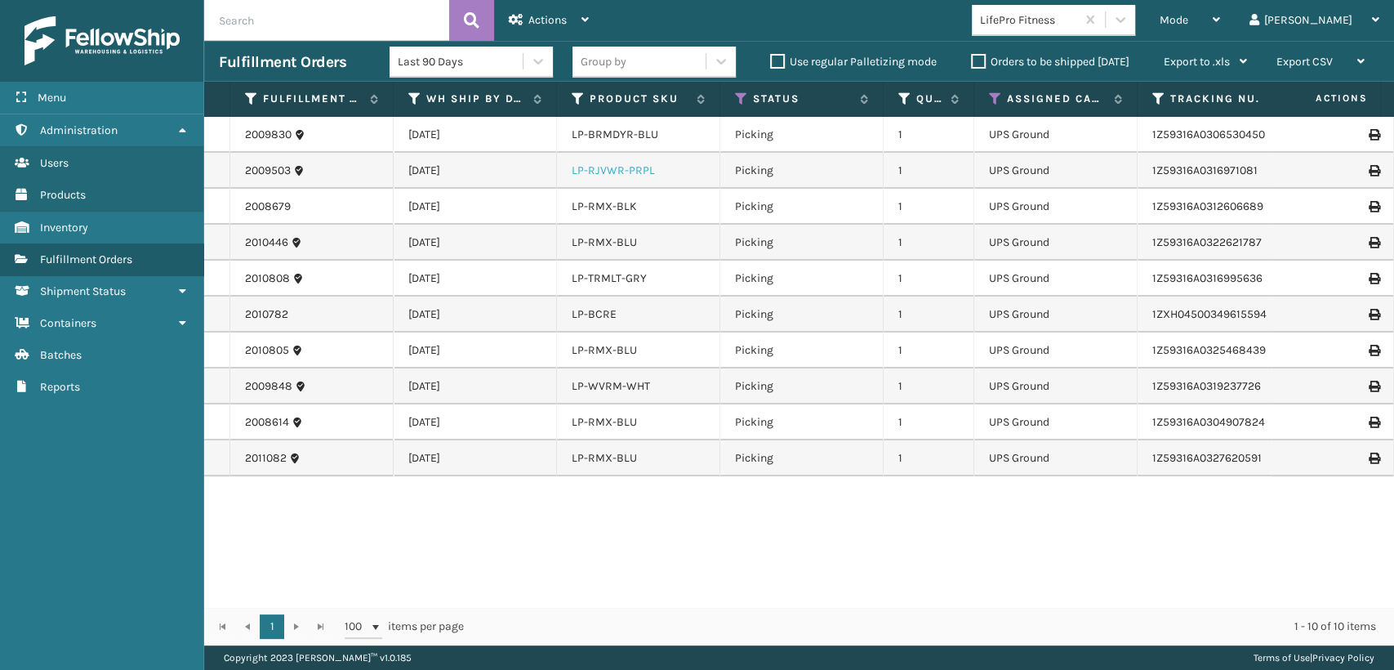
click at [618, 174] on link "LP-RJVWR-PRPL" at bounding box center [613, 170] width 83 height 14
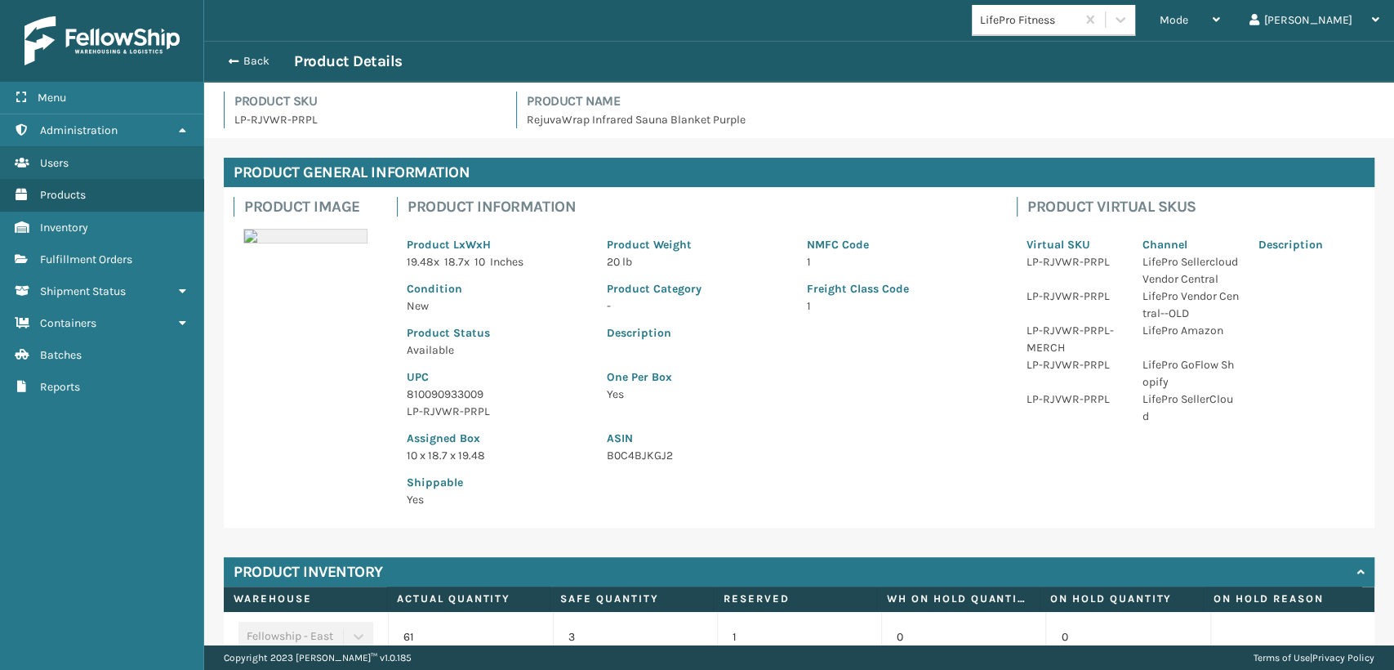
click at [459, 407] on p "LP-RJVWR-PRPL" at bounding box center [497, 411] width 181 height 17
copy p "LP-RJVWR-PRPL"
click at [256, 64] on button "Back" at bounding box center [256, 61] width 75 height 15
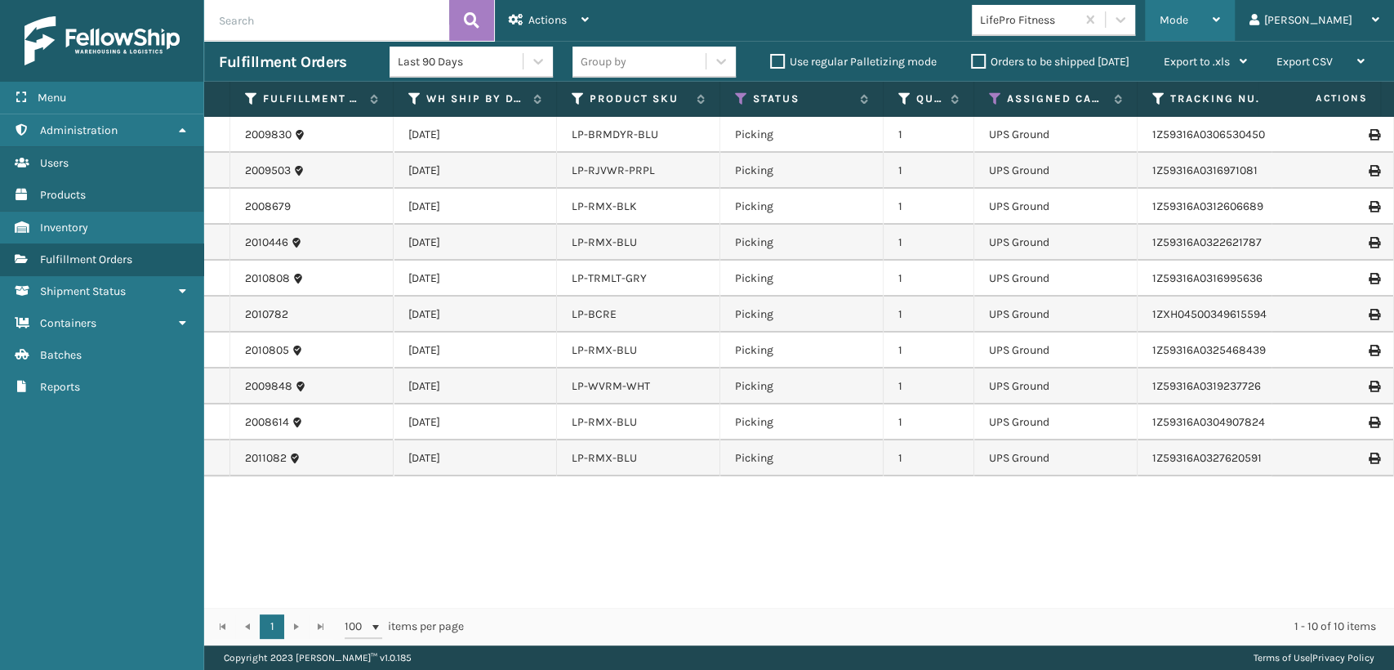
click at [1220, 24] on div "Mode" at bounding box center [1190, 20] width 60 height 41
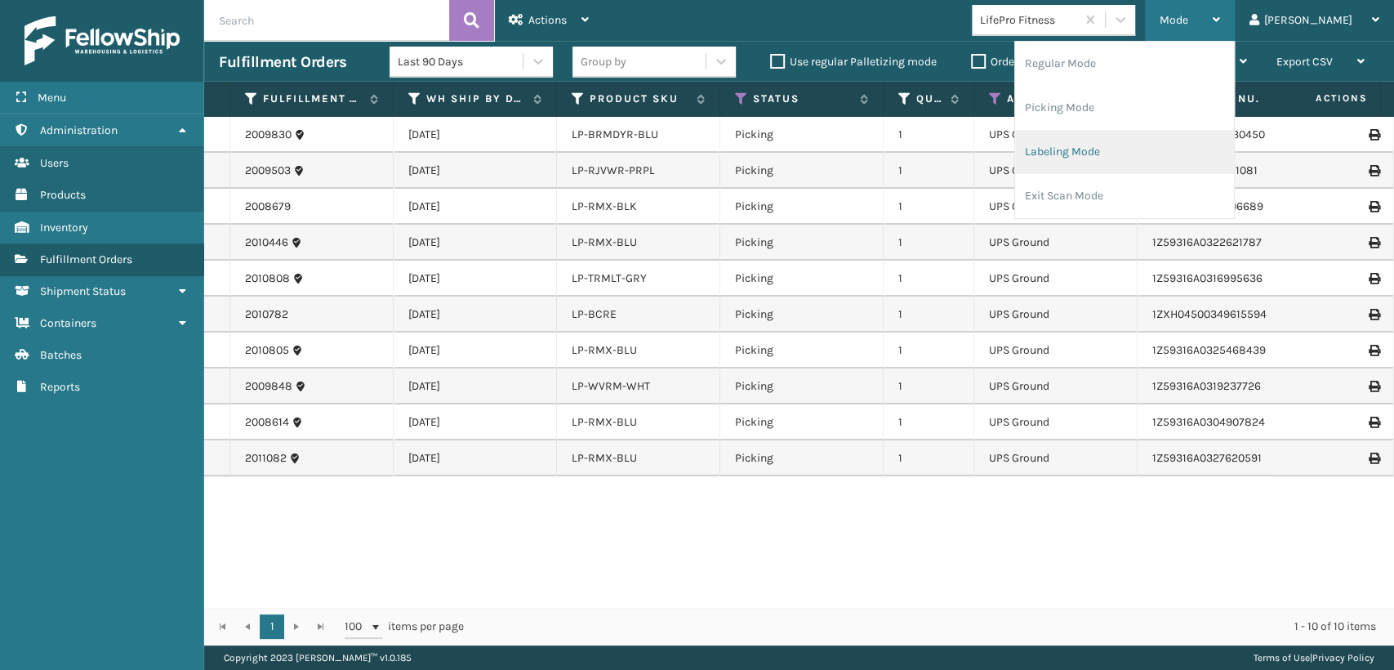
click at [1121, 132] on li "Labeling Mode" at bounding box center [1124, 152] width 219 height 44
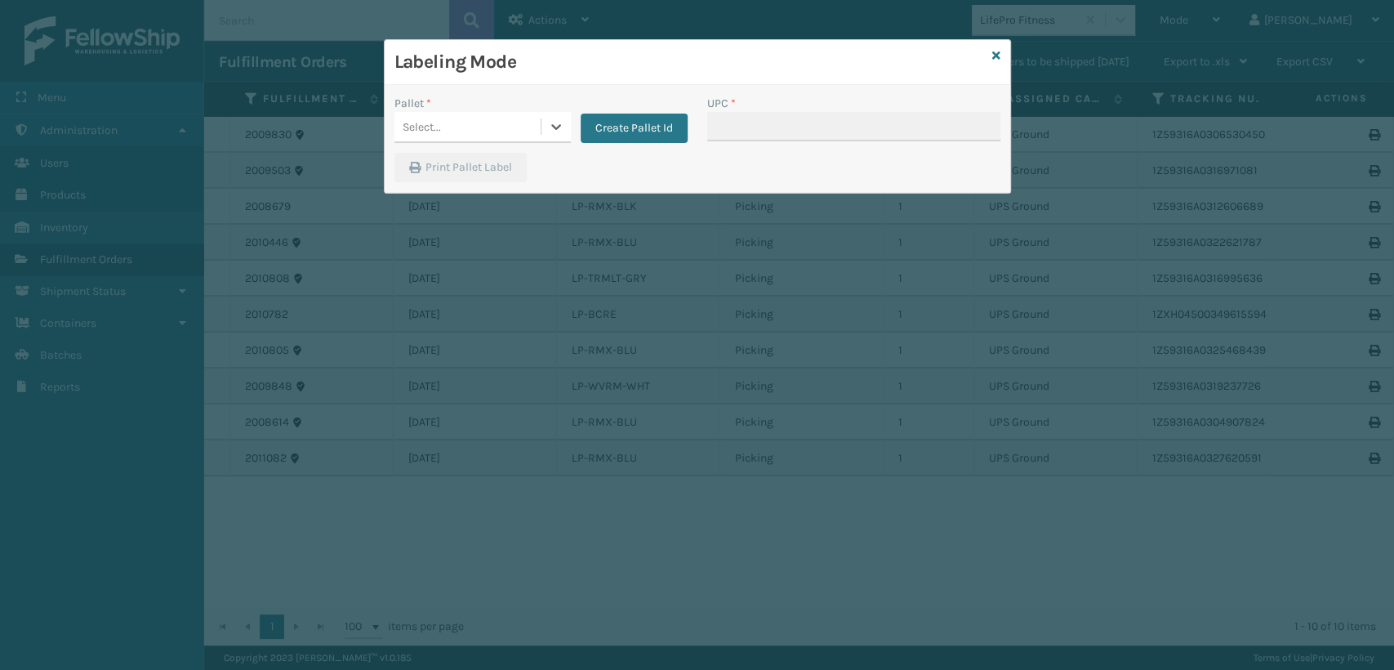
click at [513, 127] on div "Select..." at bounding box center [468, 127] width 146 height 27
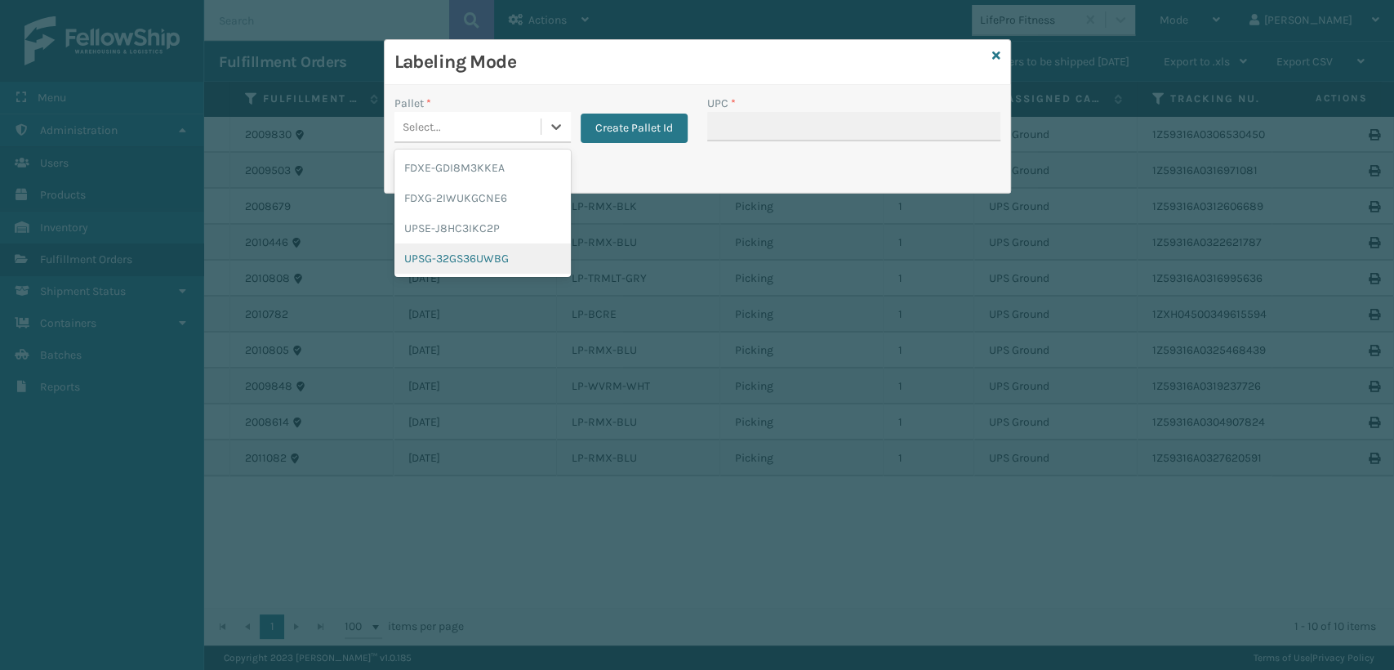
click at [465, 248] on div "UPSG-32GS36UWBG" at bounding box center [483, 258] width 176 height 30
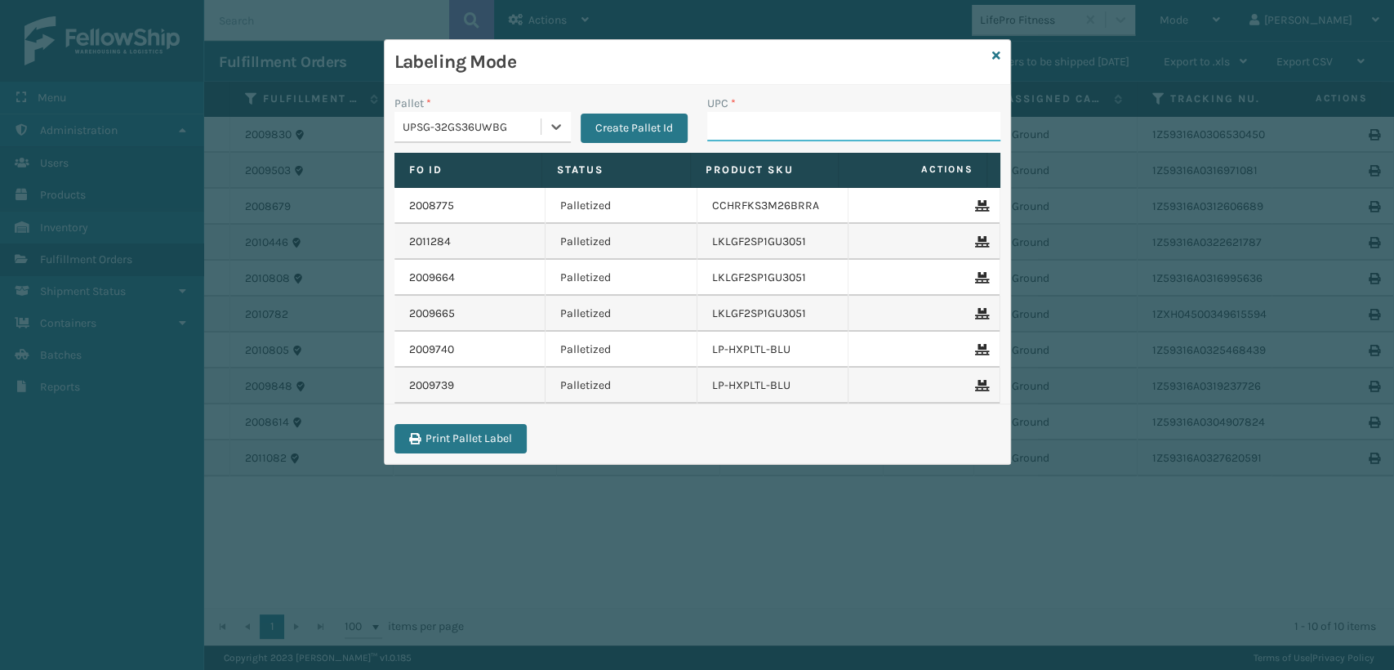
click at [741, 119] on input "UPC *" at bounding box center [853, 126] width 293 height 29
paste input "LP-RJVWR-PRPL"
type input "LP-RJVWR-PRPL"
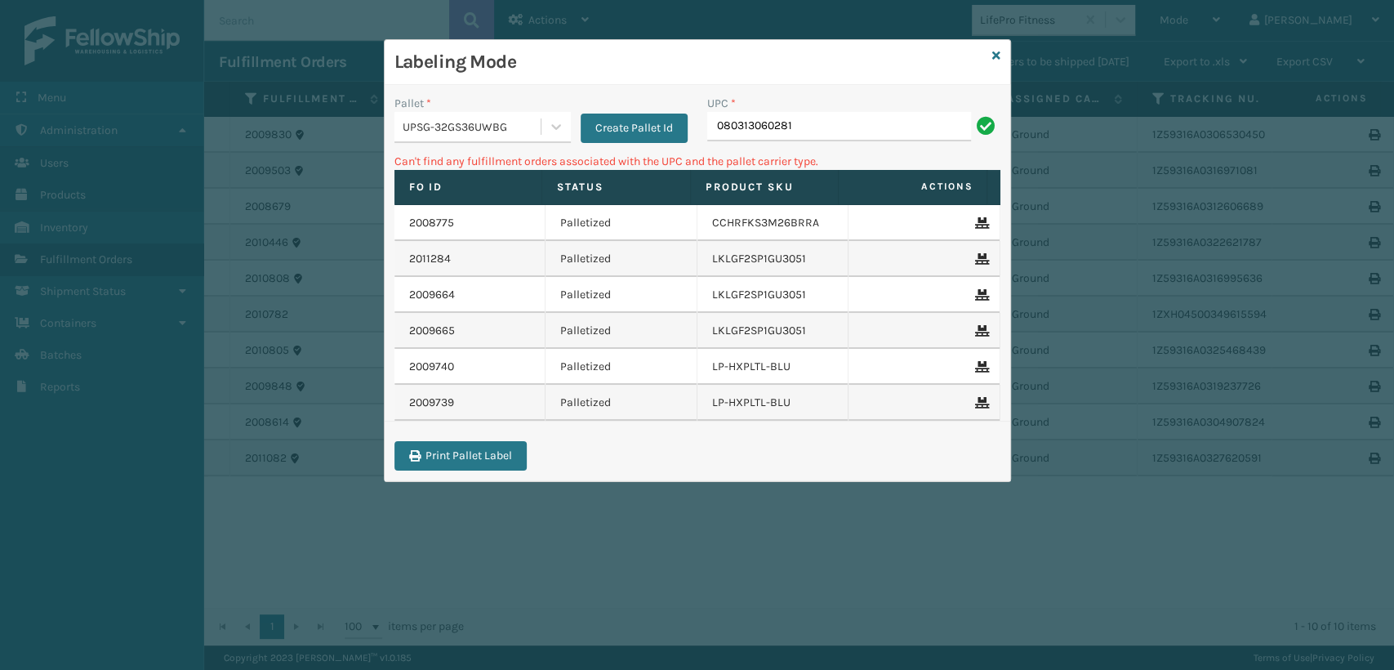
click at [535, 119] on div "UPSG-32GS36UWBG" at bounding box center [473, 126] width 140 height 17
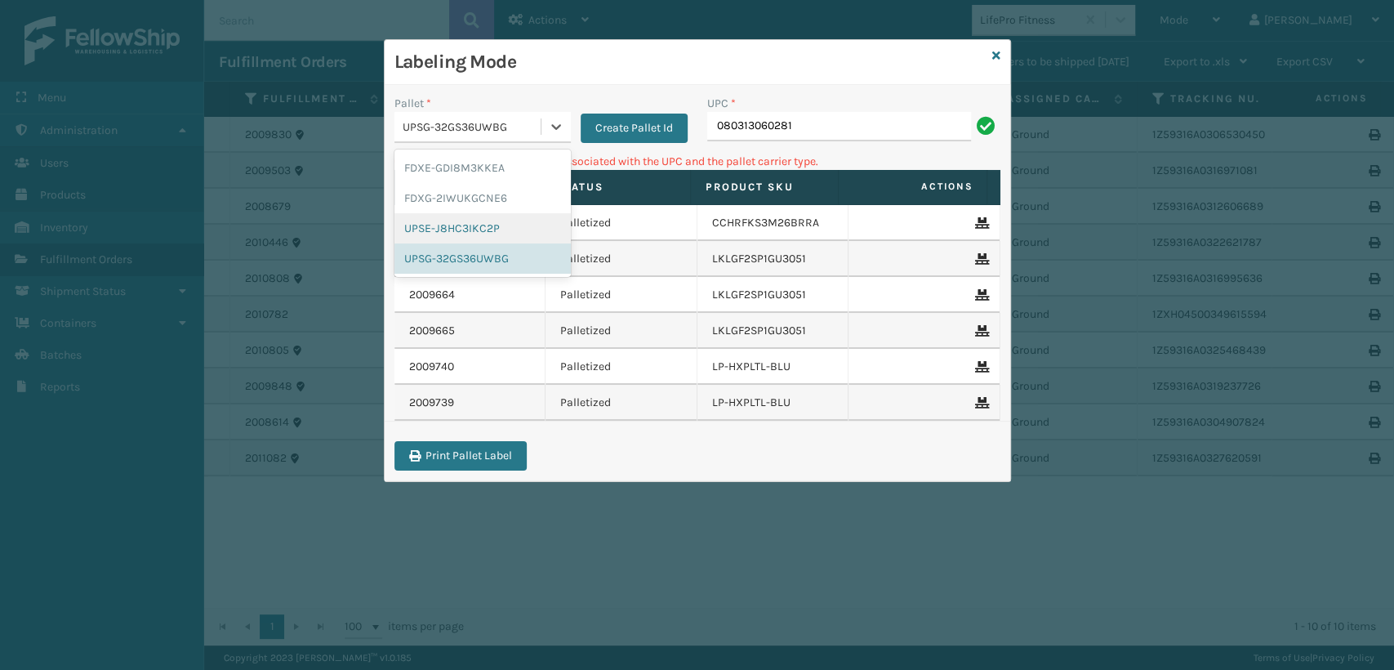
click at [437, 228] on div "UPSE-J8HC3IKC2P" at bounding box center [483, 228] width 176 height 30
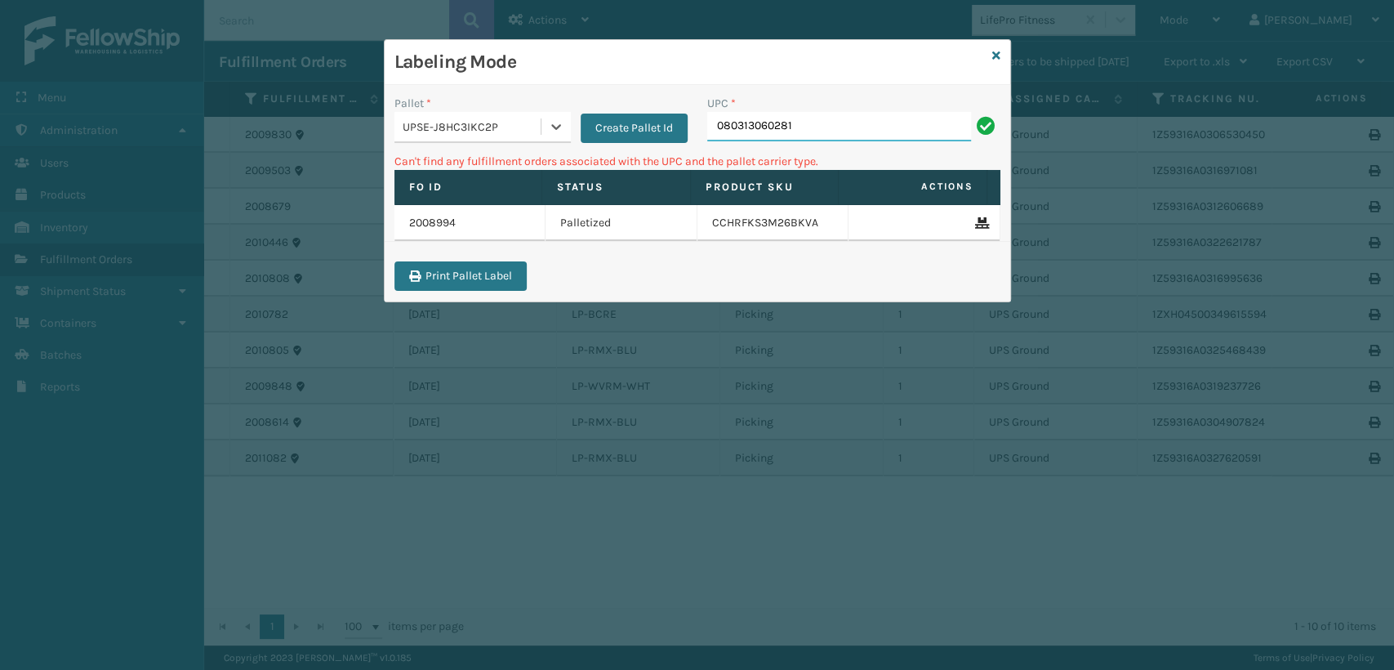
click at [795, 130] on input "080313060281" at bounding box center [839, 126] width 264 height 29
click at [536, 118] on div "UPSE-J8HC3IKC2P" at bounding box center [473, 126] width 140 height 17
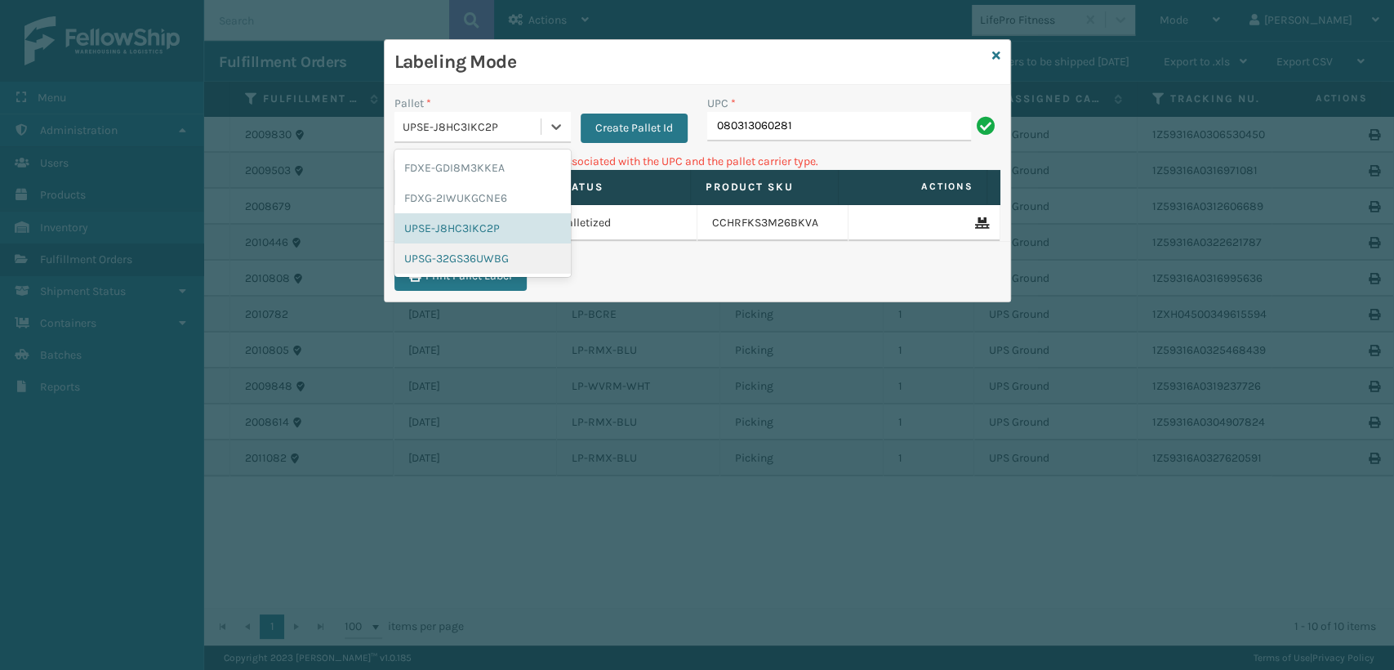
click at [468, 259] on div "UPSG-32GS36UWBG" at bounding box center [483, 258] width 176 height 30
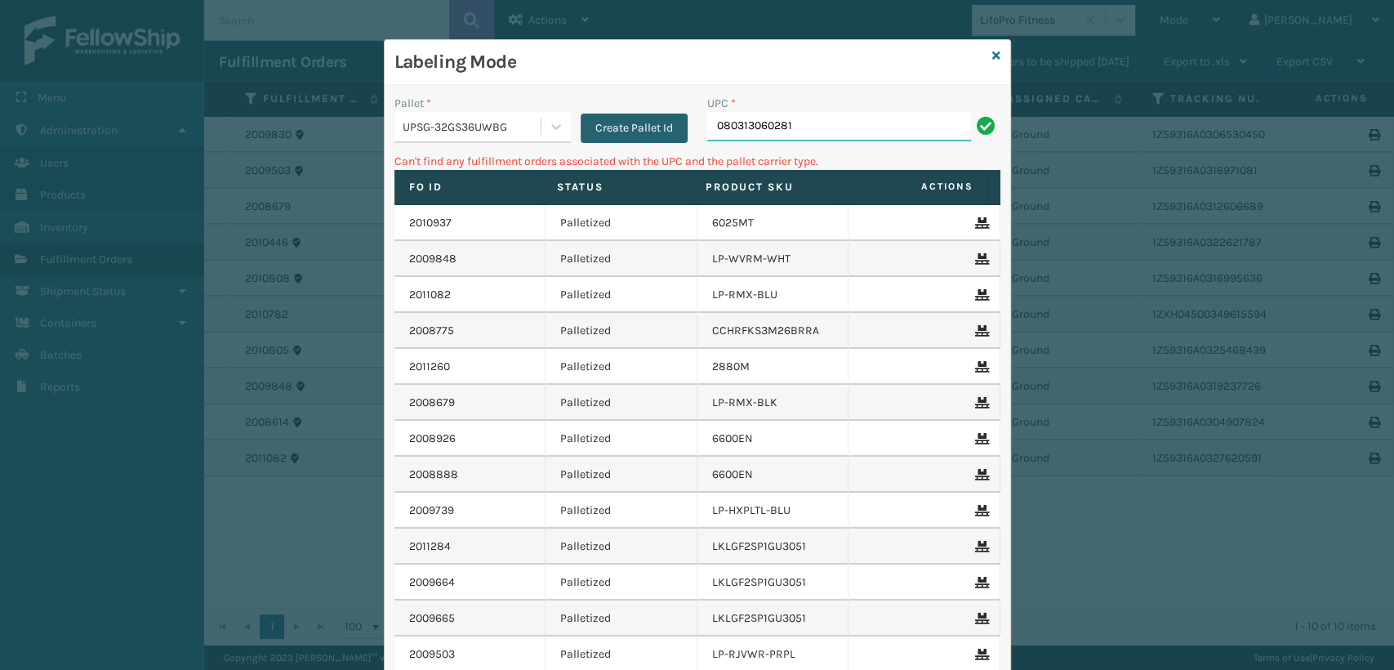
drag, startPoint x: 831, startPoint y: 119, endPoint x: 622, endPoint y: 119, distance: 209.1
click at [623, 119] on div "Pallet * UPSG-32GS36UWBG Create Pallet Id UPC * 080313060281" at bounding box center [698, 124] width 626 height 58
type input "6028"
type input "6028MT"
drag, startPoint x: 532, startPoint y: 124, endPoint x: 525, endPoint y: 132, distance: 10.5
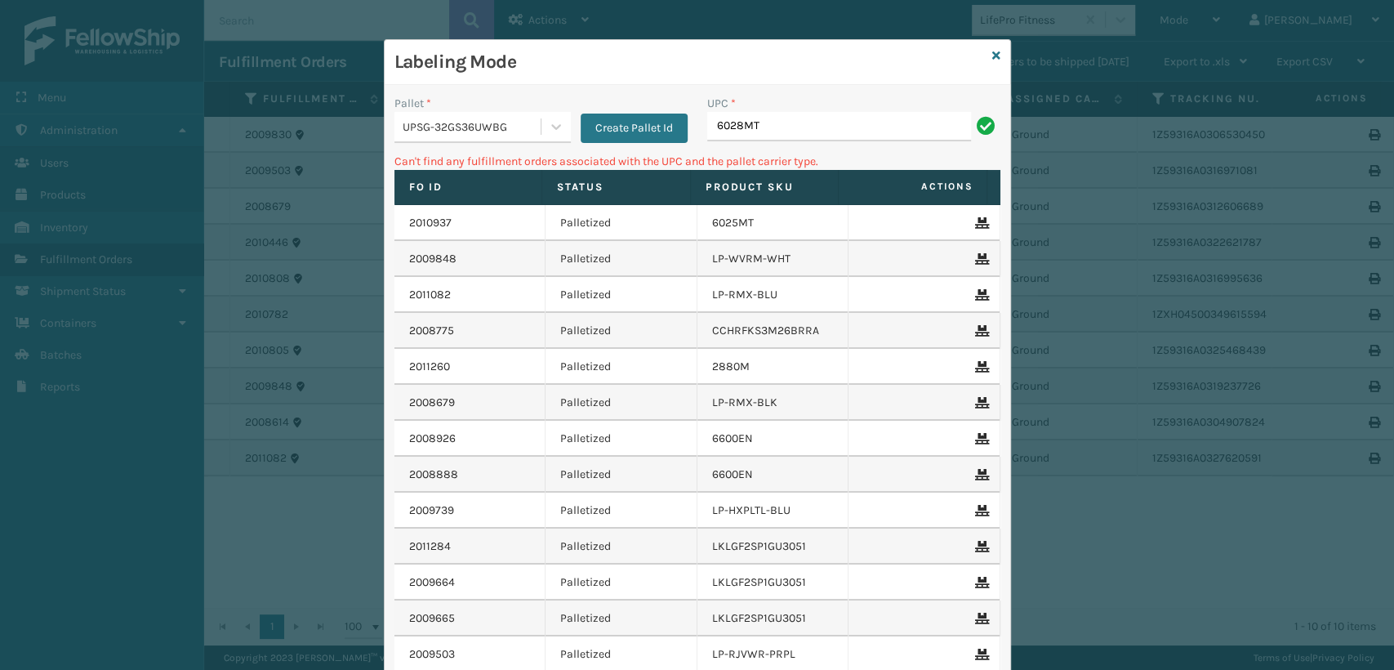
click at [530, 126] on div "UPSG-32GS36UWBG" at bounding box center [473, 126] width 140 height 17
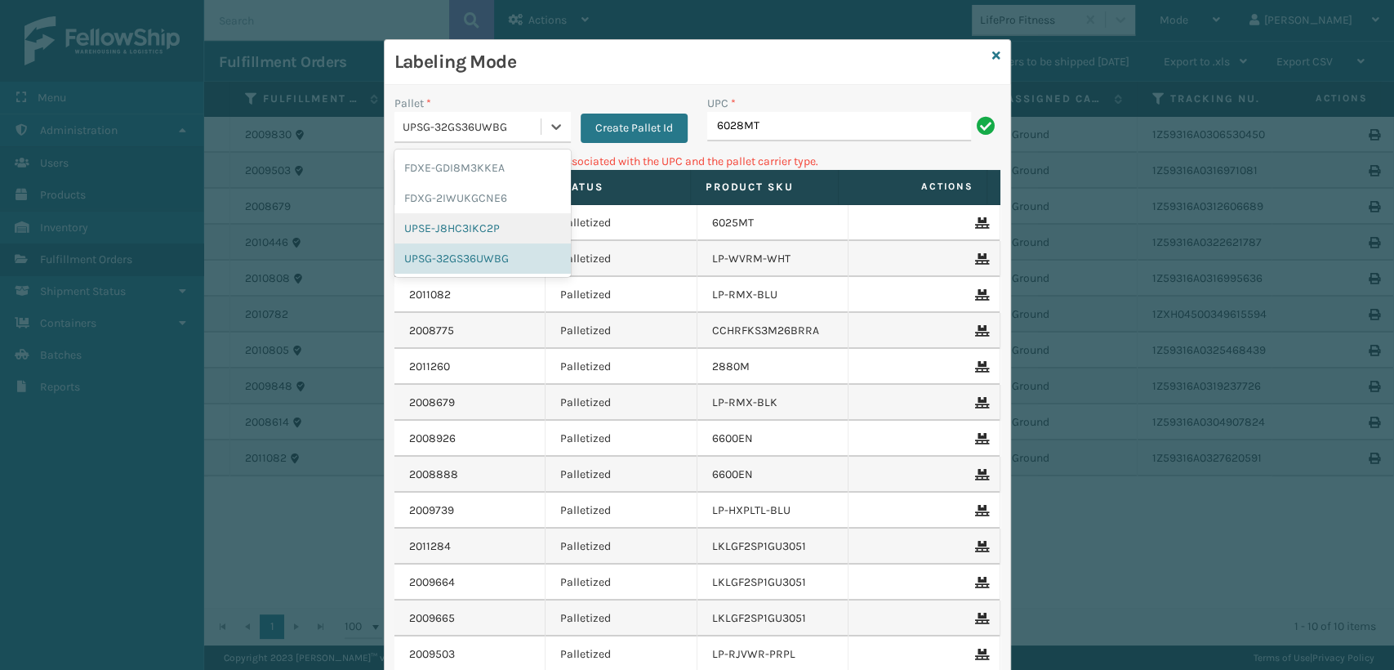
click at [456, 221] on div "UPSE-J8HC3IKC2P" at bounding box center [483, 228] width 176 height 30
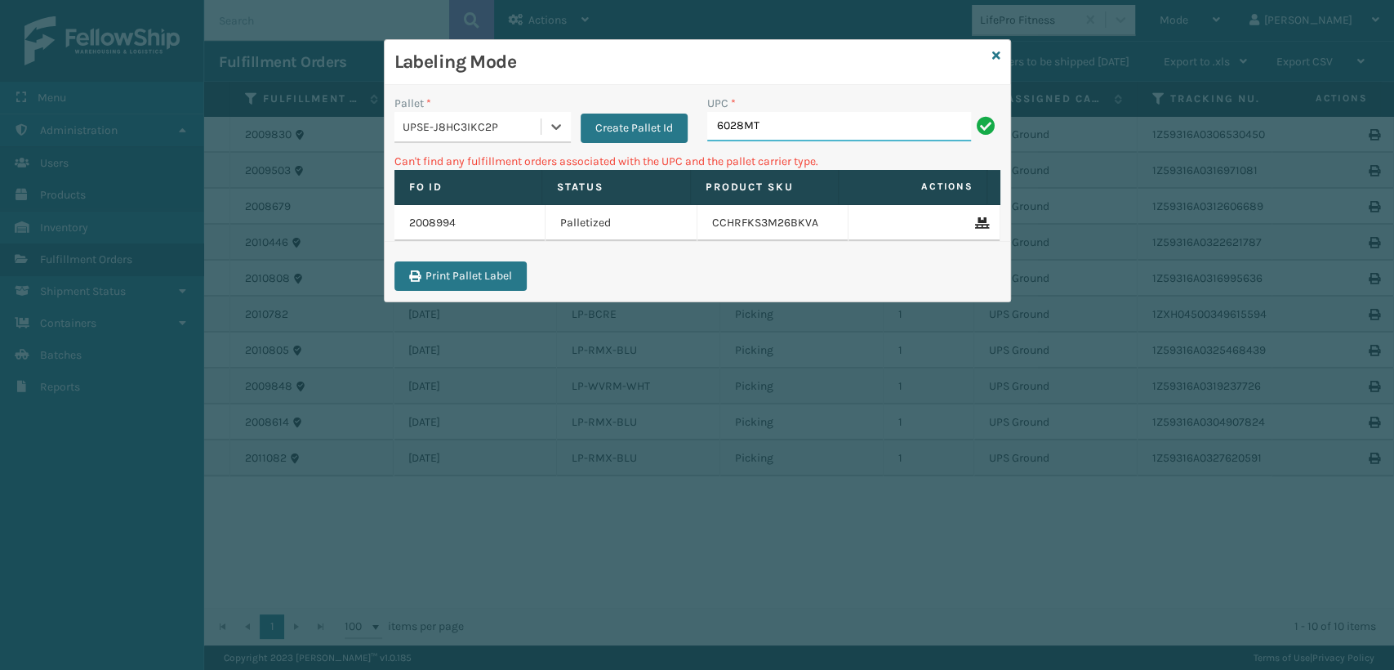
click at [774, 119] on input "6028MT" at bounding box center [839, 126] width 264 height 29
click at [992, 53] on div "Labeling Mode Pallet * UPSE-J8HC3IKC2P Create Pallet Id UPC * 6028MT Can't find…" at bounding box center [697, 170] width 627 height 263
click at [1000, 52] on icon at bounding box center [996, 55] width 8 height 11
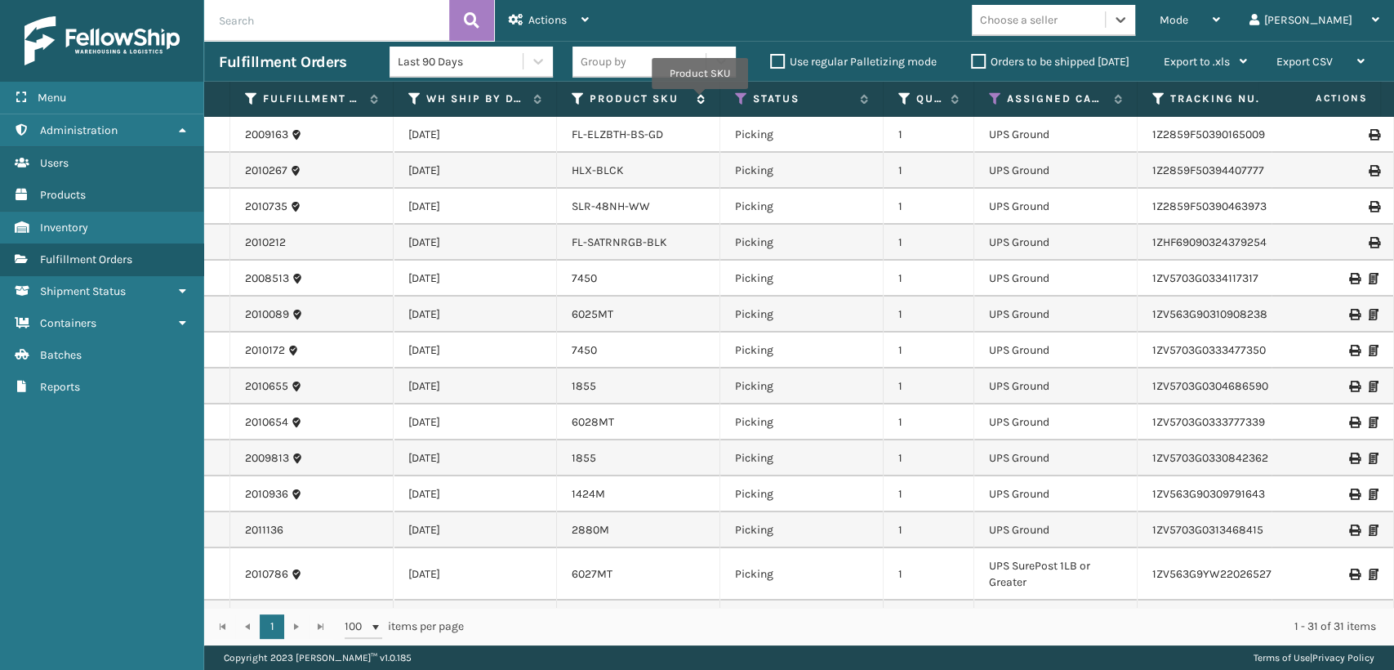
click at [700, 100] on icon at bounding box center [698, 99] width 13 height 10
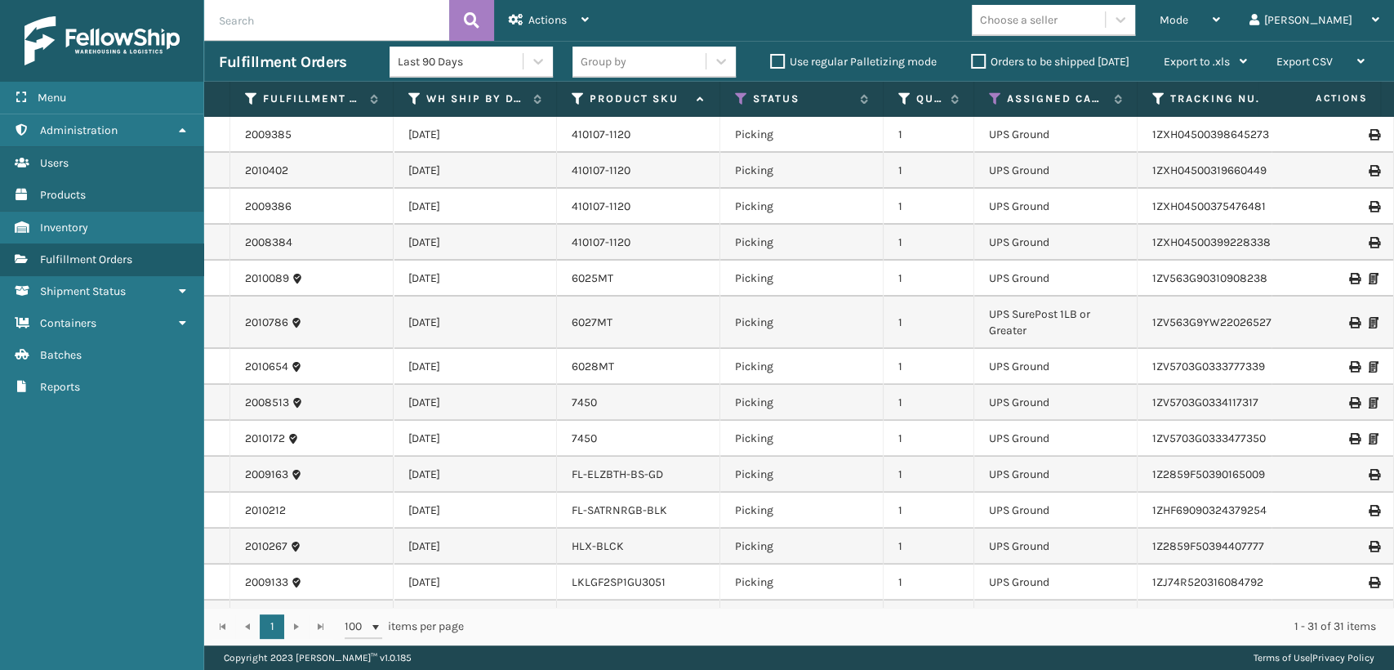
scroll to position [363, 0]
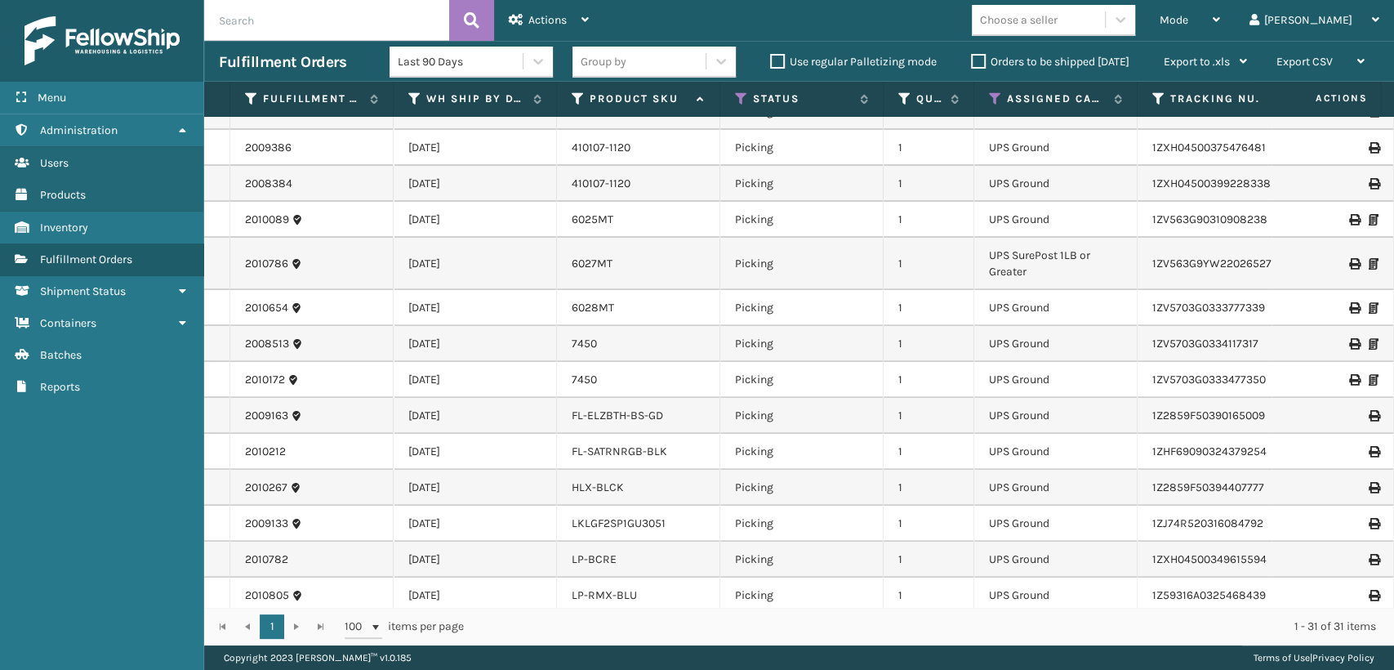
click at [588, 313] on link "6028MT" at bounding box center [593, 308] width 42 height 14
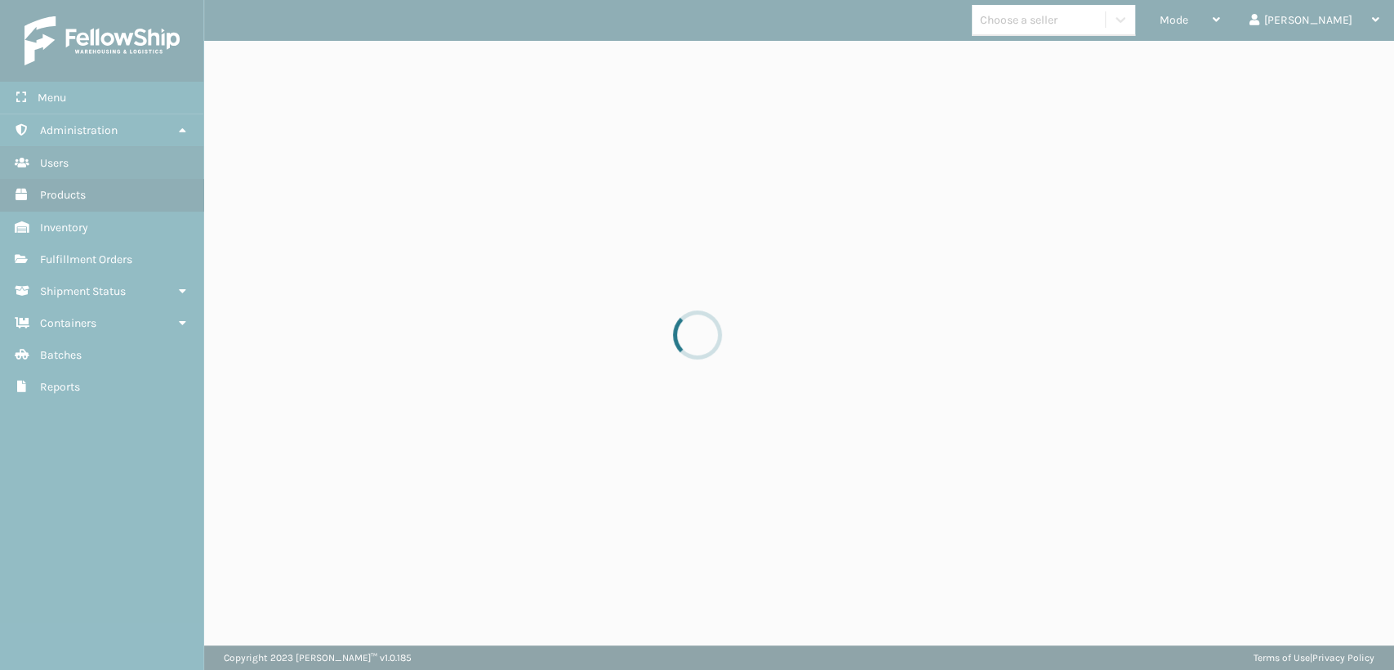
click at [590, 309] on div at bounding box center [697, 335] width 1394 height 670
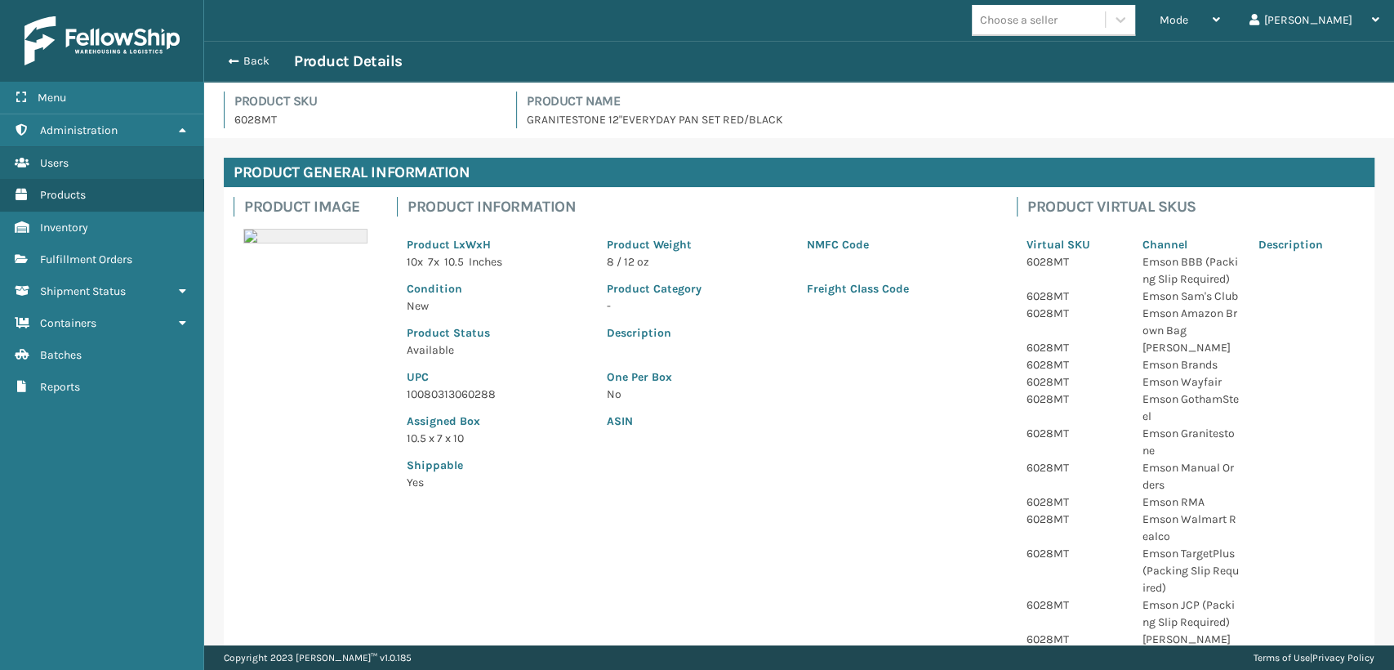
click at [493, 391] on p "10080313060288" at bounding box center [497, 394] width 181 height 17
copy p "10080313060288"
click at [255, 64] on button "Back" at bounding box center [256, 61] width 75 height 15
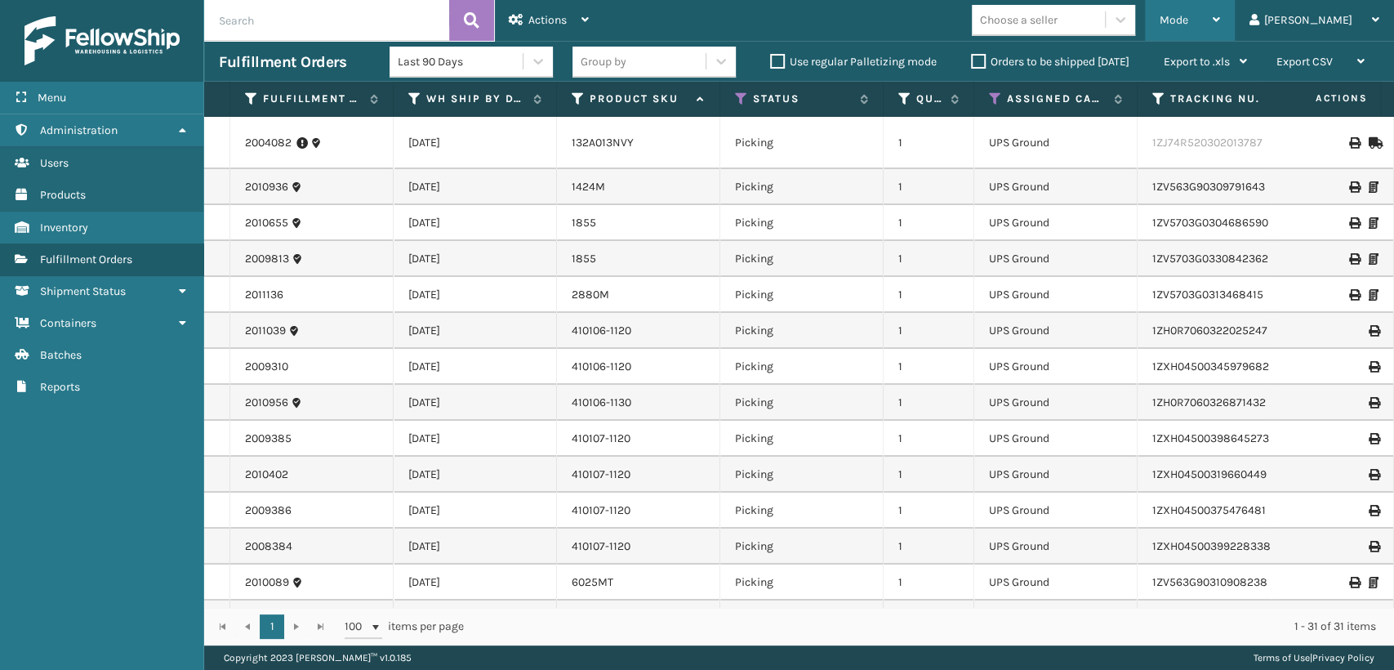
click at [1220, 19] on div "Mode" at bounding box center [1190, 20] width 60 height 41
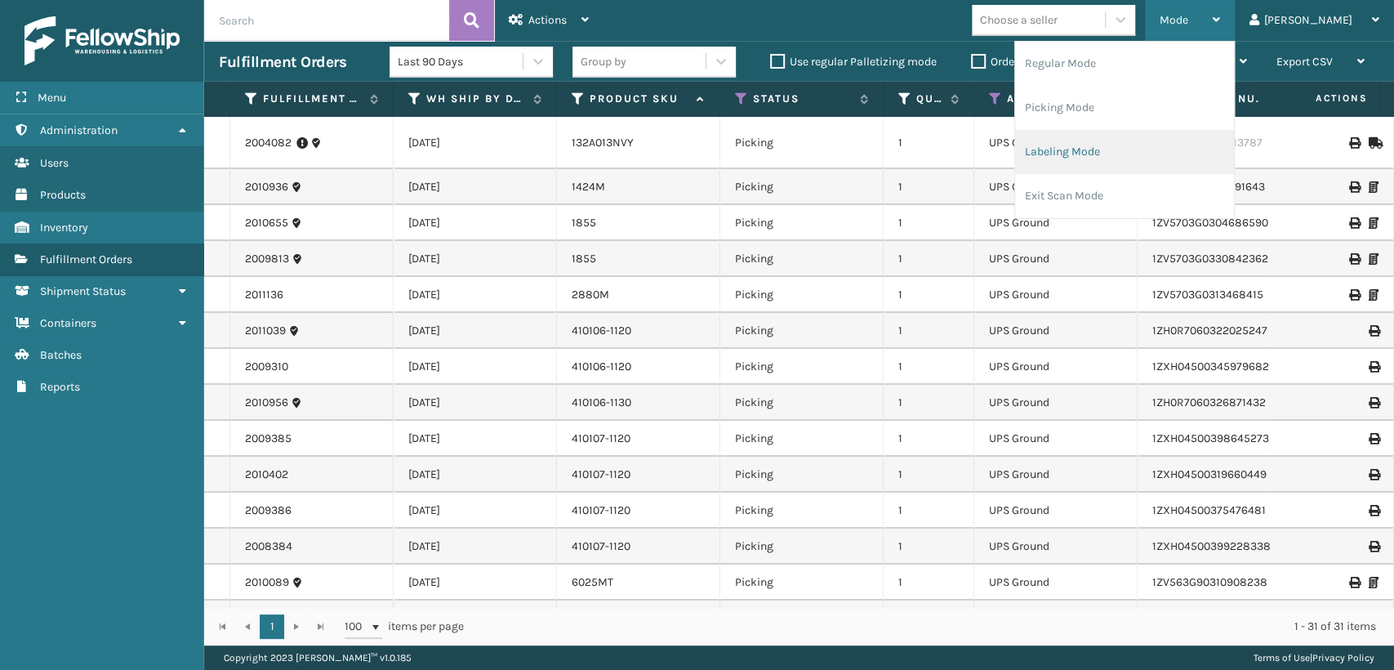
click at [1170, 136] on li "Labeling Mode" at bounding box center [1124, 152] width 219 height 44
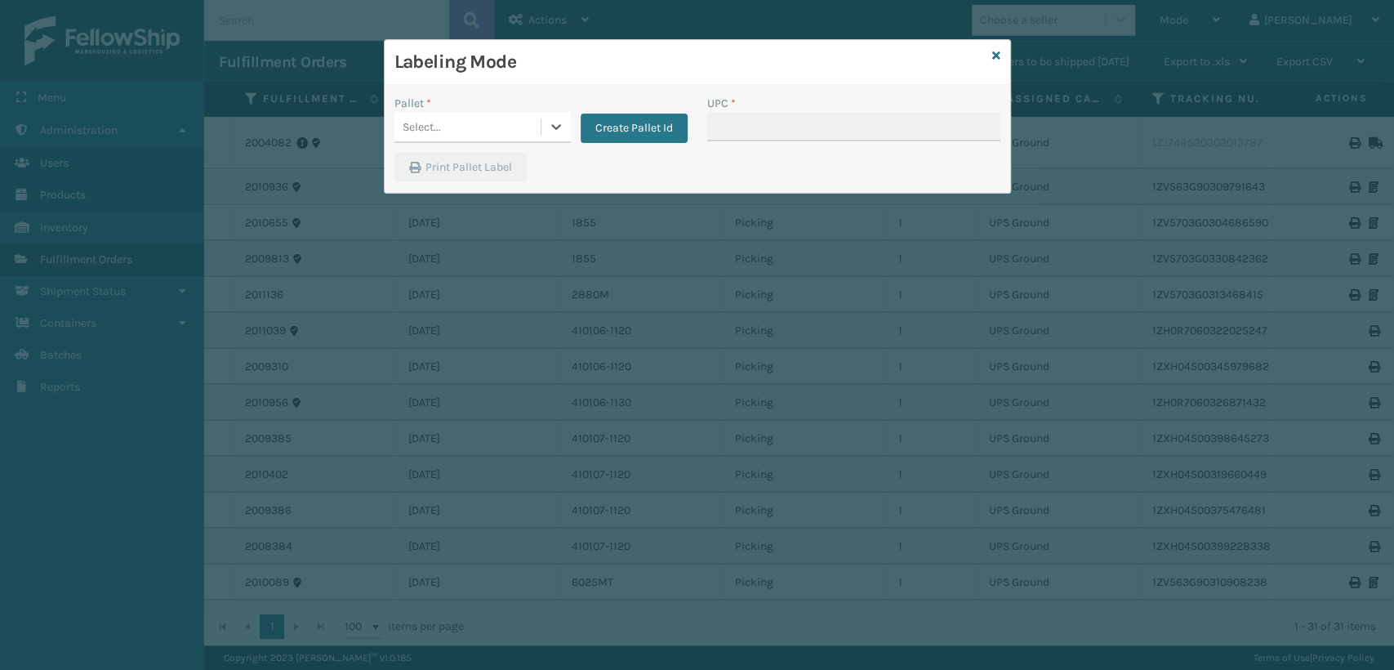
click at [532, 132] on div "Select..." at bounding box center [468, 127] width 146 height 27
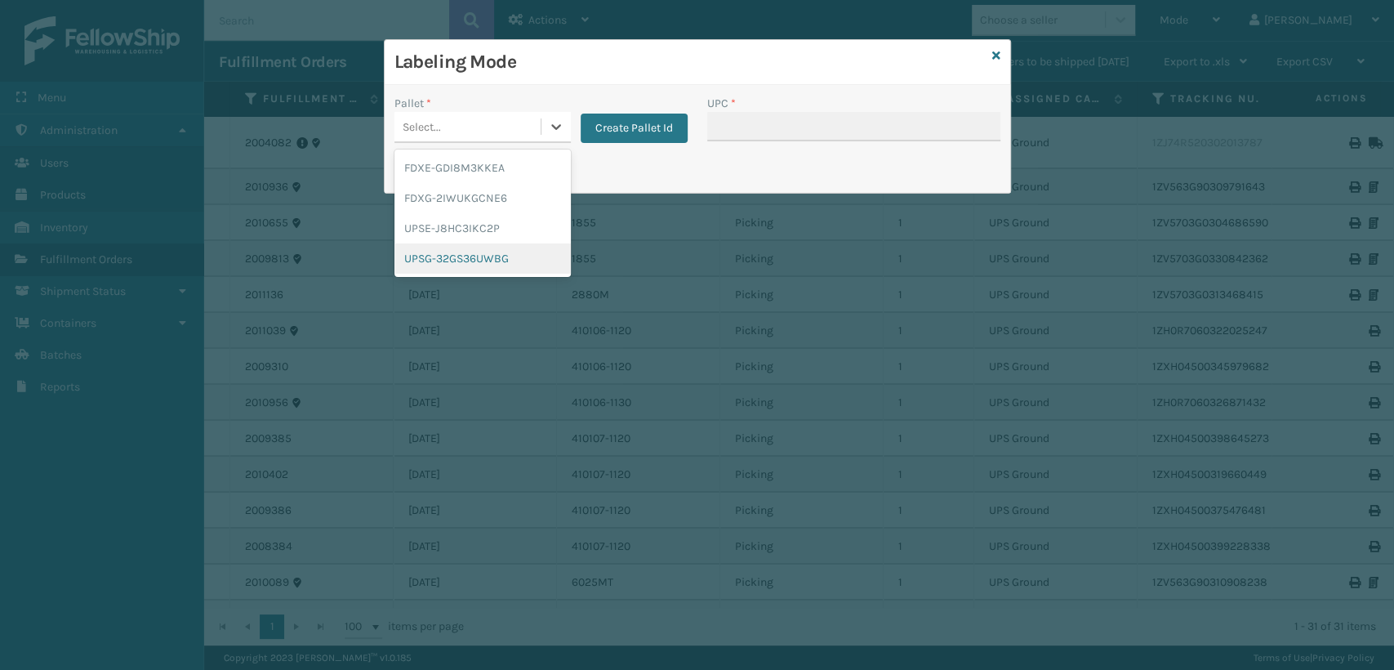
click at [445, 254] on div "UPSG-32GS36UWBG" at bounding box center [483, 258] width 176 height 30
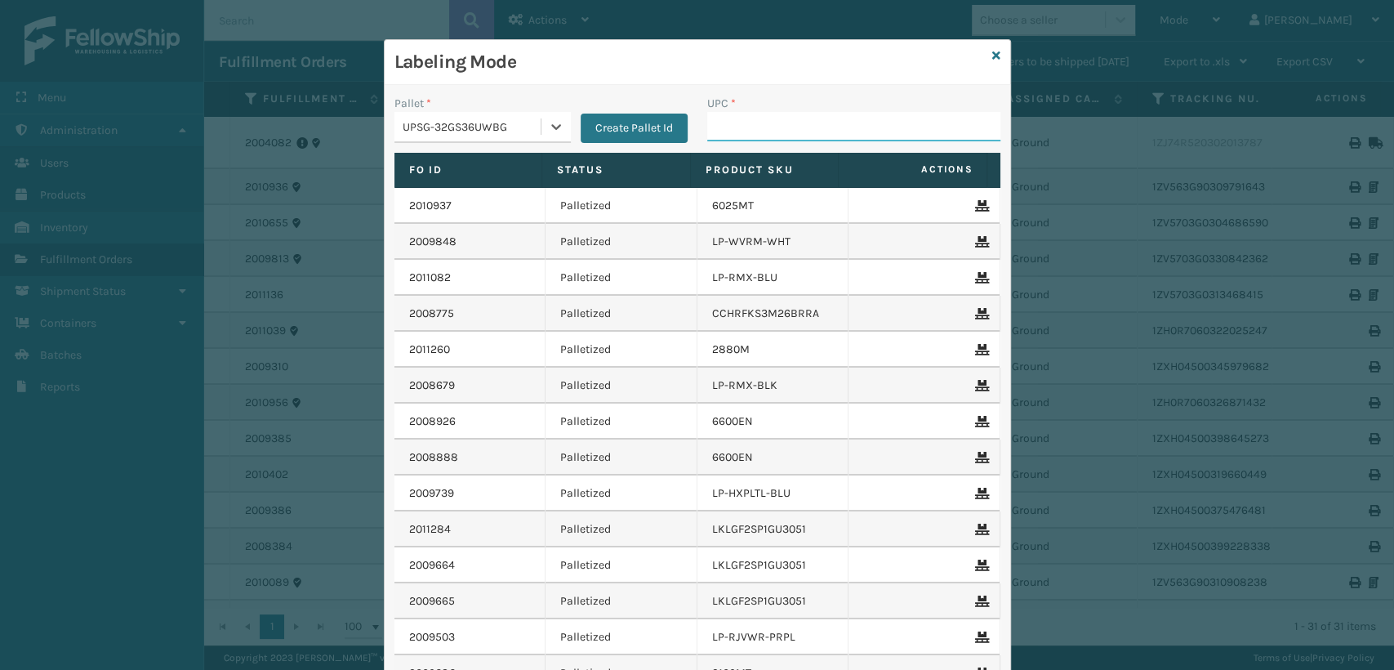
click at [763, 133] on input "UPC *" at bounding box center [853, 126] width 293 height 29
paste input "10080313060288"
type input "10080313060288"
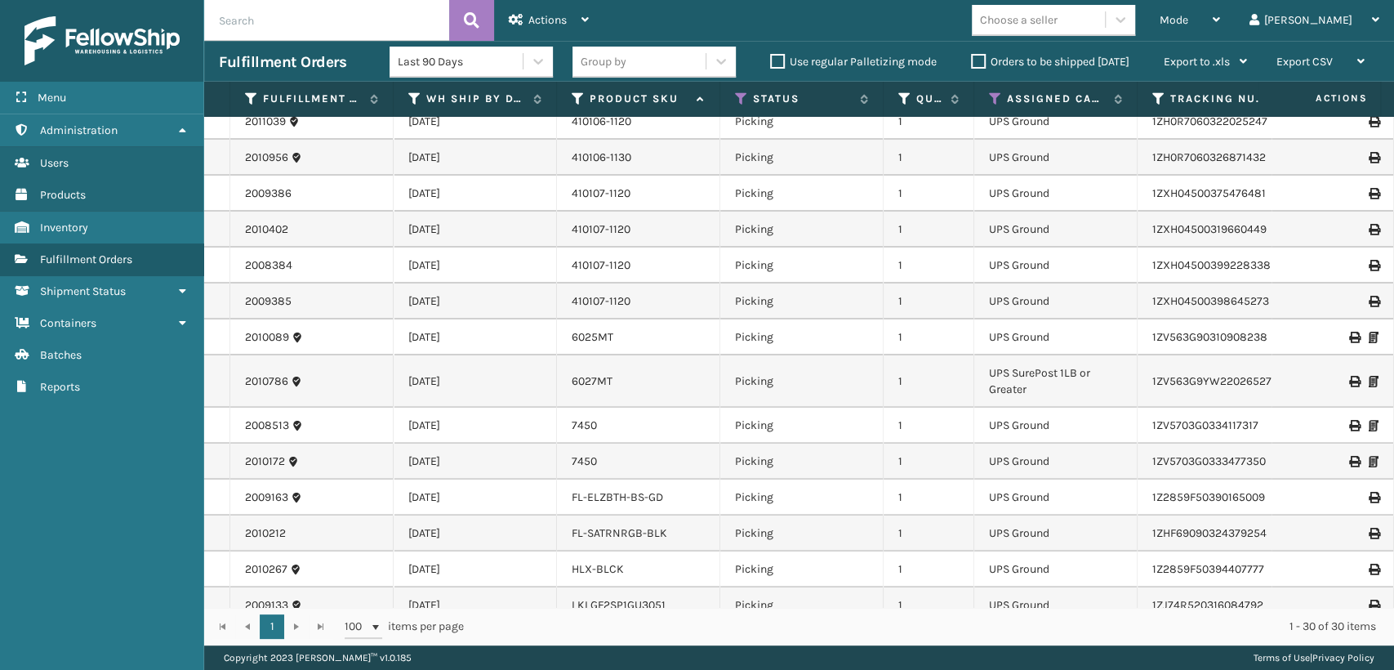
scroll to position [272, 0]
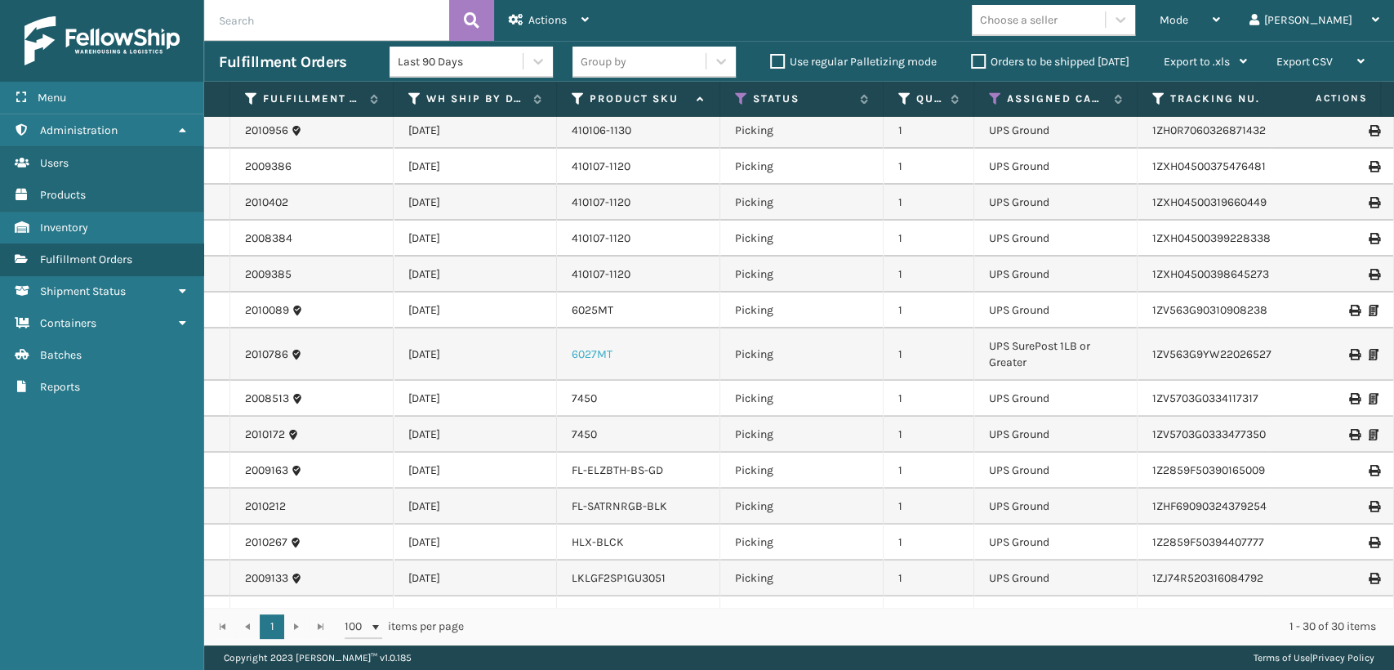
click at [599, 352] on link "6027MT" at bounding box center [592, 354] width 41 height 14
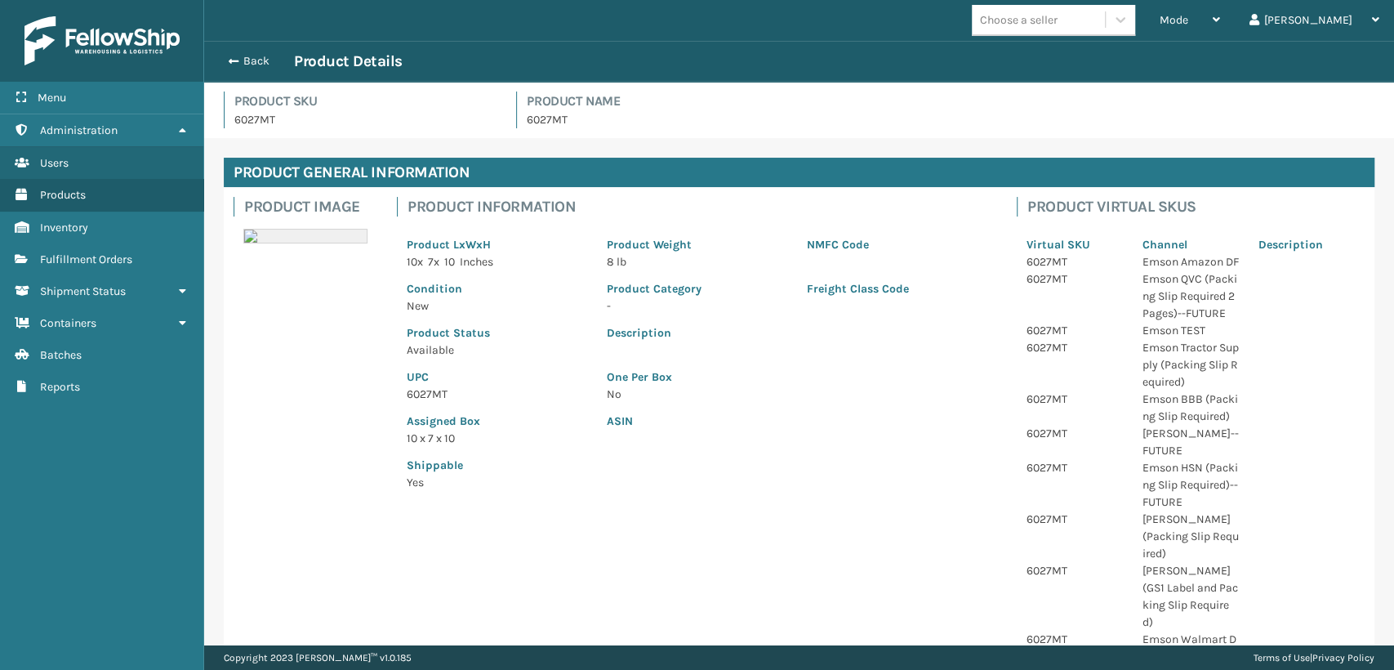
click at [442, 391] on p "6027MT" at bounding box center [497, 394] width 181 height 17
copy p "6027MT"
click at [251, 54] on button "Back" at bounding box center [256, 61] width 75 height 15
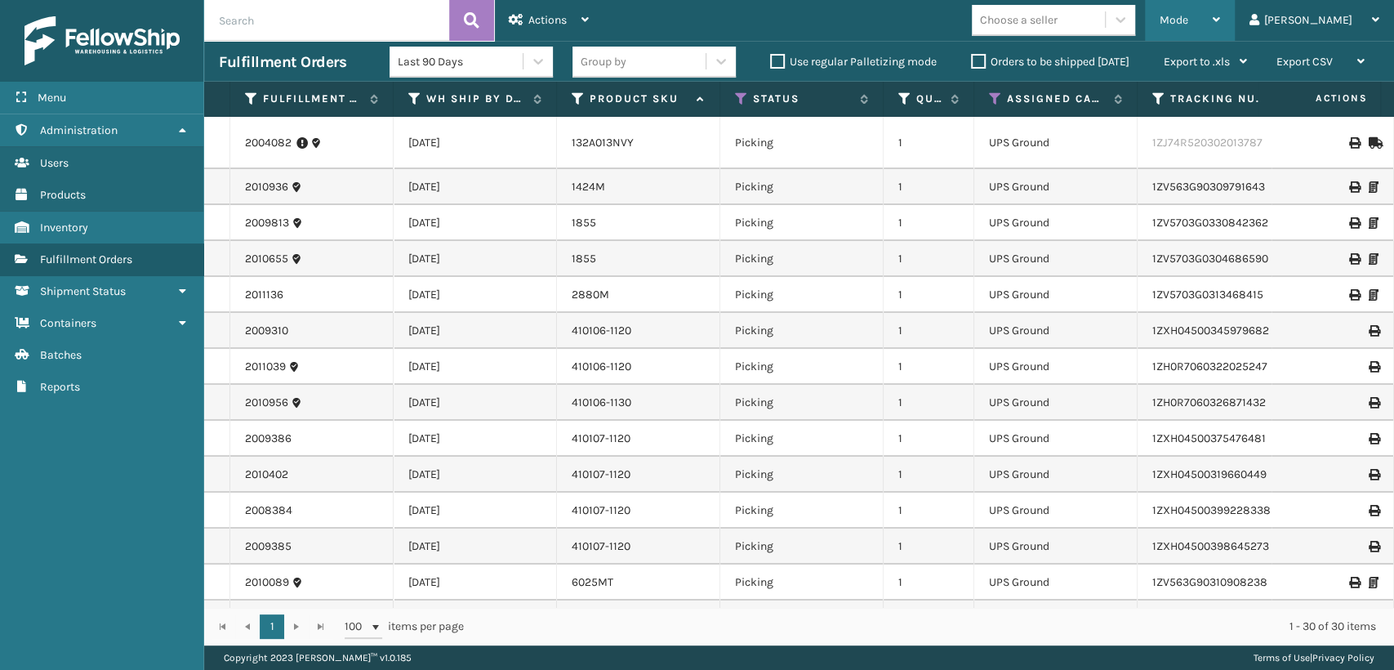
click at [1188, 16] on span "Mode" at bounding box center [1174, 20] width 29 height 14
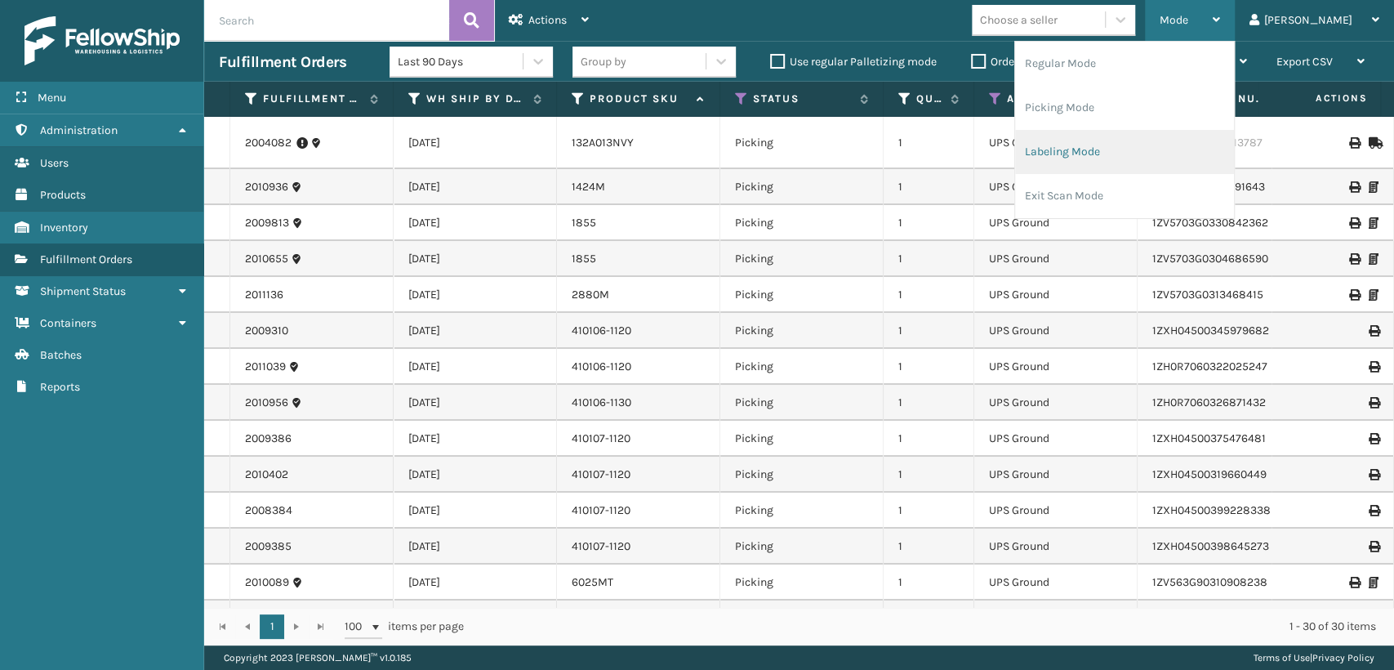
click at [1114, 157] on li "Labeling Mode" at bounding box center [1124, 152] width 219 height 44
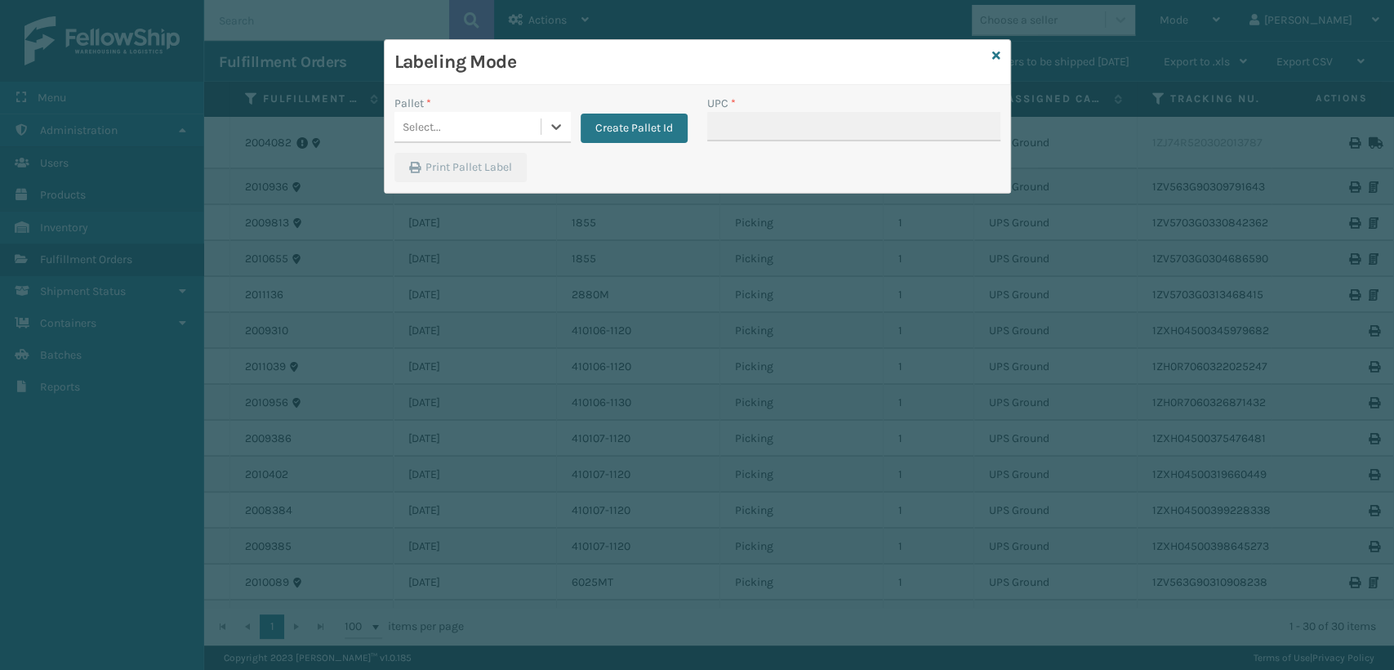
click at [457, 116] on div "Select..." at bounding box center [468, 127] width 146 height 27
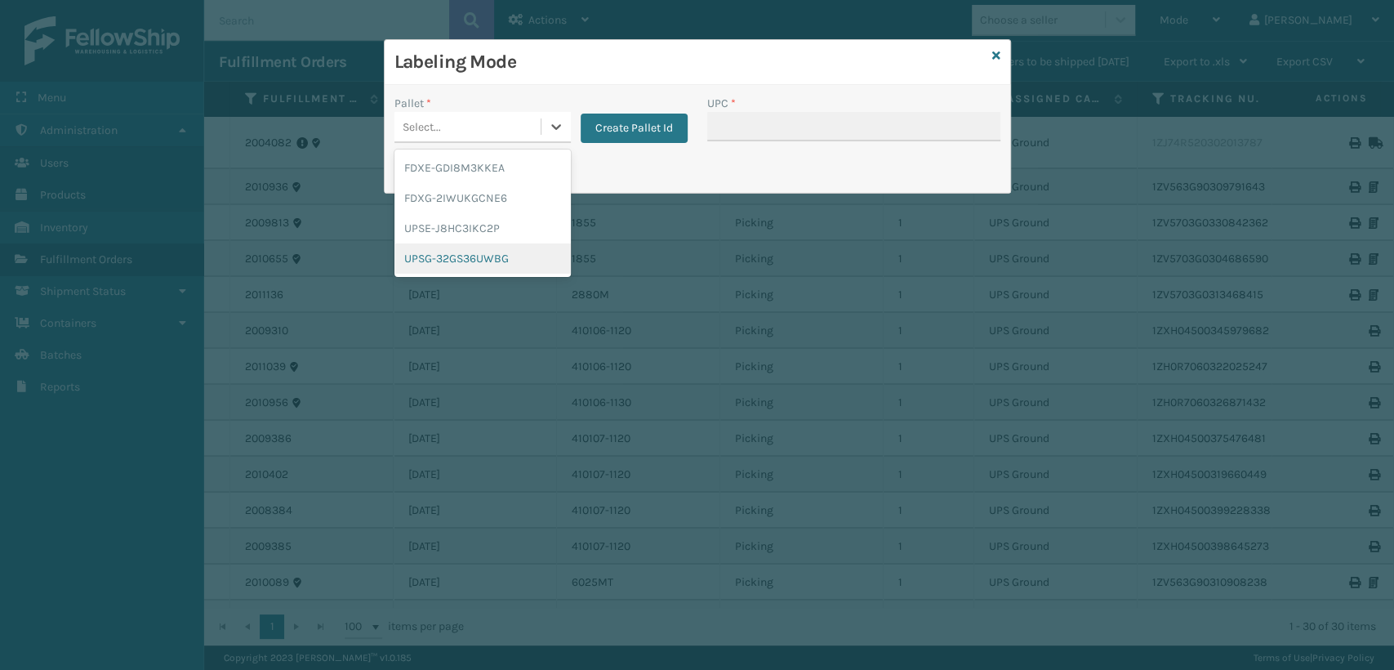
click at [448, 256] on div "UPSG-32GS36UWBG" at bounding box center [483, 258] width 176 height 30
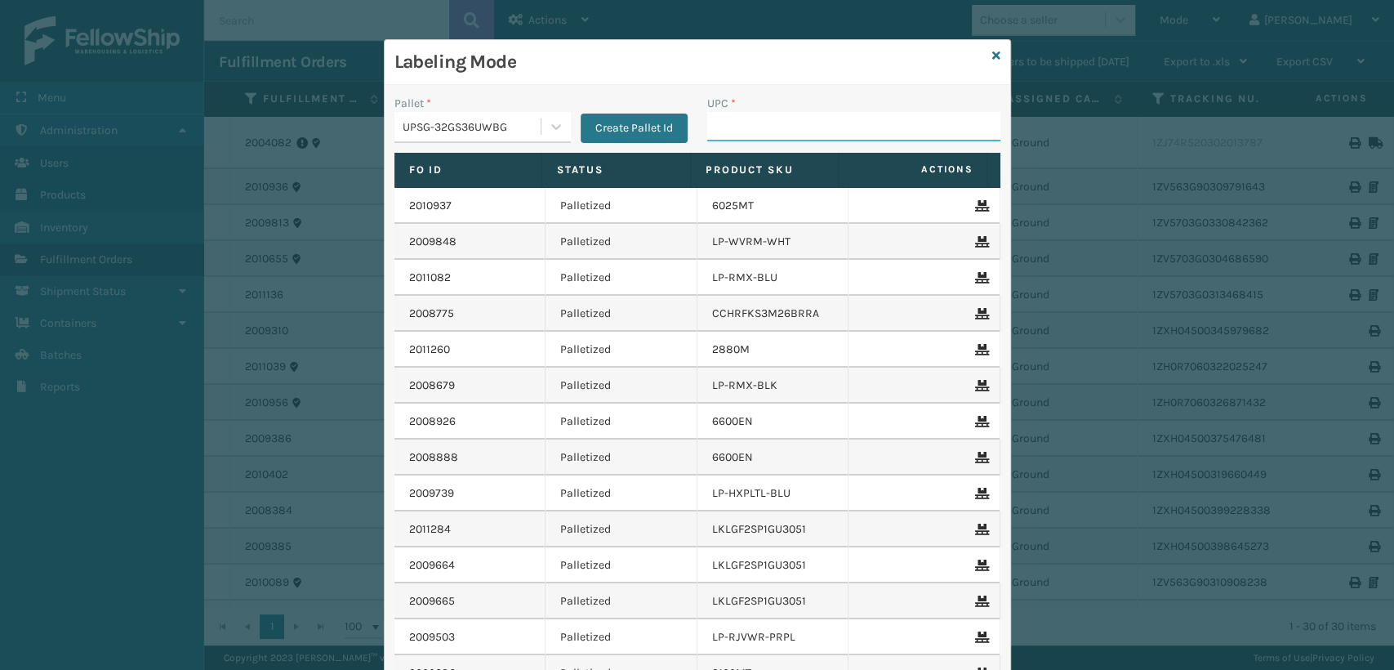
click at [745, 126] on input "UPC *" at bounding box center [853, 126] width 293 height 29
paste input "6027MT"
type input "6027MT"
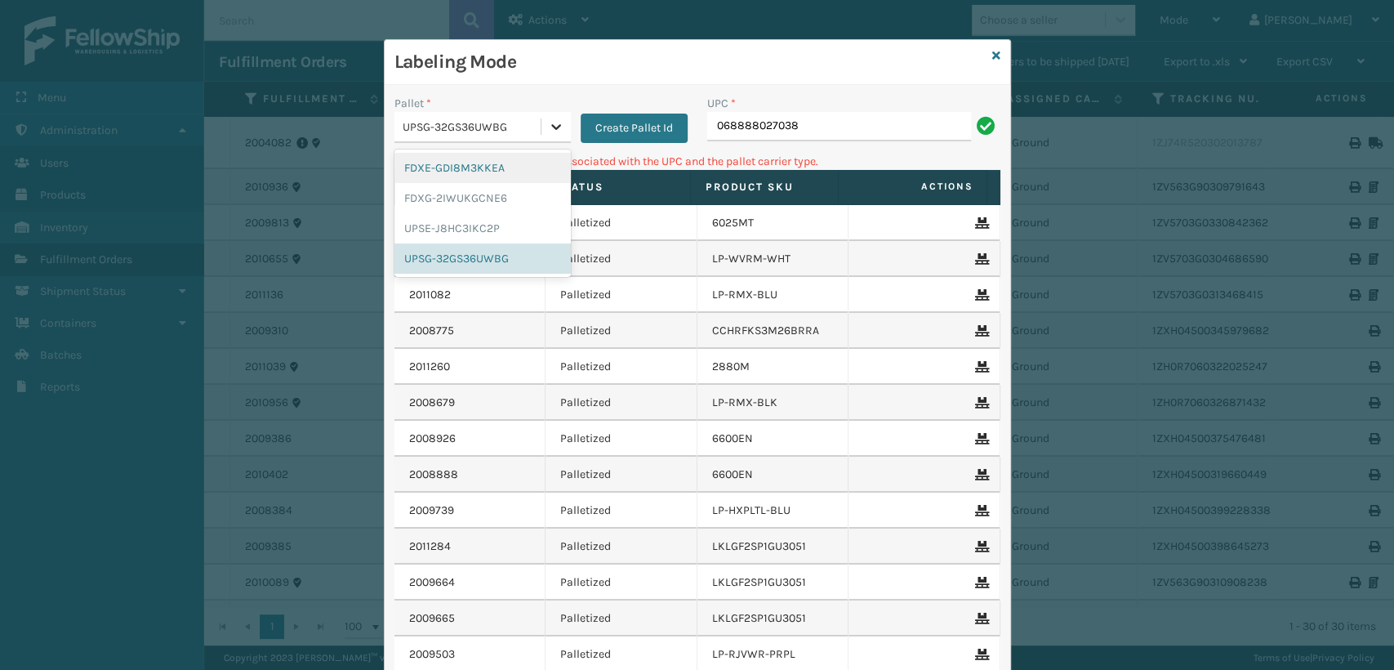
click at [555, 119] on icon at bounding box center [556, 126] width 16 height 16
click at [438, 229] on div "UPSE-J8HC3IKC2P" at bounding box center [483, 228] width 176 height 30
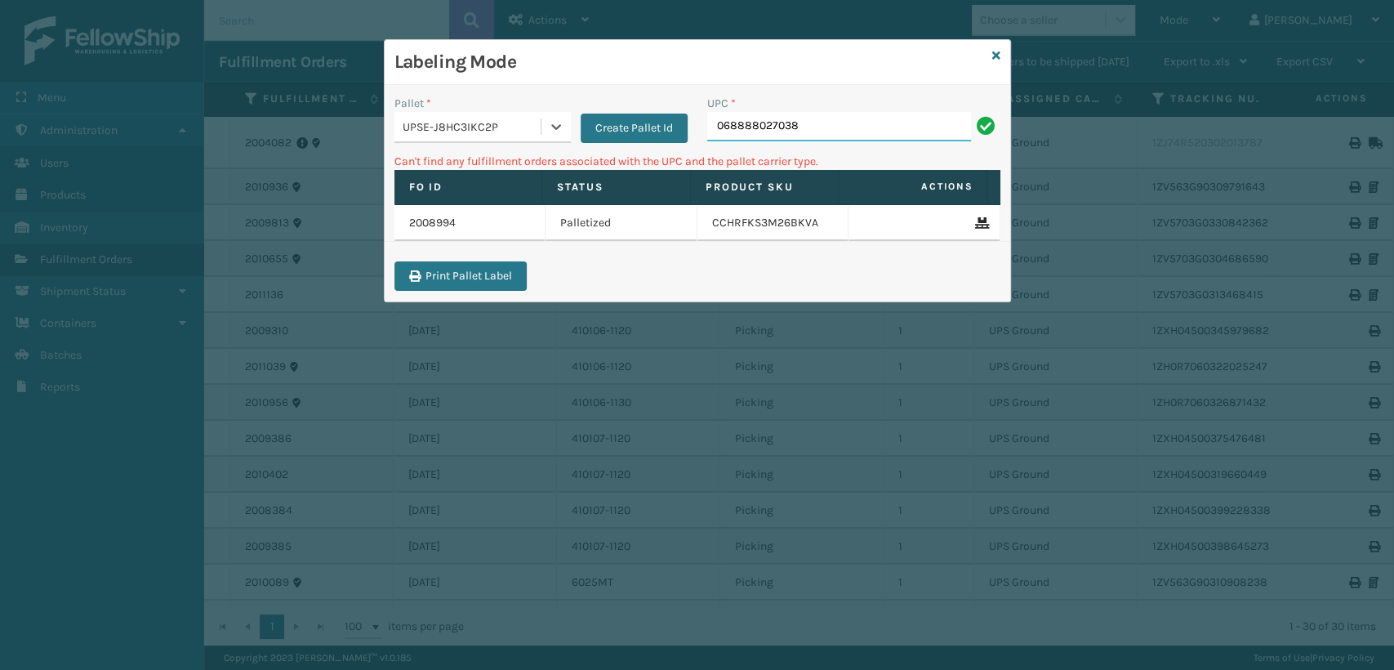
click at [916, 135] on input "068888027038" at bounding box center [839, 126] width 264 height 29
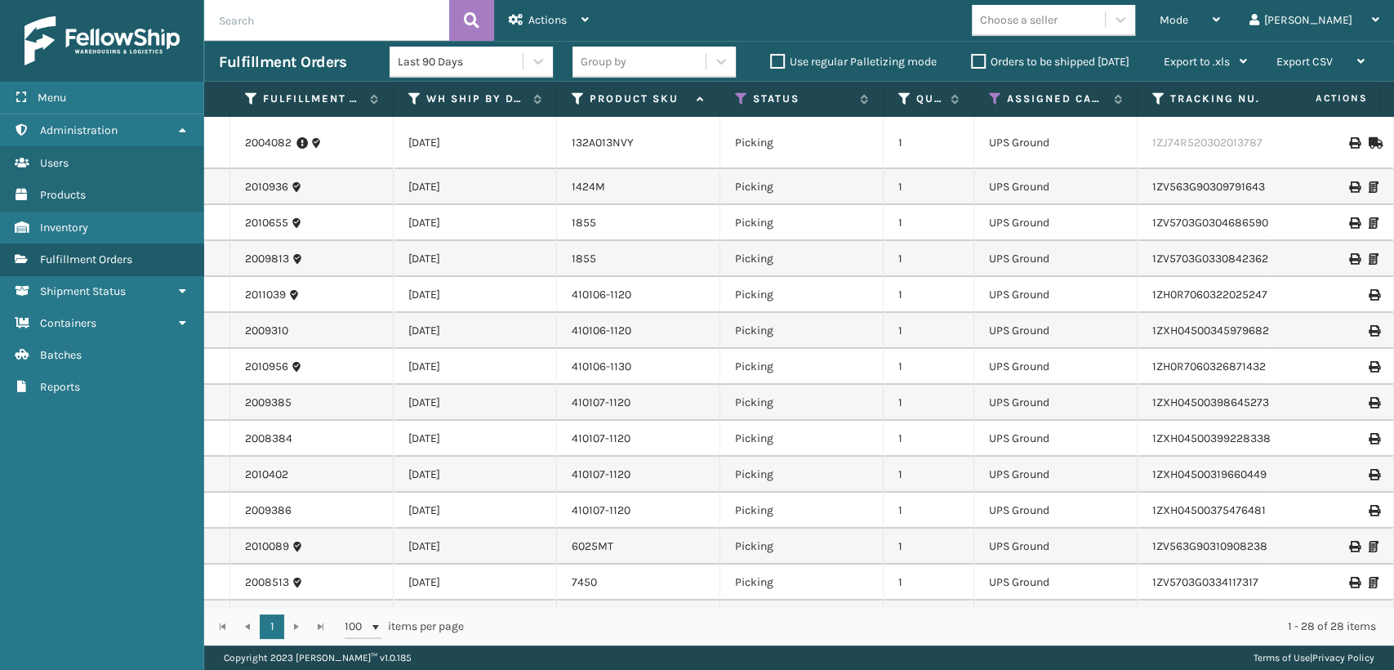
click at [1105, 25] on div "Choose a seller" at bounding box center [1038, 20] width 133 height 27
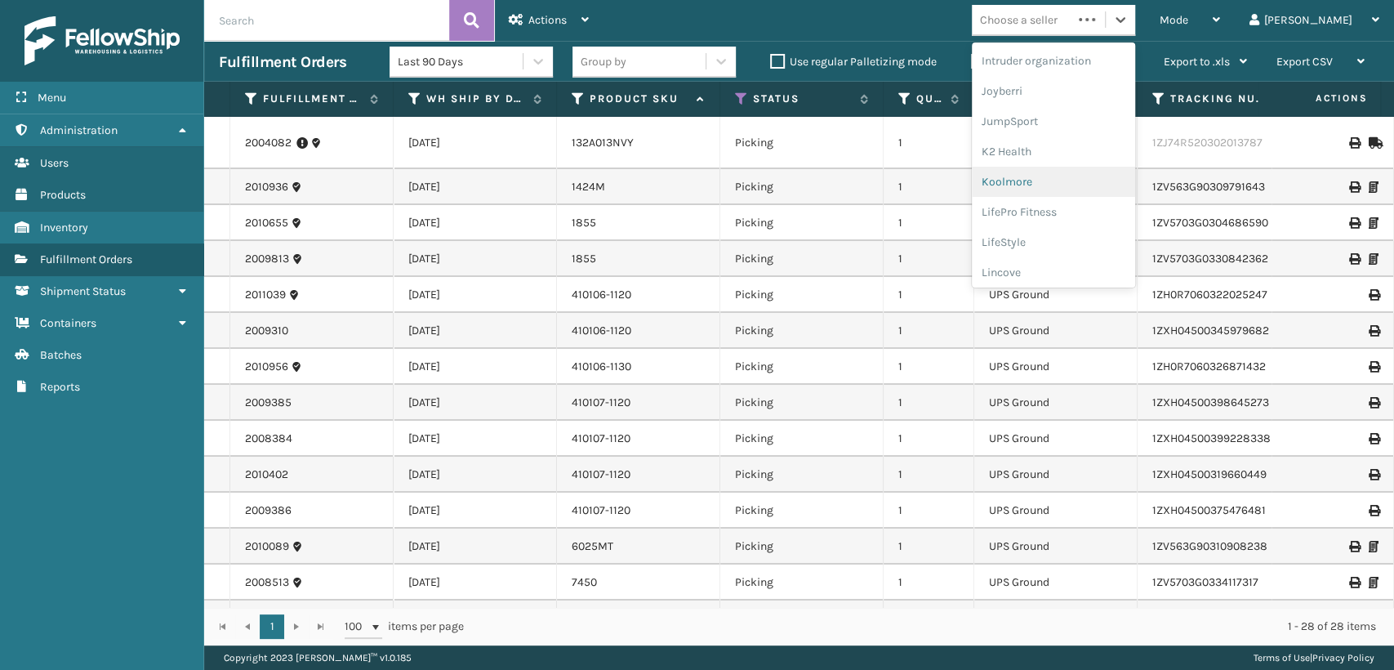
scroll to position [516, 0]
click at [1072, 159] on div "LifePro Fitness" at bounding box center [1053, 149] width 163 height 30
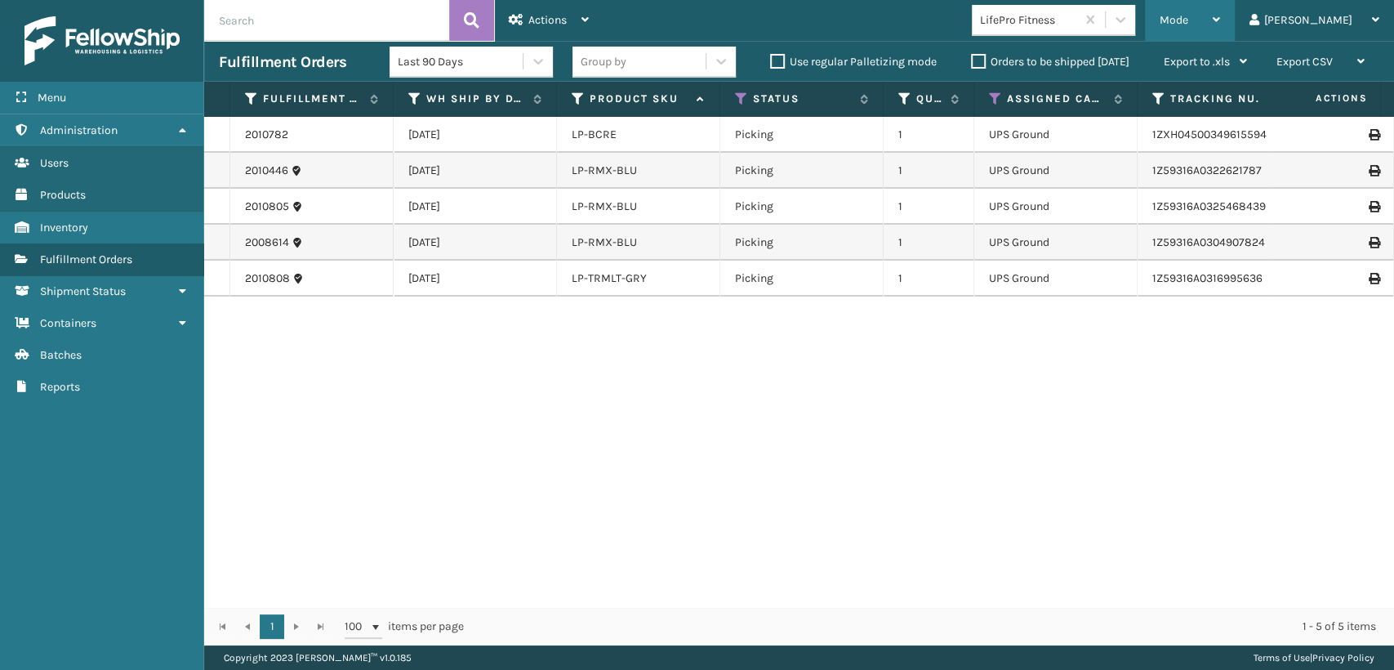
click at [1218, 11] on div "Mode" at bounding box center [1190, 20] width 60 height 41
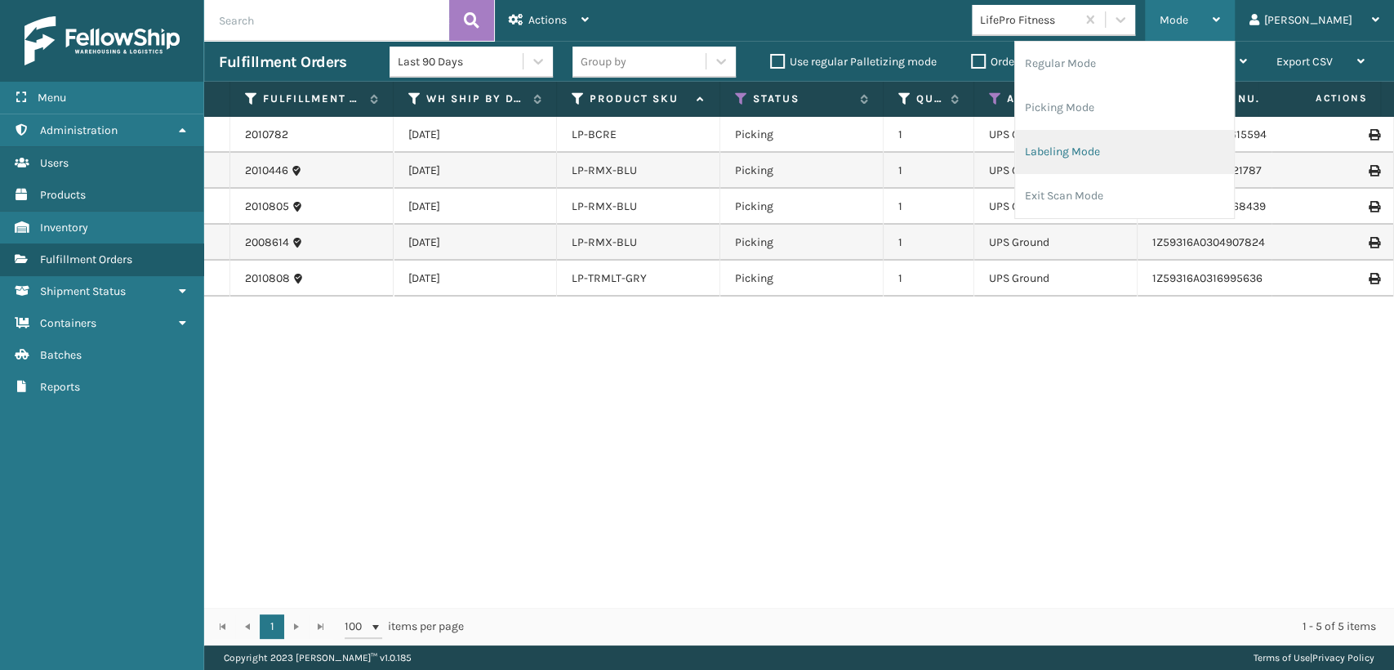
click at [1133, 156] on li "Labeling Mode" at bounding box center [1124, 152] width 219 height 44
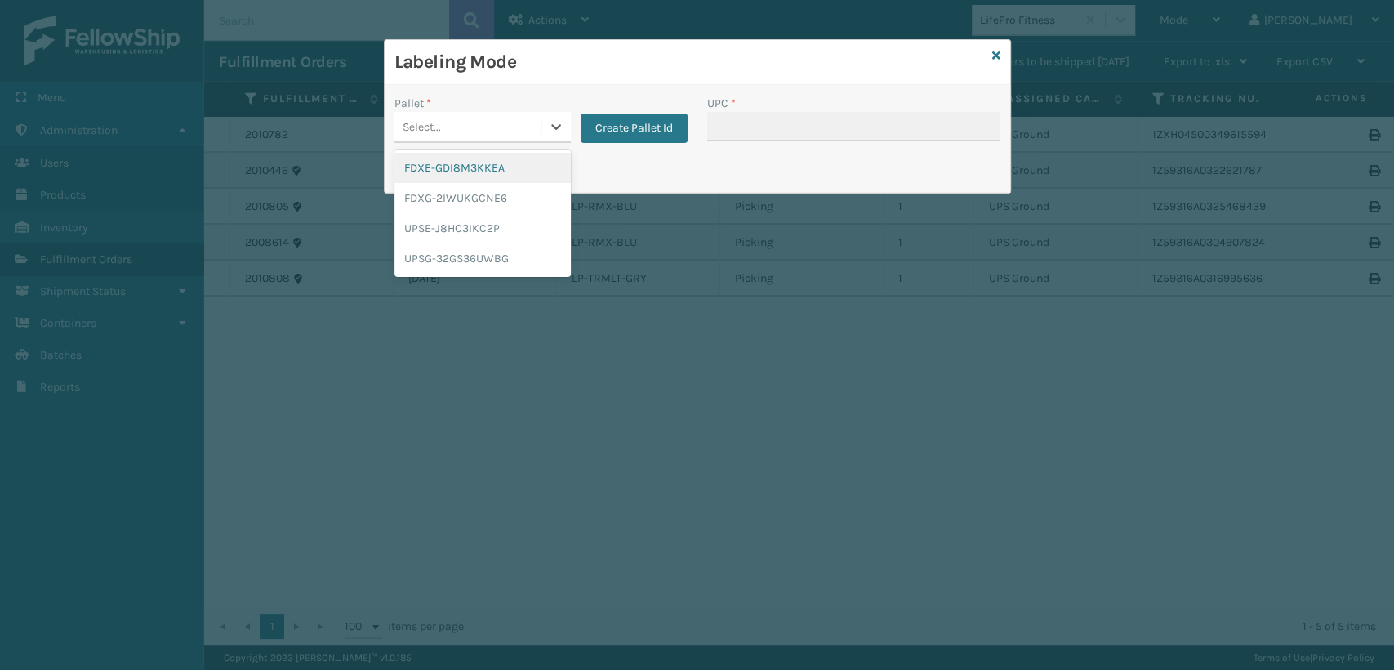
click at [466, 118] on div "Select..." at bounding box center [468, 127] width 146 height 27
drag, startPoint x: 432, startPoint y: 254, endPoint x: 696, endPoint y: 138, distance: 288.2
click at [436, 253] on div "UPSG-32GS36UWBG" at bounding box center [483, 258] width 176 height 30
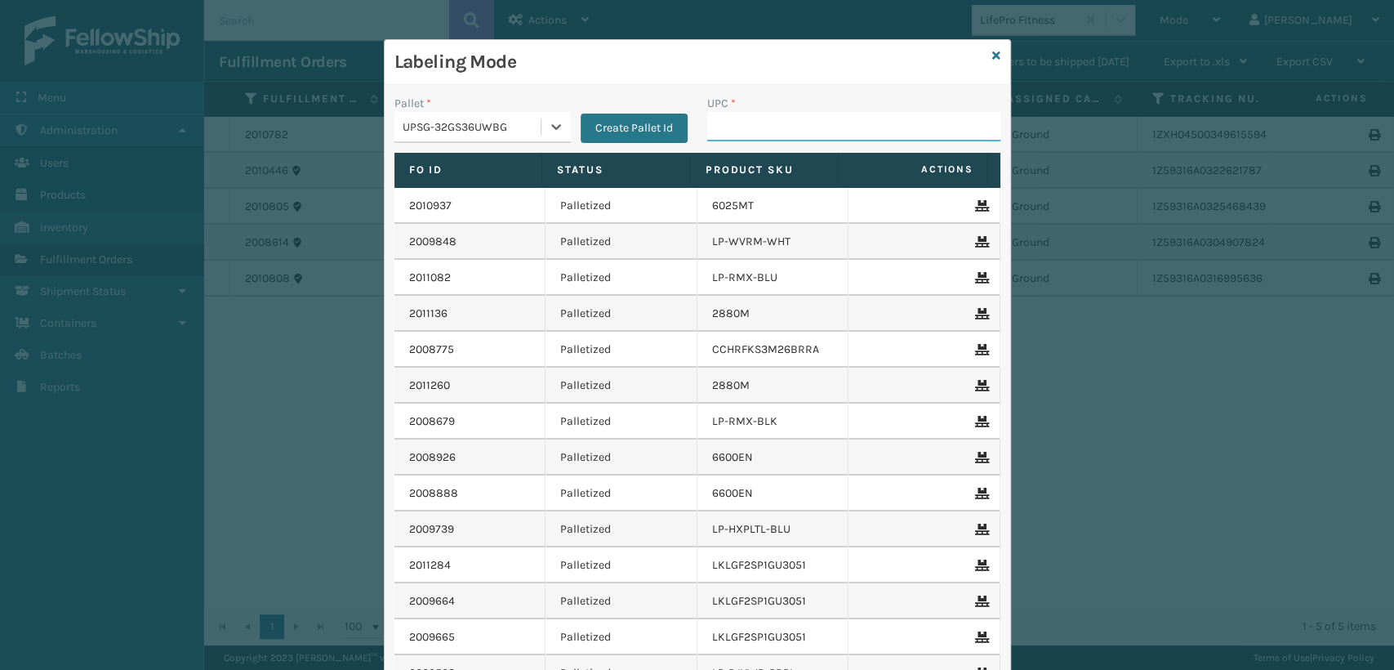
click at [712, 123] on input "UPC *" at bounding box center [853, 126] width 293 height 29
type input "840985124045"
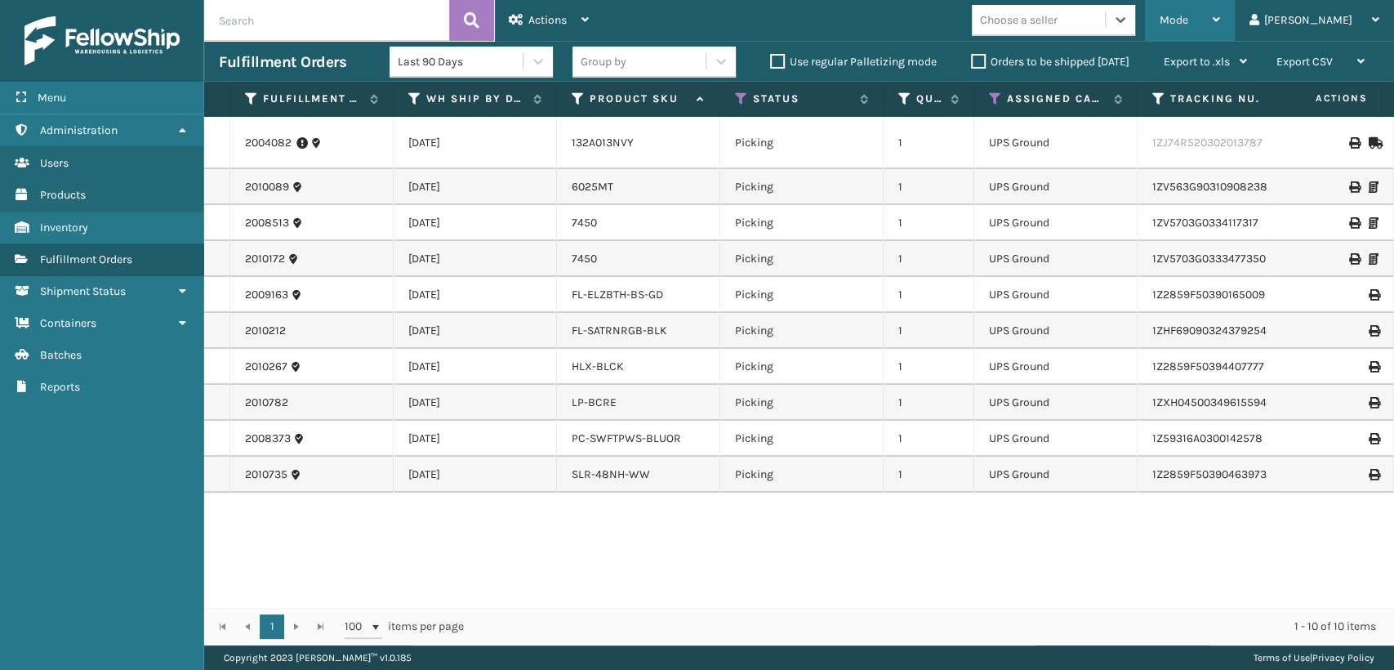
click at [1188, 15] on span "Mode" at bounding box center [1174, 20] width 29 height 14
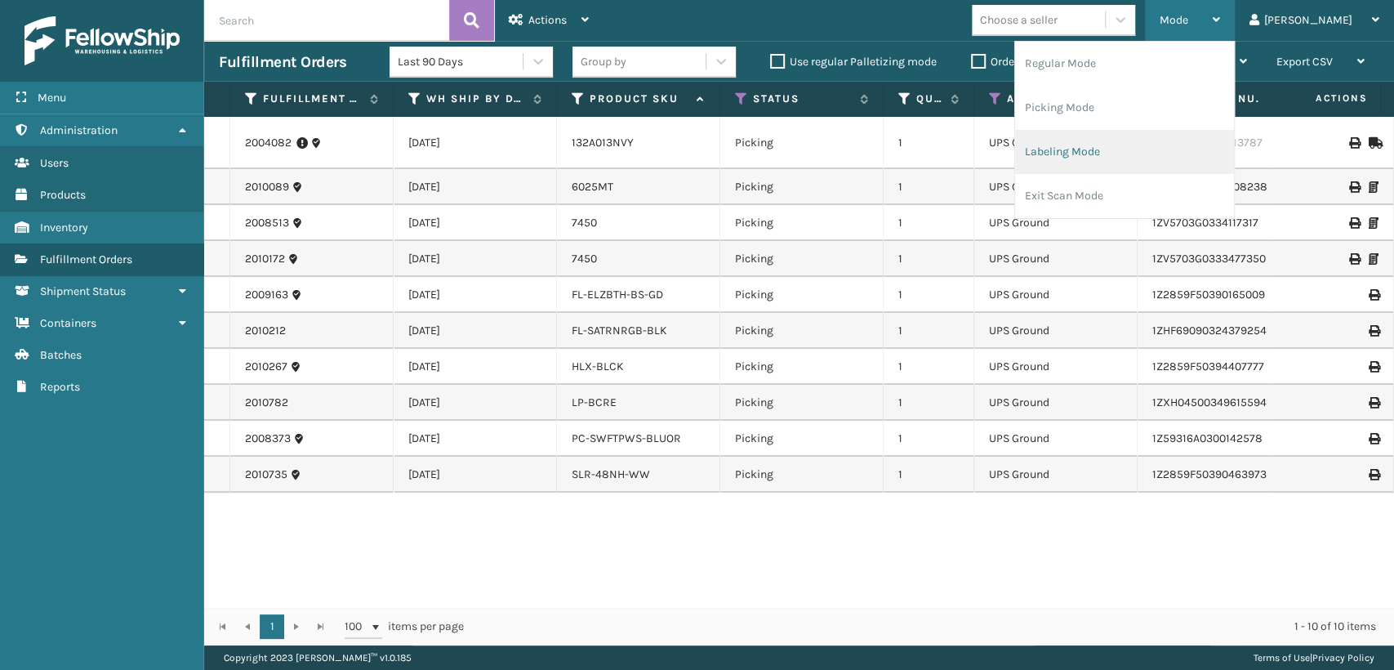
click at [1139, 163] on li "Labeling Mode" at bounding box center [1124, 152] width 219 height 44
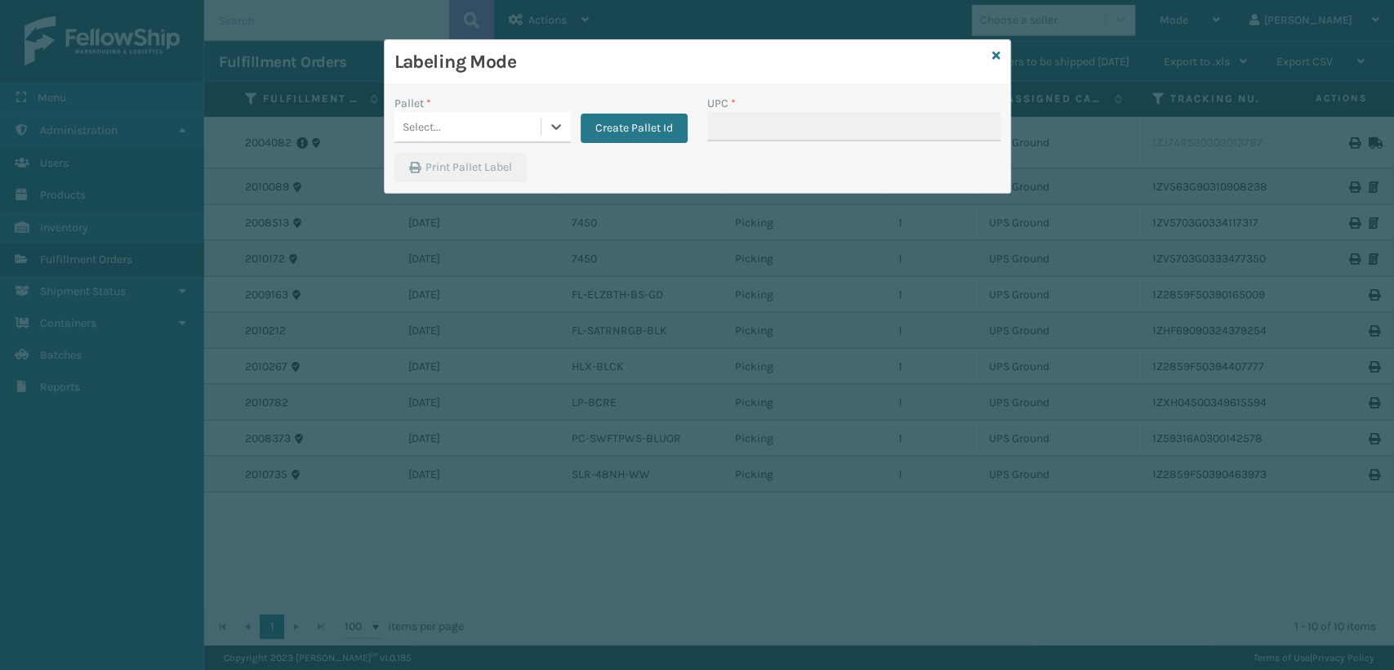
click at [493, 123] on div "Select..." at bounding box center [468, 127] width 146 height 27
click at [456, 189] on div "UPSG-32GS36UWBG" at bounding box center [483, 198] width 176 height 30
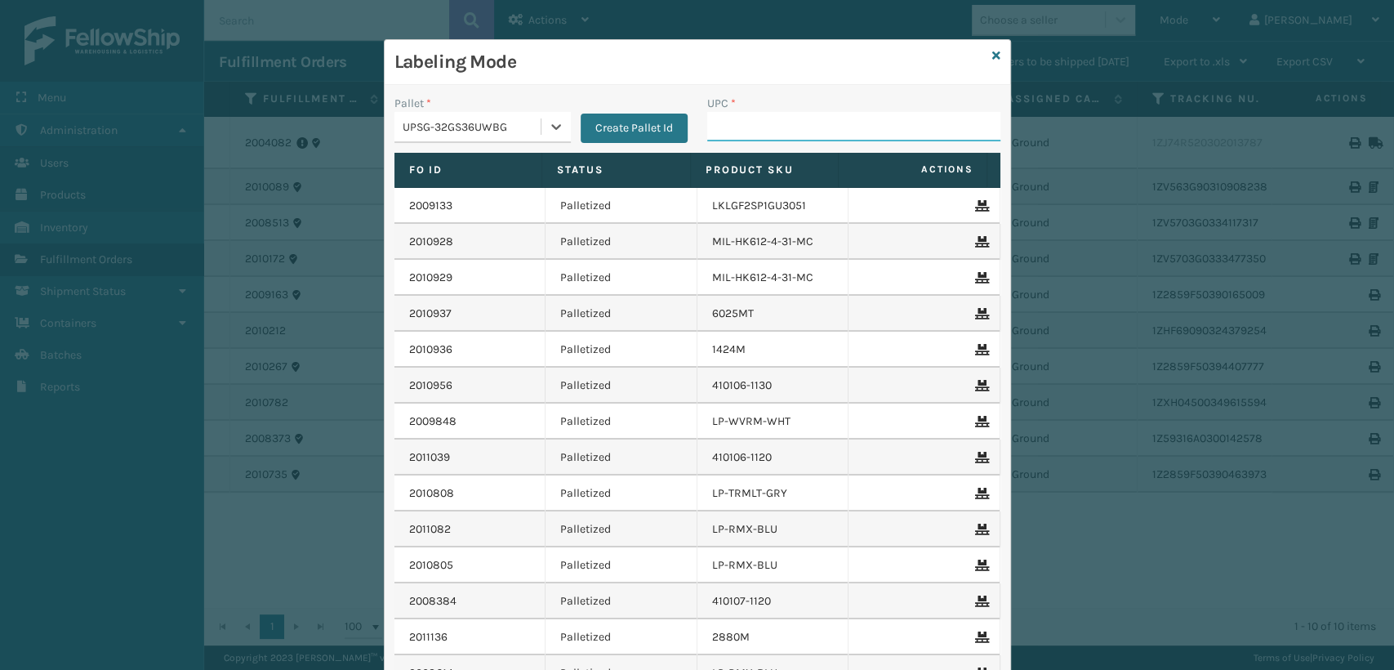
click at [719, 132] on input "UPC *" at bounding box center [853, 126] width 293 height 29
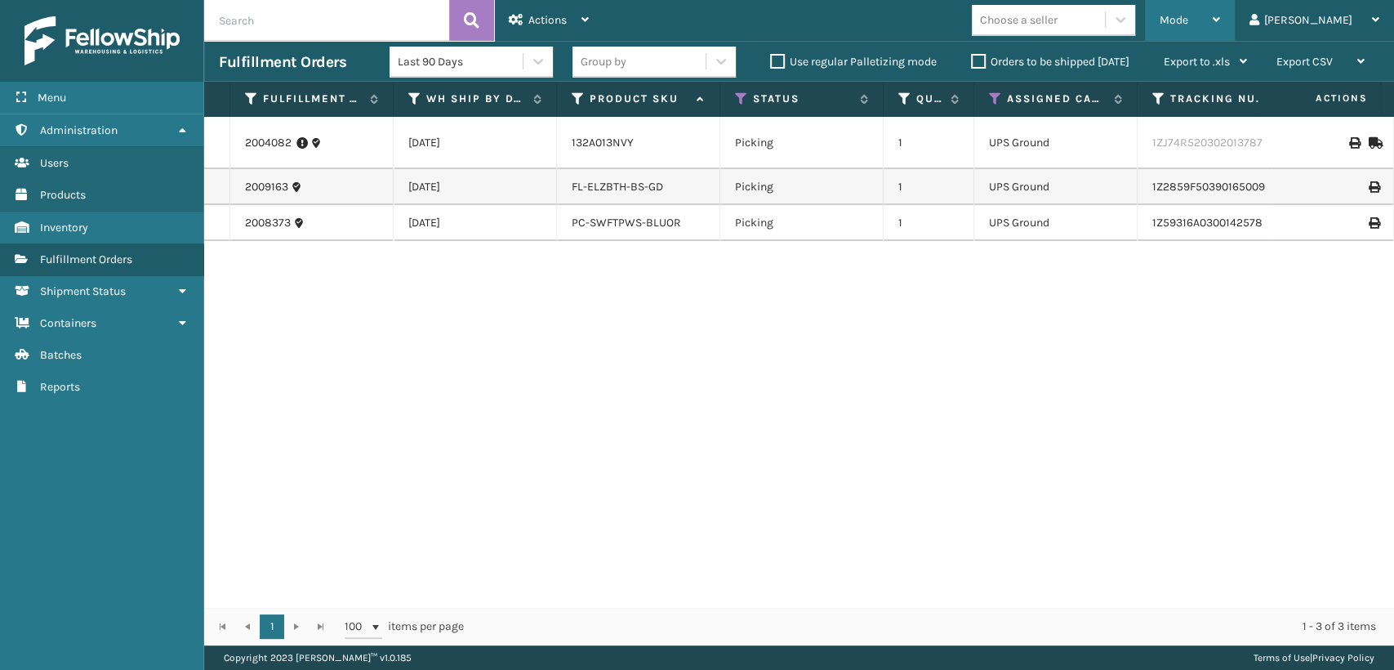
click at [1188, 16] on span "Mode" at bounding box center [1174, 20] width 29 height 14
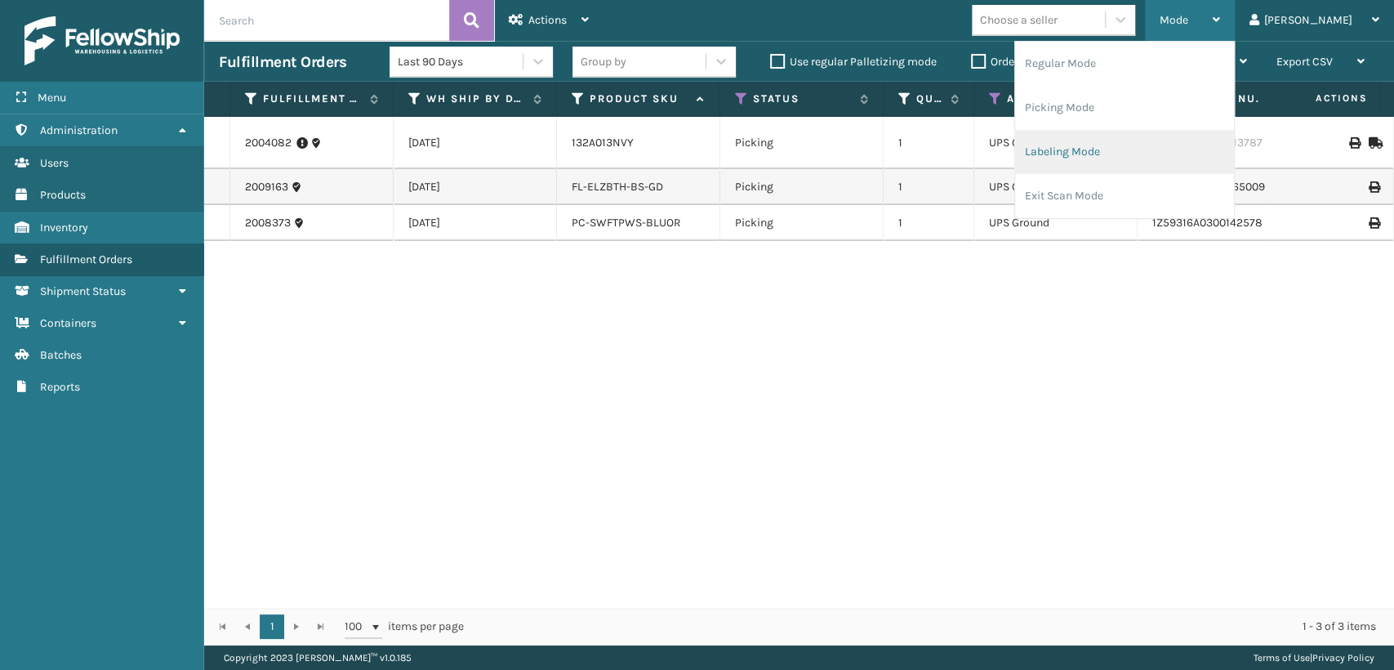
click at [1083, 147] on li "Labeling Mode" at bounding box center [1124, 152] width 219 height 44
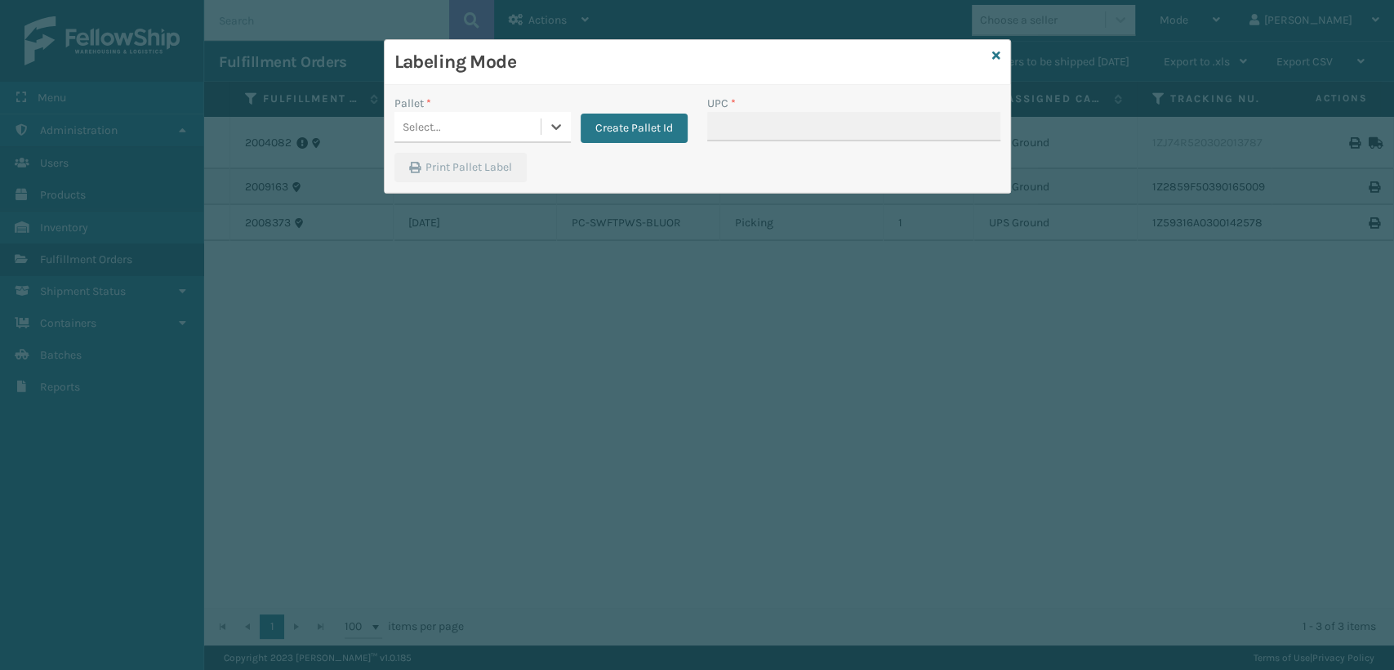
drag, startPoint x: 467, startPoint y: 142, endPoint x: 477, endPoint y: 136, distance: 11.3
click at [470, 141] on div "Select..." at bounding box center [483, 127] width 176 height 31
click at [459, 191] on div "UPSG-32GS36UWBG" at bounding box center [483, 198] width 176 height 30
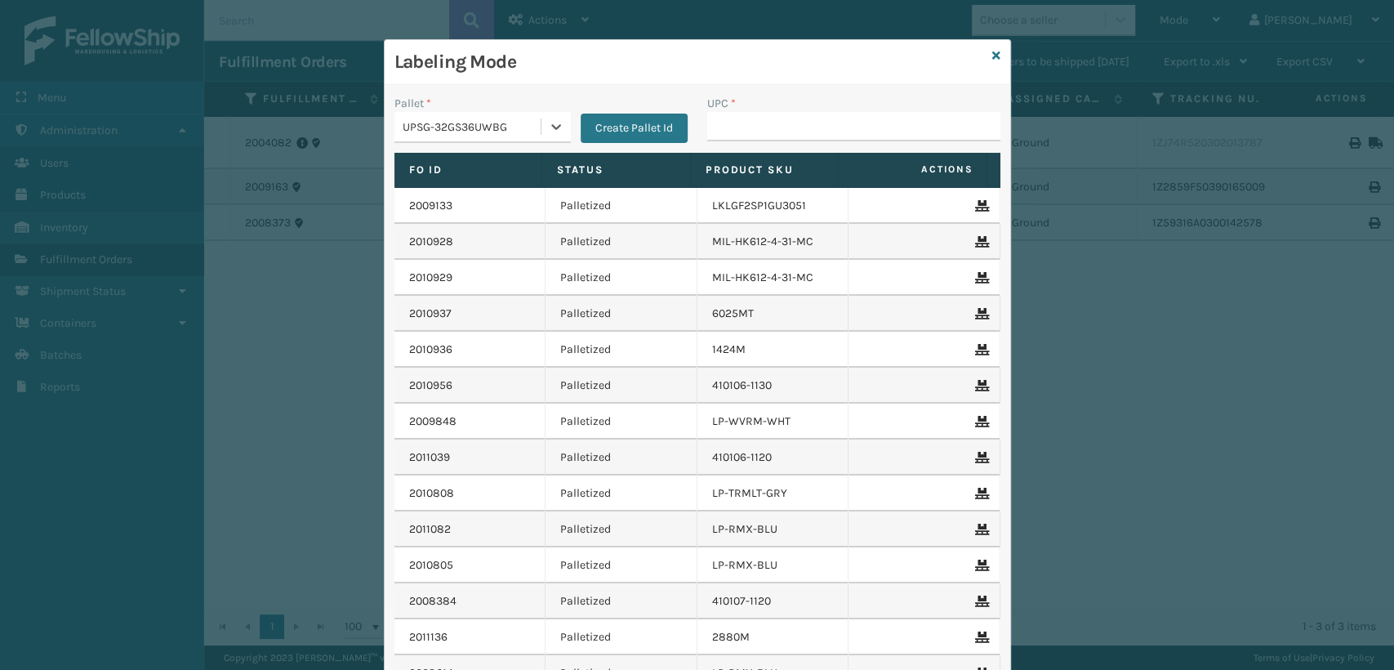
click at [722, 104] on label "UPC *" at bounding box center [721, 103] width 29 height 17
click at [722, 112] on input "UPC *" at bounding box center [853, 126] width 293 height 29
click at [735, 114] on input "UPC *" at bounding box center [853, 126] width 293 height 29
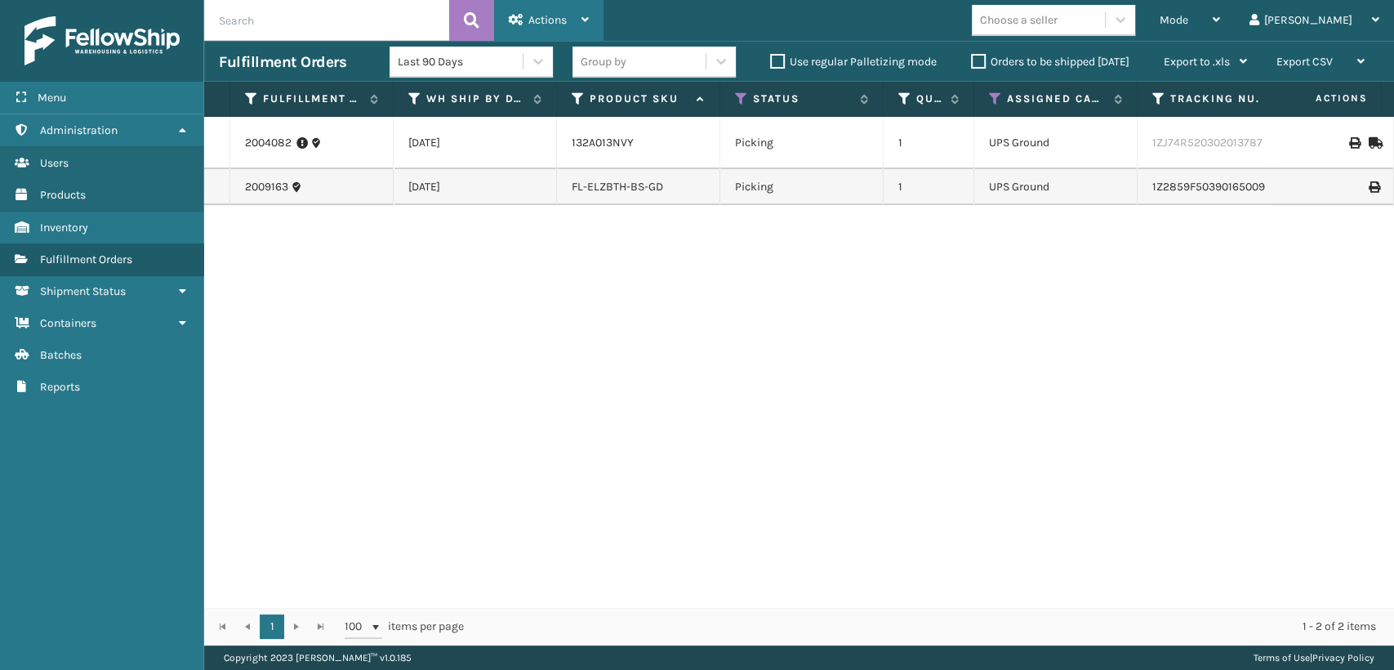
click at [546, 16] on span "Actions" at bounding box center [547, 20] width 38 height 14
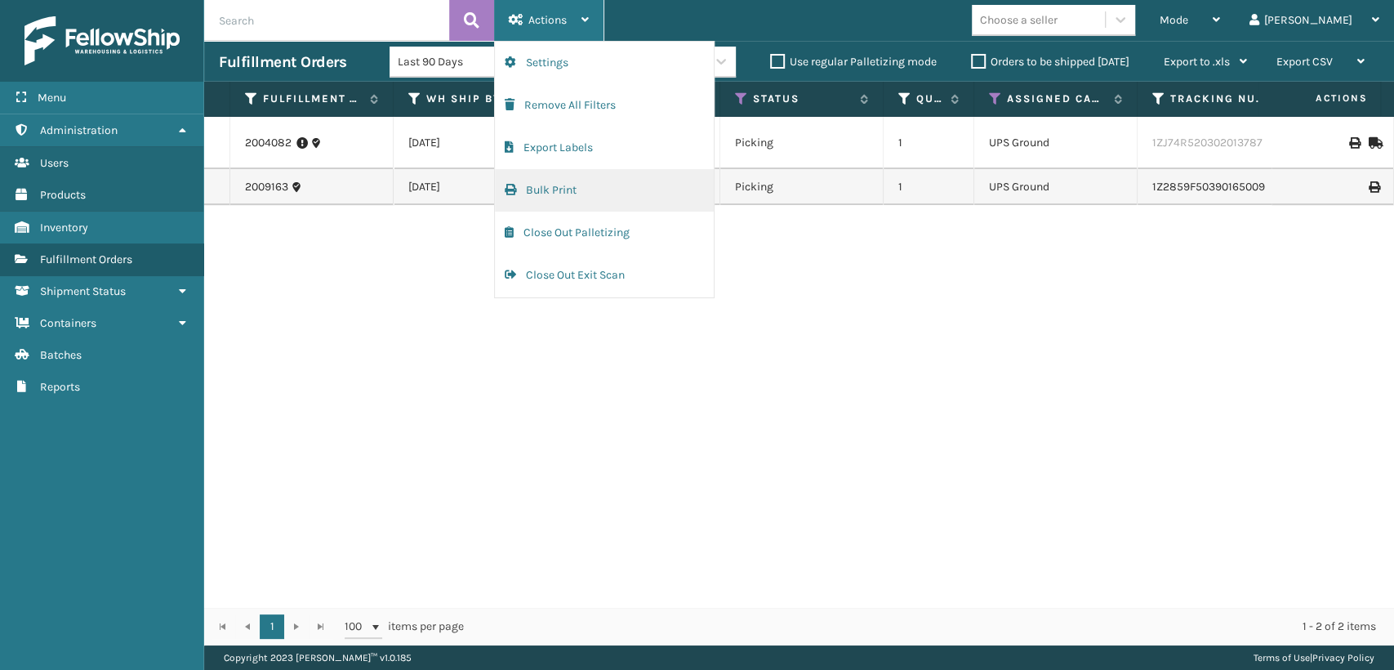
click at [587, 201] on button "Bulk Print" at bounding box center [604, 190] width 219 height 42
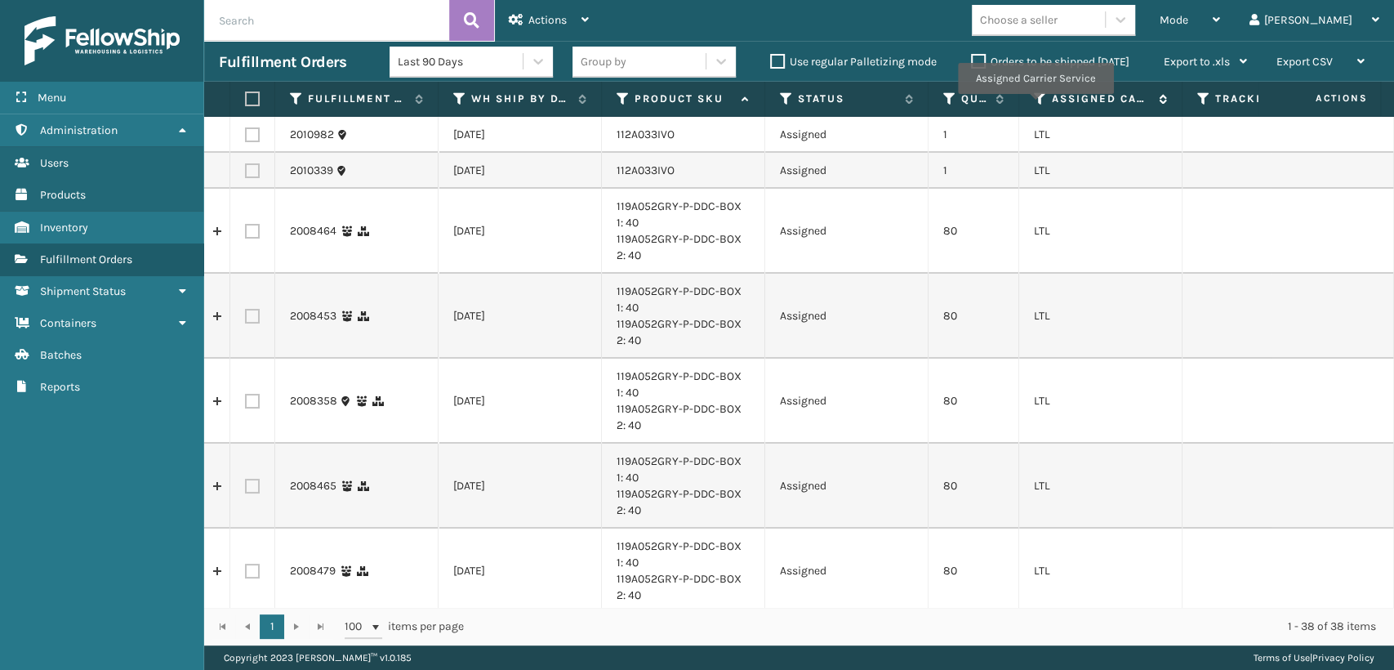
click at [1035, 105] on icon at bounding box center [1040, 98] width 13 height 15
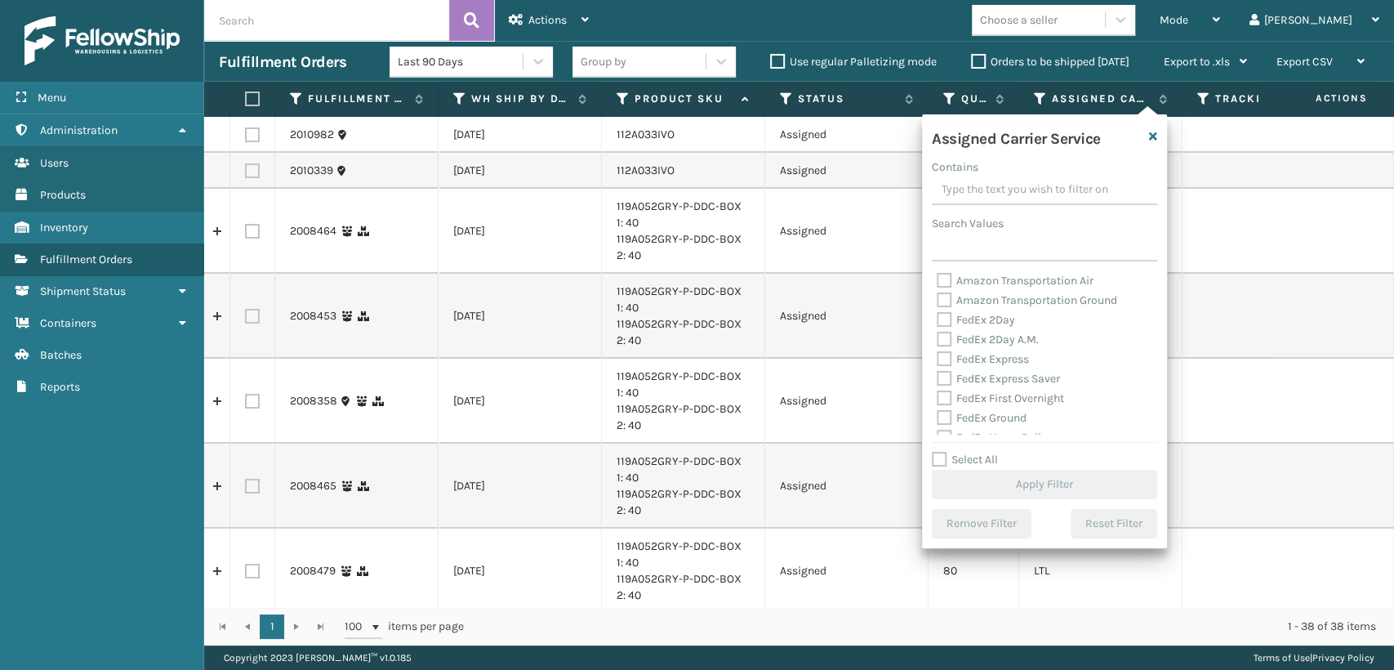
click at [983, 288] on div "Amazon Transportation Air" at bounding box center [1045, 281] width 216 height 20
click at [979, 280] on label "Amazon Transportation Air" at bounding box center [1015, 281] width 157 height 14
click at [938, 280] on input "Amazon Transportation Air" at bounding box center [937, 276] width 1 height 11
checkbox input "true"
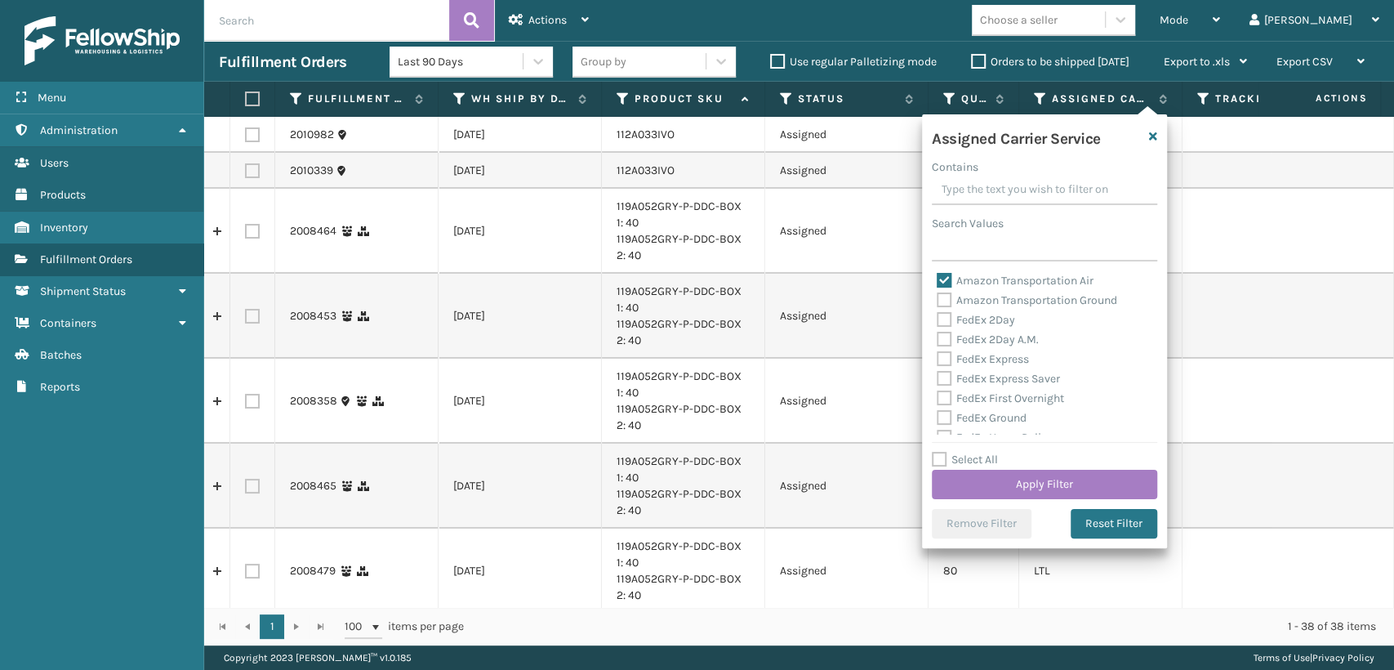
click at [980, 302] on label "Amazon Transportation Ground" at bounding box center [1027, 300] width 181 height 14
click at [938, 301] on input "Amazon Transportation Ground" at bounding box center [937, 296] width 1 height 11
checkbox input "true"
click at [1027, 488] on button "Apply Filter" at bounding box center [1044, 484] width 225 height 29
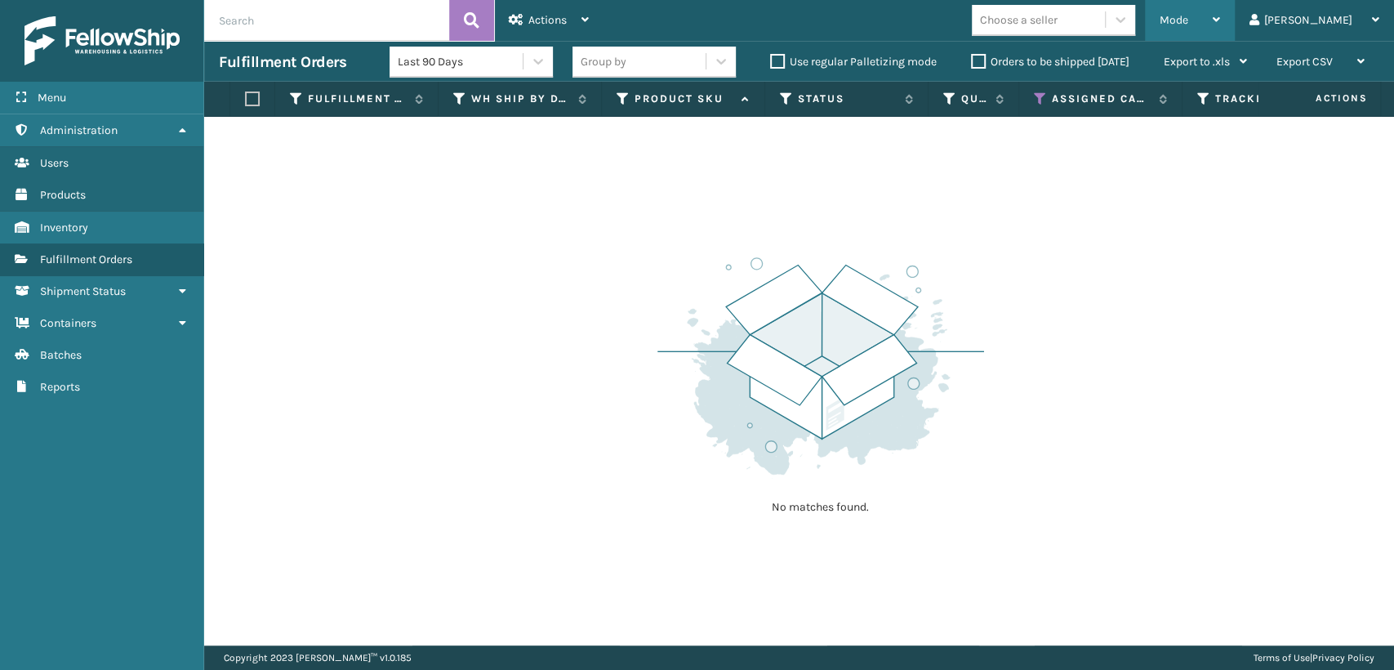
click at [1188, 16] on span "Mode" at bounding box center [1174, 20] width 29 height 14
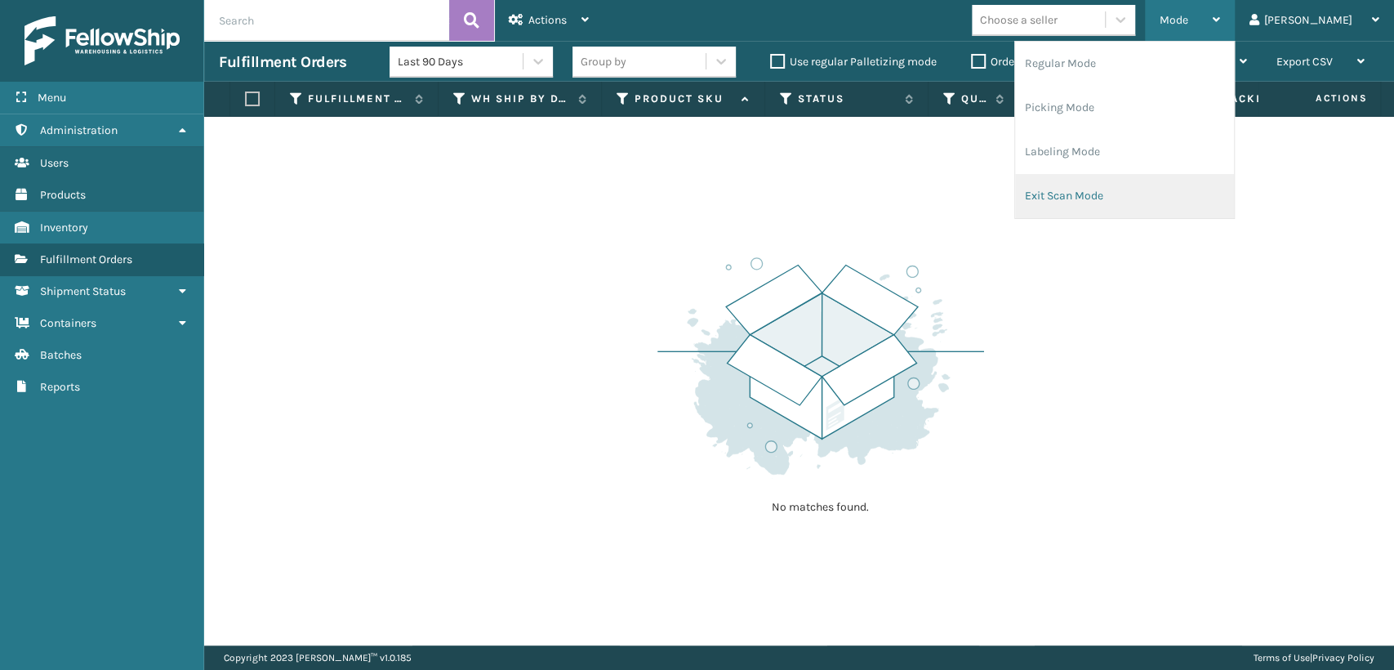
click at [1167, 179] on li "Exit Scan Mode" at bounding box center [1124, 196] width 219 height 44
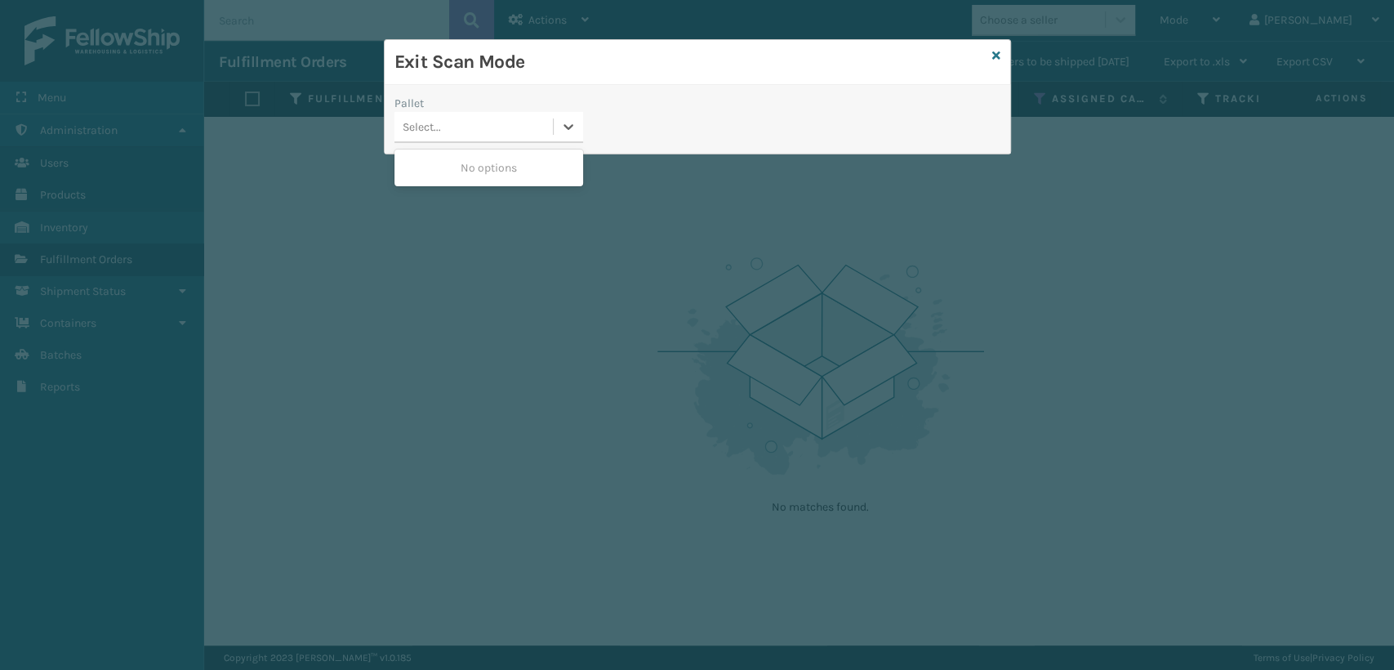
click at [510, 131] on div "Select..." at bounding box center [474, 127] width 158 height 27
drag, startPoint x: 791, startPoint y: 288, endPoint x: 980, endPoint y: 89, distance: 275.0
click at [801, 284] on div "Exit Scan Mode Pallet 0 results available. Use Up and Down to choose options, p…" at bounding box center [697, 335] width 1394 height 670
click at [998, 55] on icon at bounding box center [996, 55] width 8 height 11
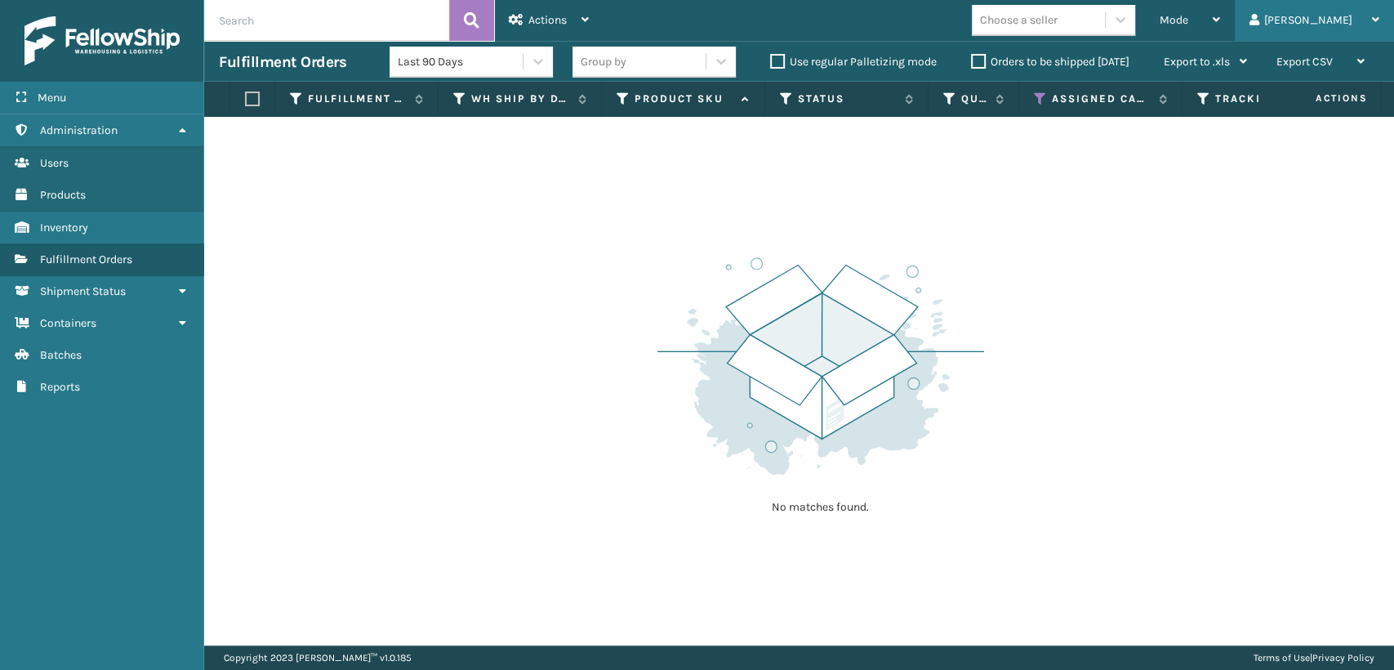
click at [1355, 19] on div "[PERSON_NAME]" at bounding box center [1315, 20] width 130 height 41
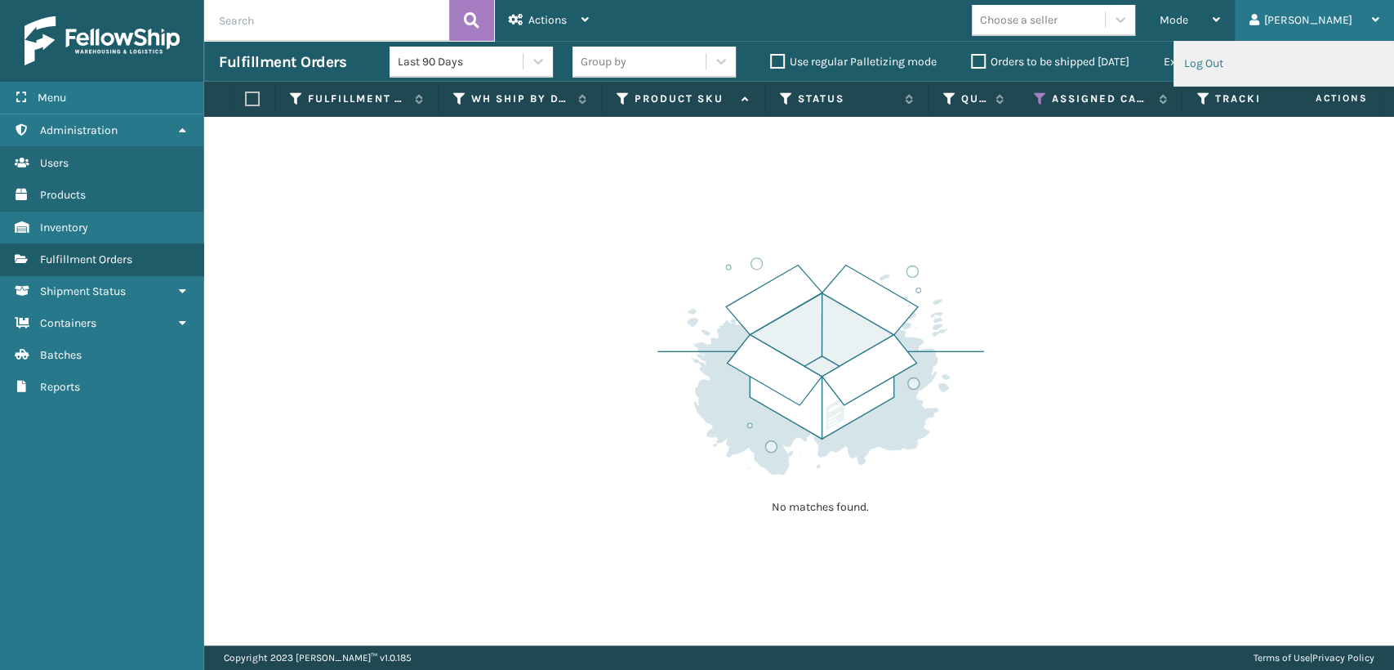
click at [1221, 69] on li "Log Out" at bounding box center [1284, 64] width 219 height 44
